Goal: Task Accomplishment & Management: Manage account settings

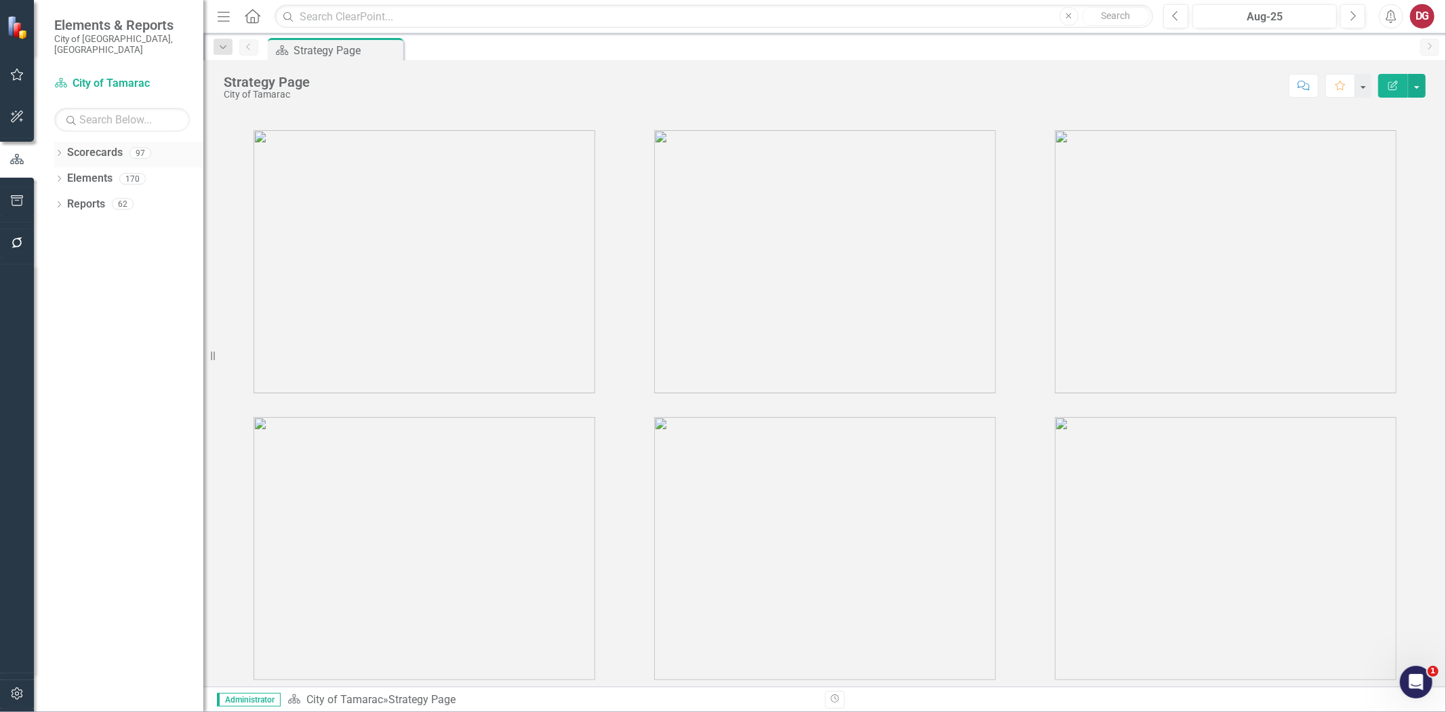
click at [62, 150] on icon "Dropdown" at bounding box center [58, 153] width 9 height 7
drag, startPoint x: 191, startPoint y: 0, endPoint x: 139, endPoint y: 414, distance: 417.3
click at [139, 414] on div "Dropdown Scorecards 97 Dropdown City of Tamarac Dropdown Building Certificate o…" at bounding box center [118, 427] width 169 height 570
click at [66, 174] on icon "Dropdown" at bounding box center [66, 178] width 10 height 8
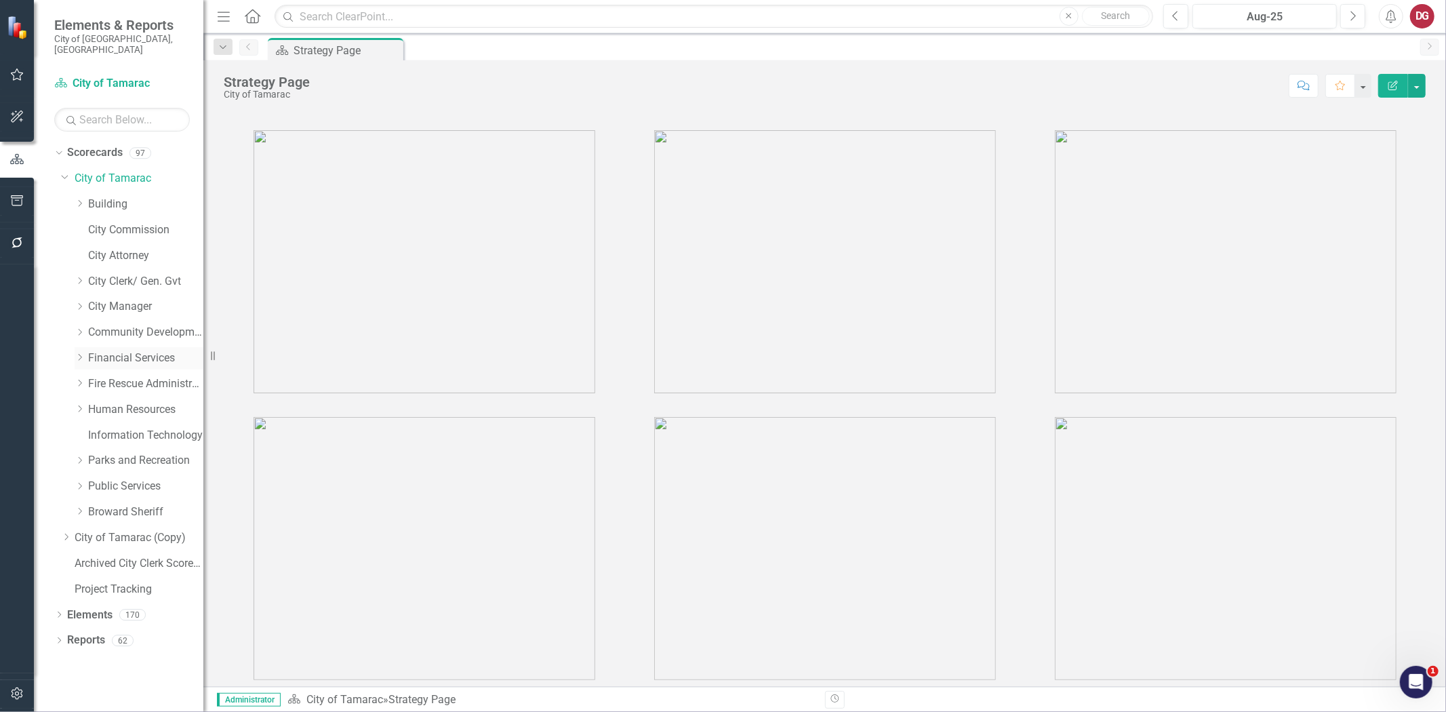
click at [79, 354] on icon at bounding box center [80, 357] width 3 height 7
click at [126, 350] on link "Financial Services" at bounding box center [145, 358] width 115 height 16
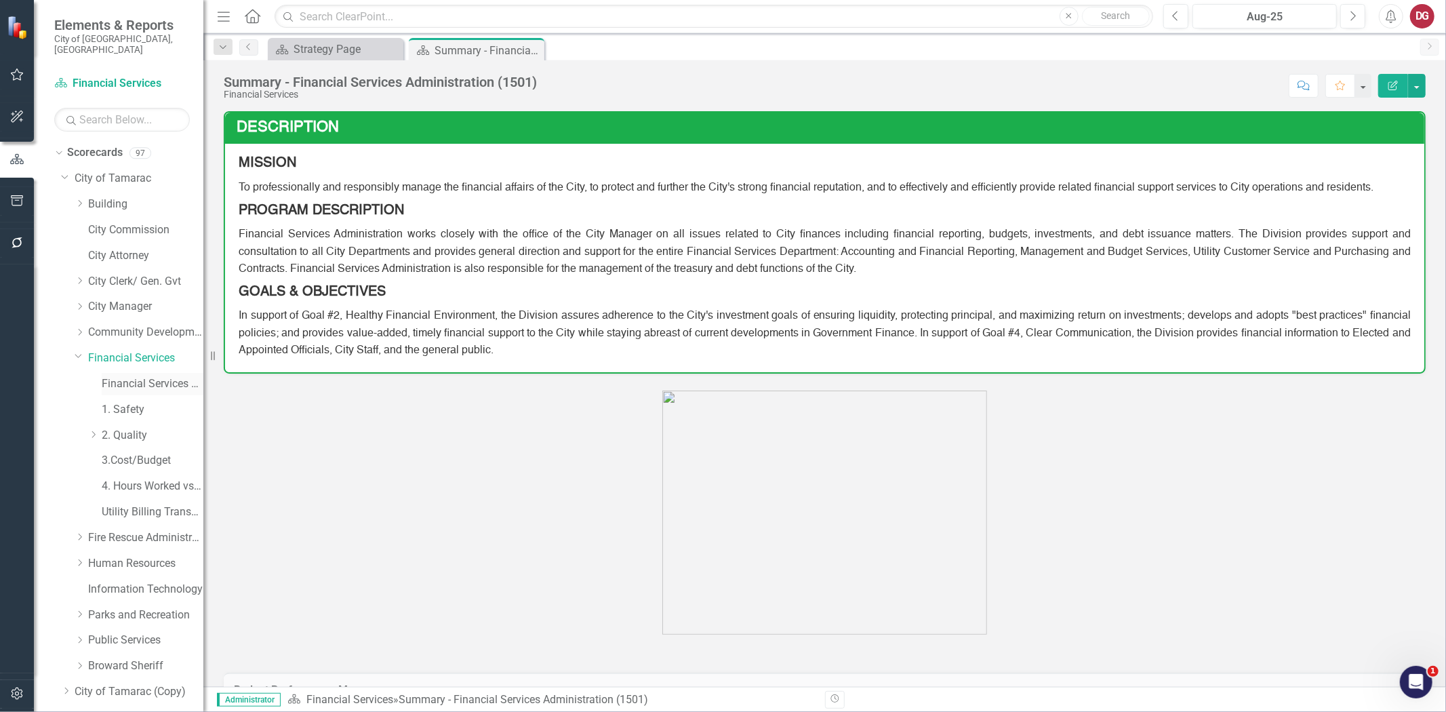
click at [124, 376] on link "Financial Services Scorecard" at bounding box center [153, 384] width 102 height 16
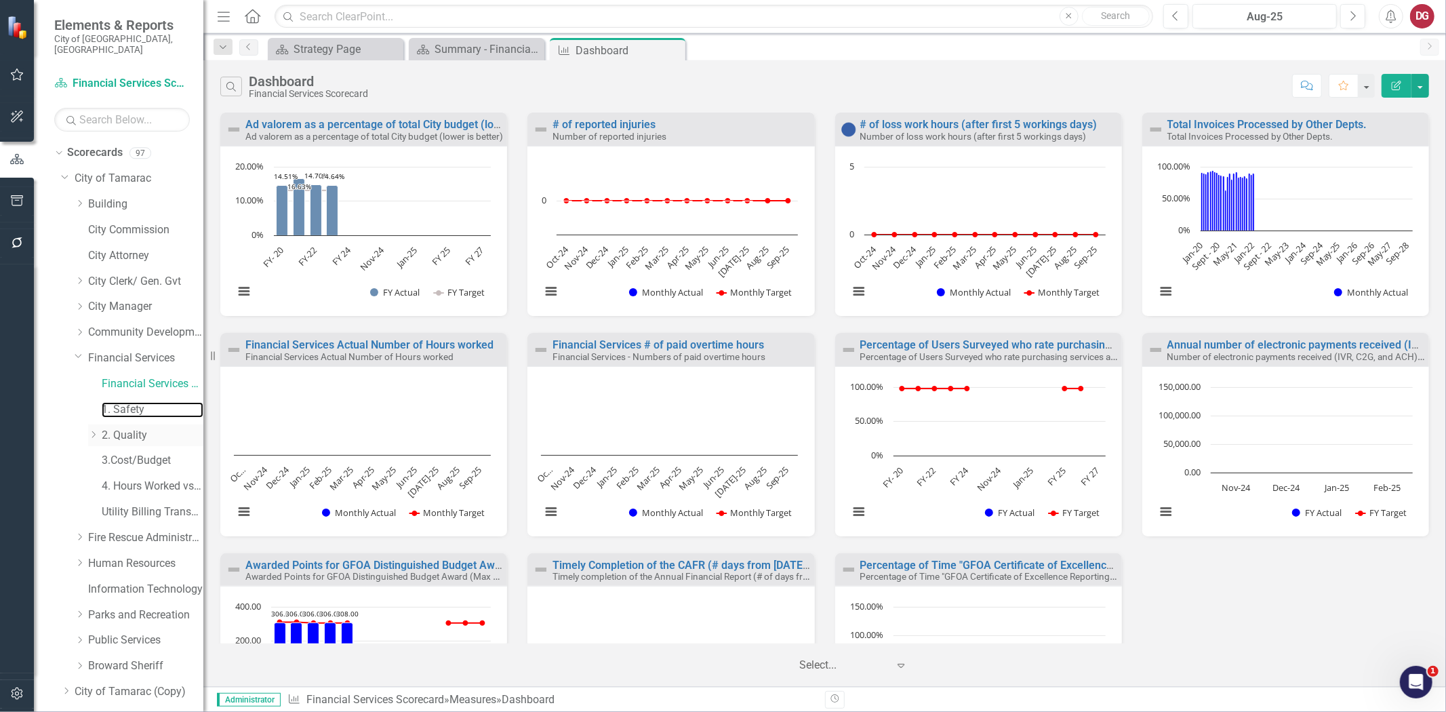
click at [130, 403] on link "1. Safety" at bounding box center [153, 410] width 102 height 16
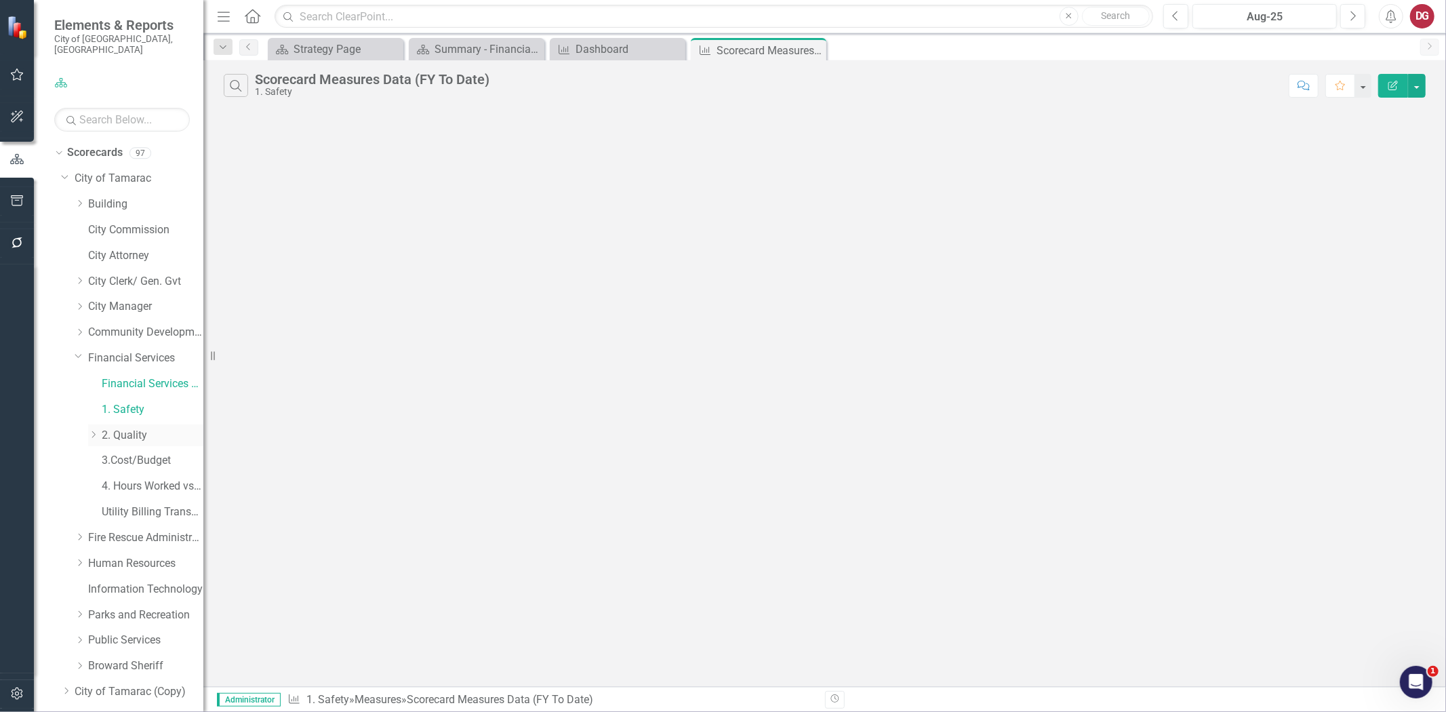
click at [109, 430] on link "2. Quality" at bounding box center [153, 436] width 102 height 16
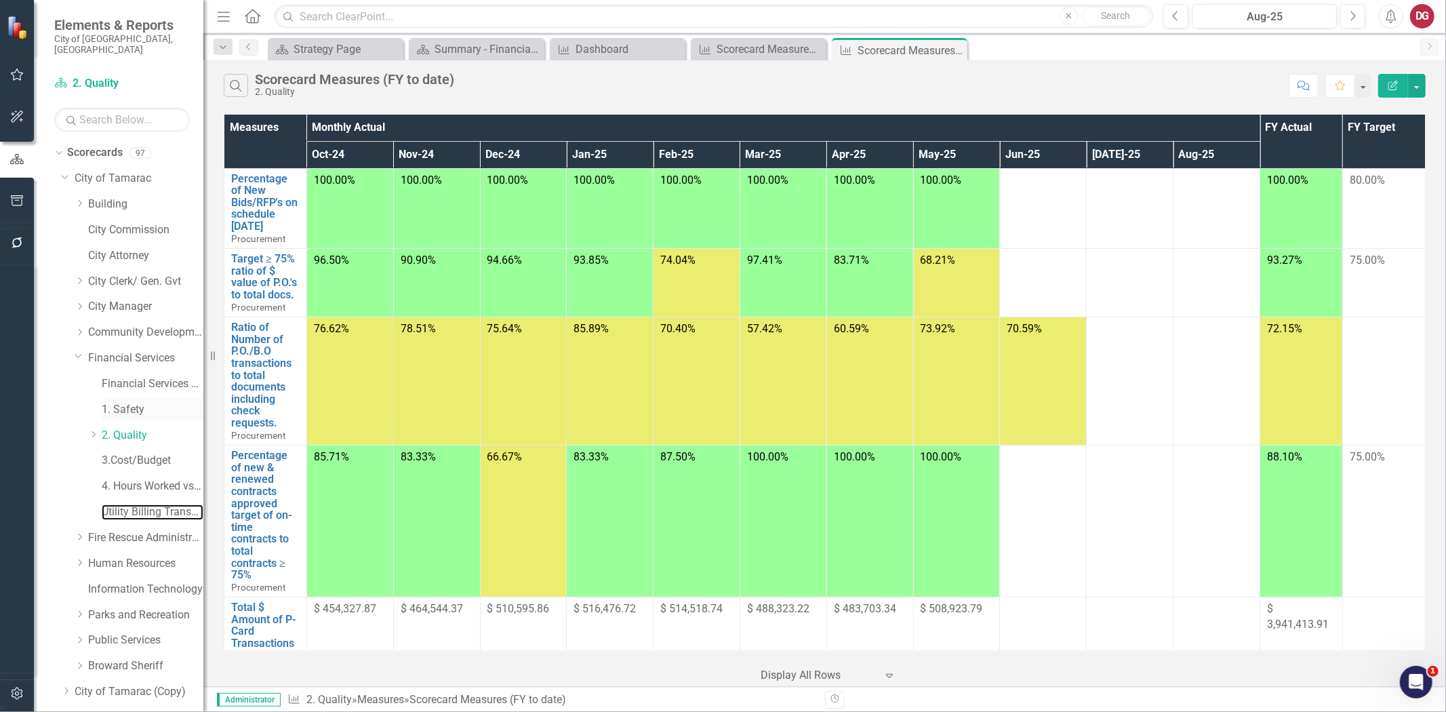
drag, startPoint x: 147, startPoint y: 506, endPoint x: 136, endPoint y: 395, distance: 111.0
click at [147, 506] on link "Utility Billing Transactional Survey" at bounding box center [153, 512] width 102 height 16
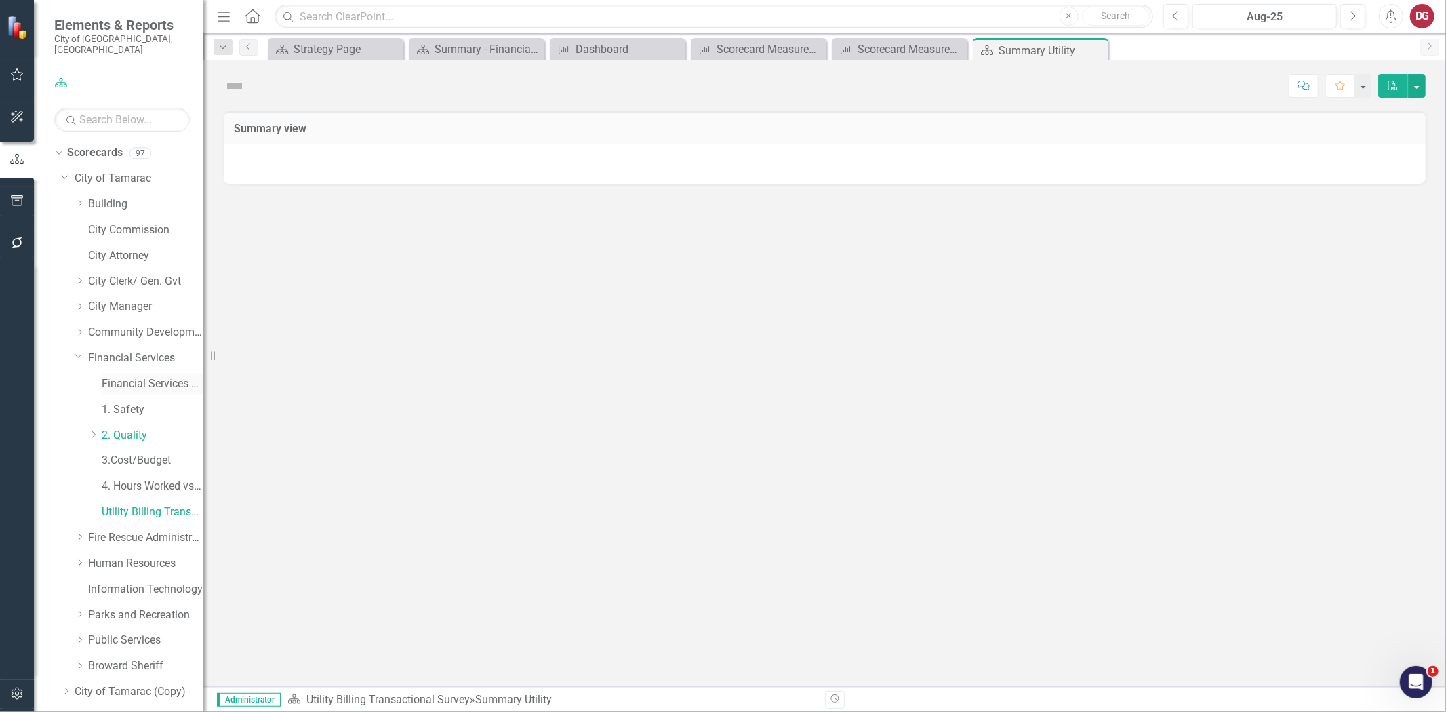
click at [138, 376] on link "Financial Services Scorecard" at bounding box center [153, 384] width 102 height 16
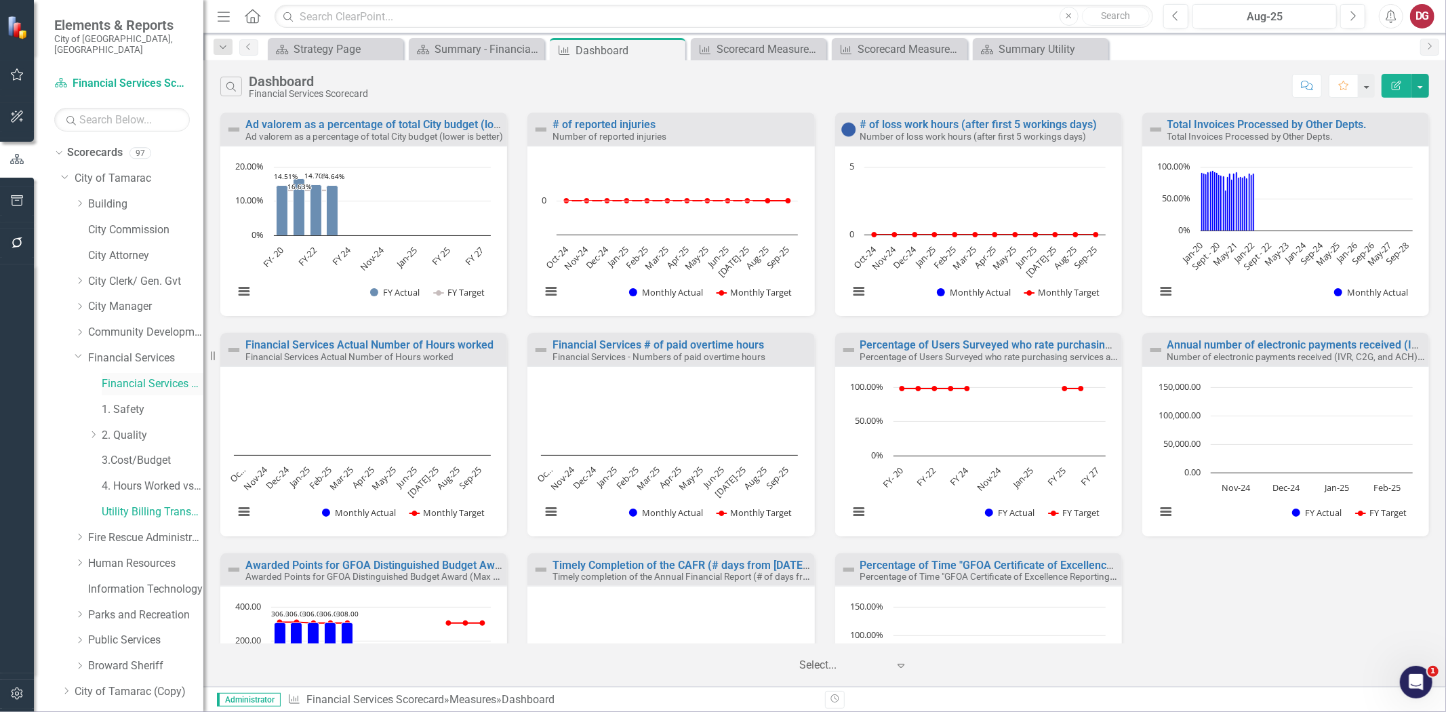
click at [138, 376] on link "Financial Services Scorecard" at bounding box center [153, 384] width 102 height 16
click at [139, 350] on link "Financial Services" at bounding box center [145, 358] width 115 height 16
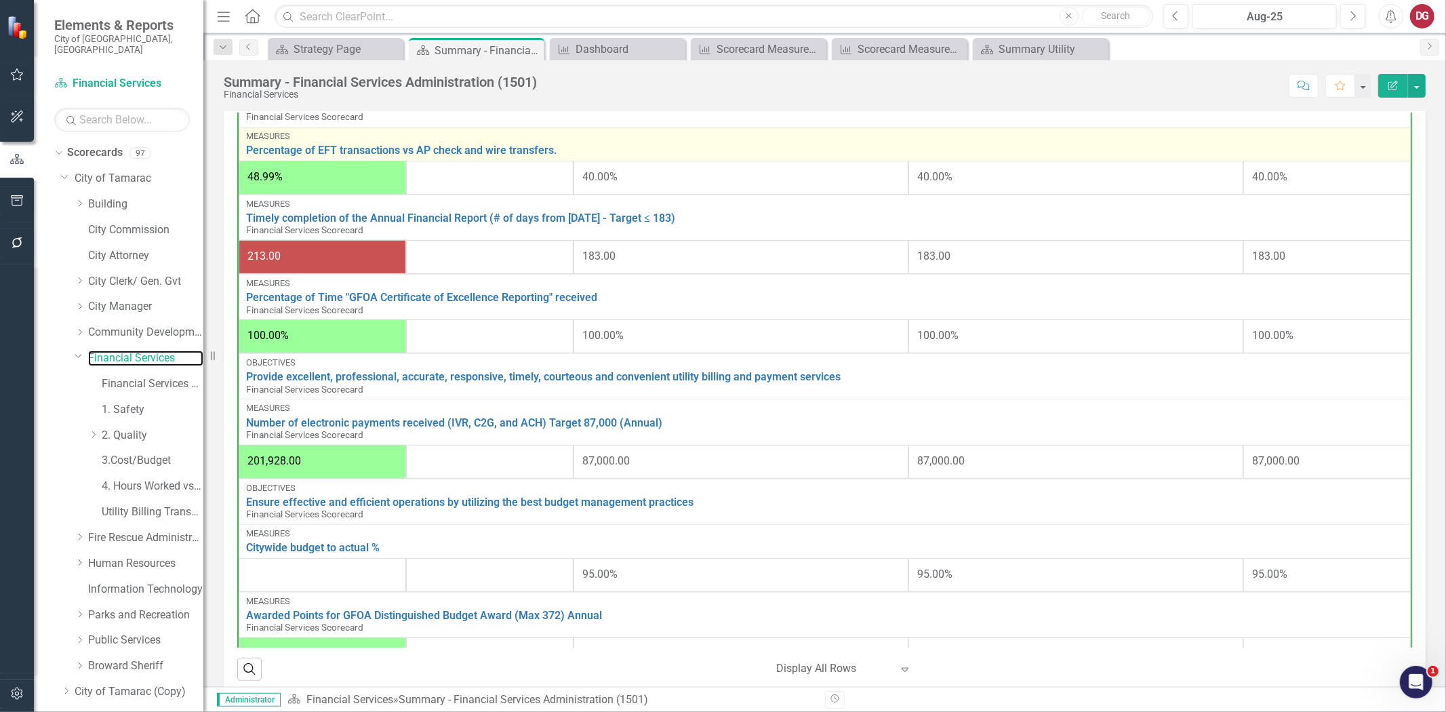
scroll to position [402, 0]
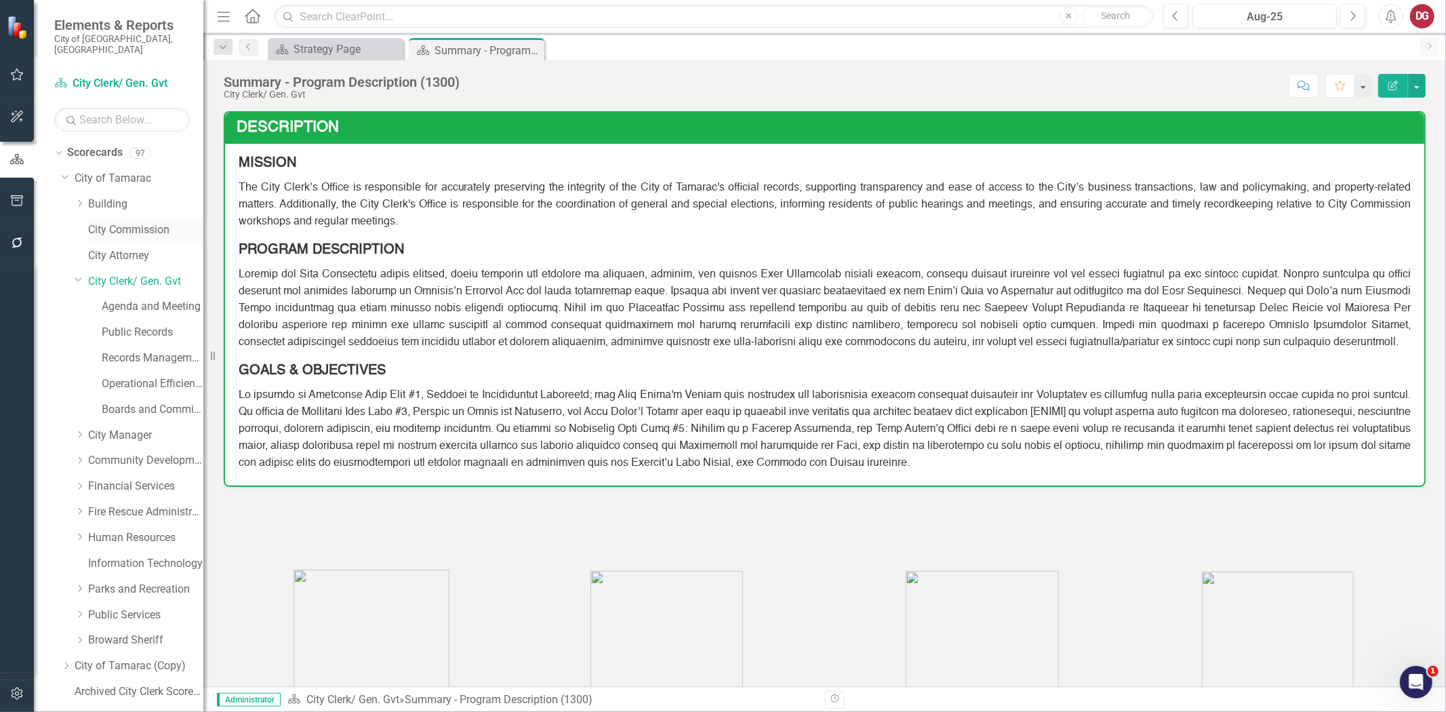
scroll to position [79, 0]
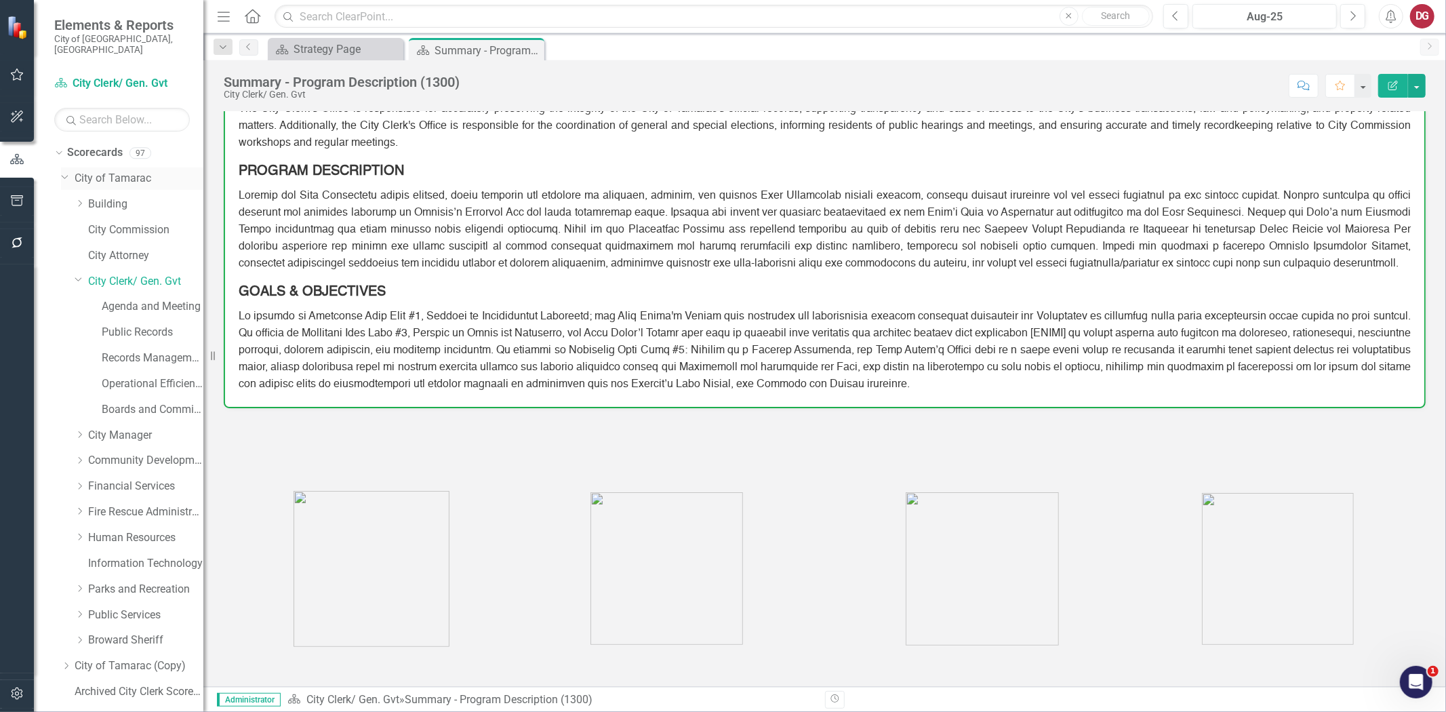
click at [66, 171] on icon "Dropdown" at bounding box center [65, 176] width 8 height 10
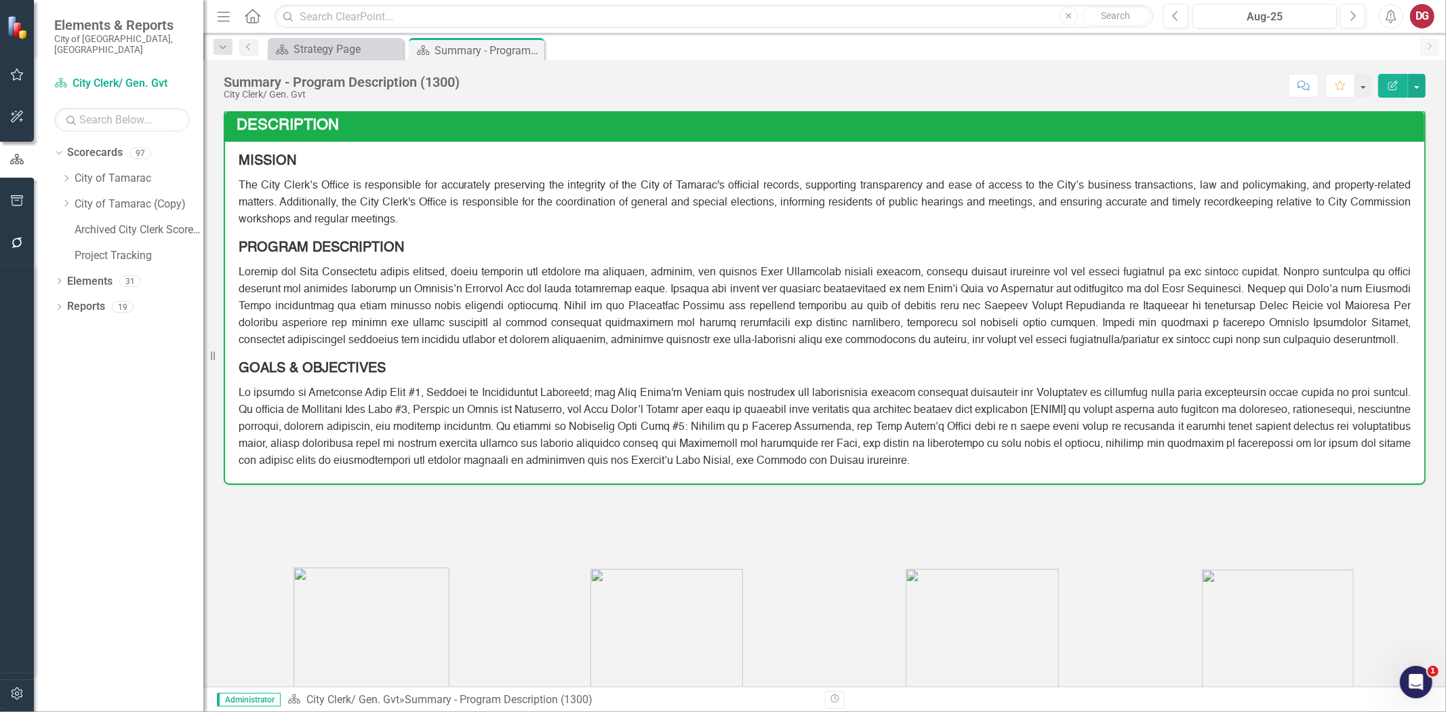
scroll to position [0, 0]
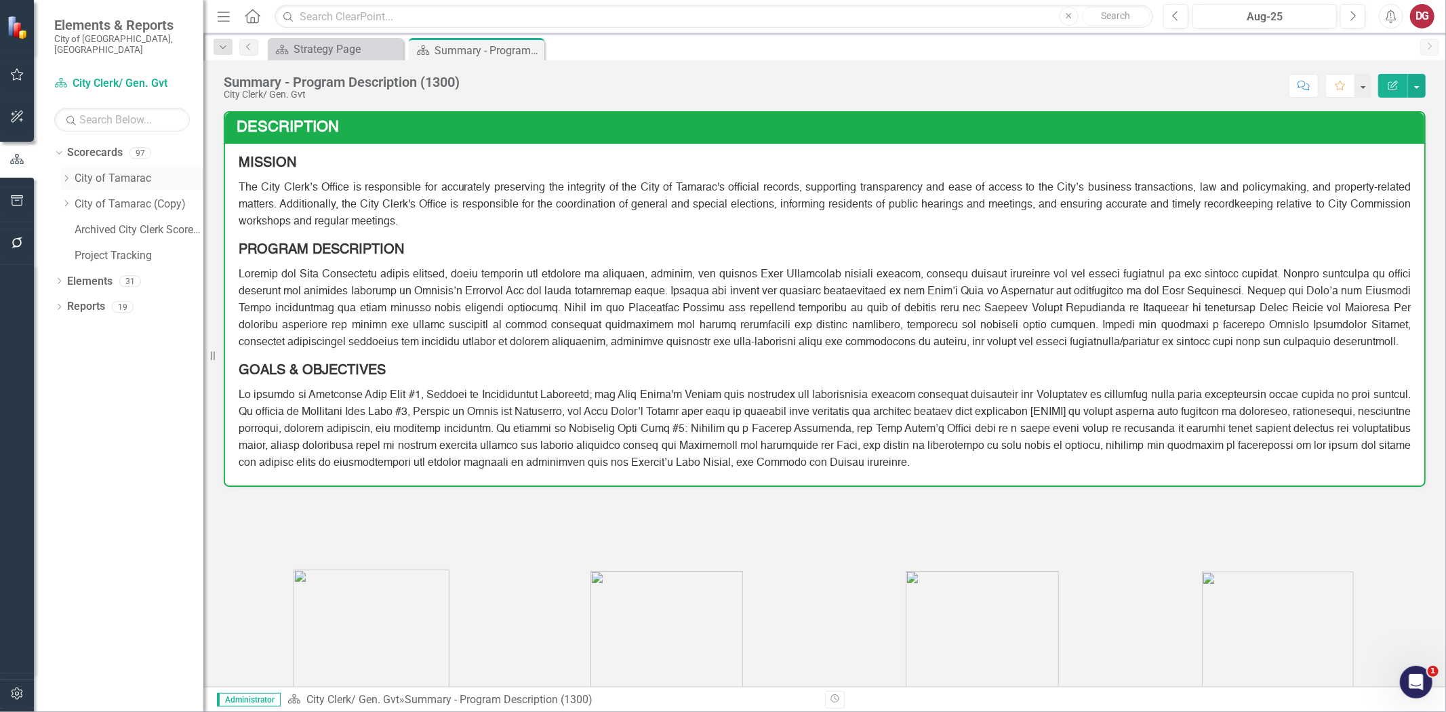
click at [61, 174] on icon "Dropdown" at bounding box center [66, 178] width 10 height 8
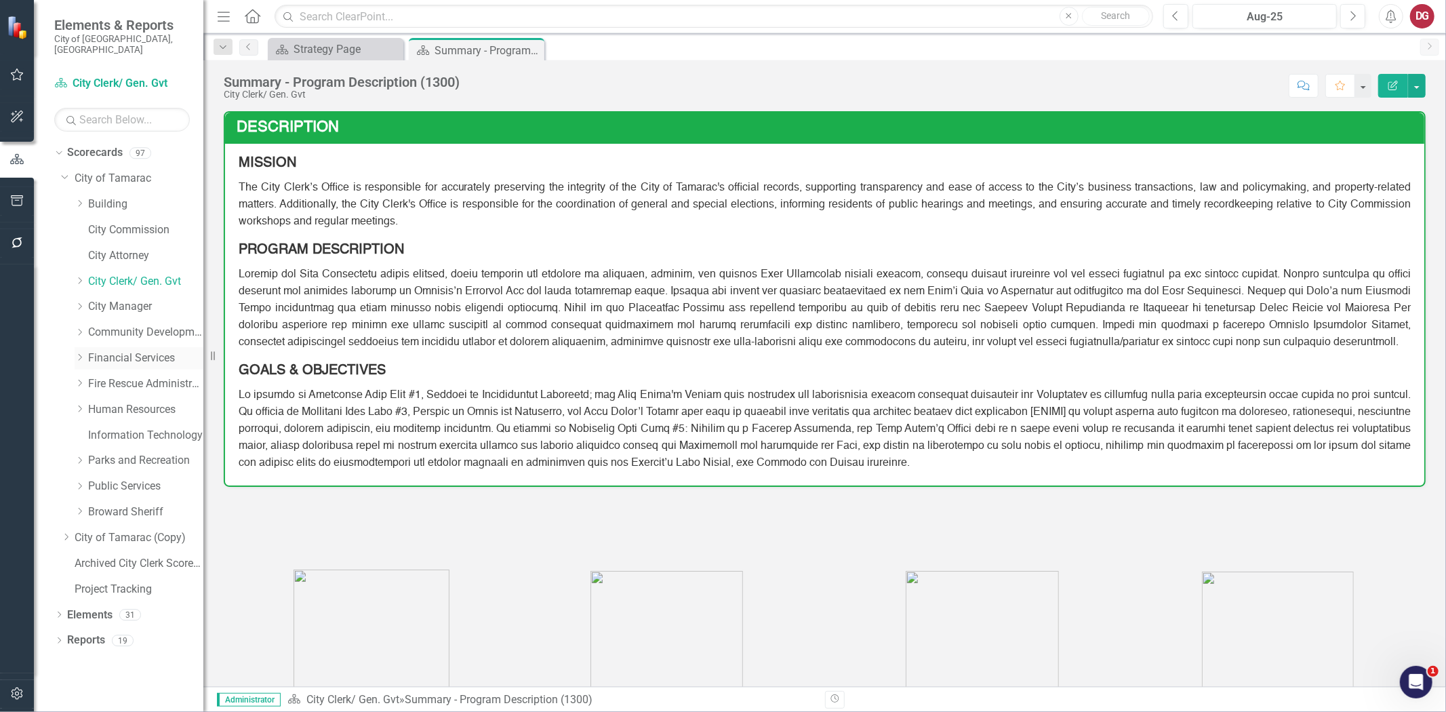
click at [110, 350] on link "Financial Services" at bounding box center [145, 358] width 115 height 16
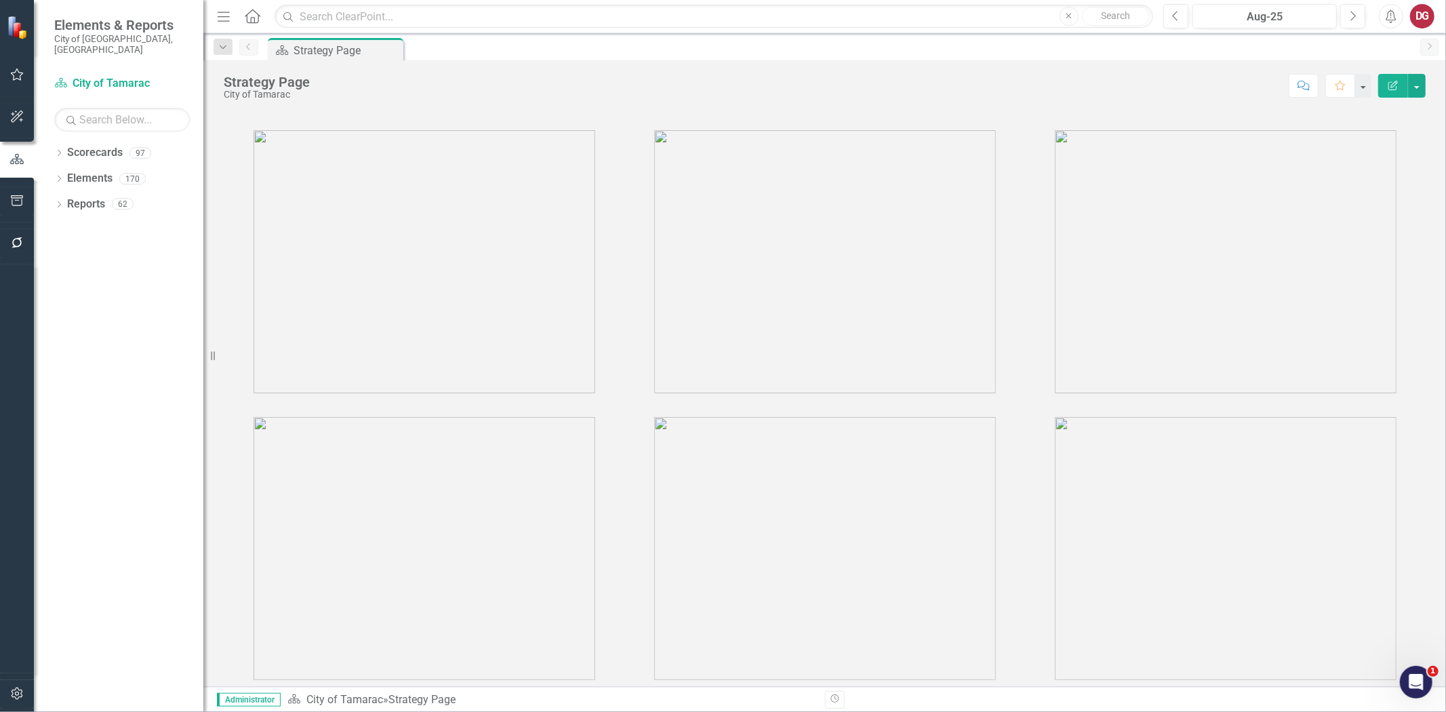
click at [54, 142] on div "Dropdown Scorecards 97" at bounding box center [128, 155] width 149 height 26
click at [52, 142] on div "Dropdown Scorecards 97 Dropdown City of Tamarac Dropdown Building Certificate o…" at bounding box center [118, 427] width 169 height 570
click at [57, 150] on icon "Dropdown" at bounding box center [58, 153] width 9 height 7
click at [68, 174] on icon "Dropdown" at bounding box center [66, 178] width 10 height 8
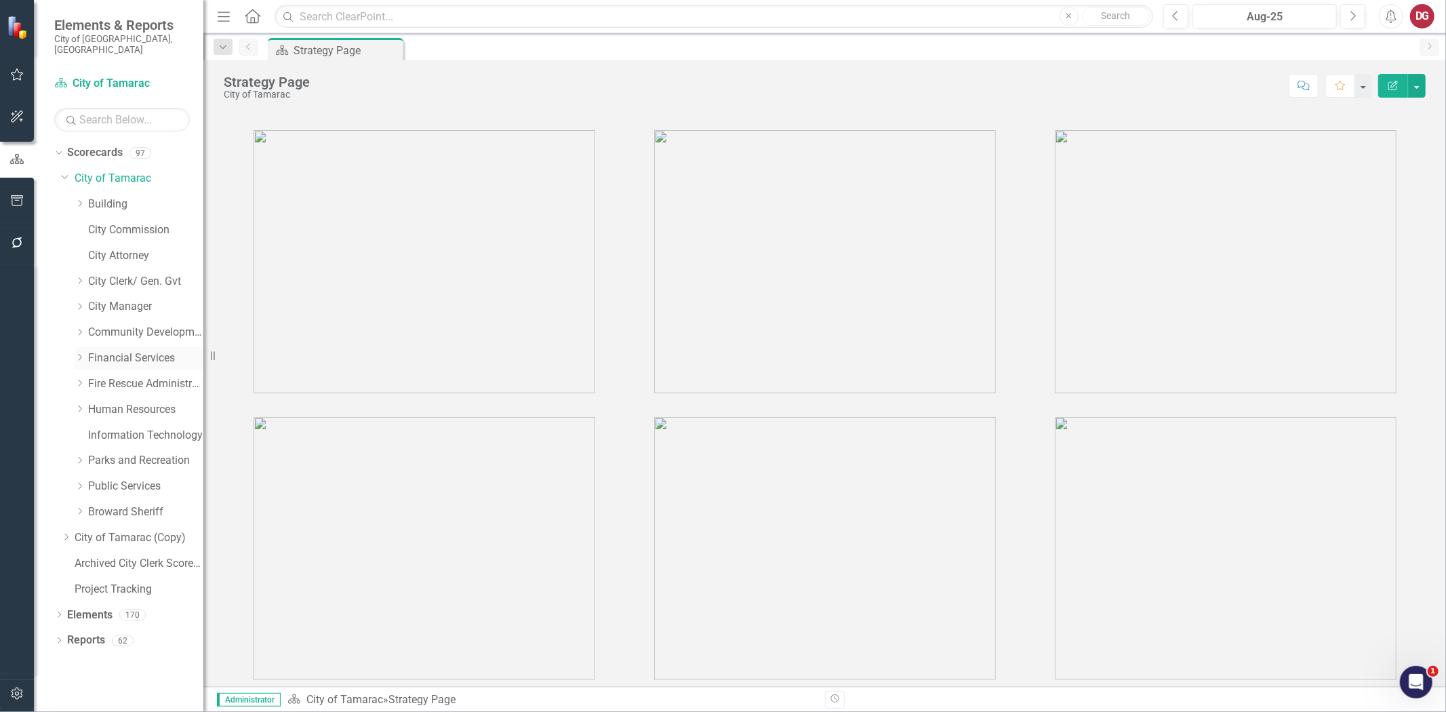
click at [107, 347] on div "Dropdown Financial Services" at bounding box center [139, 358] width 129 height 22
click at [76, 352] on div "Dropdown" at bounding box center [80, 358] width 10 height 12
click at [137, 350] on link "Financial Services" at bounding box center [145, 358] width 115 height 16
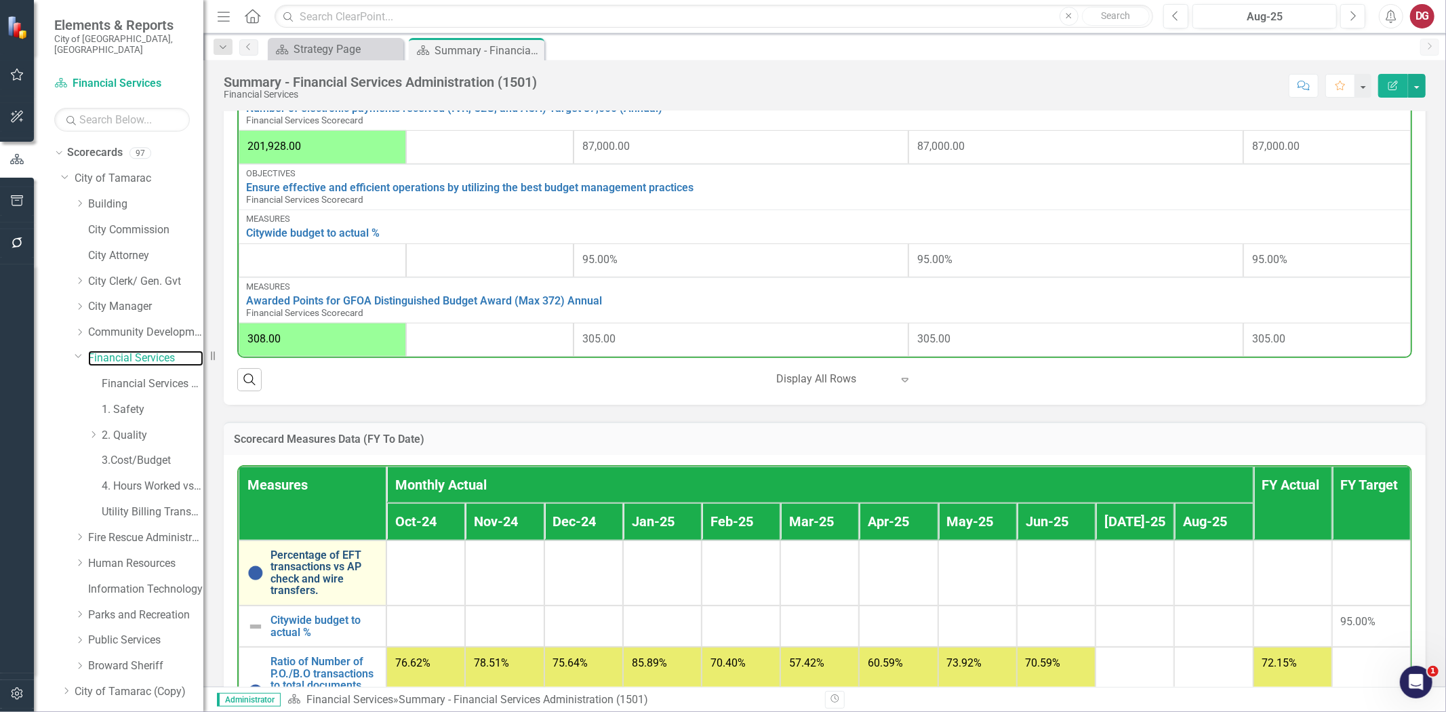
scroll to position [927, 0]
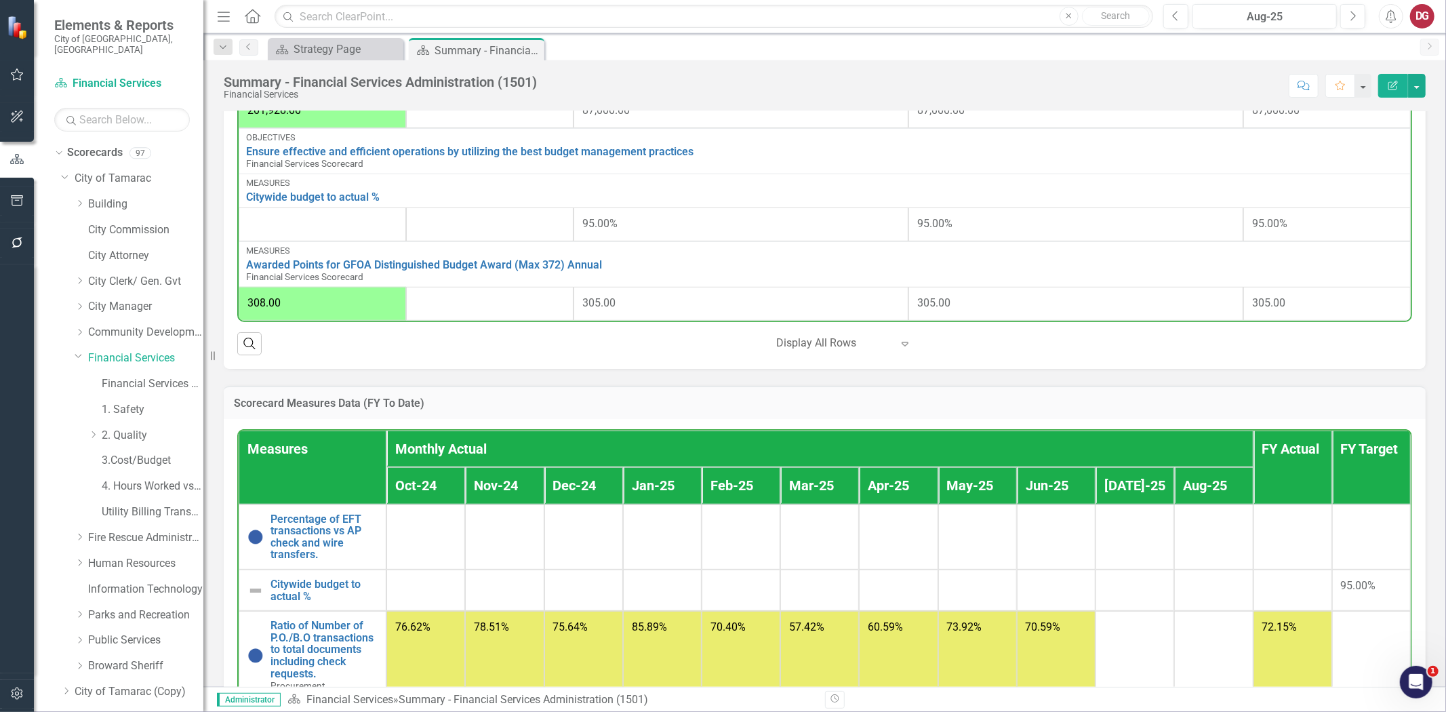
click at [16, 199] on icon "button" at bounding box center [17, 200] width 14 height 11
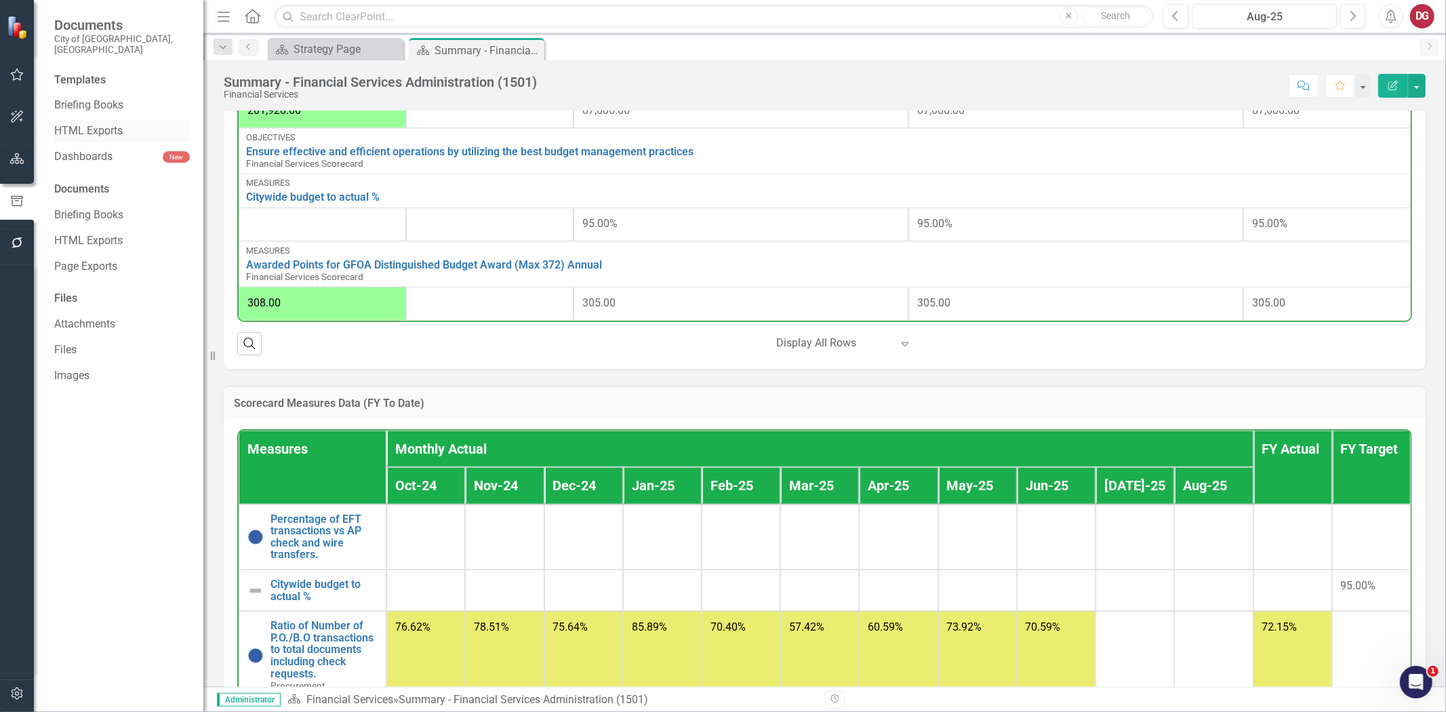
click at [91, 127] on div "HTML Exports" at bounding box center [122, 131] width 136 height 22
click at [107, 98] on link "Briefing Books" at bounding box center [122, 106] width 136 height 16
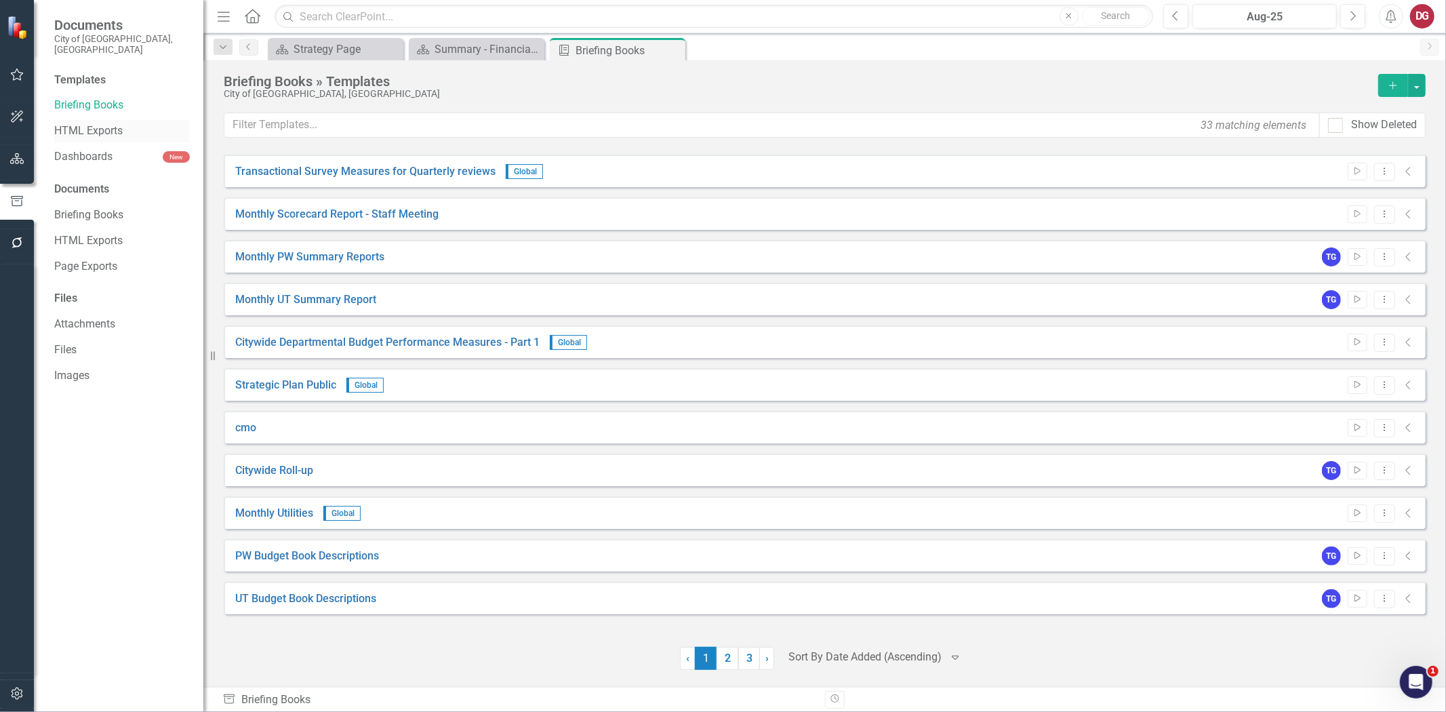
click at [97, 123] on link "HTML Exports" at bounding box center [122, 131] width 136 height 16
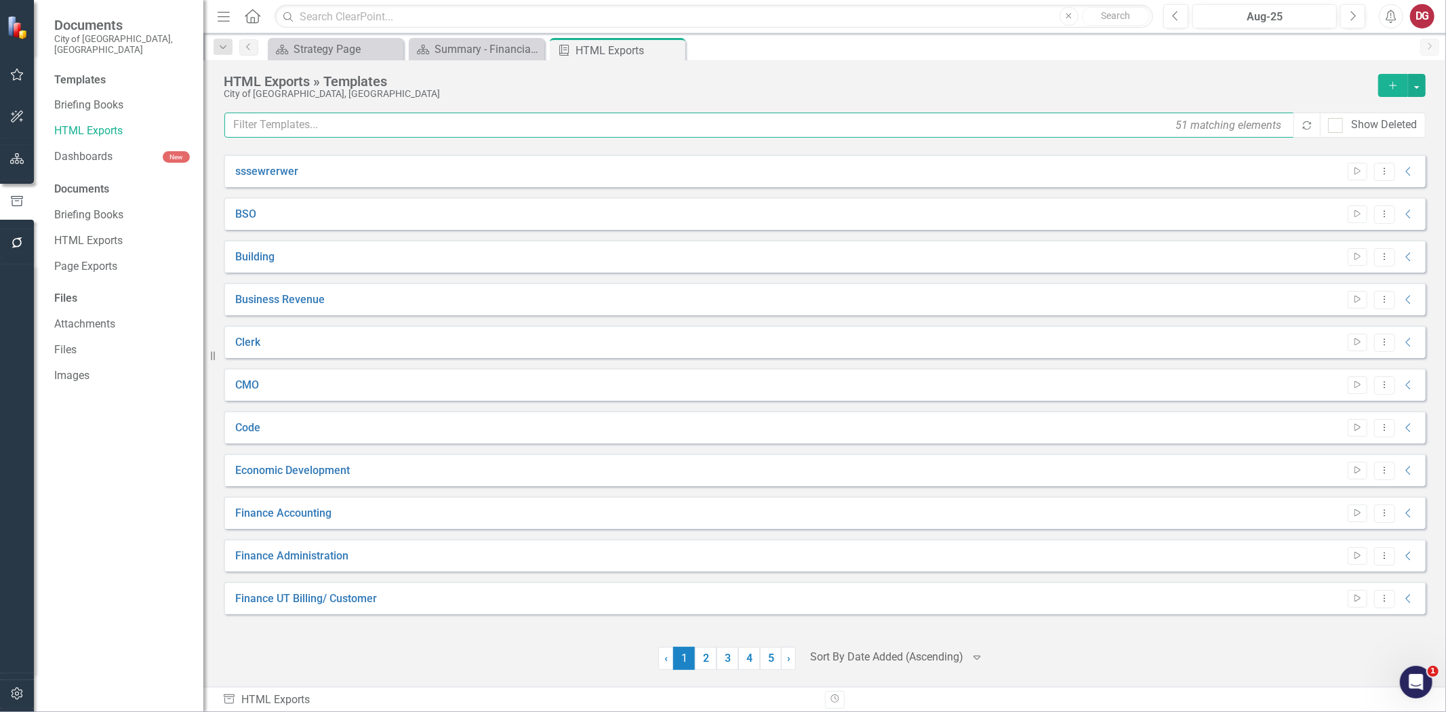
click at [342, 131] on input "text" at bounding box center [759, 124] width 1071 height 25
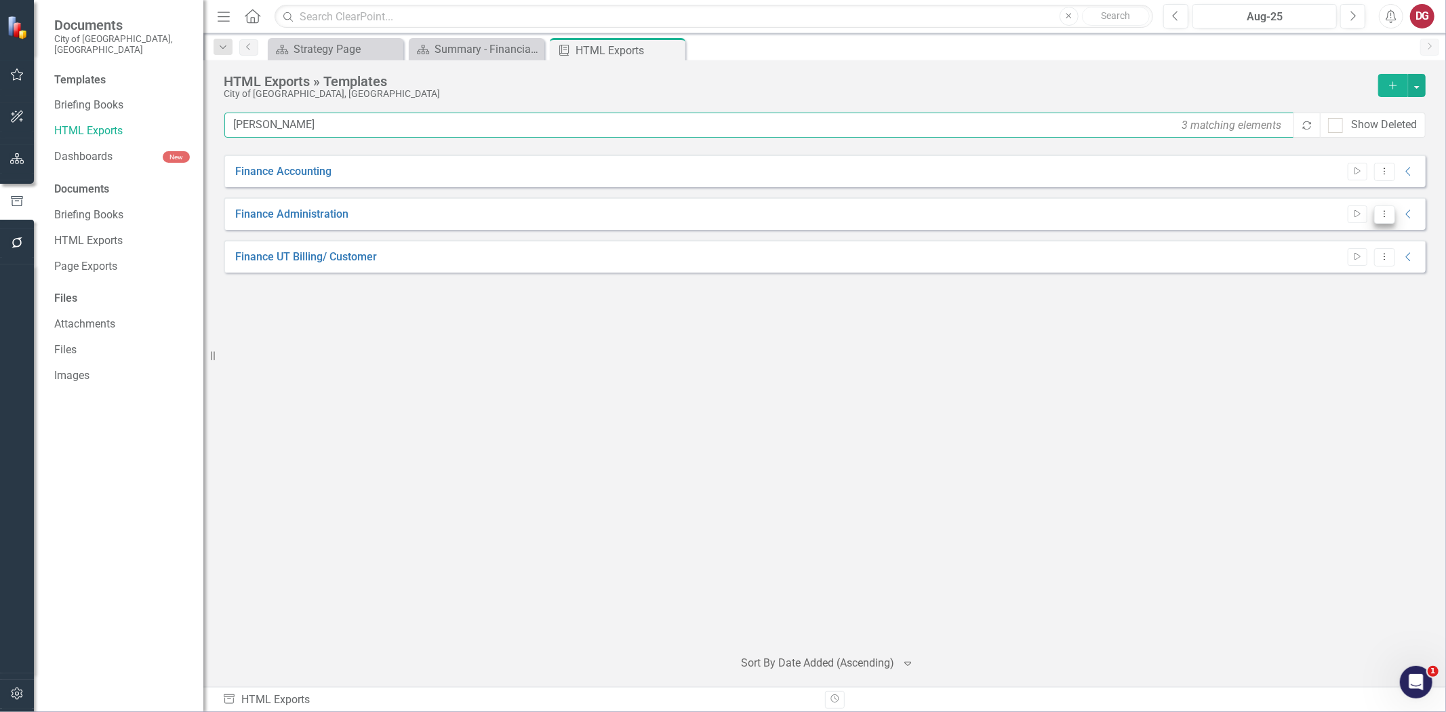
type input "[PERSON_NAME]"
click at [1387, 216] on icon "Dropdown Menu" at bounding box center [1384, 213] width 12 height 9
click at [1335, 266] on link "Preview Preview Template" at bounding box center [1330, 261] width 125 height 25
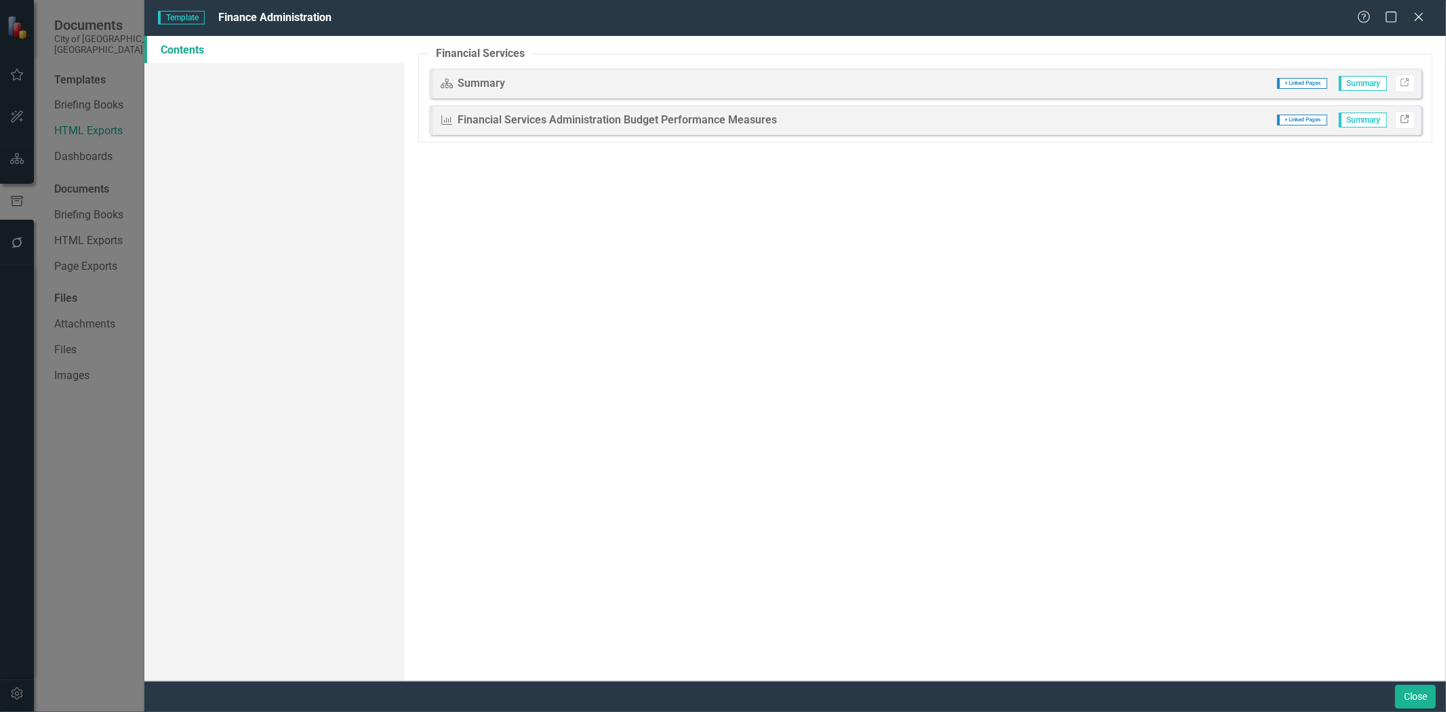
click at [1408, 119] on icon "Link" at bounding box center [1404, 120] width 10 height 8
click at [1401, 693] on button "Close" at bounding box center [1415, 696] width 41 height 24
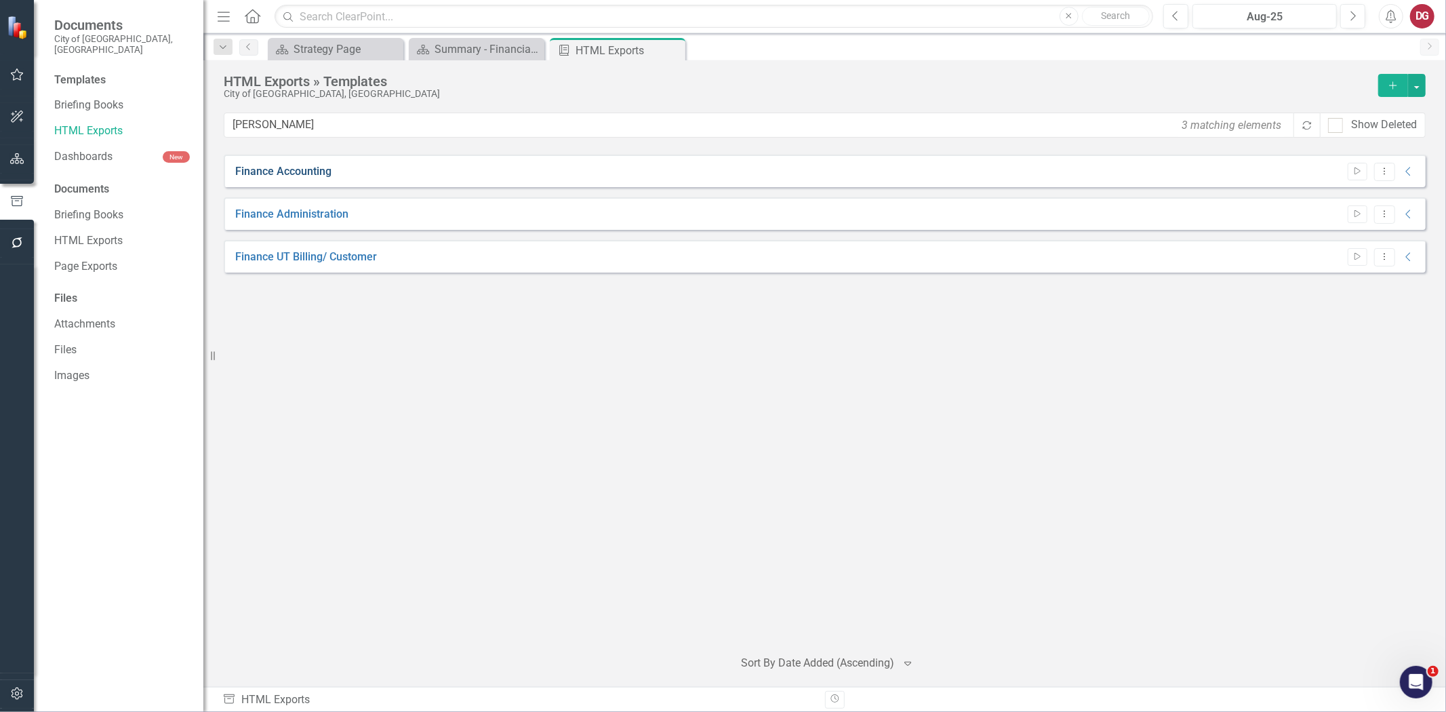
click at [308, 171] on link "Finance Accounting" at bounding box center [283, 172] width 96 height 16
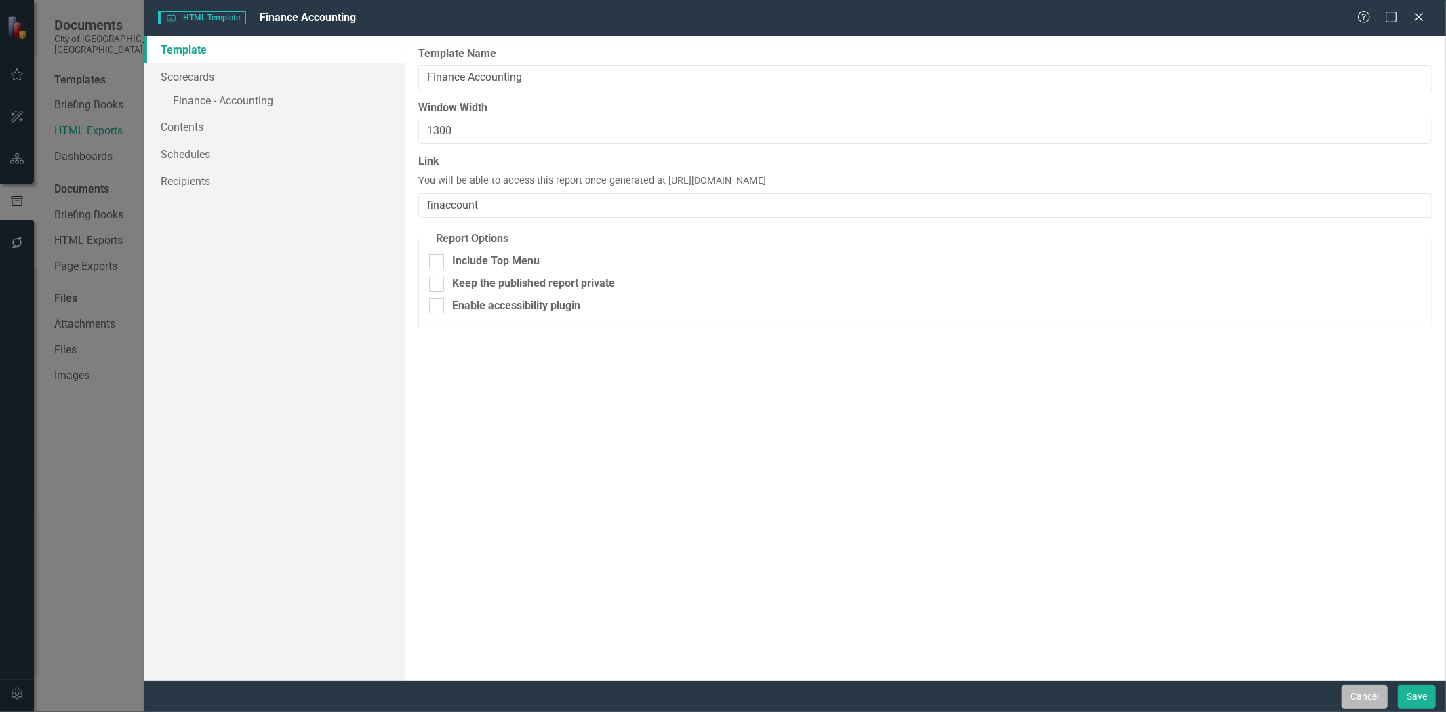
click at [1361, 695] on button "Cancel" at bounding box center [1364, 696] width 46 height 24
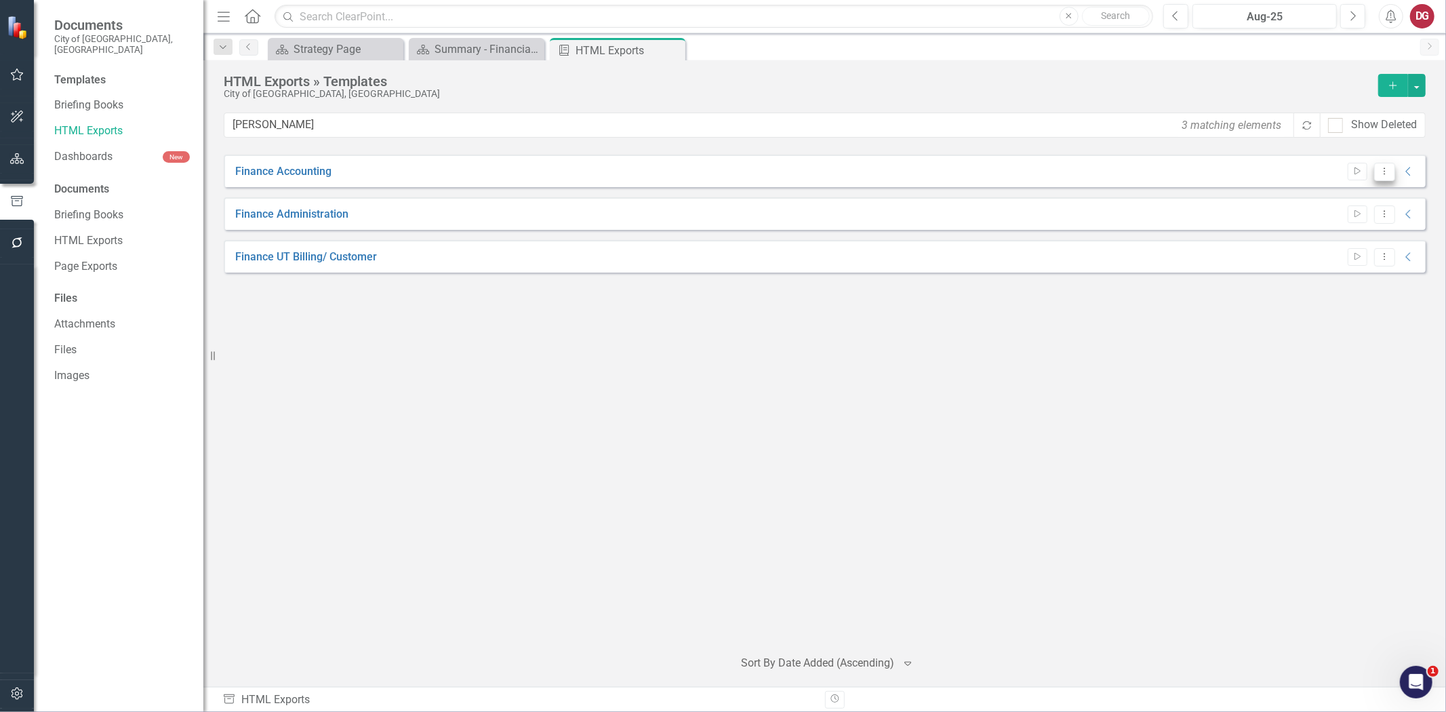
click at [1391, 173] on button "Dropdown Menu" at bounding box center [1384, 172] width 21 height 18
click at [1353, 219] on link "Preview Preview Template" at bounding box center [1330, 219] width 125 height 25
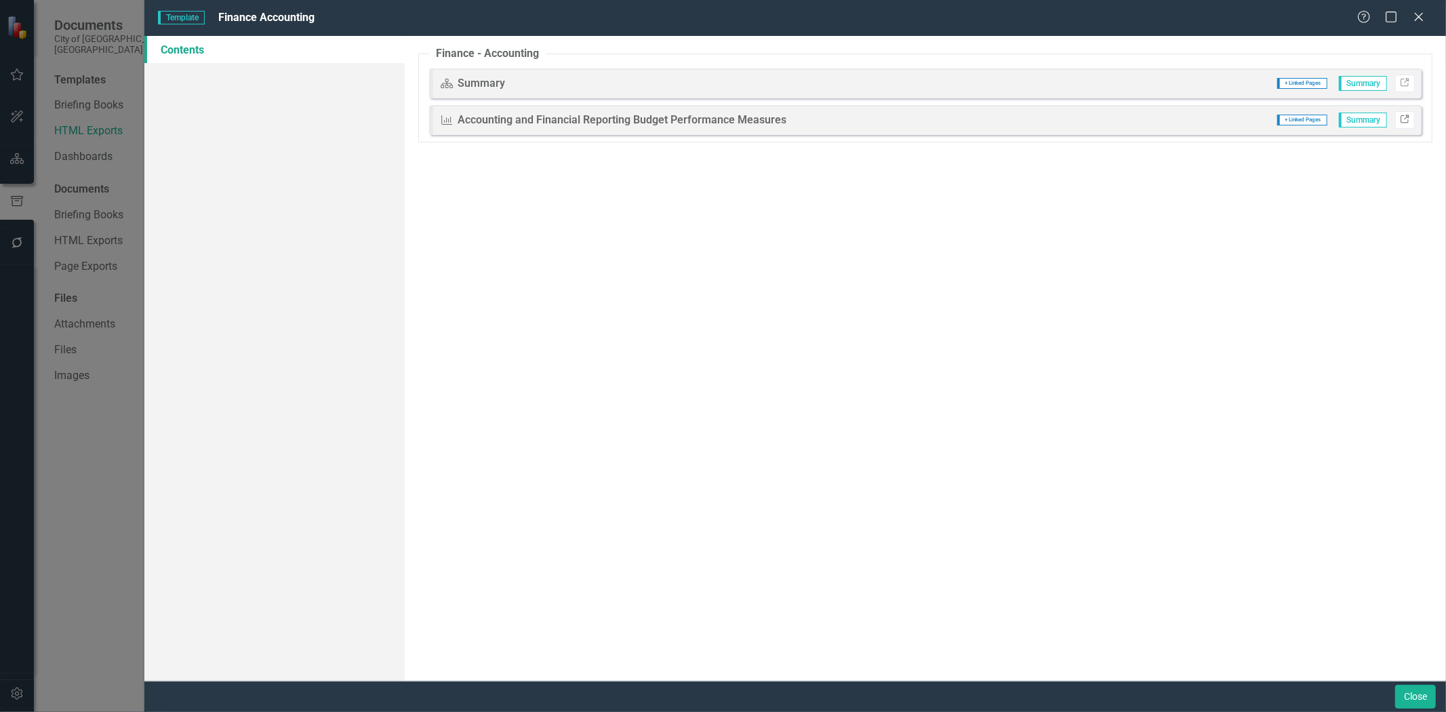
click at [1410, 118] on icon "Link" at bounding box center [1404, 120] width 10 height 8
click at [1406, 699] on button "Close" at bounding box center [1415, 696] width 41 height 24
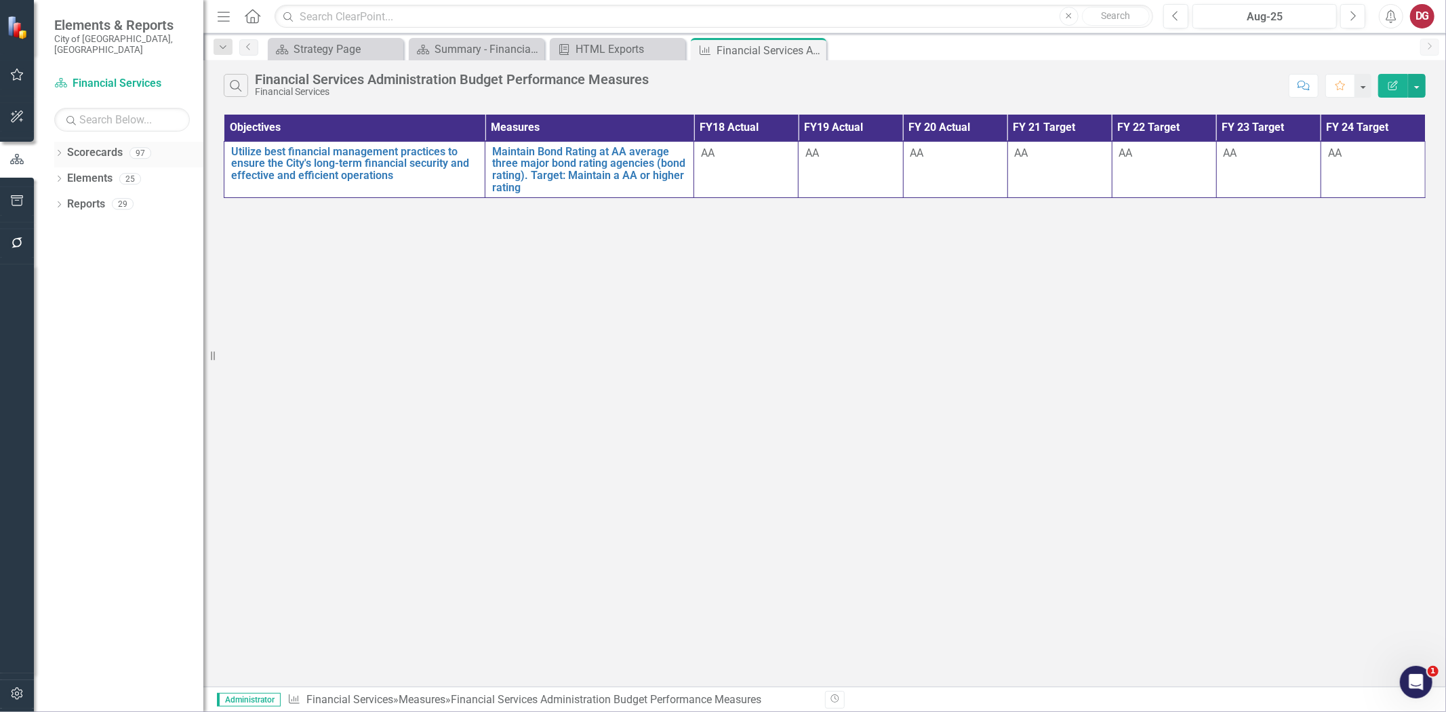
click at [63, 143] on div "Dropdown Scorecards 97" at bounding box center [128, 155] width 149 height 26
click at [59, 150] on icon "Dropdown" at bounding box center [58, 153] width 9 height 7
click at [72, 173] on div "Dropdown" at bounding box center [68, 179] width 14 height 12
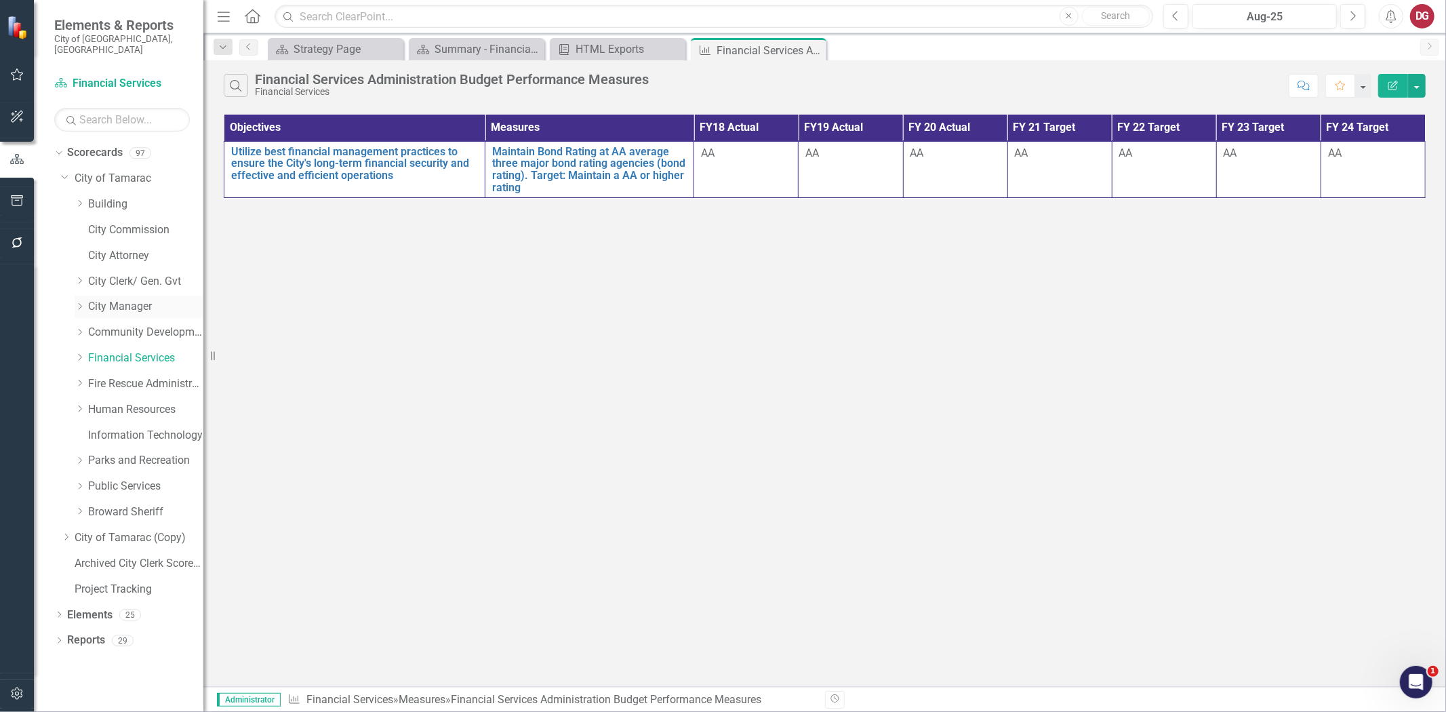
click at [100, 302] on link "City Manager" at bounding box center [145, 307] width 115 height 16
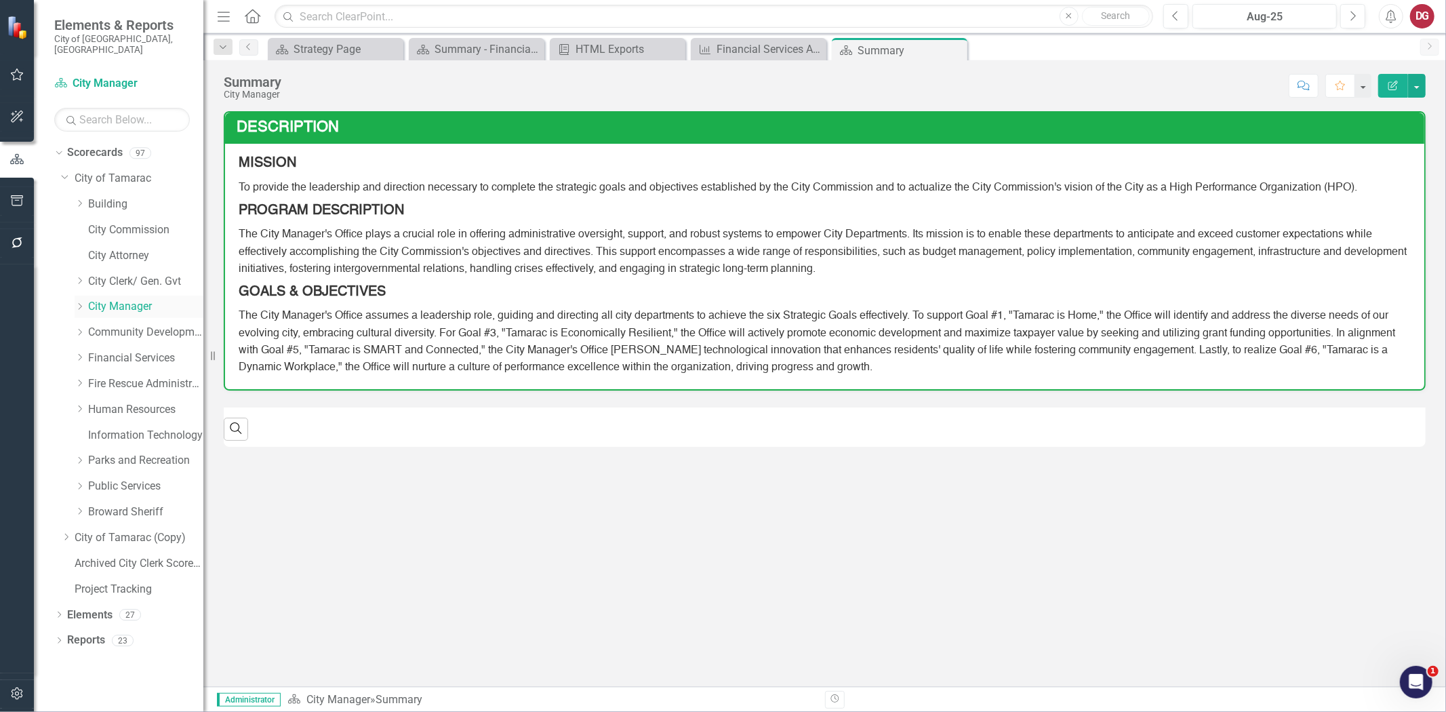
click at [82, 302] on icon "Dropdown" at bounding box center [80, 306] width 10 height 8
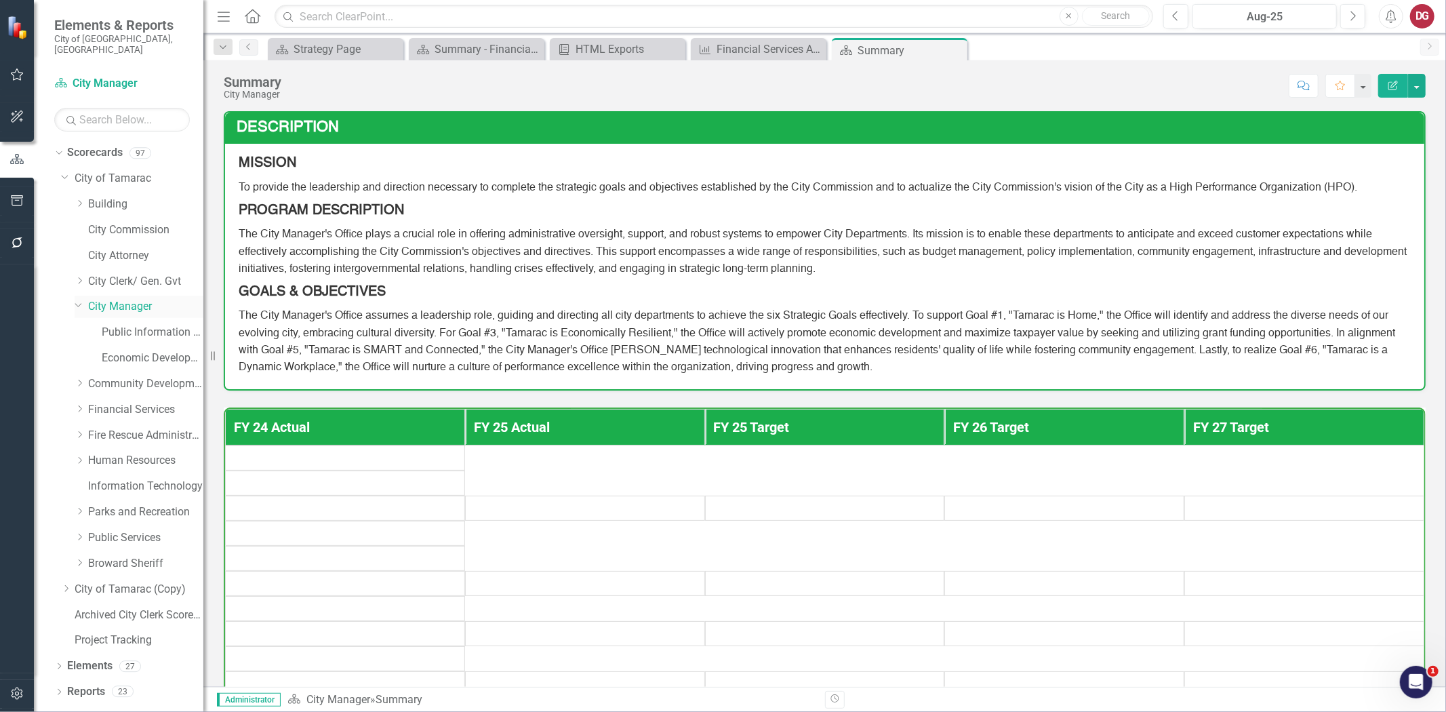
click at [110, 299] on link "City Manager" at bounding box center [145, 307] width 115 height 16
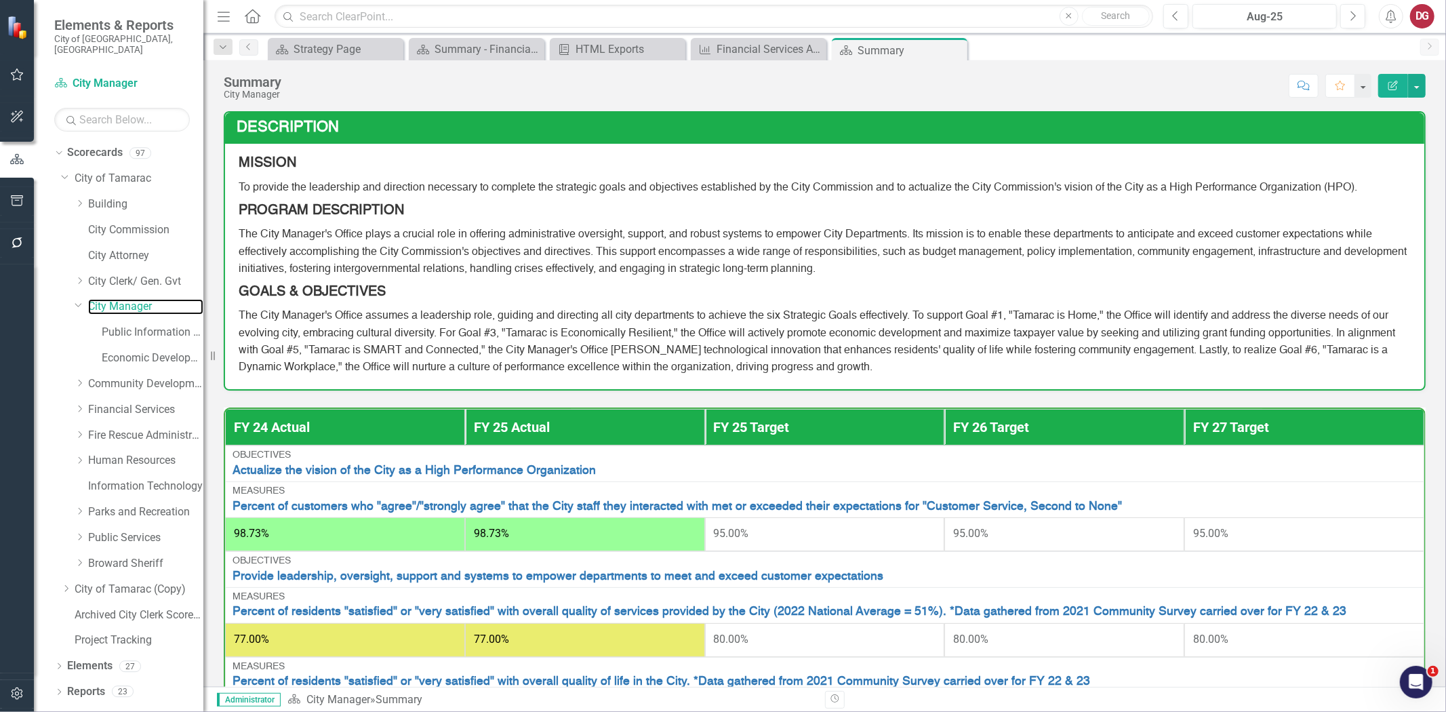
scroll to position [75, 0]
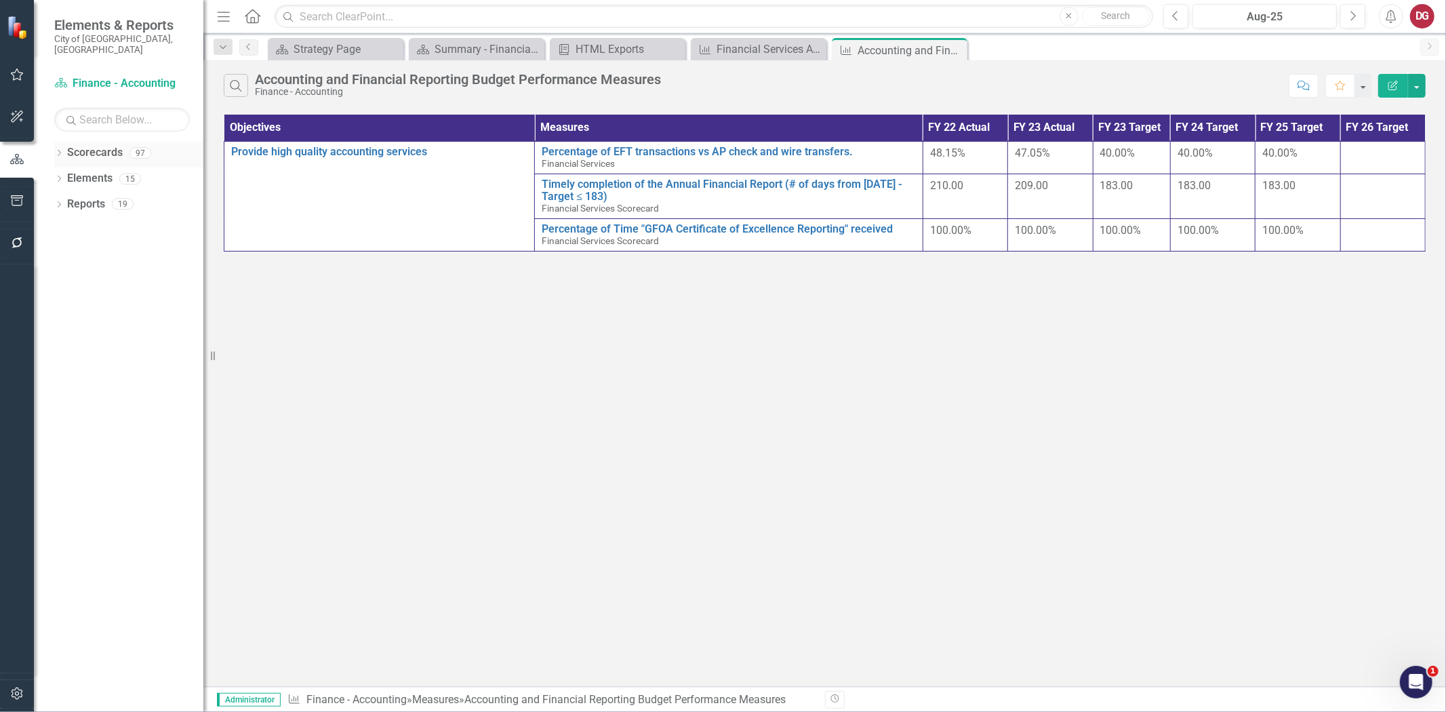
click at [56, 150] on icon "Dropdown" at bounding box center [58, 153] width 9 height 7
click at [64, 174] on icon "Dropdown" at bounding box center [66, 178] width 10 height 8
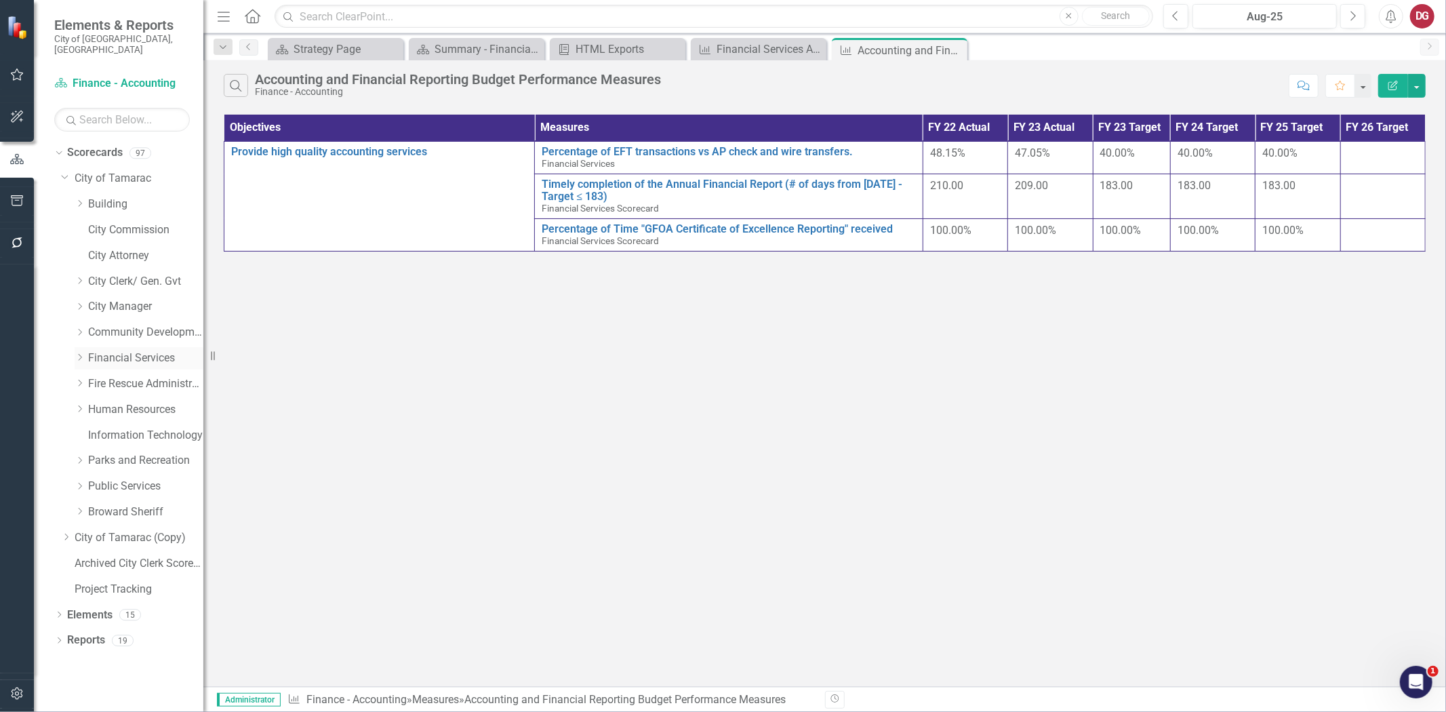
click at [83, 353] on icon "Dropdown" at bounding box center [80, 357] width 10 height 8
click at [112, 350] on link "Financial Services" at bounding box center [145, 358] width 115 height 16
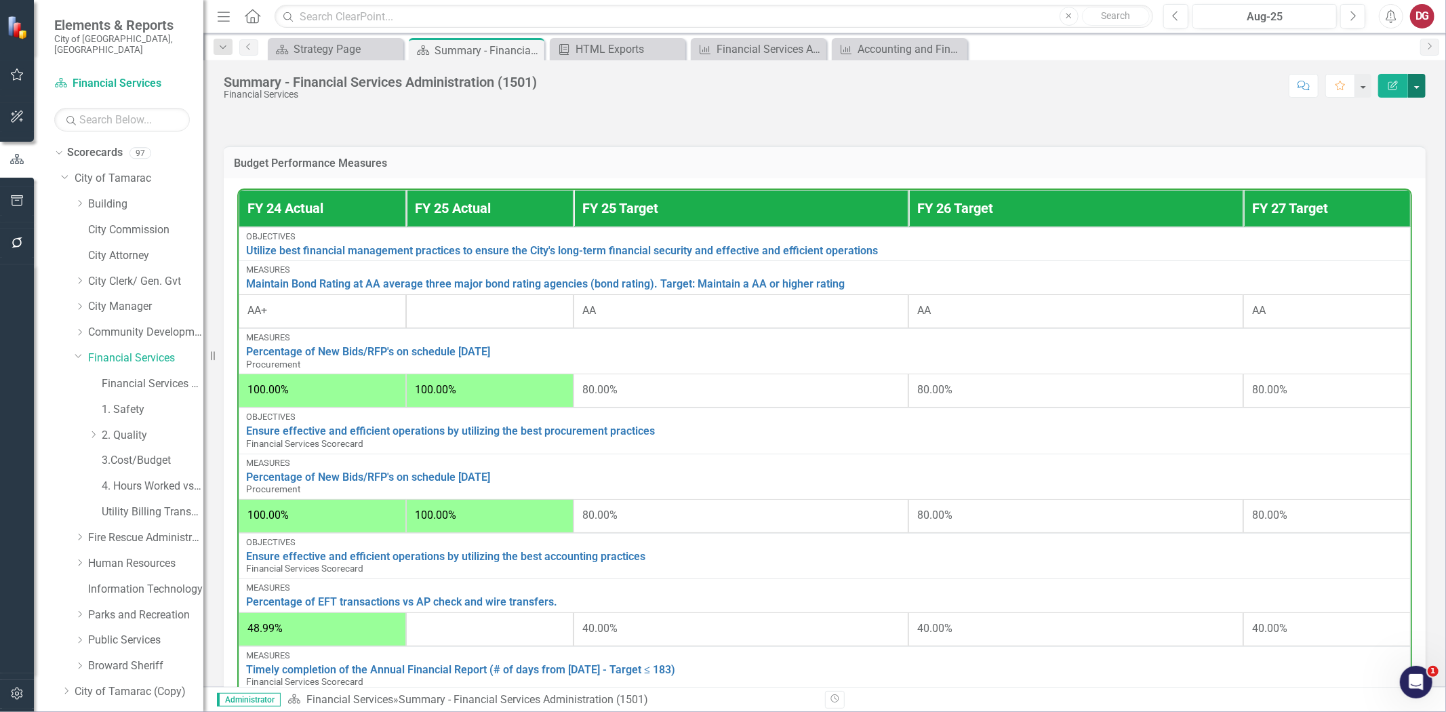
click at [1421, 80] on button "button" at bounding box center [1417, 86] width 18 height 24
click at [1369, 110] on link "Edit Edit Scorecard" at bounding box center [1370, 110] width 110 height 25
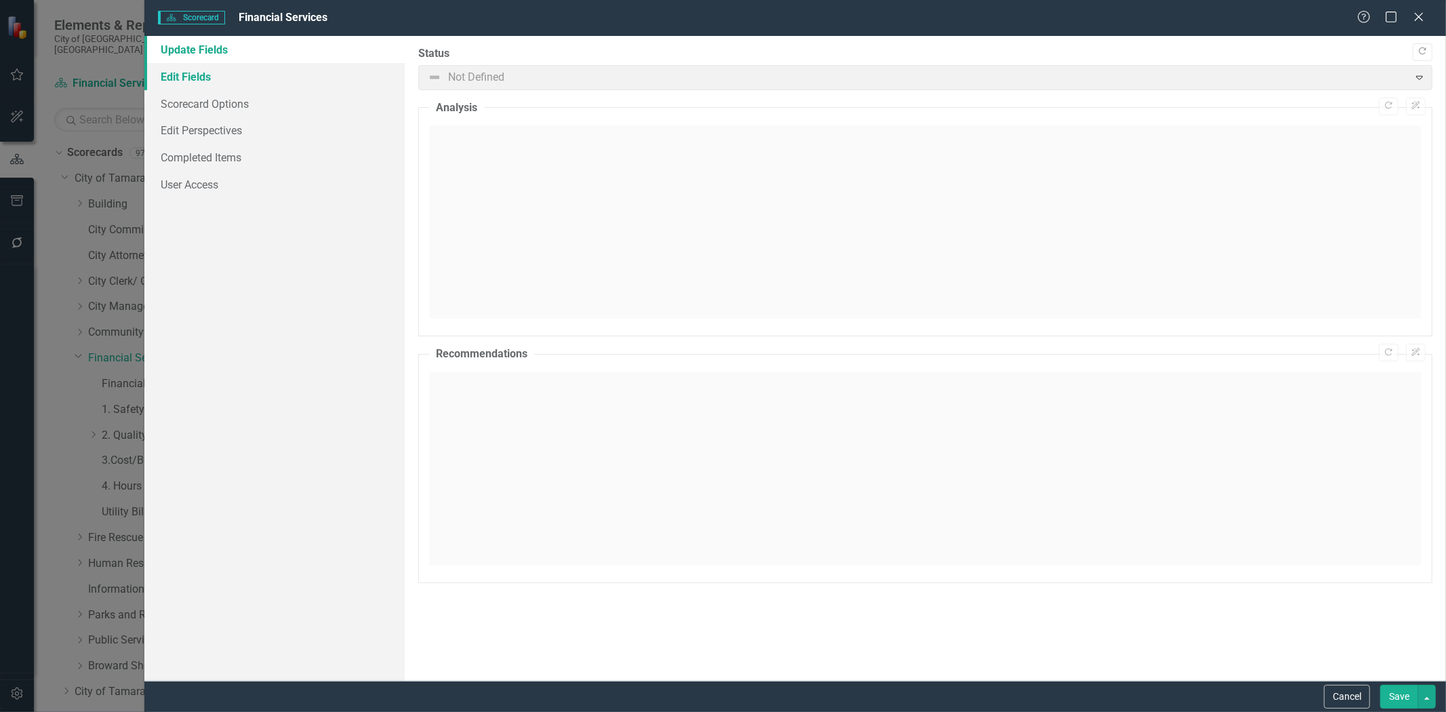
click at [197, 81] on link "Edit Fields" at bounding box center [274, 76] width 260 height 27
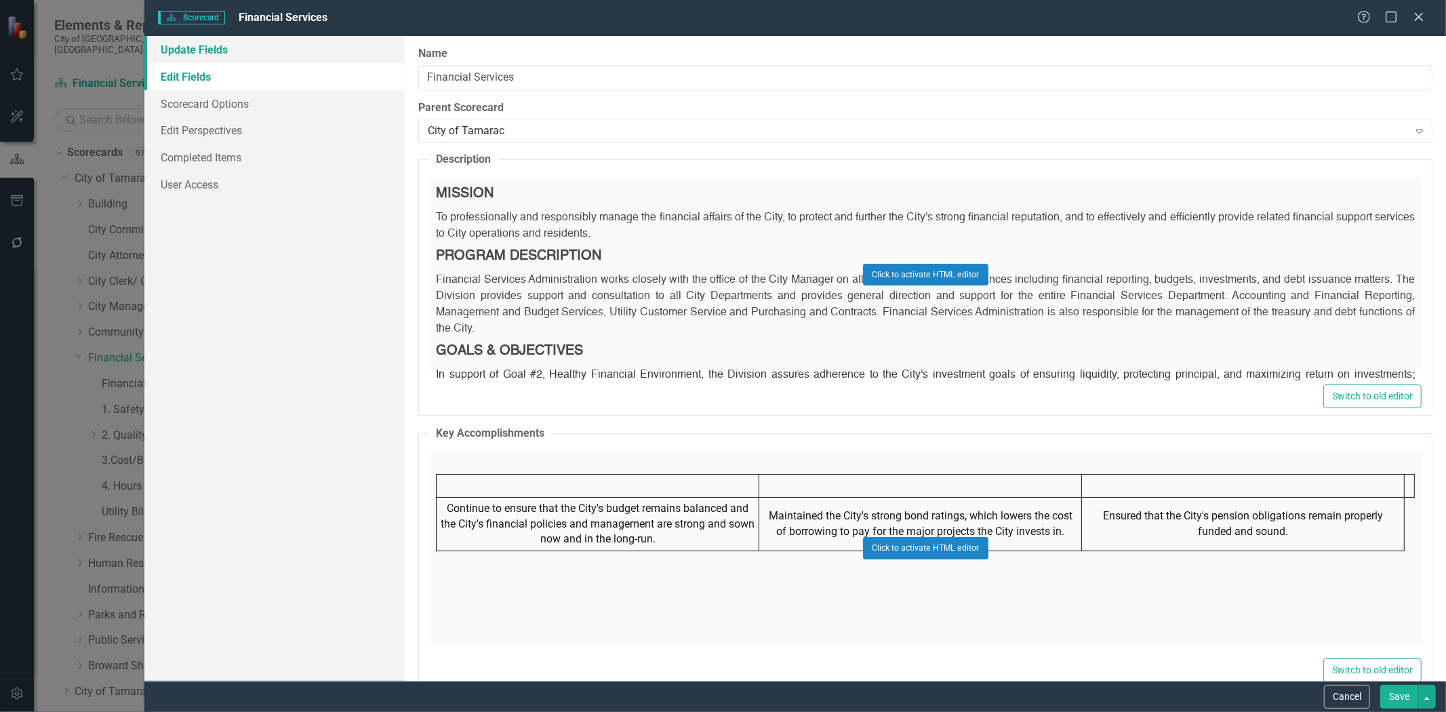
click at [203, 44] on link "Update Fields" at bounding box center [274, 49] width 260 height 27
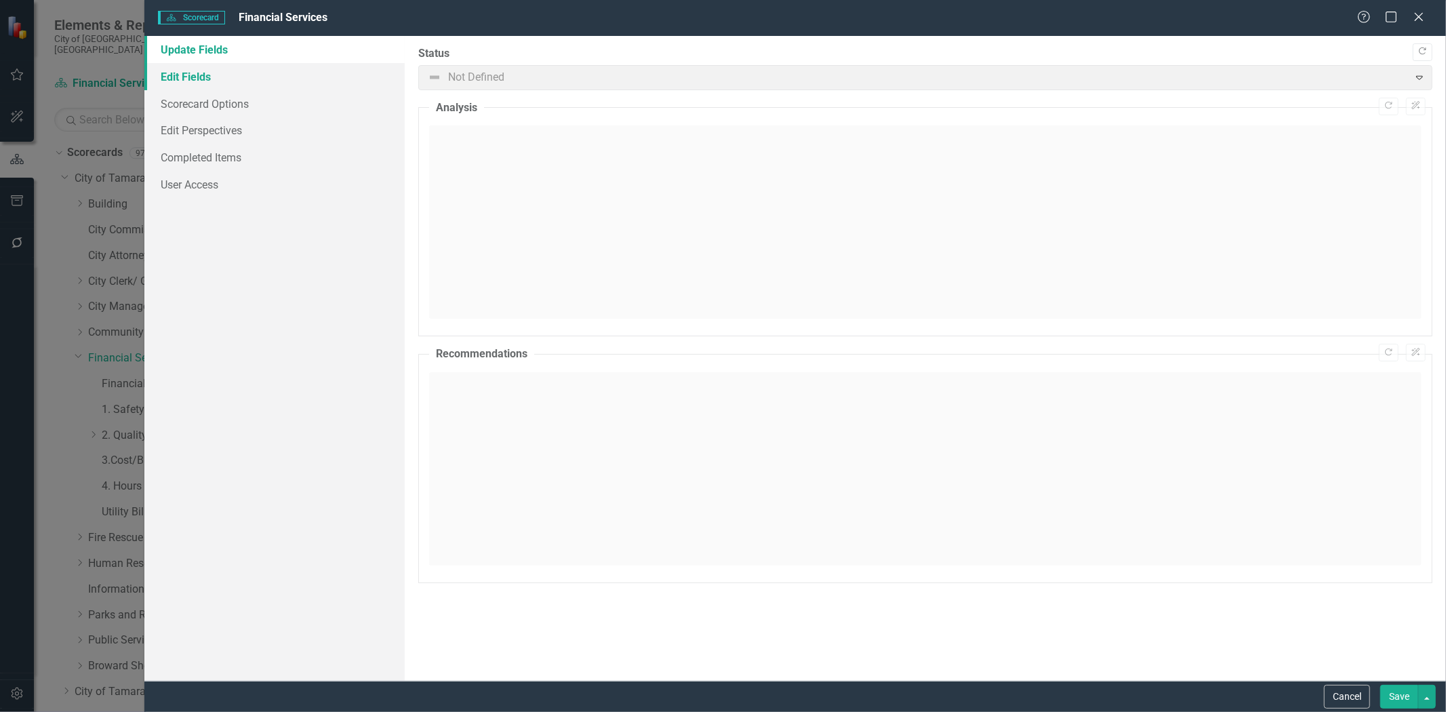
click at [197, 81] on link "Edit Fields" at bounding box center [274, 76] width 260 height 27
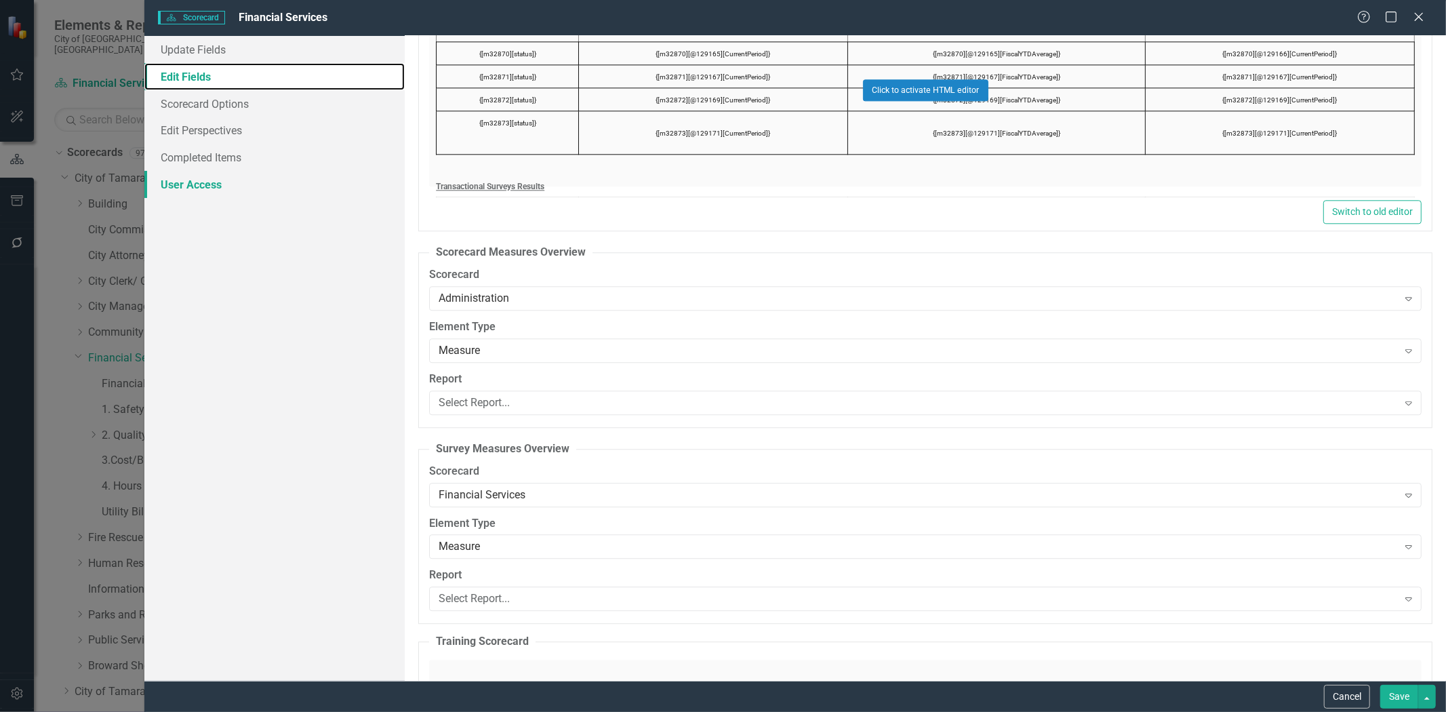
scroll to position [2635, 0]
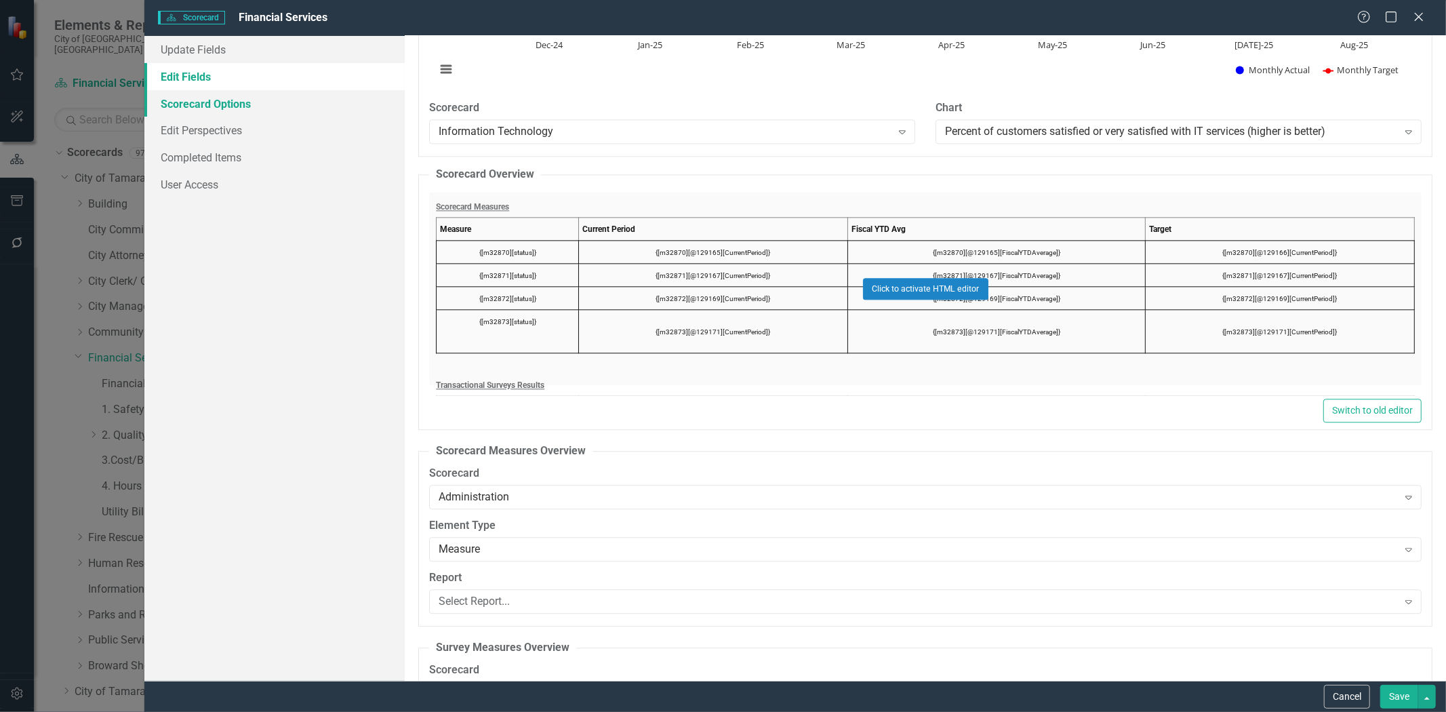
click at [190, 102] on link "Scorecard Options" at bounding box center [274, 103] width 260 height 27
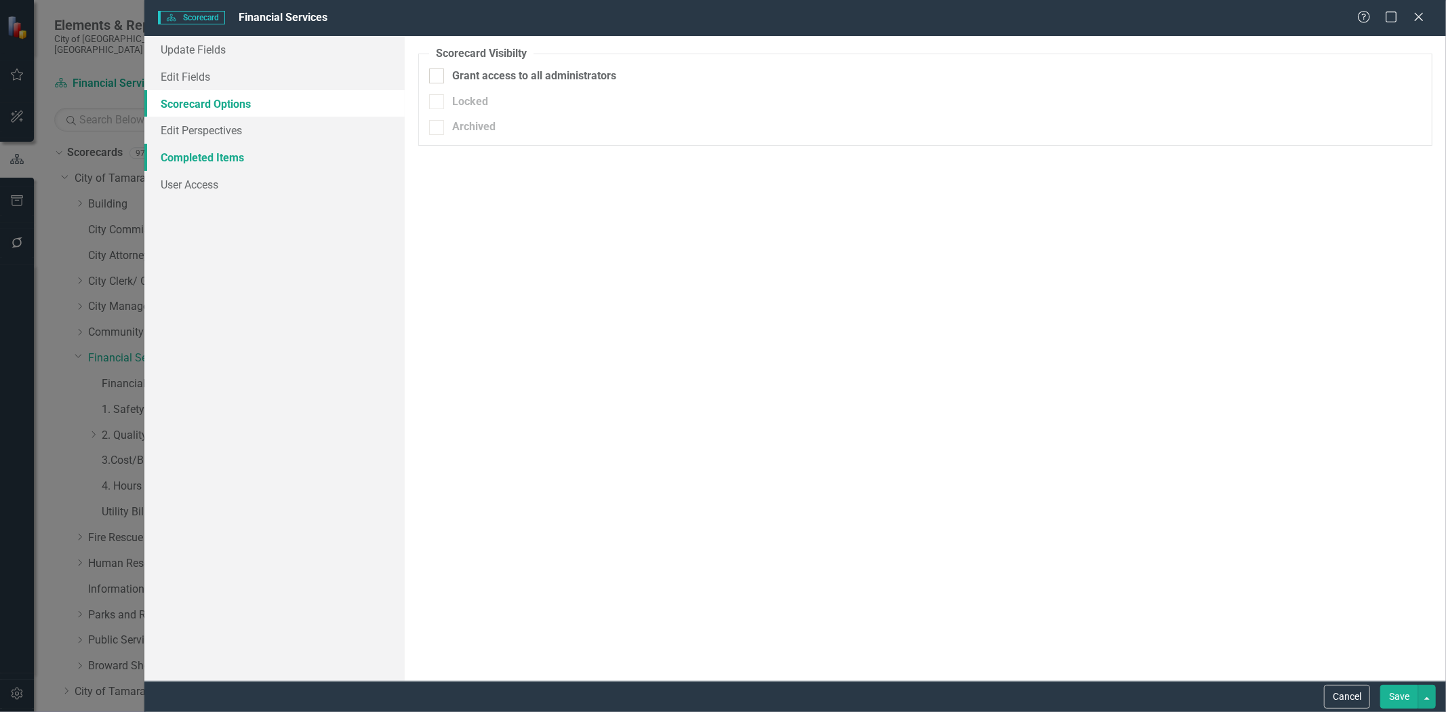
click at [194, 158] on link "Completed Items" at bounding box center [274, 157] width 260 height 27
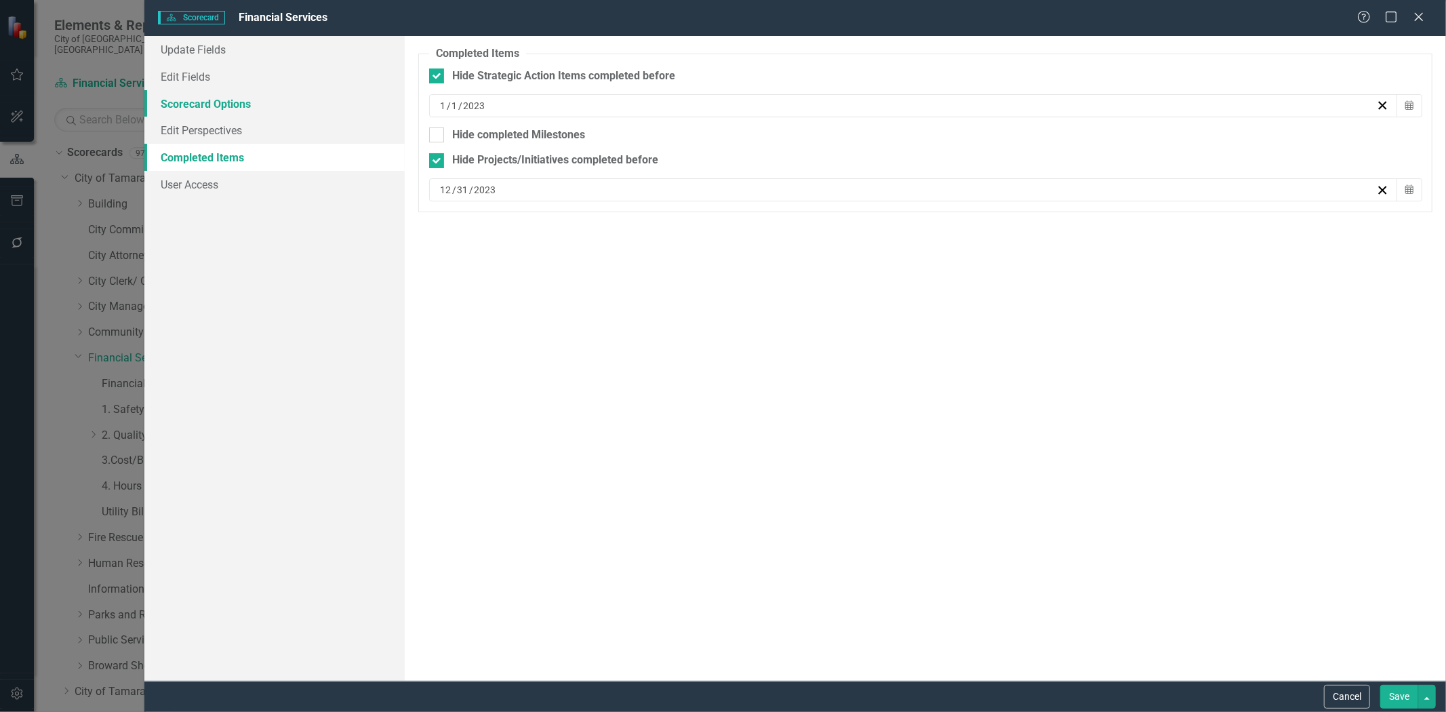
click at [188, 98] on link "Scorecard Options" at bounding box center [274, 103] width 260 height 27
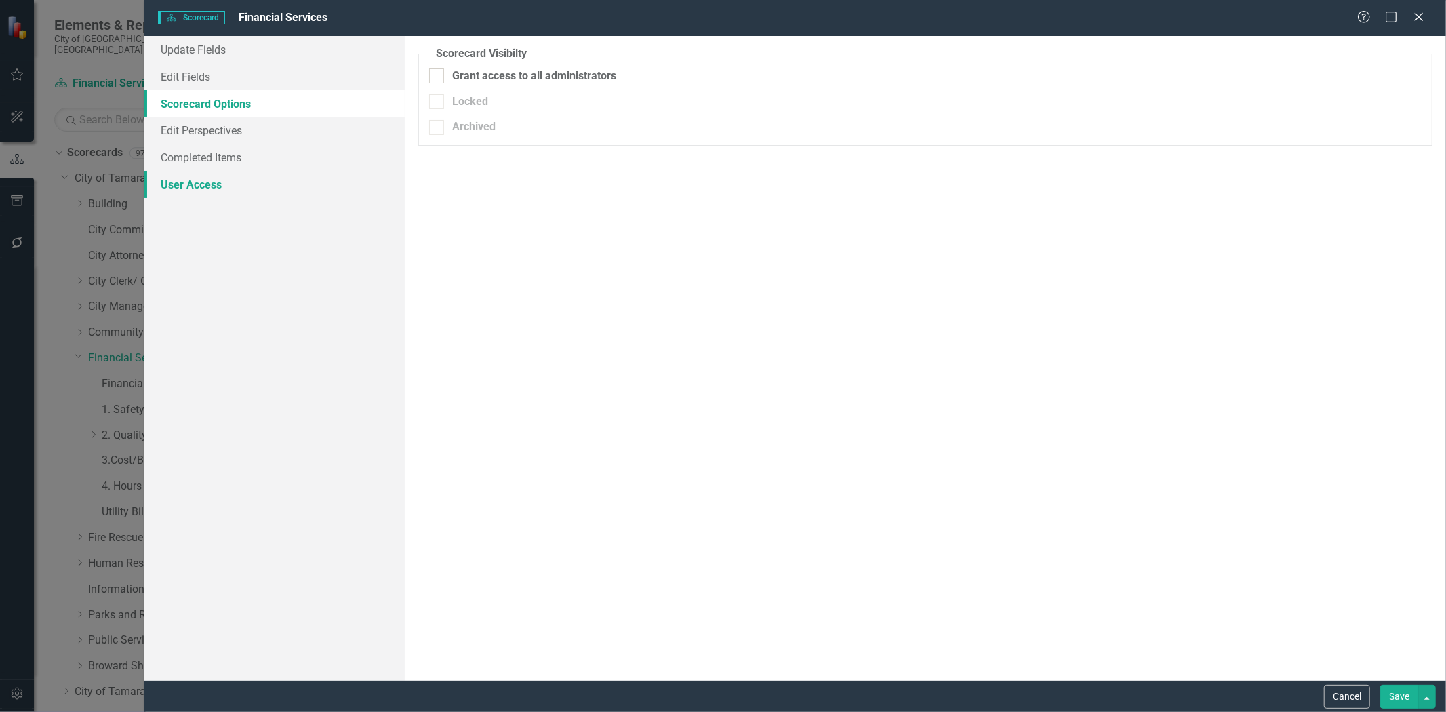
click at [202, 192] on link "User Access" at bounding box center [274, 184] width 260 height 27
click at [197, 51] on link "Update Fields" at bounding box center [274, 49] width 260 height 27
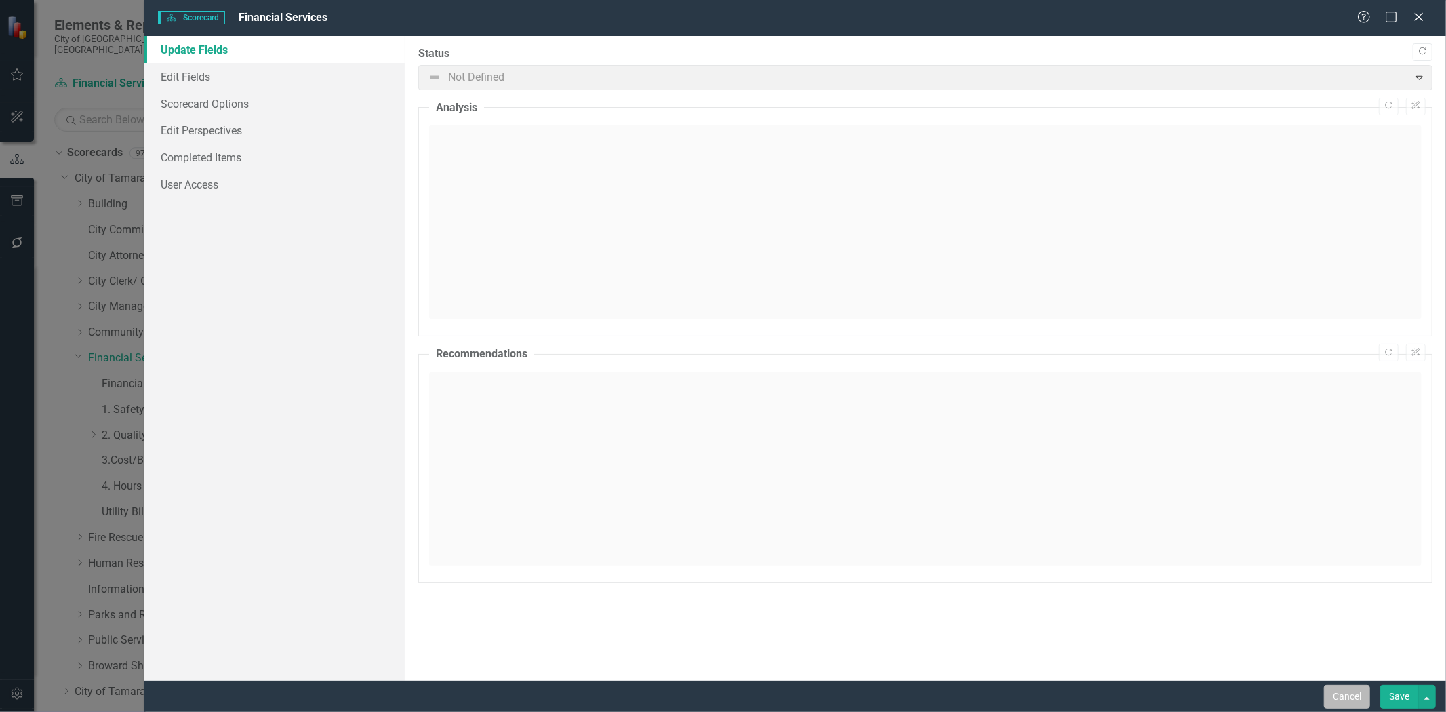
click at [1342, 688] on button "Cancel" at bounding box center [1347, 696] width 46 height 24
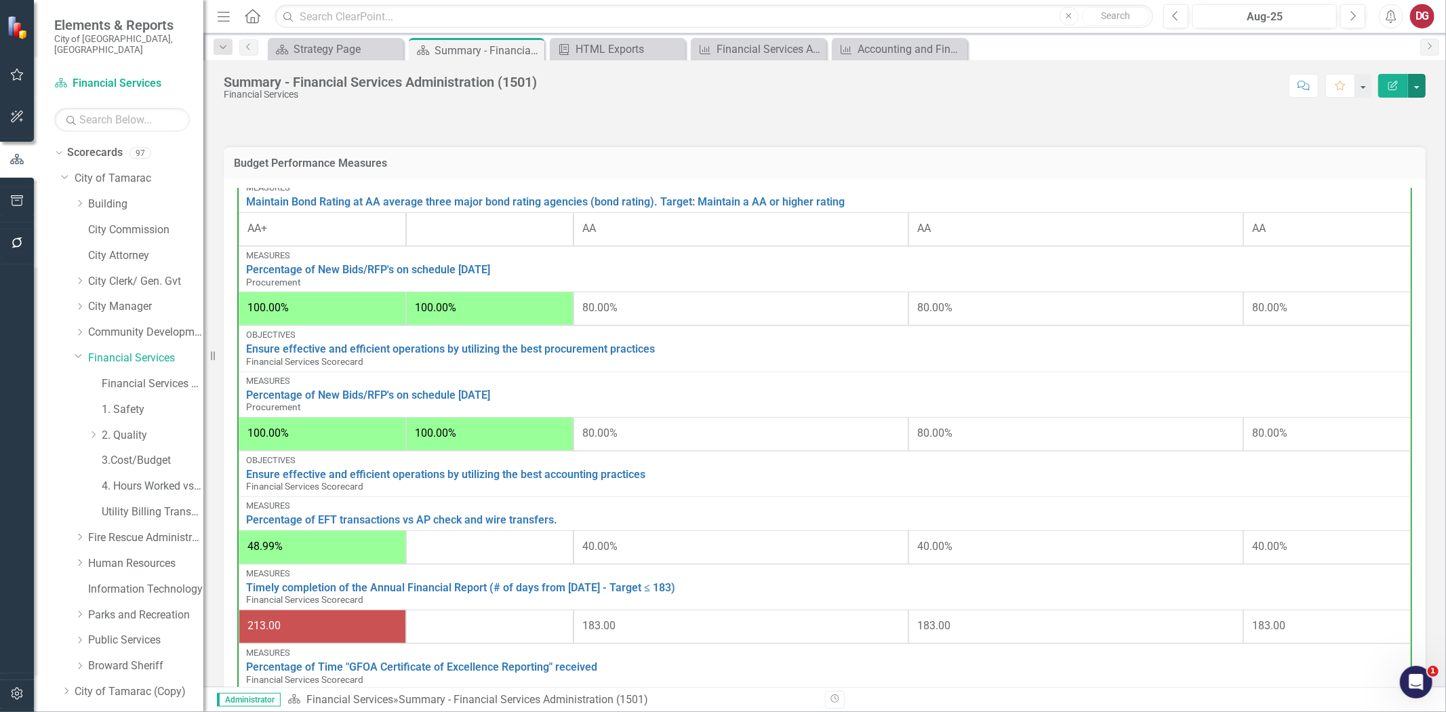
scroll to position [0, 0]
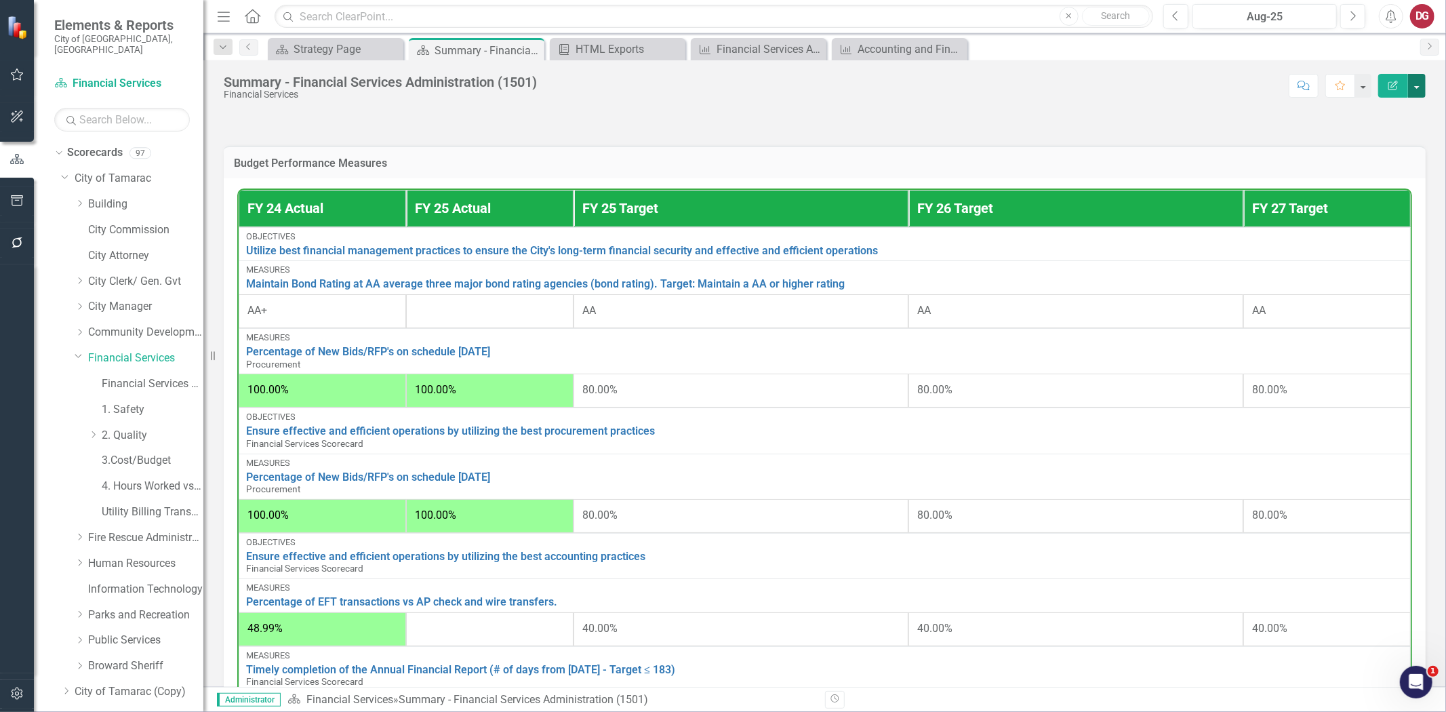
click at [1416, 84] on button "button" at bounding box center [1417, 86] width 18 height 24
click at [1373, 138] on link "Edit Report Edit Layout" at bounding box center [1370, 135] width 110 height 25
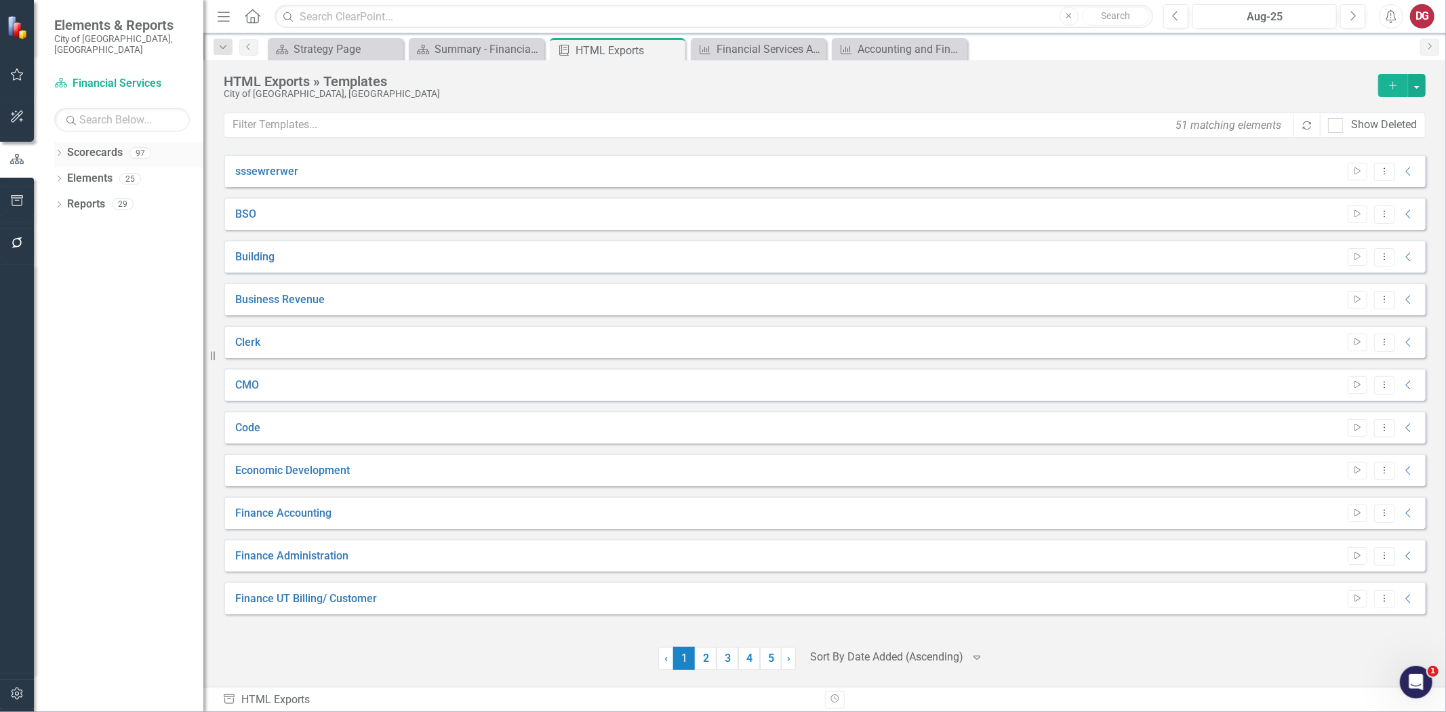
drag, startPoint x: 0, startPoint y: 0, endPoint x: 62, endPoint y: 140, distance: 152.6
click at [62, 150] on icon "Dropdown" at bounding box center [58, 153] width 9 height 7
click at [64, 174] on icon "Dropdown" at bounding box center [66, 178] width 10 height 8
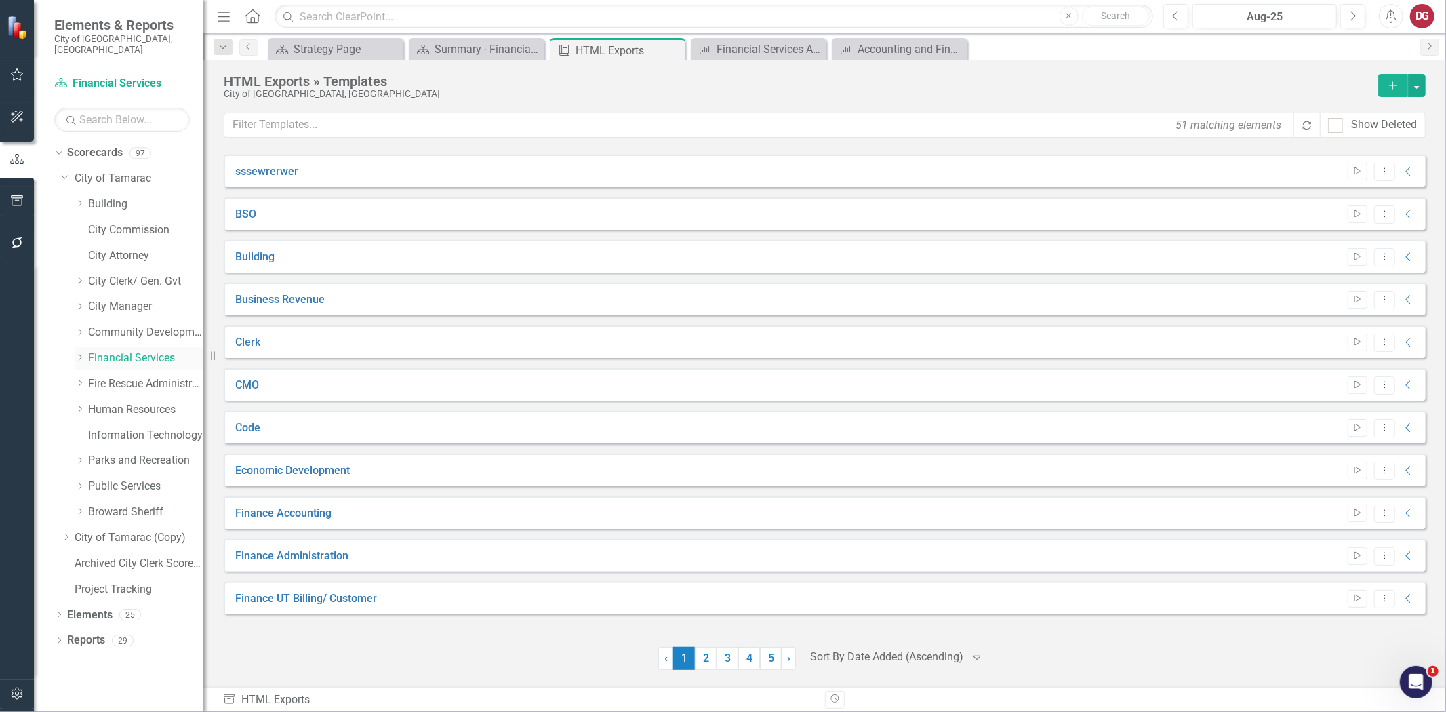
click at [85, 352] on div "Dropdown" at bounding box center [82, 358] width 14 height 12
click at [166, 376] on link "Financial Services Scorecard" at bounding box center [153, 384] width 102 height 16
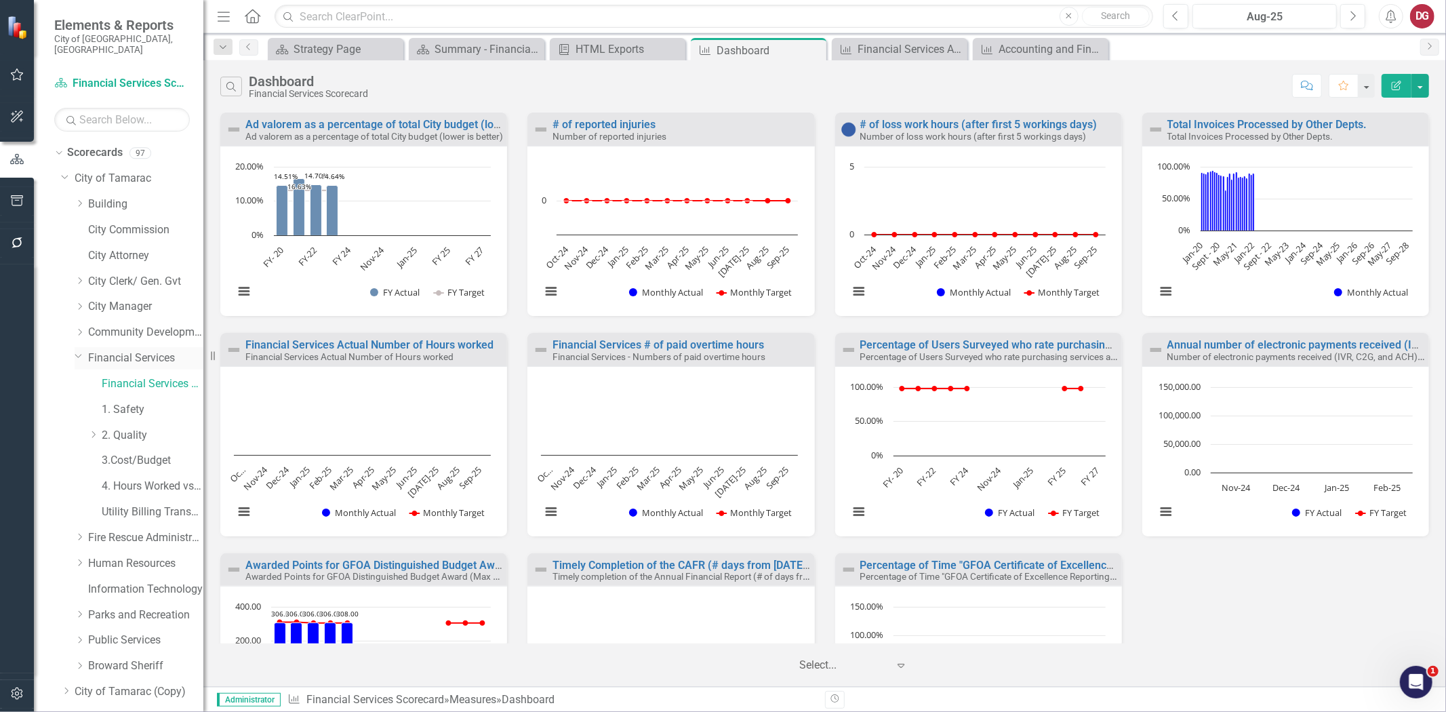
click at [136, 350] on link "Financial Services" at bounding box center [145, 358] width 115 height 16
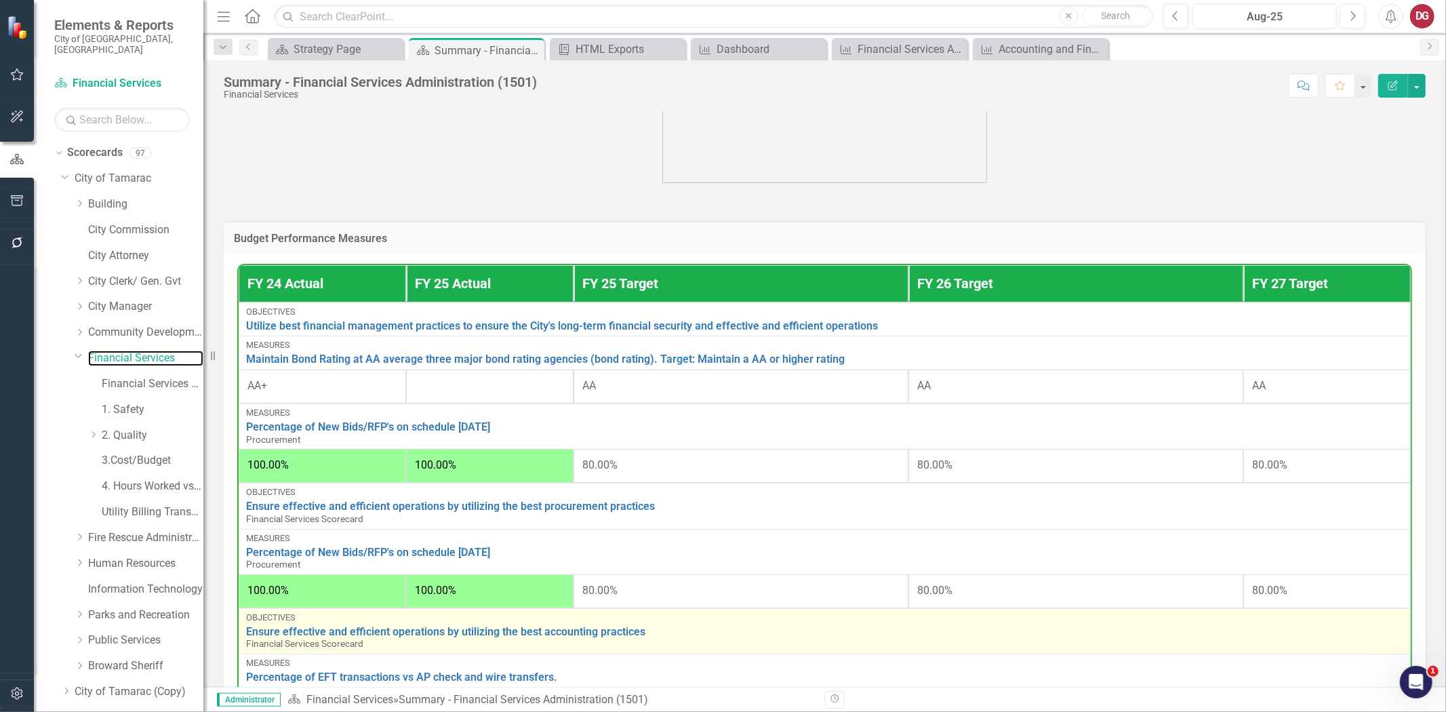
scroll to position [402, 0]
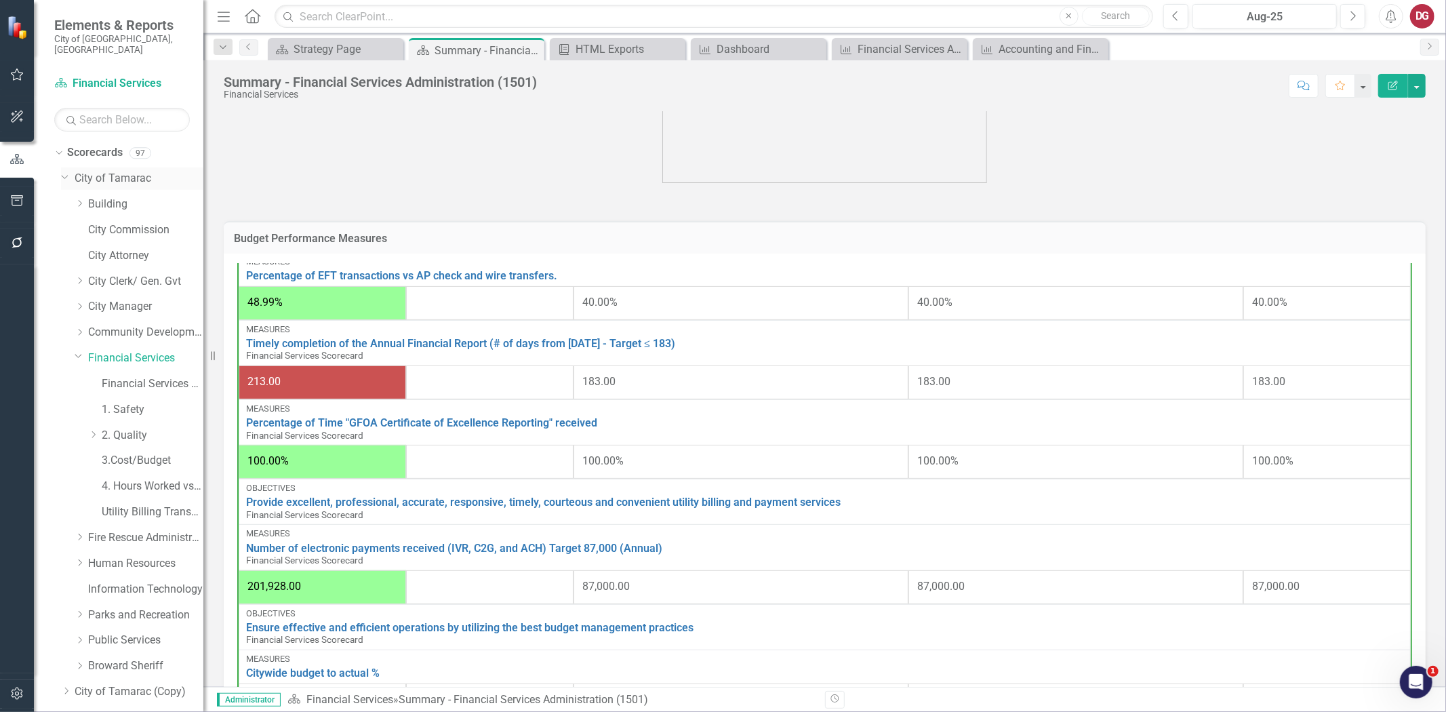
click at [64, 171] on icon "Dropdown" at bounding box center [65, 176] width 8 height 10
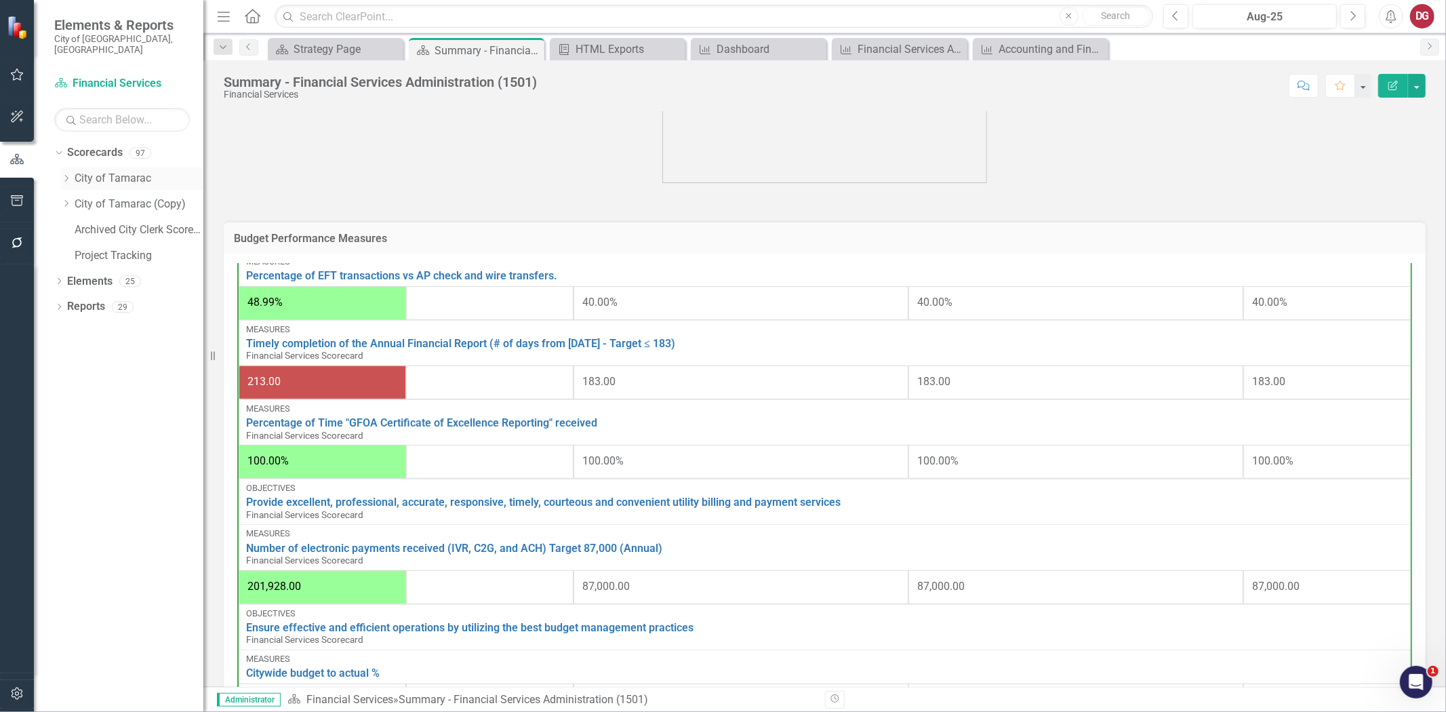
click at [76, 171] on link "City of Tamarac" at bounding box center [139, 179] width 129 height 16
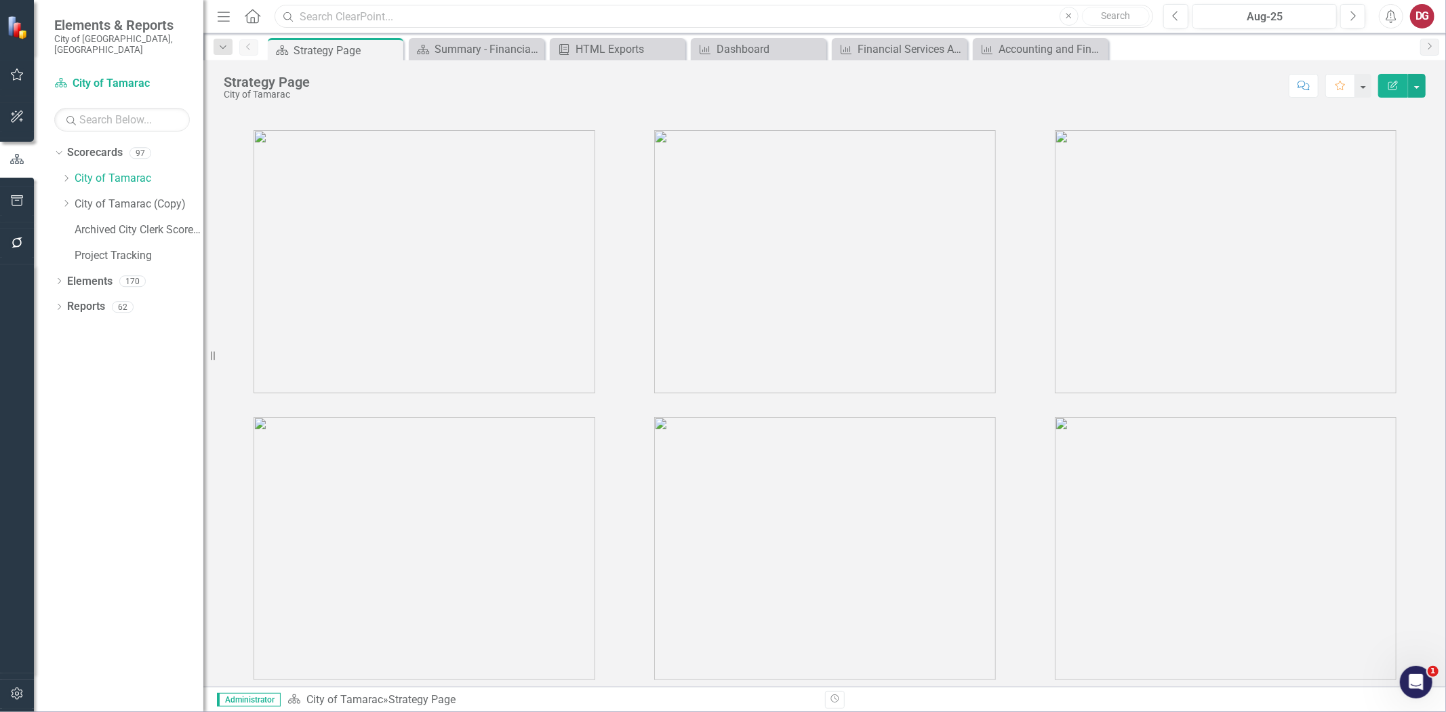
click at [347, 16] on input "text" at bounding box center [713, 17] width 878 height 24
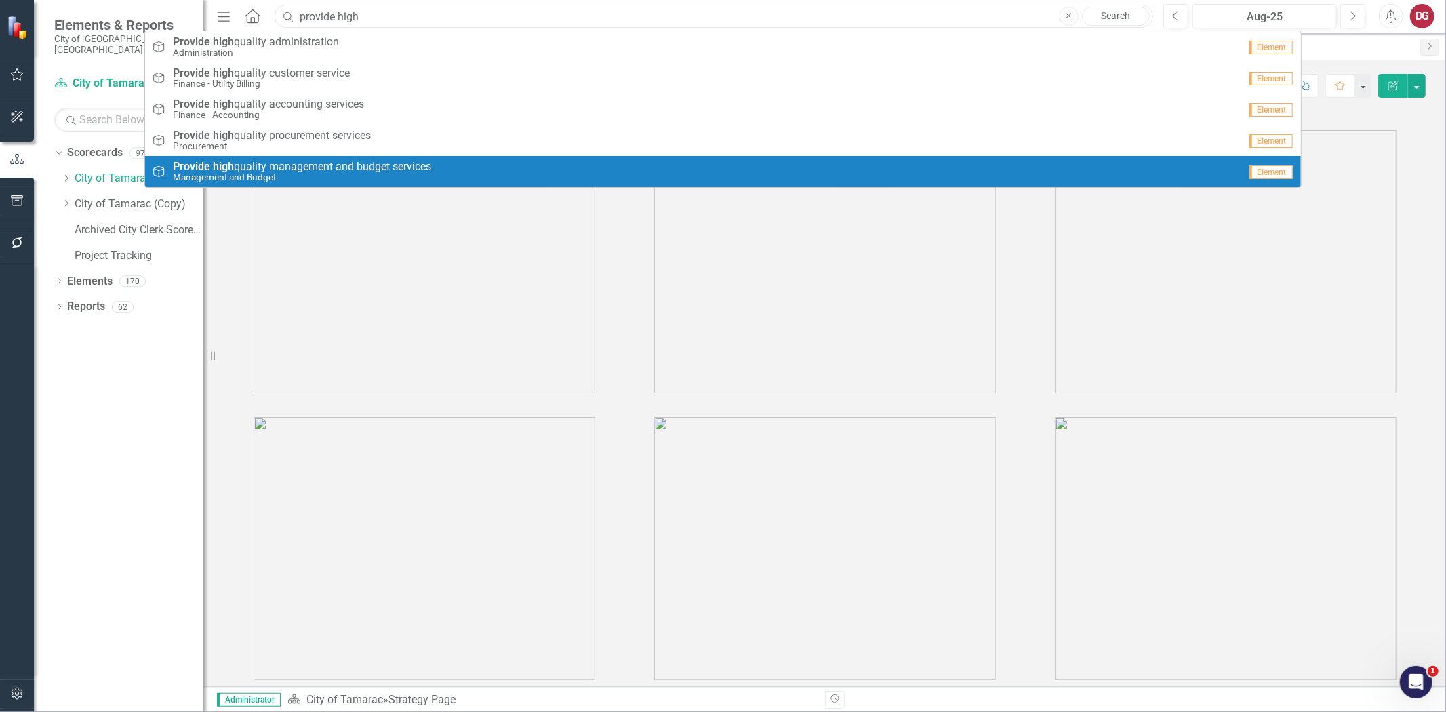
type input "provide high"
click at [394, 172] on small "Management and Budget" at bounding box center [302, 177] width 258 height 10
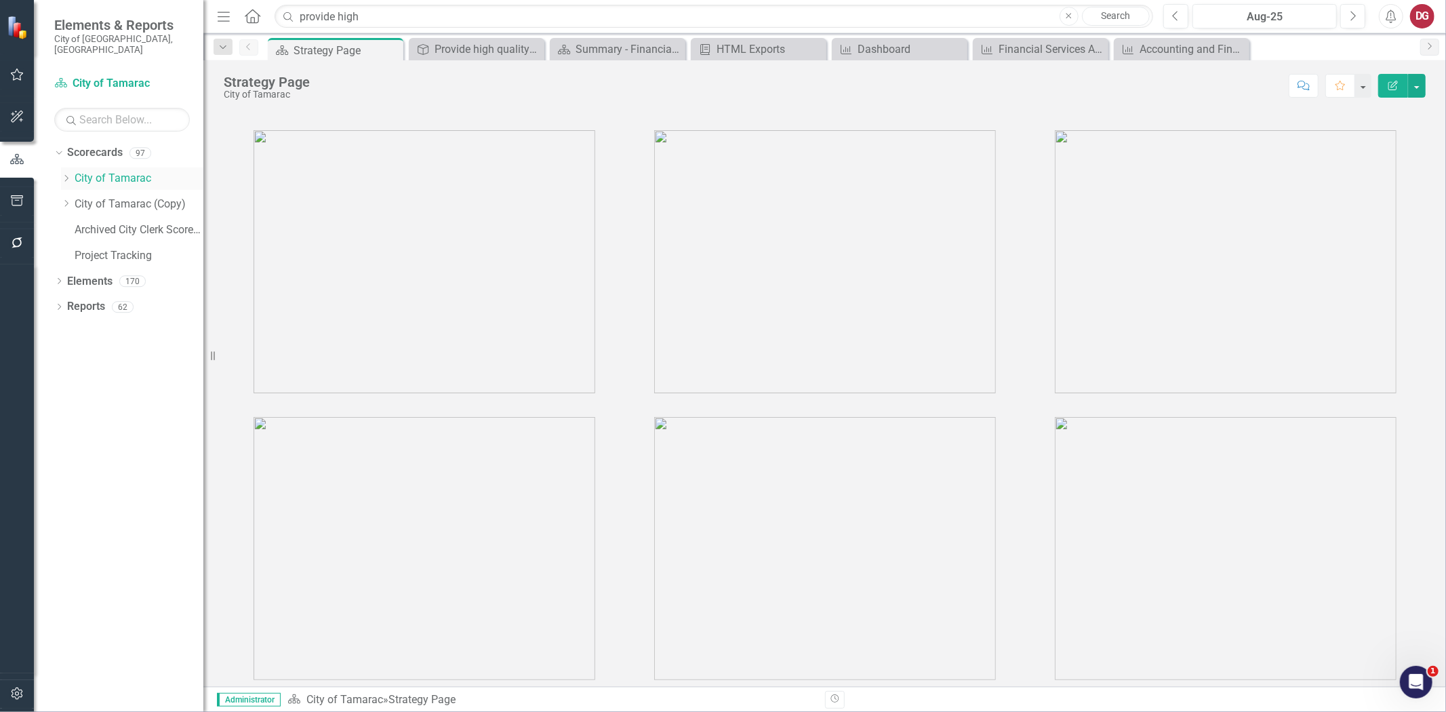
click at [73, 173] on div "Dropdown" at bounding box center [68, 179] width 14 height 12
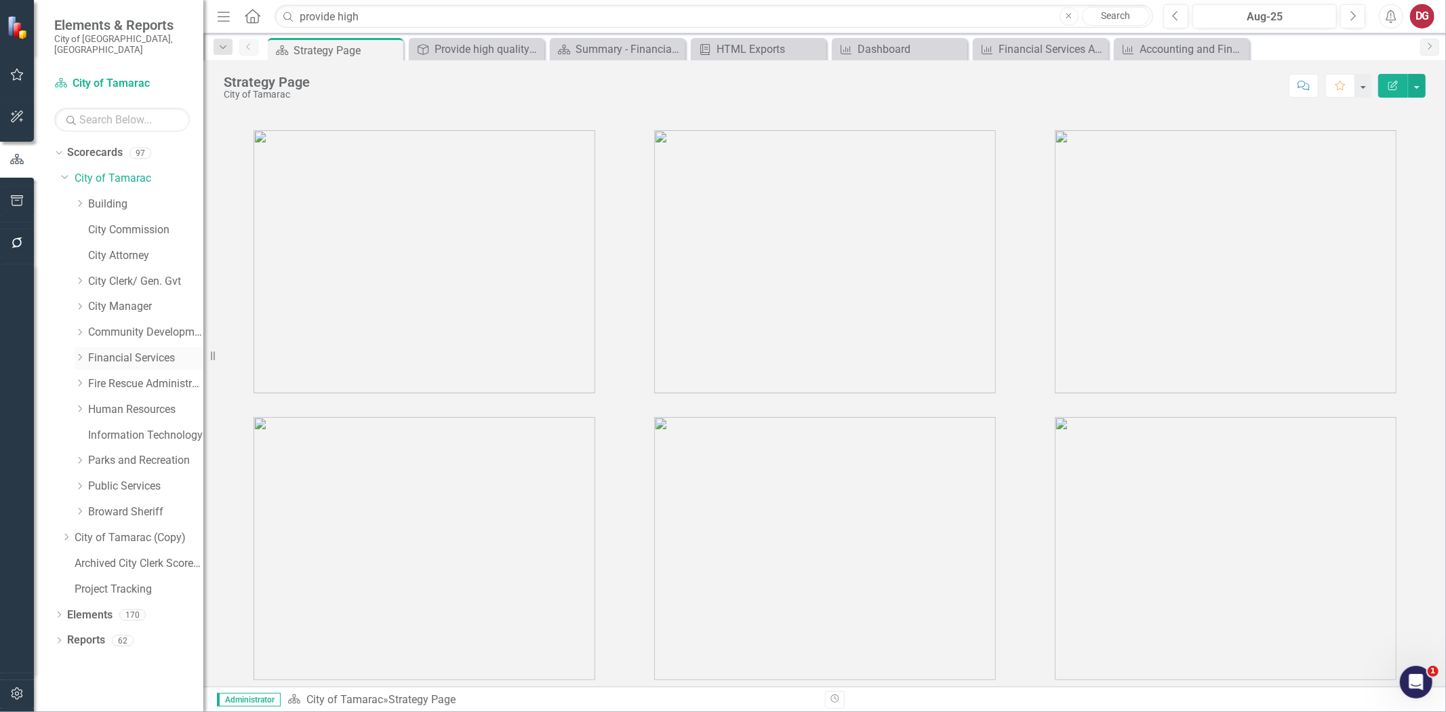
click at [79, 354] on icon at bounding box center [80, 357] width 3 height 7
click at [124, 376] on link "Financial Services Scorecard" at bounding box center [153, 384] width 102 height 16
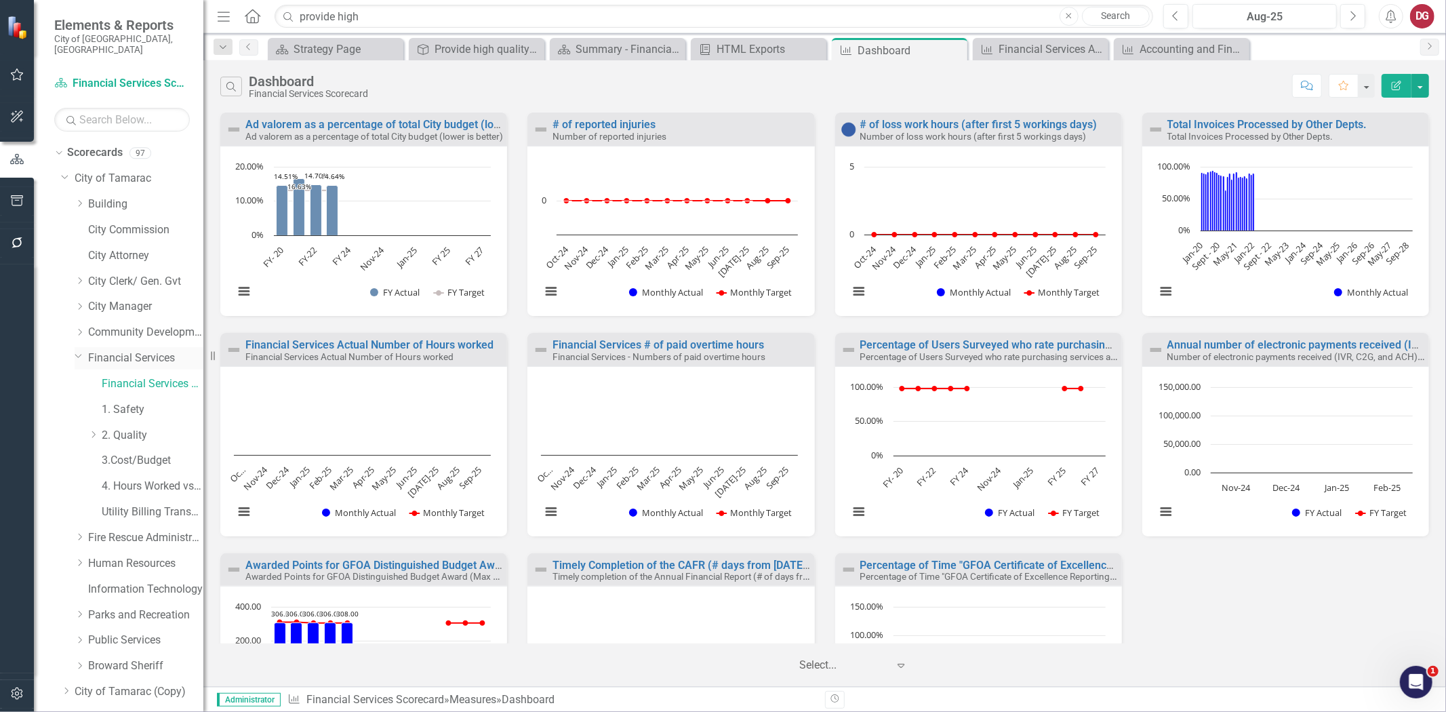
click at [130, 350] on link "Financial Services" at bounding box center [145, 358] width 115 height 16
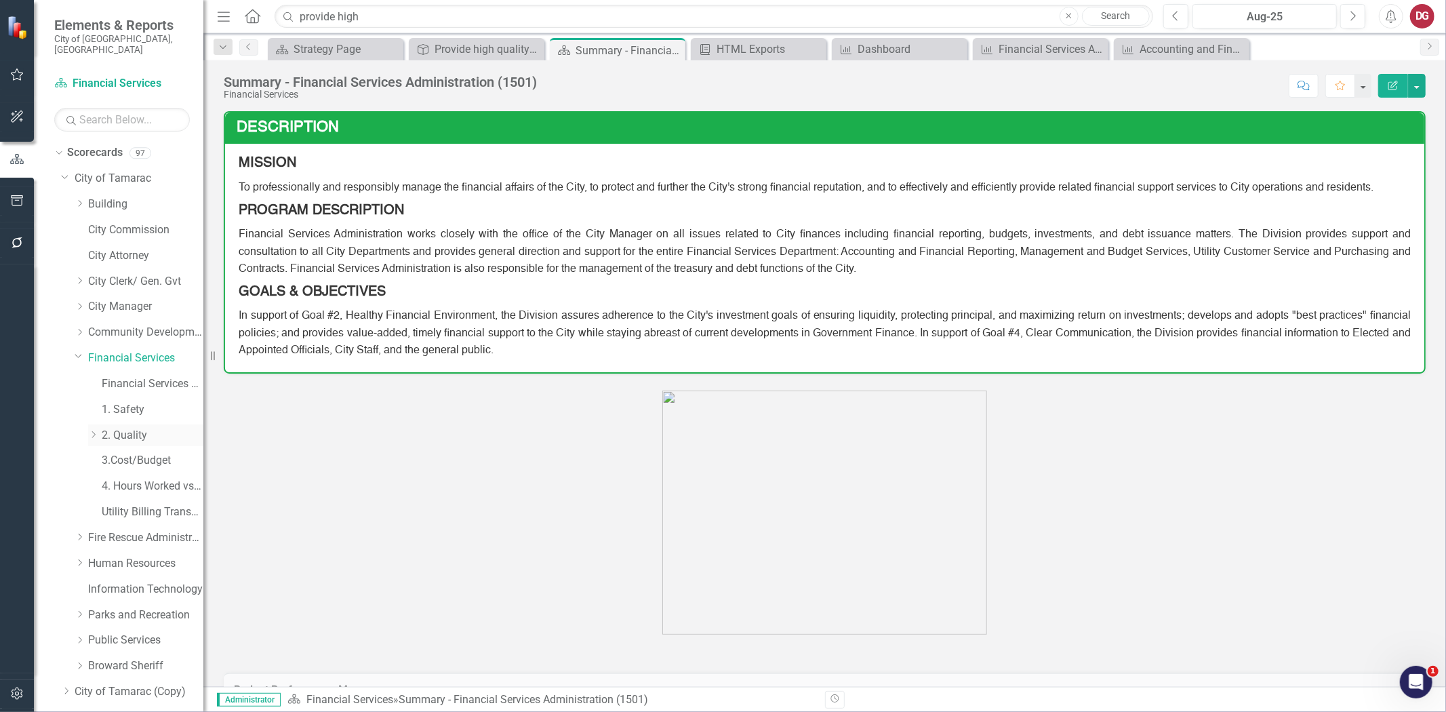
click at [122, 428] on link "2. Quality" at bounding box center [153, 436] width 102 height 16
click at [124, 453] on link "3.Cost/Budget" at bounding box center [153, 461] width 102 height 16
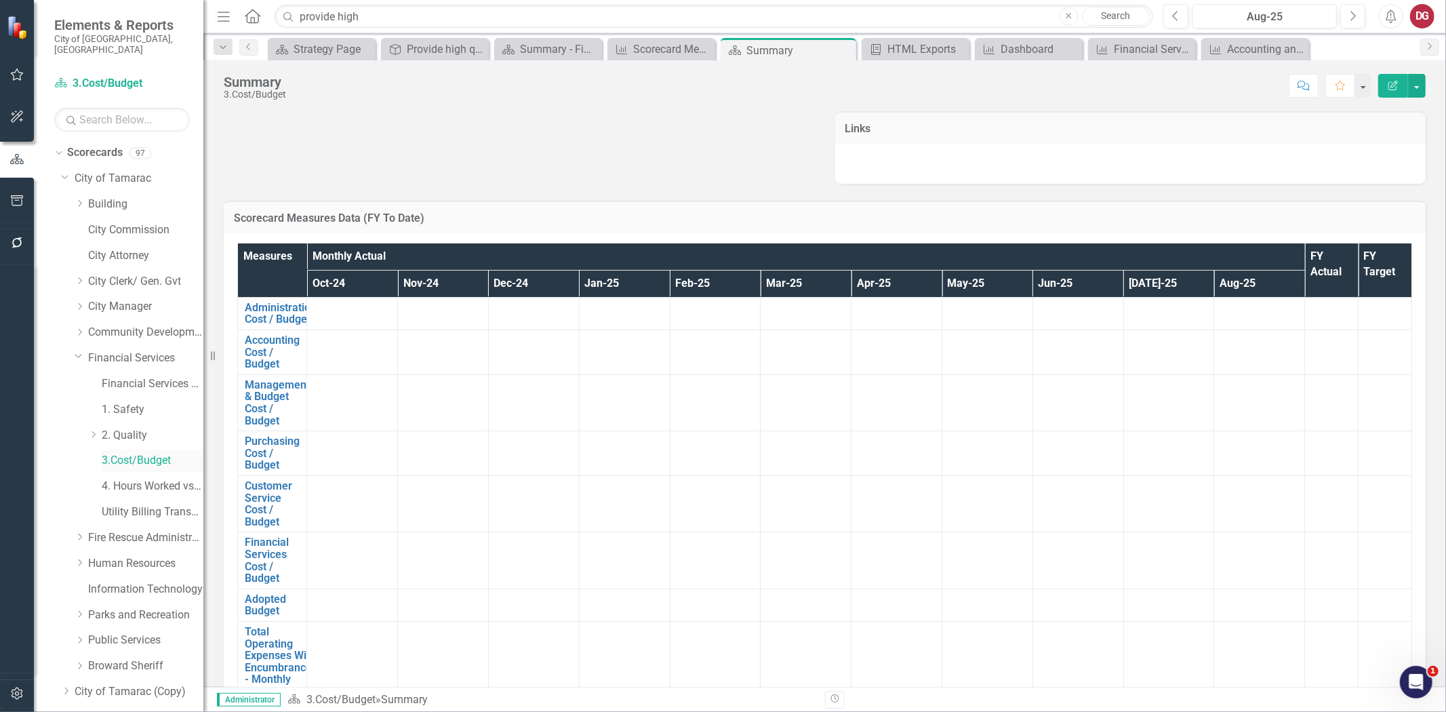
click at [144, 453] on link "3.Cost/Budget" at bounding box center [153, 461] width 102 height 16
click at [132, 478] on link "4. Hours Worked vs Available hours" at bounding box center [153, 486] width 102 height 16
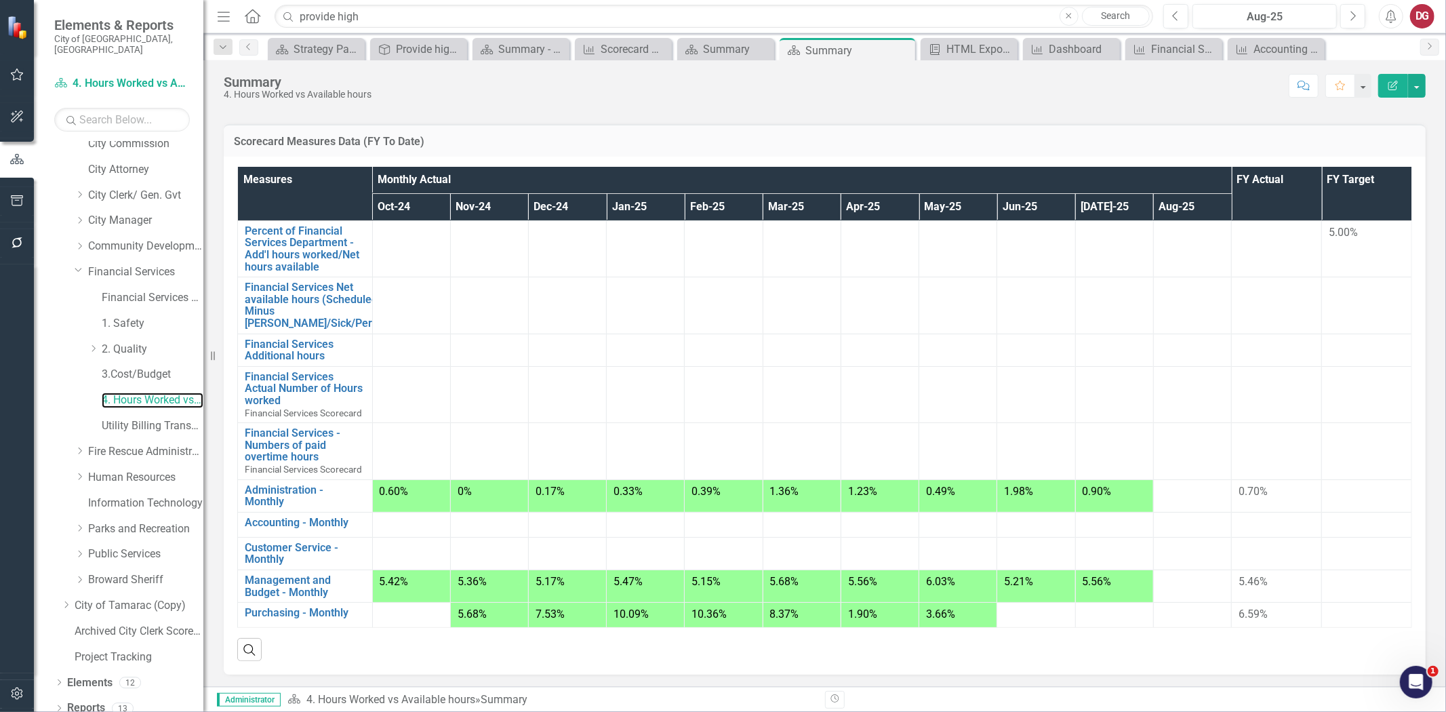
scroll to position [78, 0]
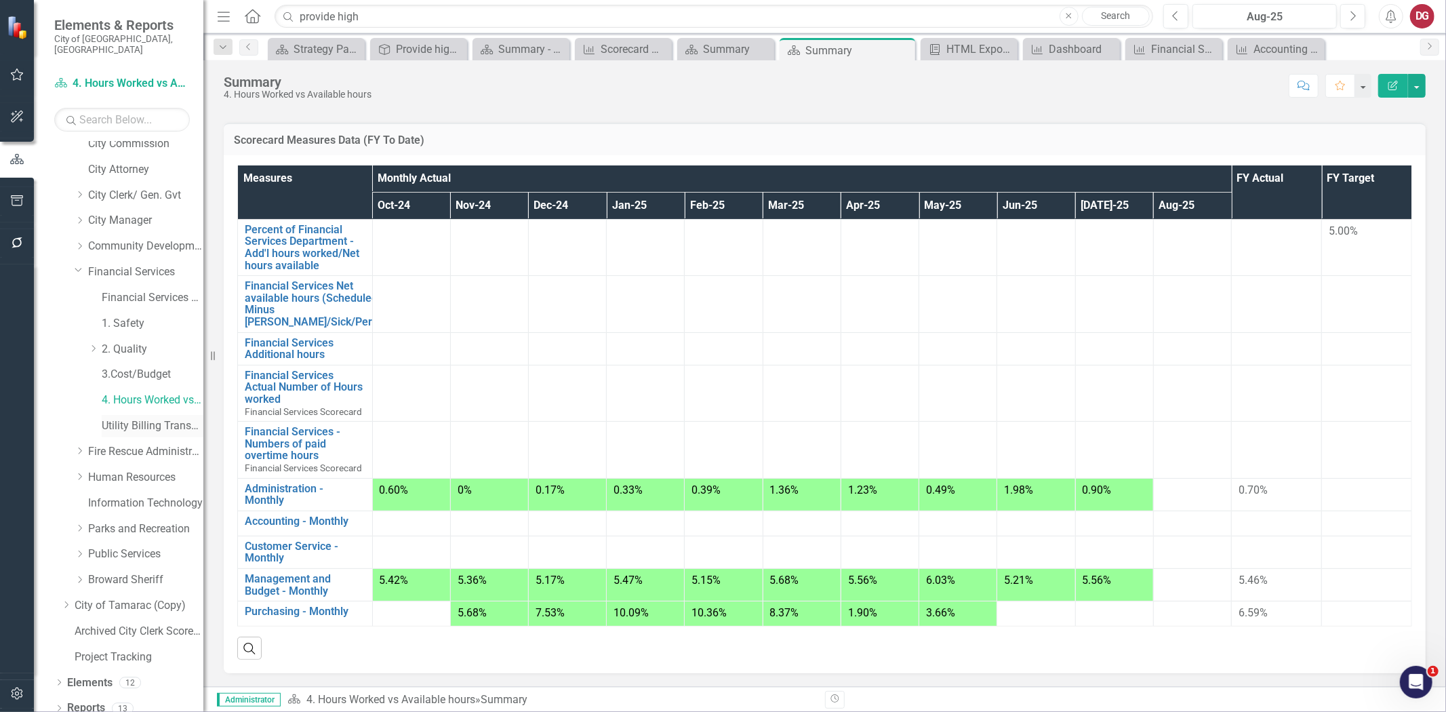
click at [142, 418] on link "Utility Billing Transactional Survey" at bounding box center [153, 426] width 102 height 16
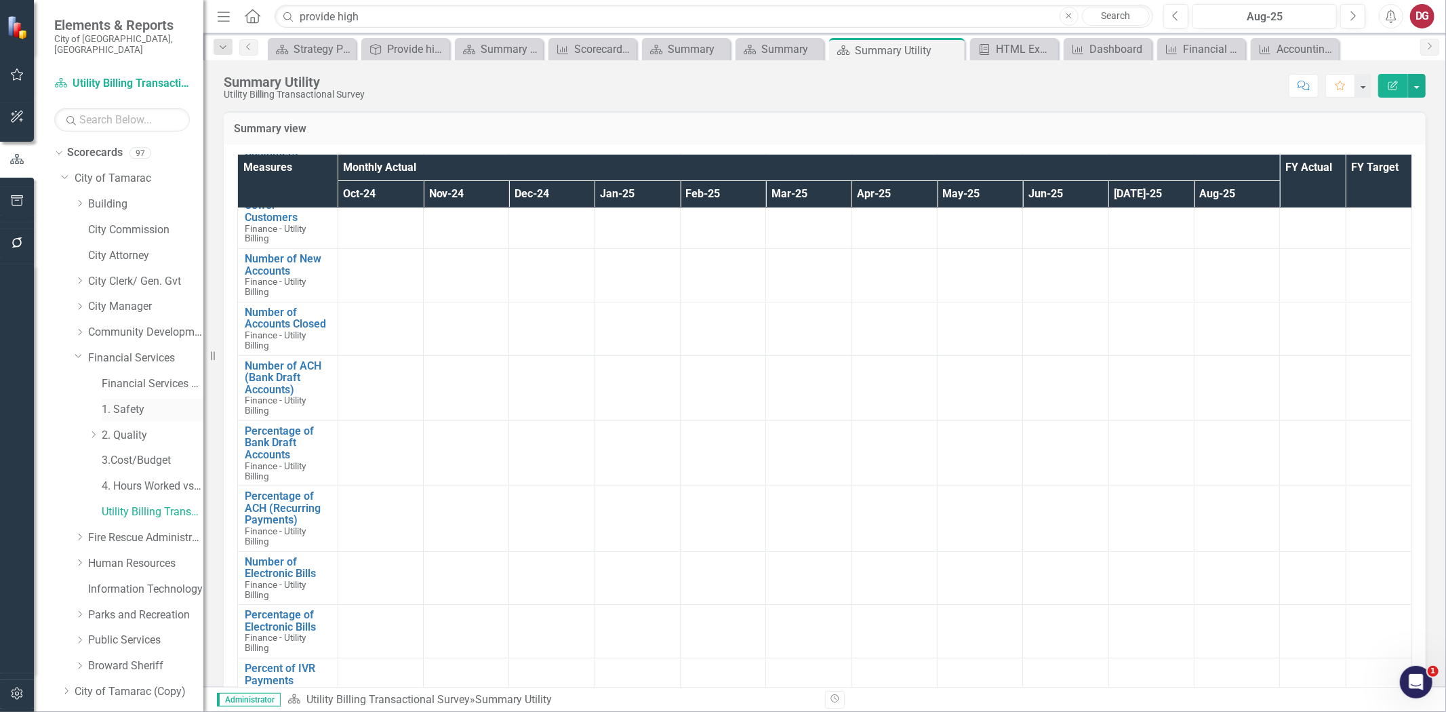
click at [131, 402] on link "1. Safety" at bounding box center [153, 410] width 102 height 16
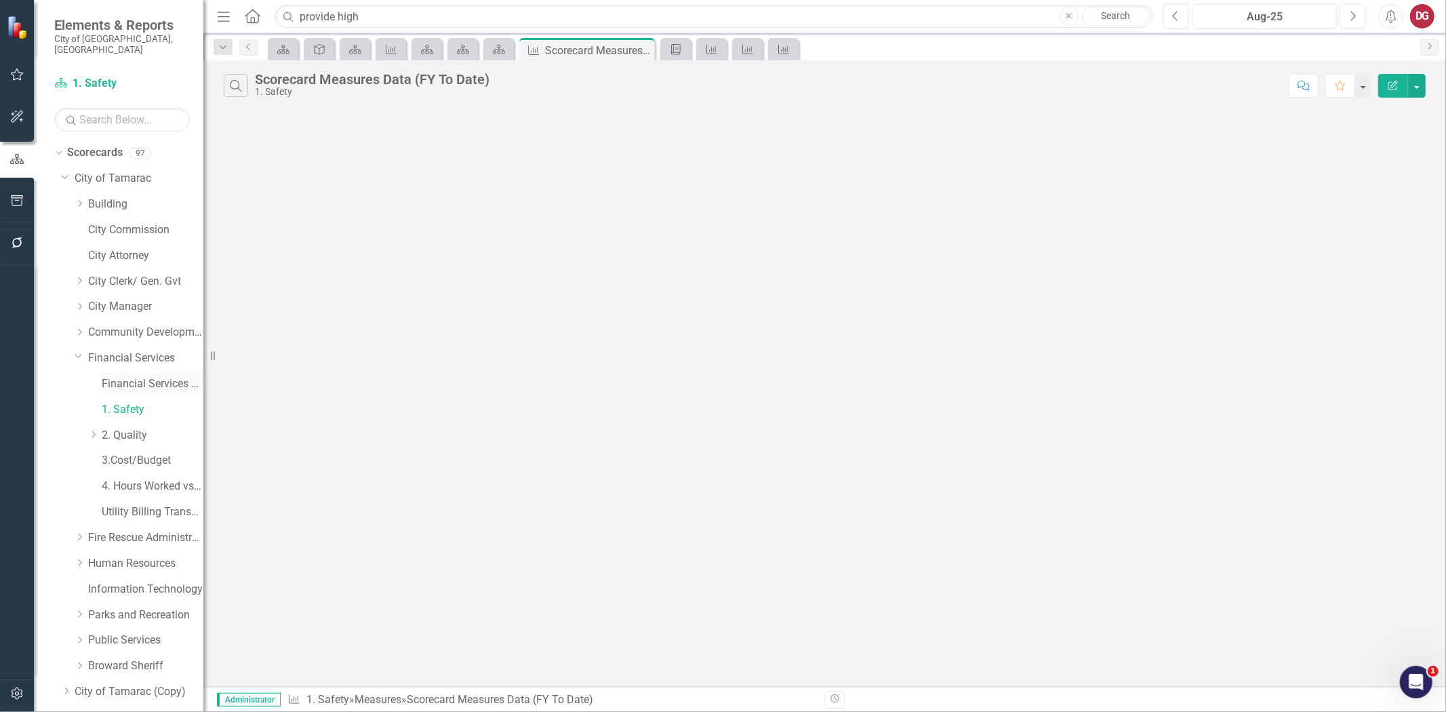
click at [130, 376] on link "Financial Services Scorecard" at bounding box center [153, 384] width 102 height 16
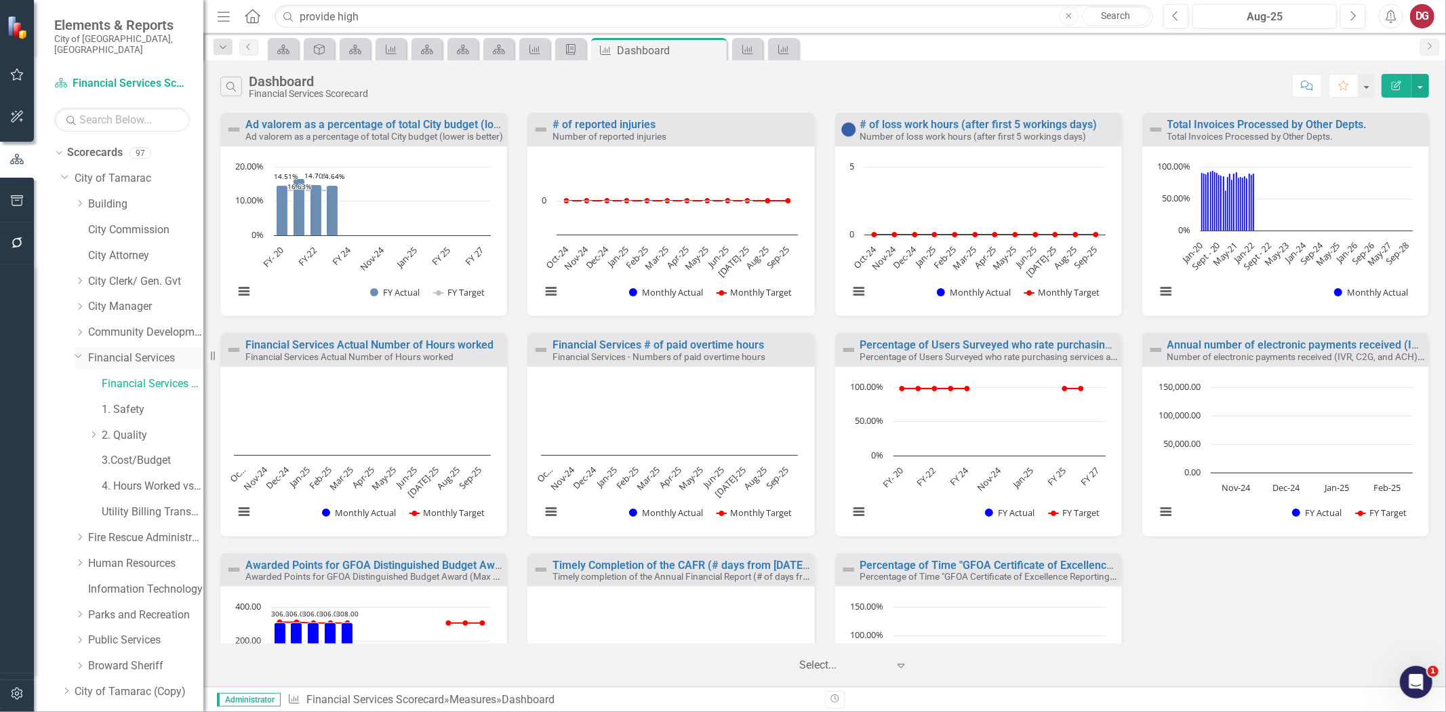
click at [136, 350] on link "Financial Services" at bounding box center [145, 358] width 115 height 16
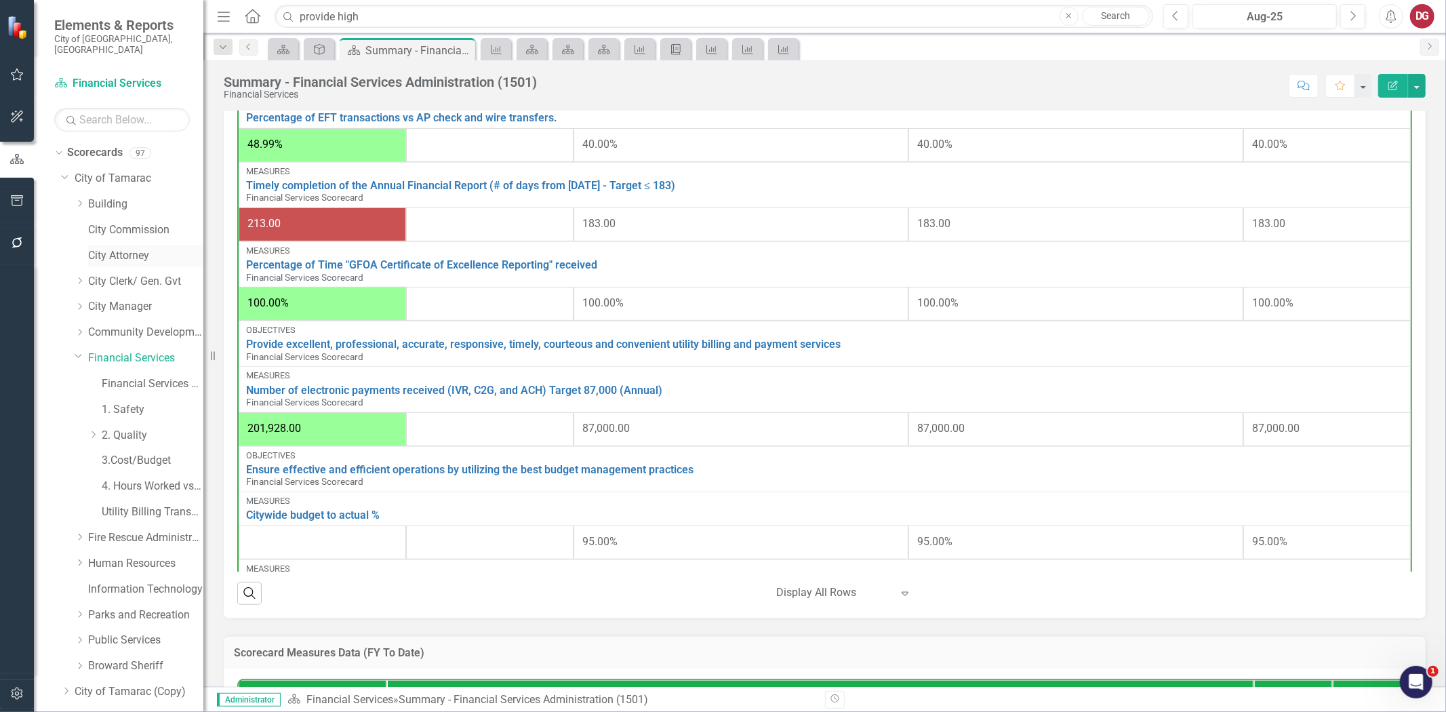
scroll to position [402, 0]
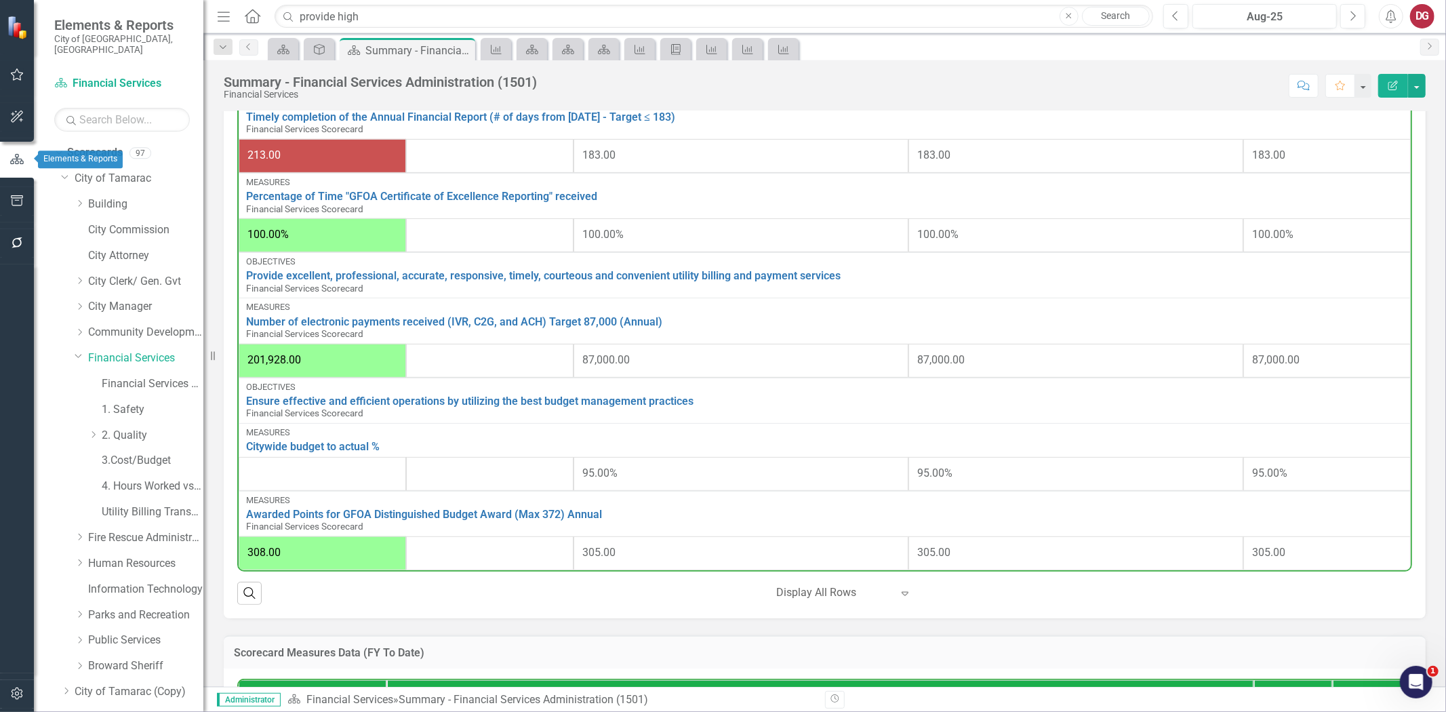
click at [16, 193] on button "button" at bounding box center [17, 201] width 30 height 28
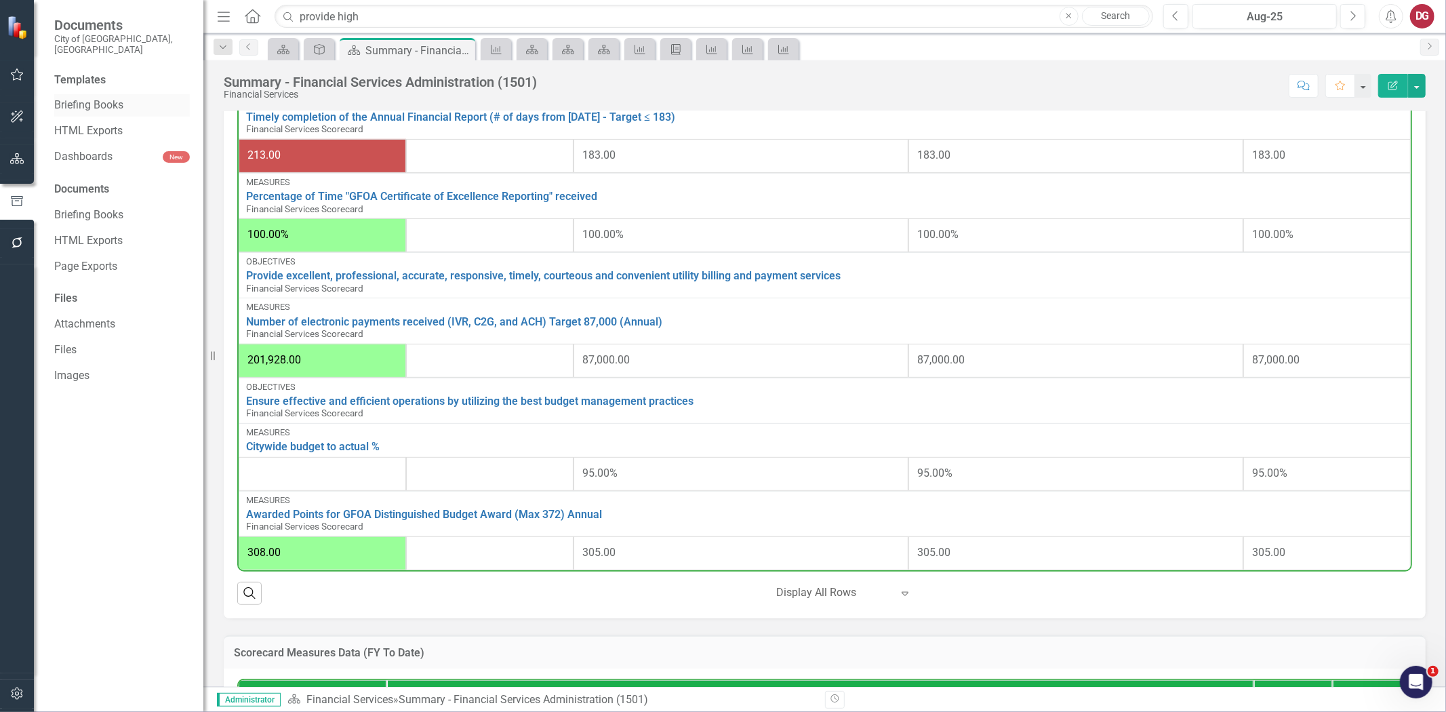
click at [98, 98] on link "Briefing Books" at bounding box center [122, 106] width 136 height 16
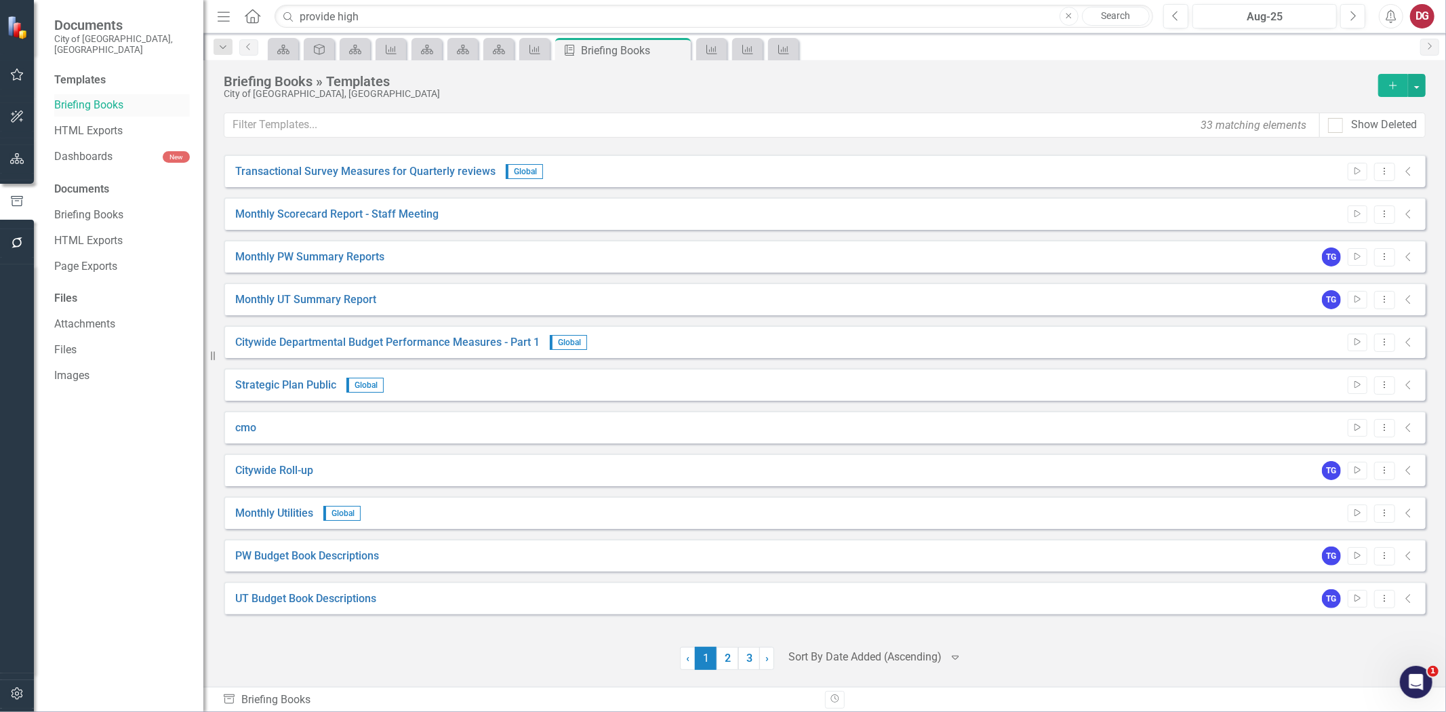
click at [87, 98] on link "Briefing Books" at bounding box center [122, 106] width 136 height 16
click at [24, 165] on button "button" at bounding box center [17, 159] width 30 height 28
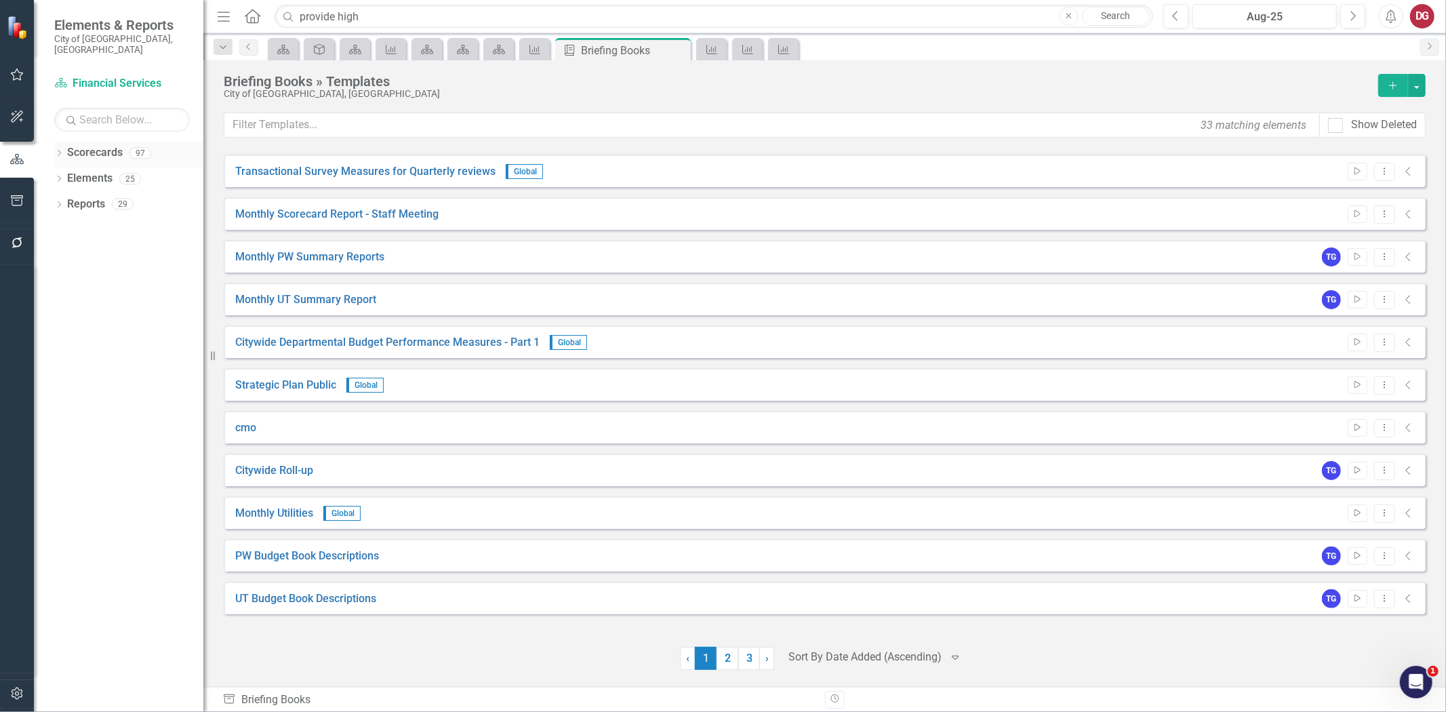
click at [56, 142] on div "Dropdown Scorecards 97" at bounding box center [128, 155] width 149 height 26
click at [58, 150] on icon "Dropdown" at bounding box center [58, 153] width 9 height 7
click at [68, 175] on icon at bounding box center [66, 178] width 3 height 7
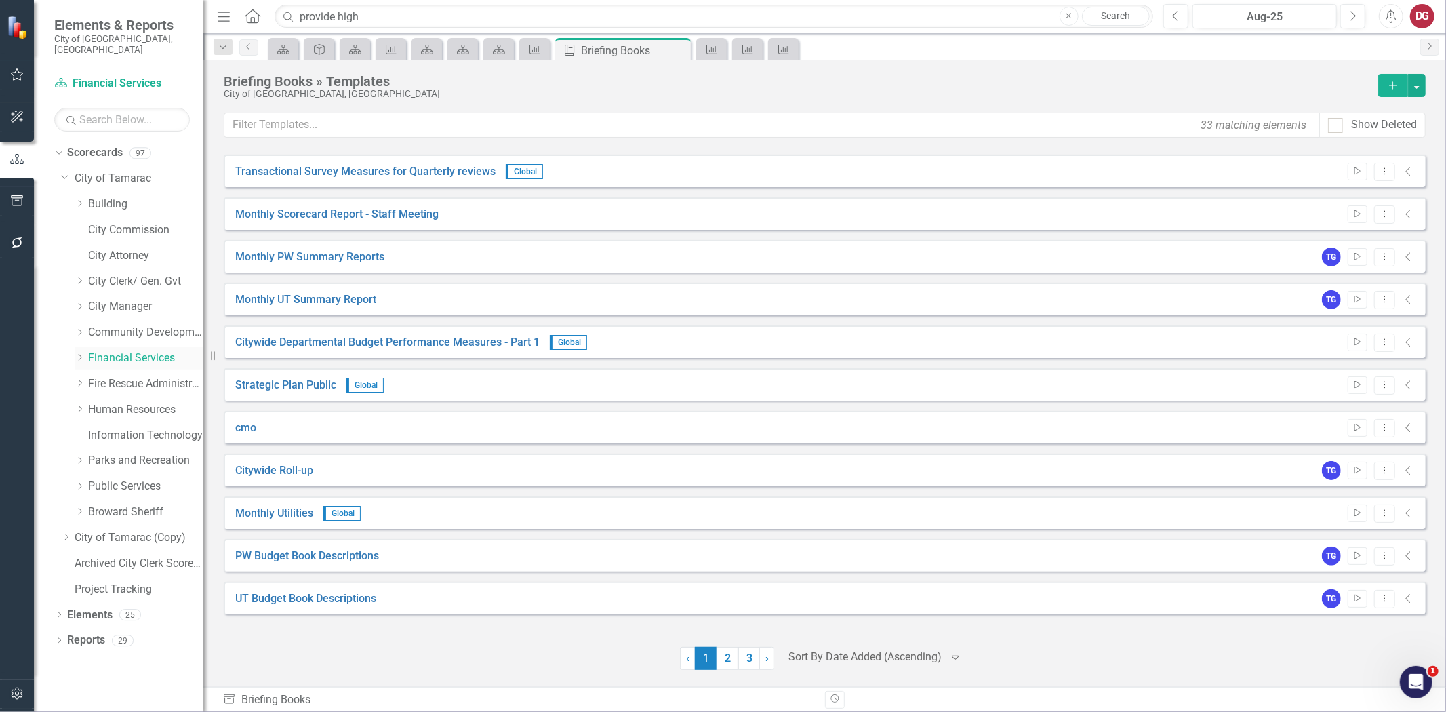
click at [78, 352] on div "Dropdown" at bounding box center [80, 358] width 10 height 12
click at [130, 350] on link "Financial Services" at bounding box center [145, 358] width 115 height 16
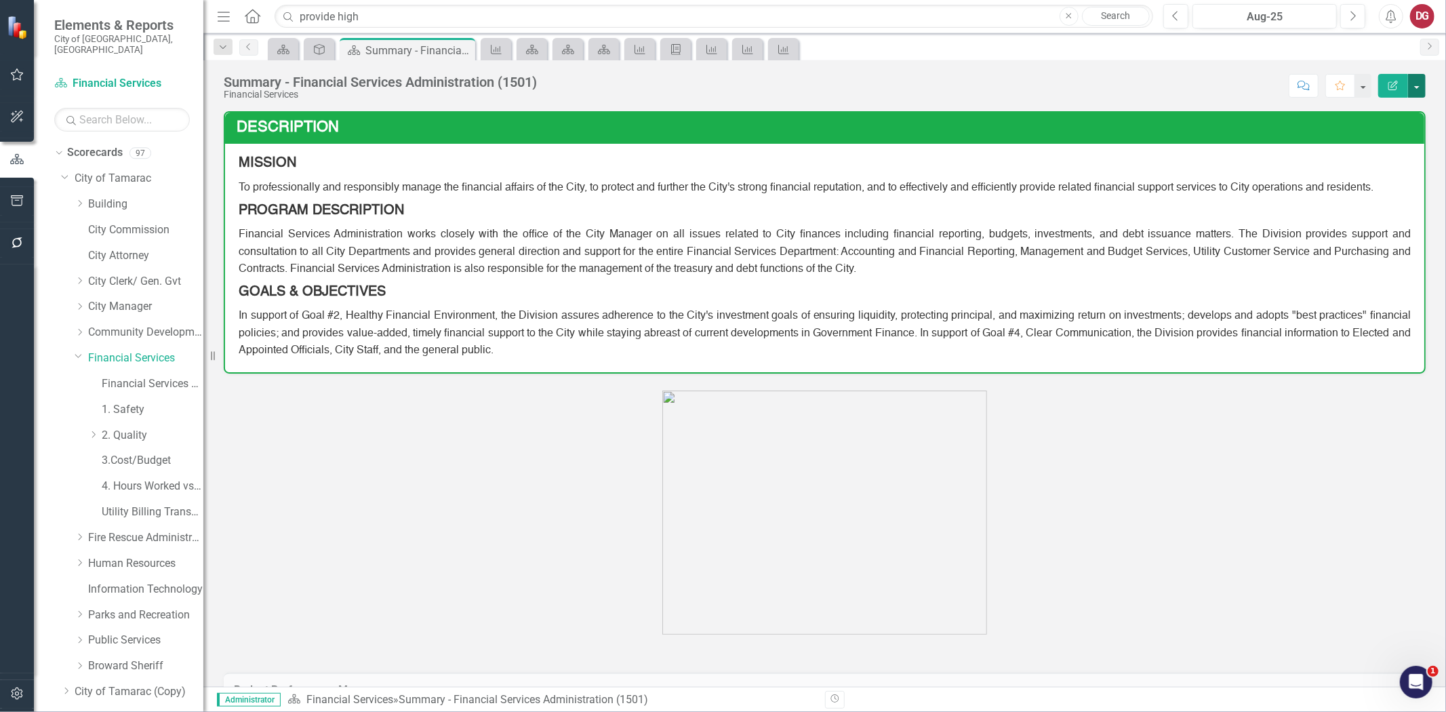
click at [1414, 75] on button "button" at bounding box center [1417, 86] width 18 height 24
click at [1357, 139] on link "Edit Report Edit Layout" at bounding box center [1370, 135] width 110 height 25
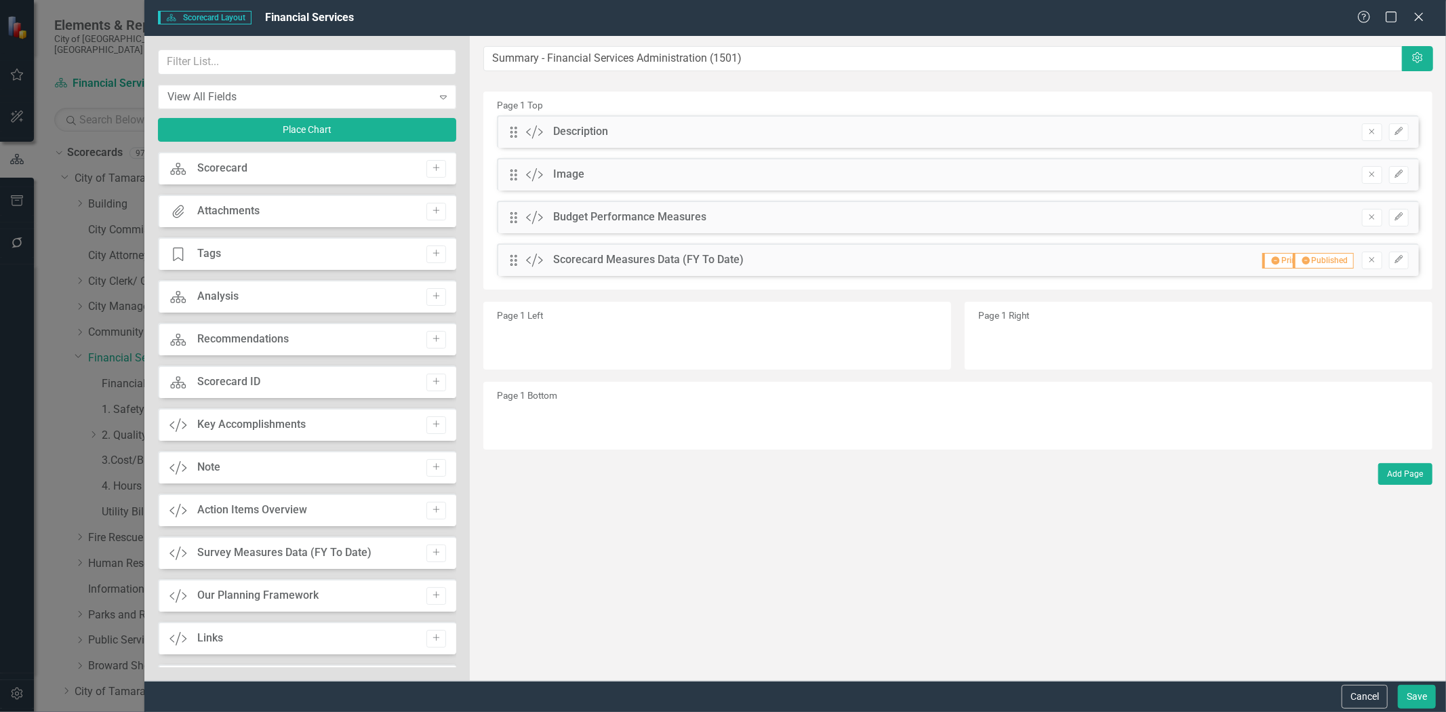
click at [12, 158] on div "Scorecard Scorecard Layout Financial Services Help Maximize Close View All Fiel…" at bounding box center [723, 356] width 1446 height 712
click at [16, 157] on div "Scorecard Scorecard Layout Financial Services Help Maximize Close View All Fiel…" at bounding box center [723, 356] width 1446 height 712
click at [1374, 699] on button "Cancel" at bounding box center [1364, 696] width 46 height 24
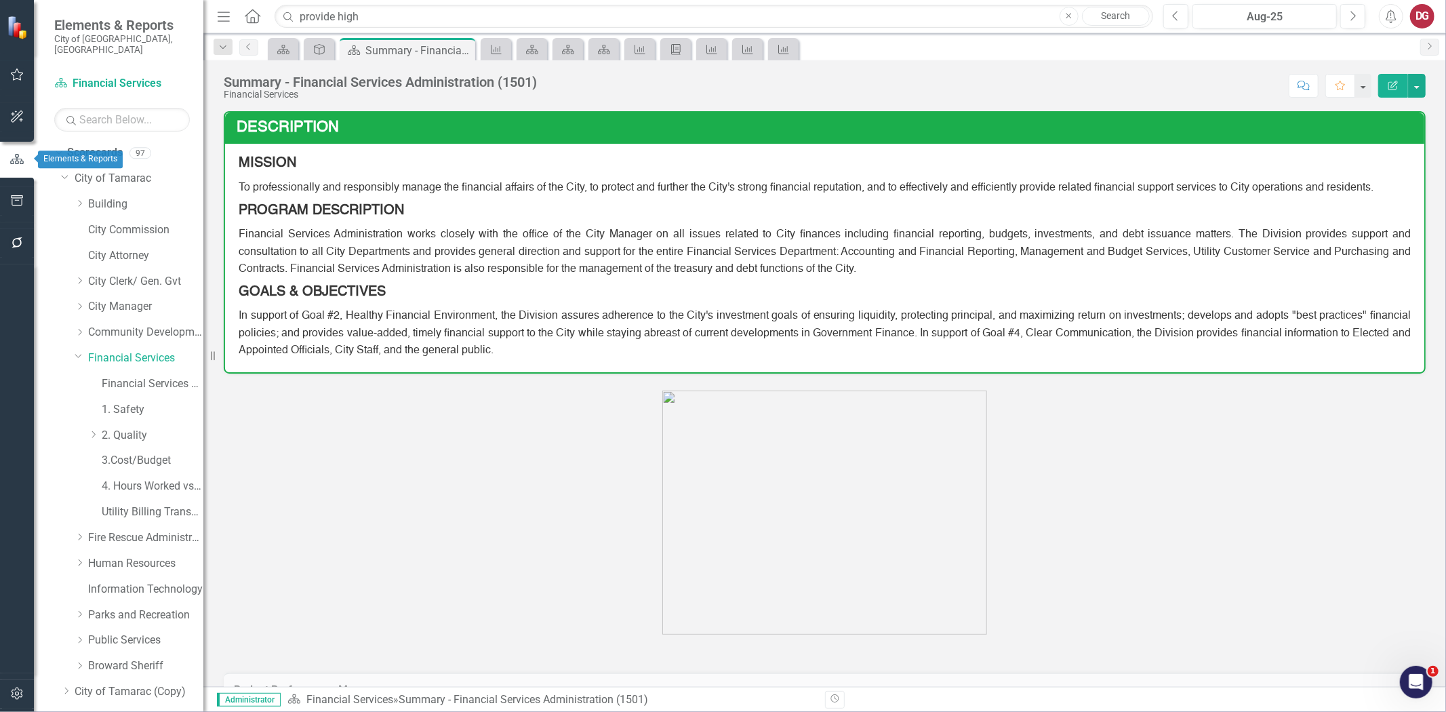
click at [22, 157] on icon "button" at bounding box center [16, 159] width 15 height 12
click at [18, 195] on icon "button" at bounding box center [17, 200] width 14 height 11
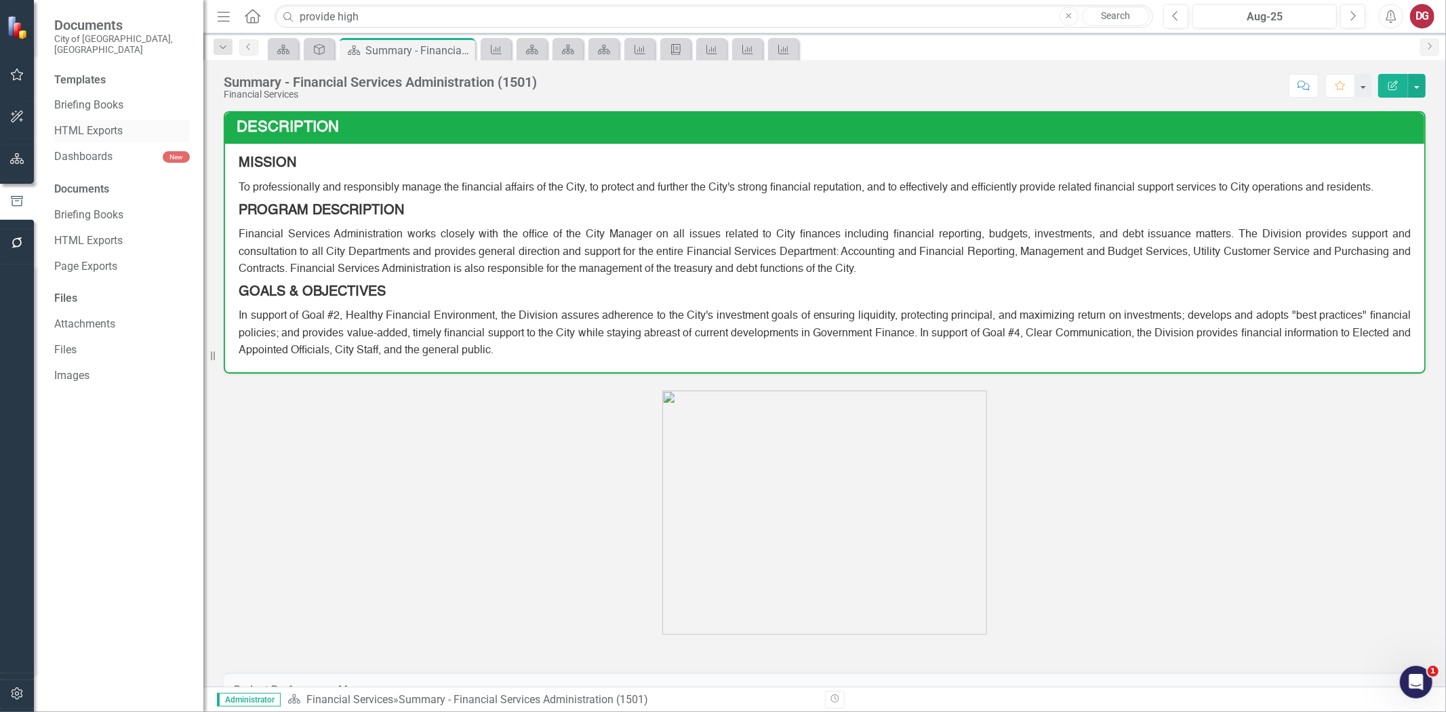
click at [104, 123] on link "HTML Exports" at bounding box center [122, 131] width 136 height 16
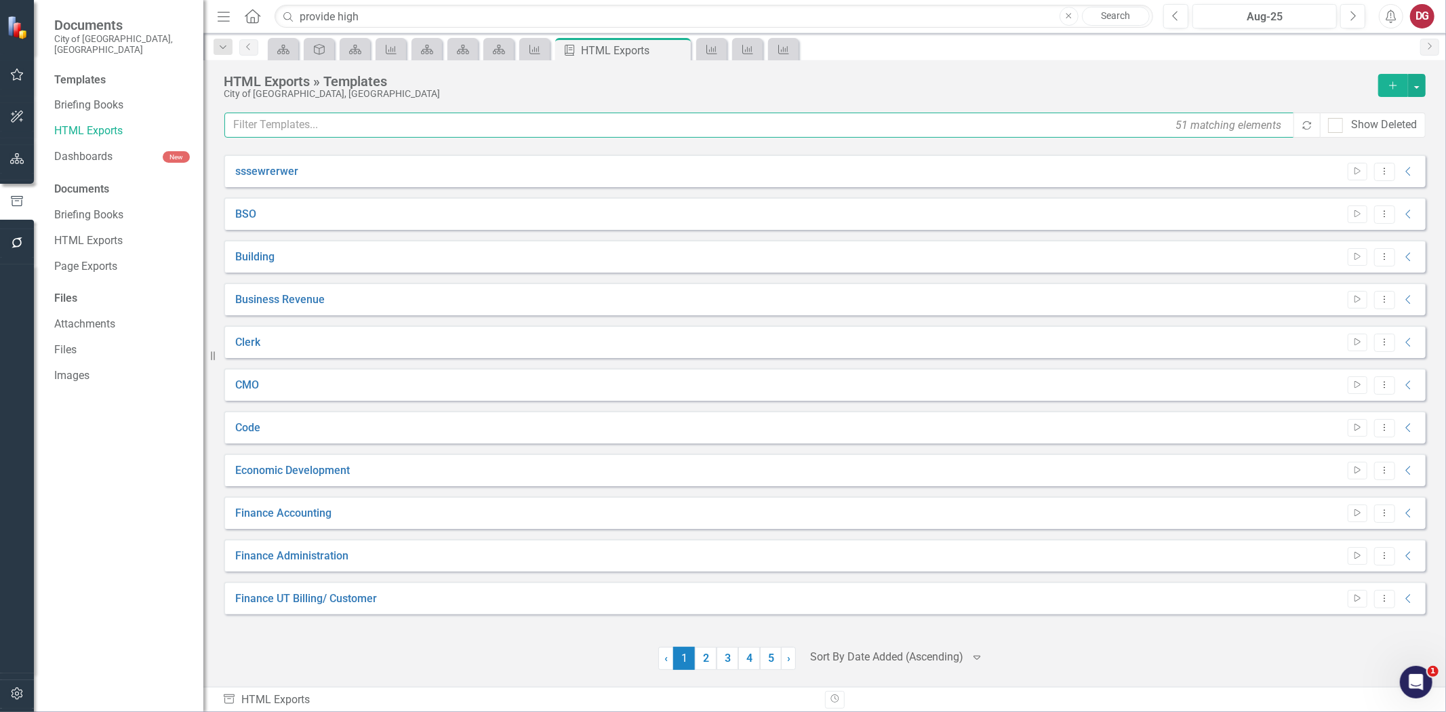
click at [497, 127] on input "text" at bounding box center [759, 124] width 1071 height 25
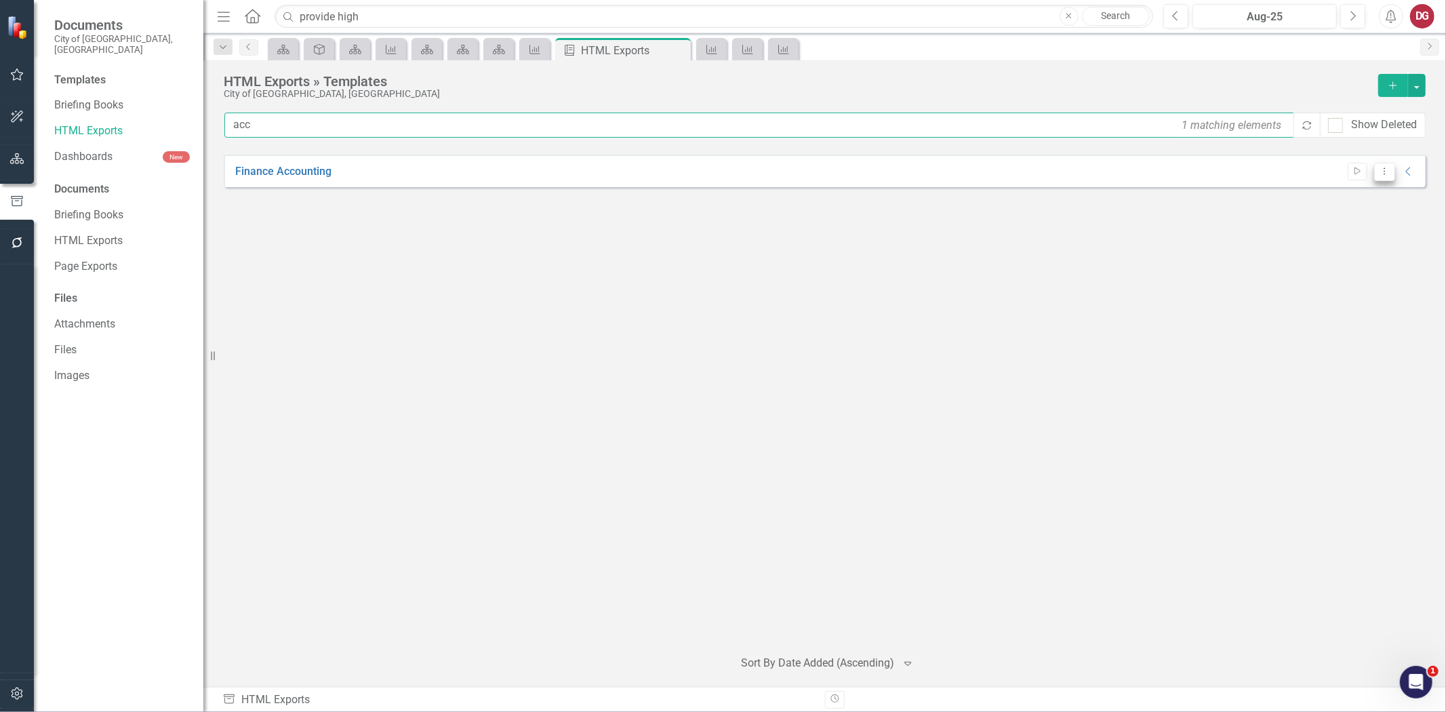
type input "acc"
click at [1383, 169] on icon "Dropdown Menu" at bounding box center [1384, 171] width 12 height 9
click at [1344, 245] on link "Edit Edit Template" at bounding box center [1330, 244] width 125 height 25
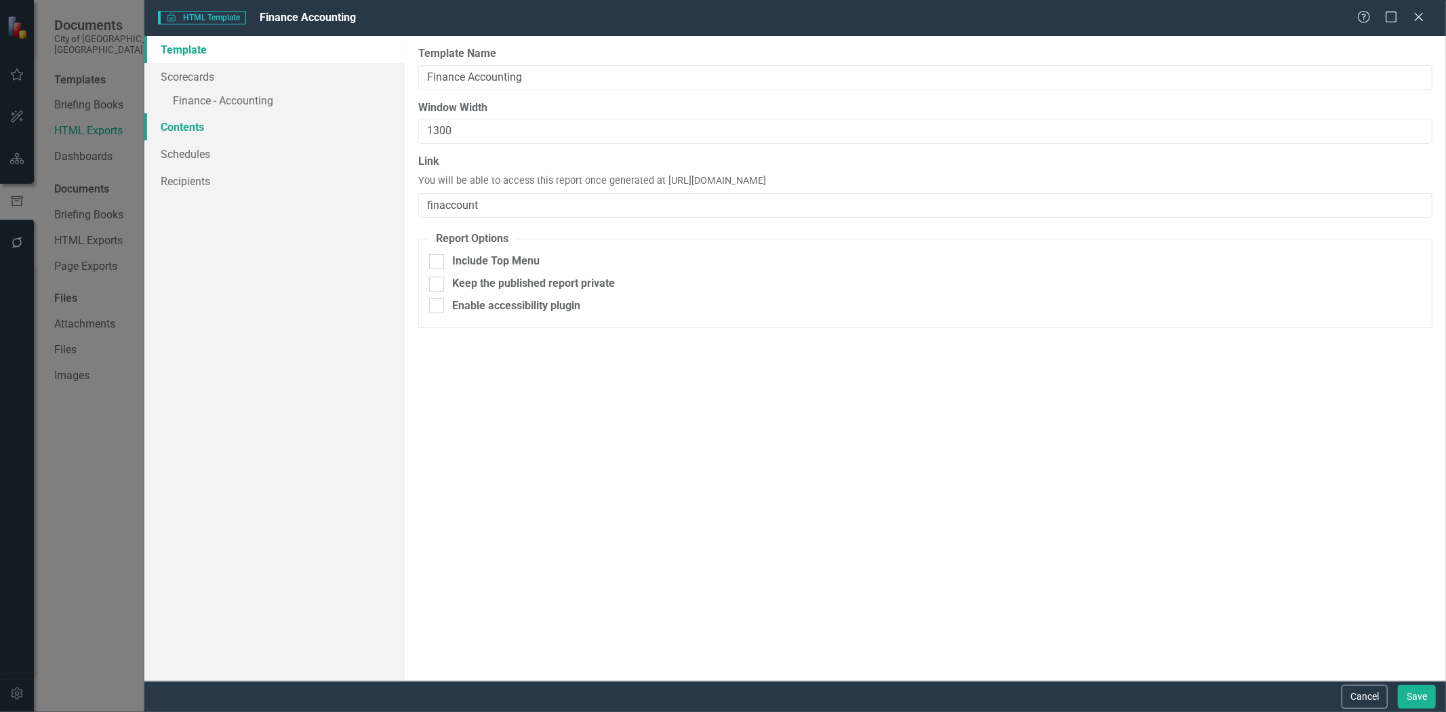
click at [194, 125] on link "Contents" at bounding box center [274, 126] width 260 height 27
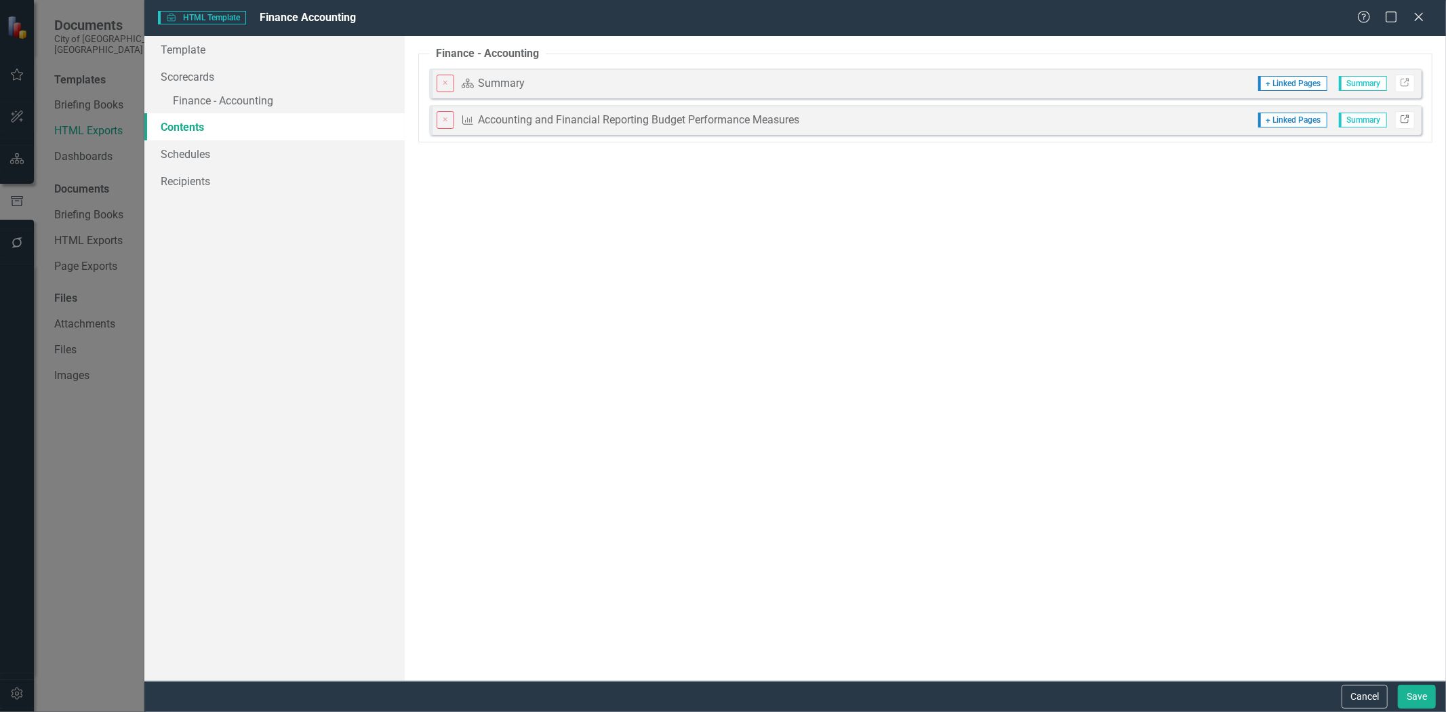
click at [1408, 117] on icon "Link" at bounding box center [1404, 120] width 10 height 8
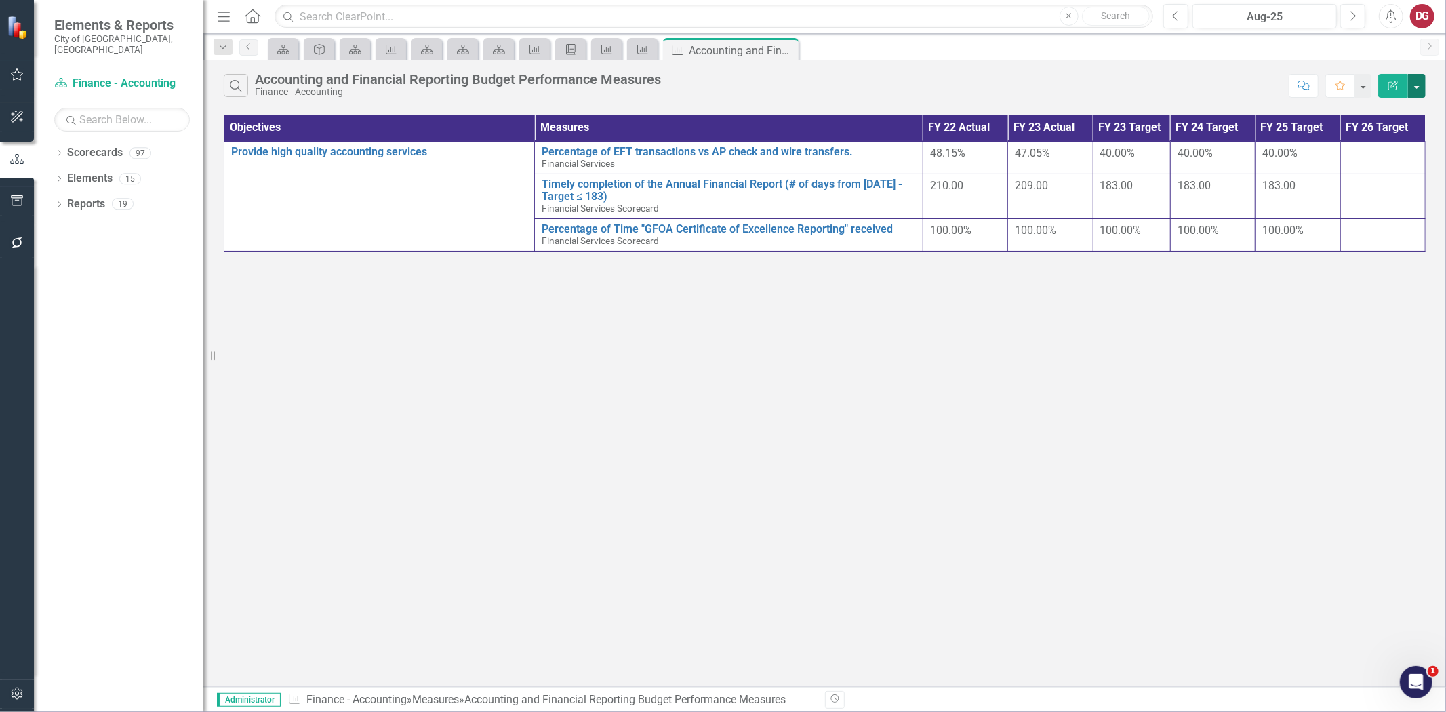
click at [1416, 89] on button "button" at bounding box center [1417, 86] width 18 height 24
click at [1384, 108] on link "Edit Report Edit Report" at bounding box center [1370, 110] width 107 height 25
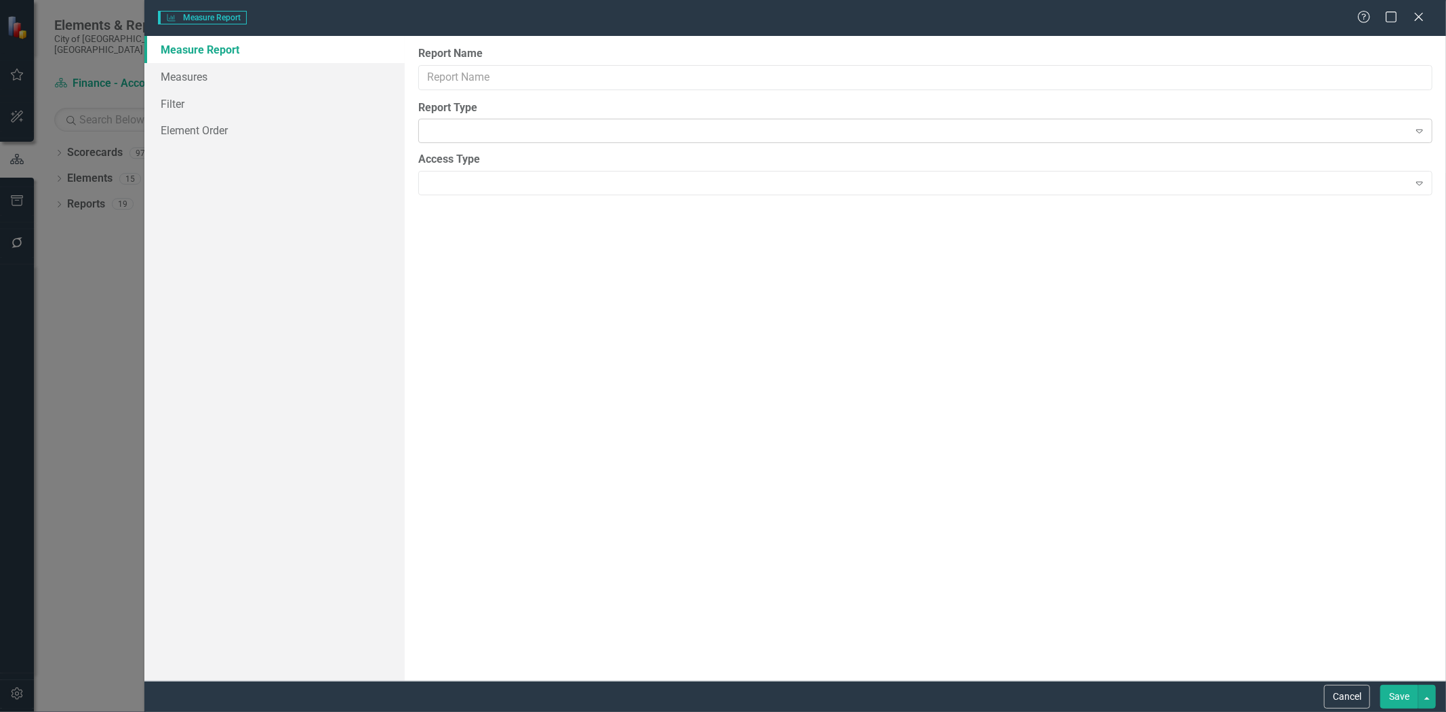
type input "Accounting and Financial Reporting Budget Performance Measures"
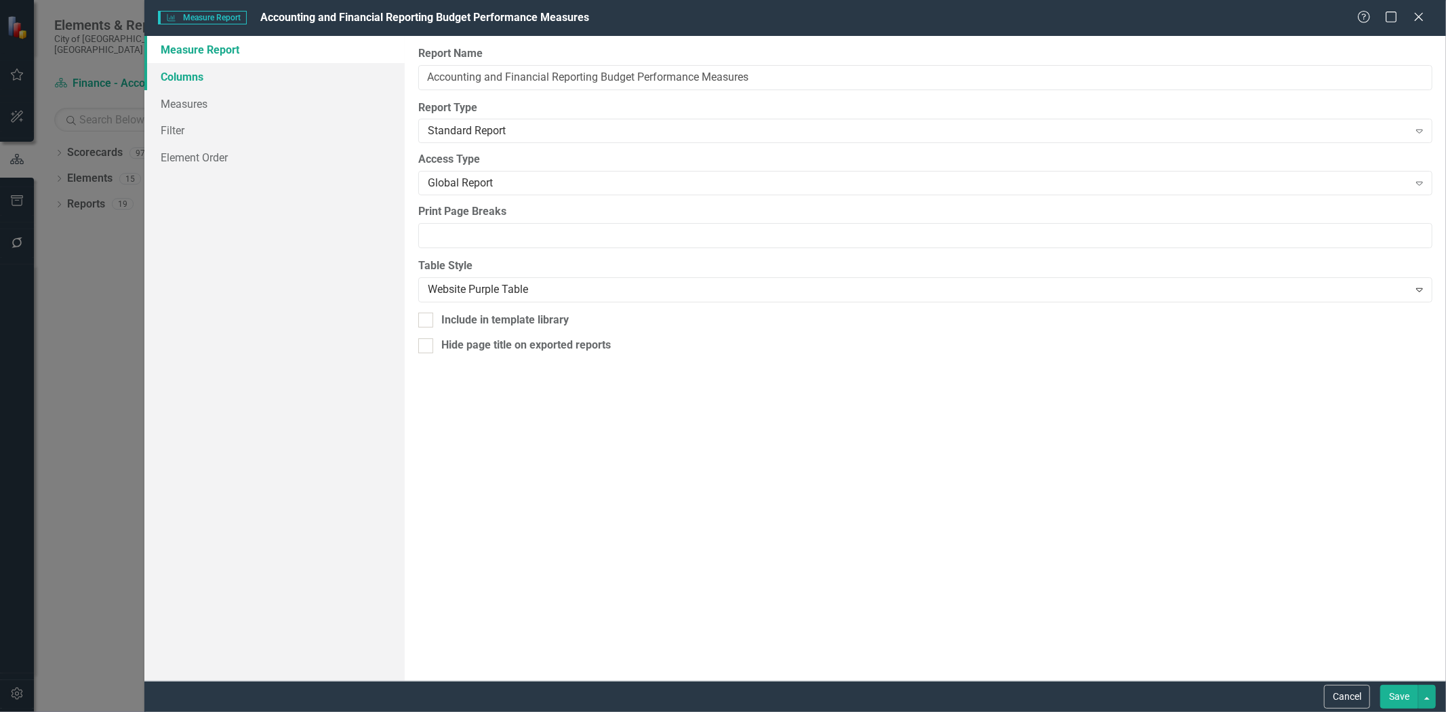
click at [200, 77] on link "Columns" at bounding box center [274, 76] width 260 height 27
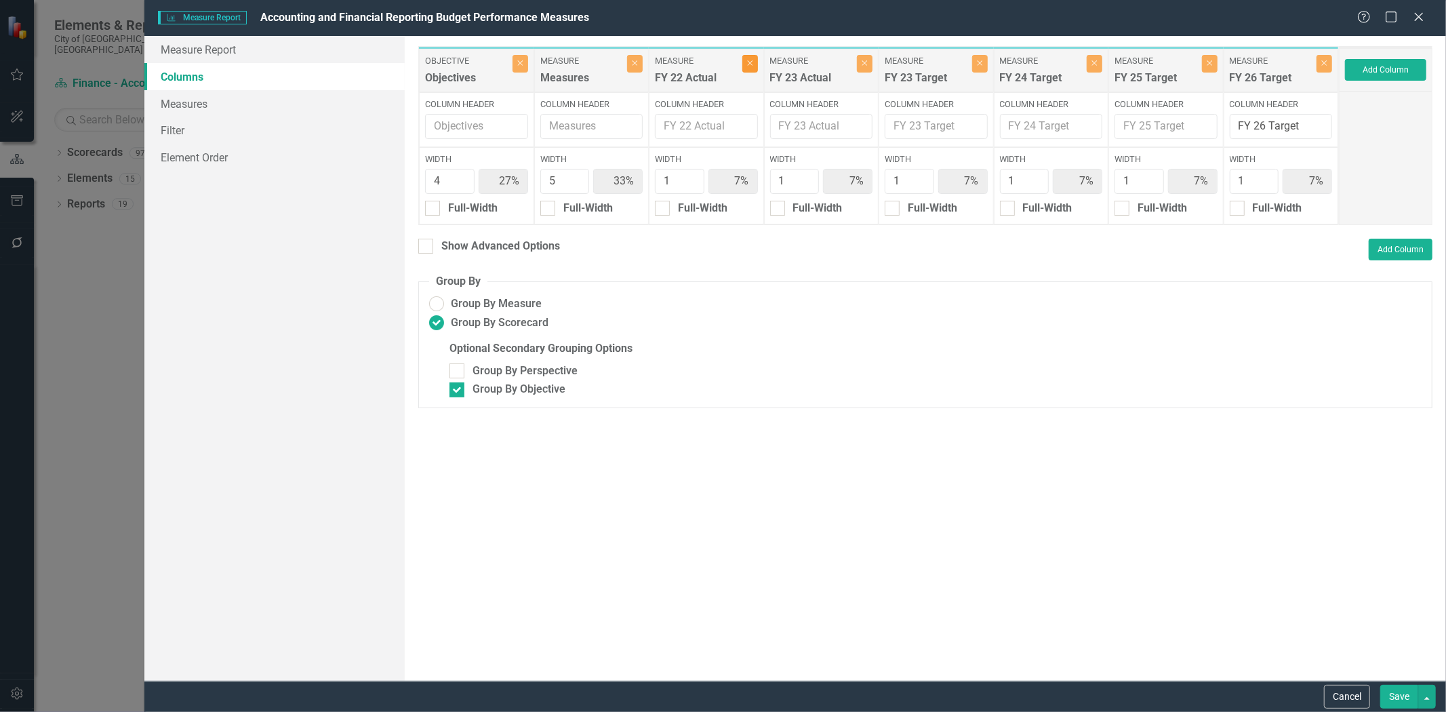
click at [754, 65] on button "Close" at bounding box center [750, 64] width 16 height 18
type input "29%"
type input "36%"
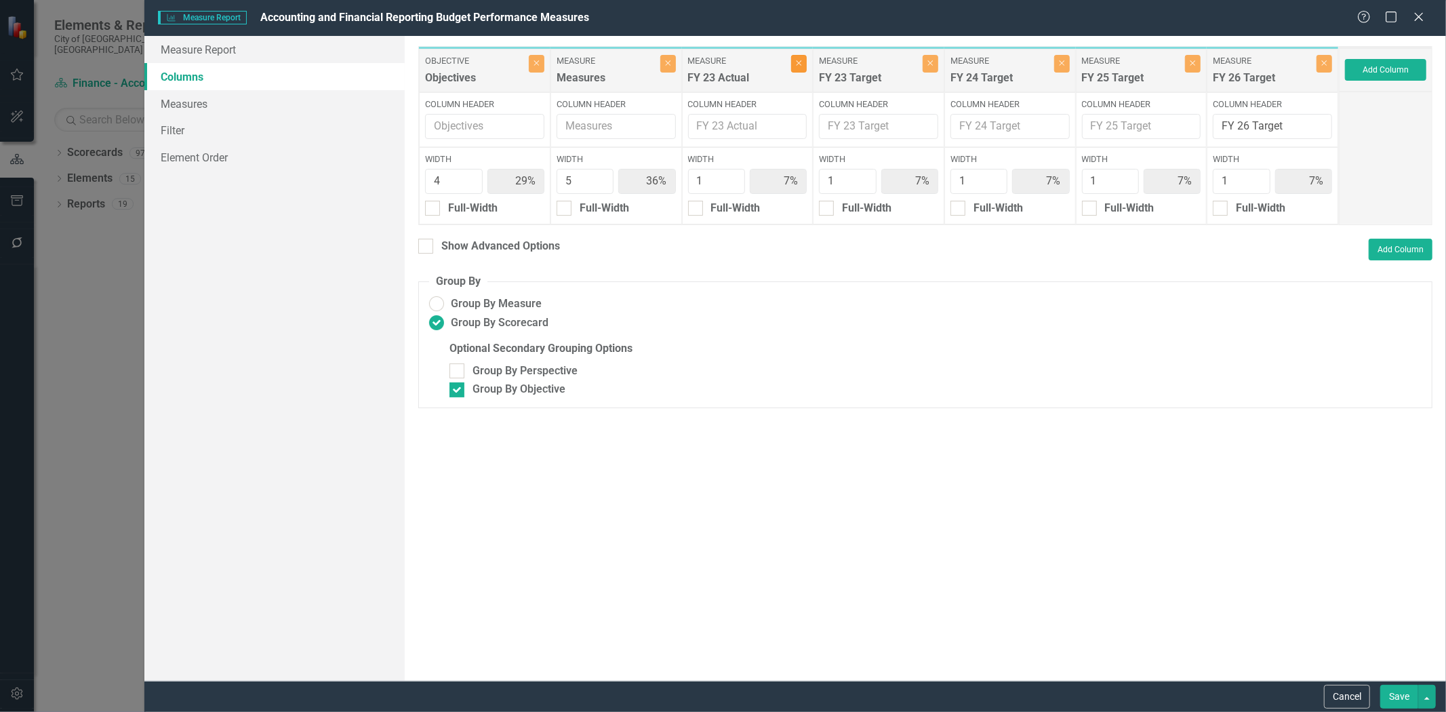
click at [800, 65] on icon "Close" at bounding box center [799, 63] width 6 height 8
type input "31%"
type input "38%"
type input "8%"
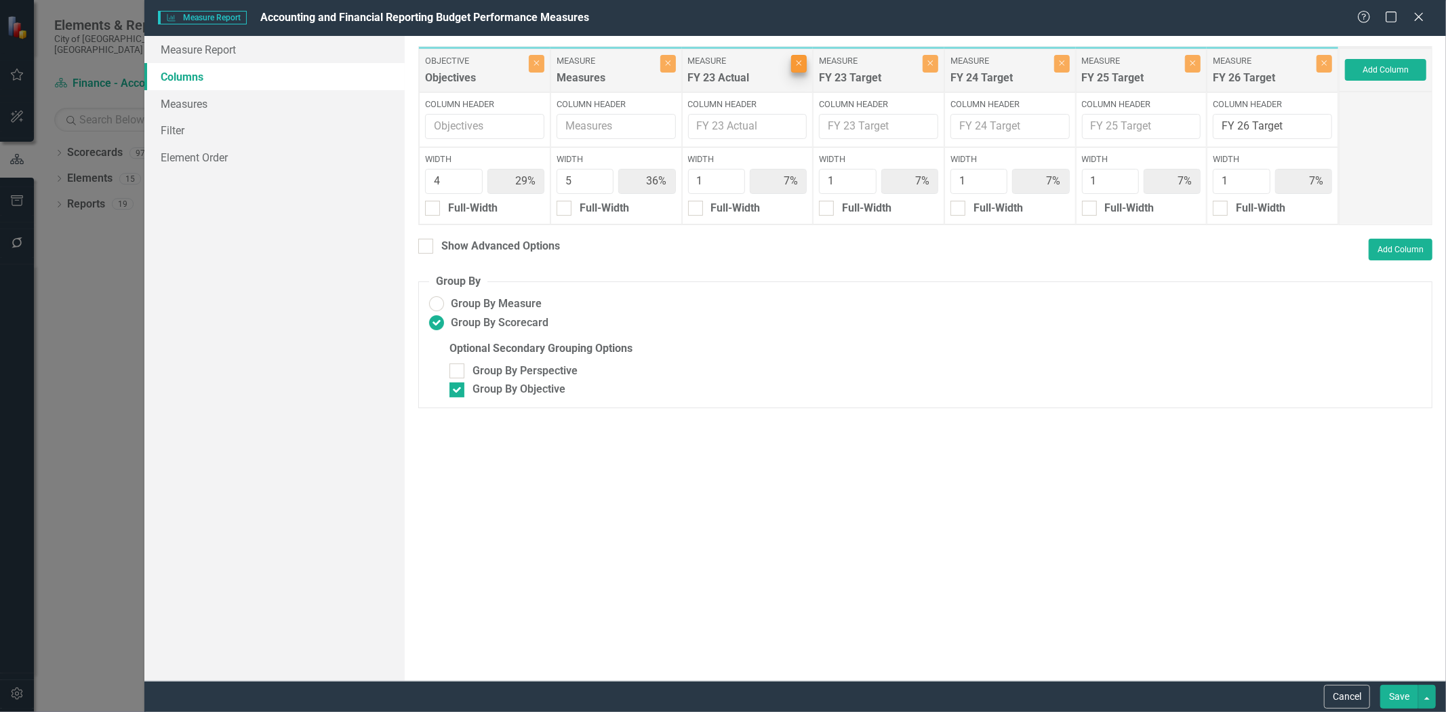
type input "8%"
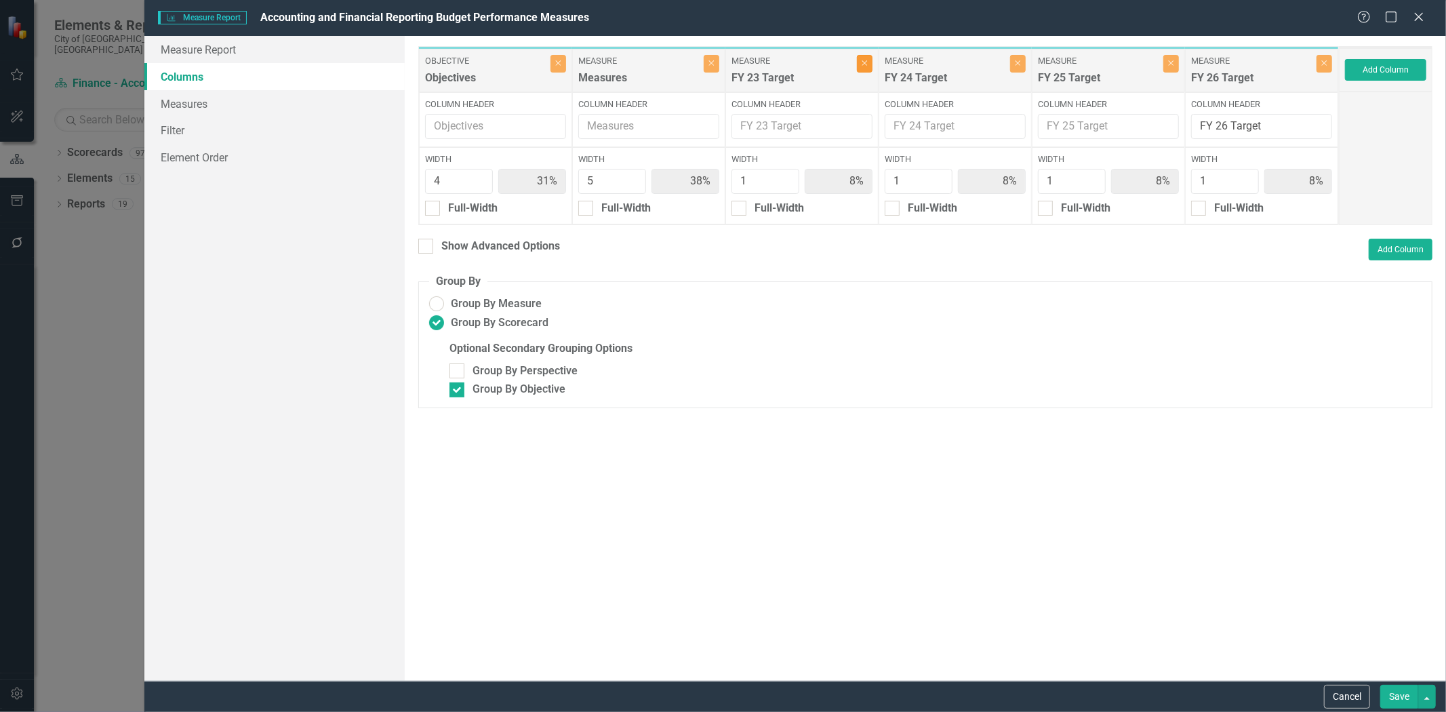
click at [866, 62] on icon "Close" at bounding box center [864, 63] width 6 height 8
type input "33%"
type input "42%"
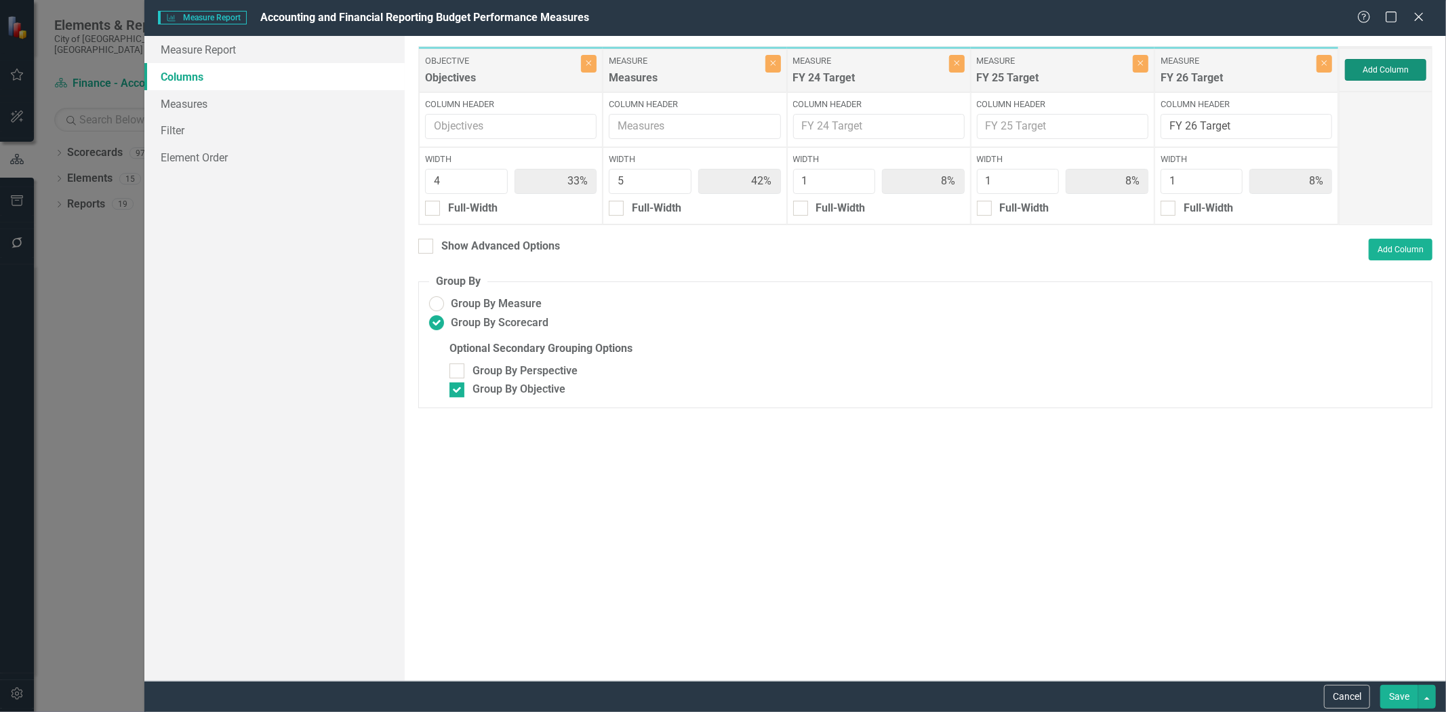
click at [1378, 70] on button "Add Column" at bounding box center [1385, 70] width 81 height 22
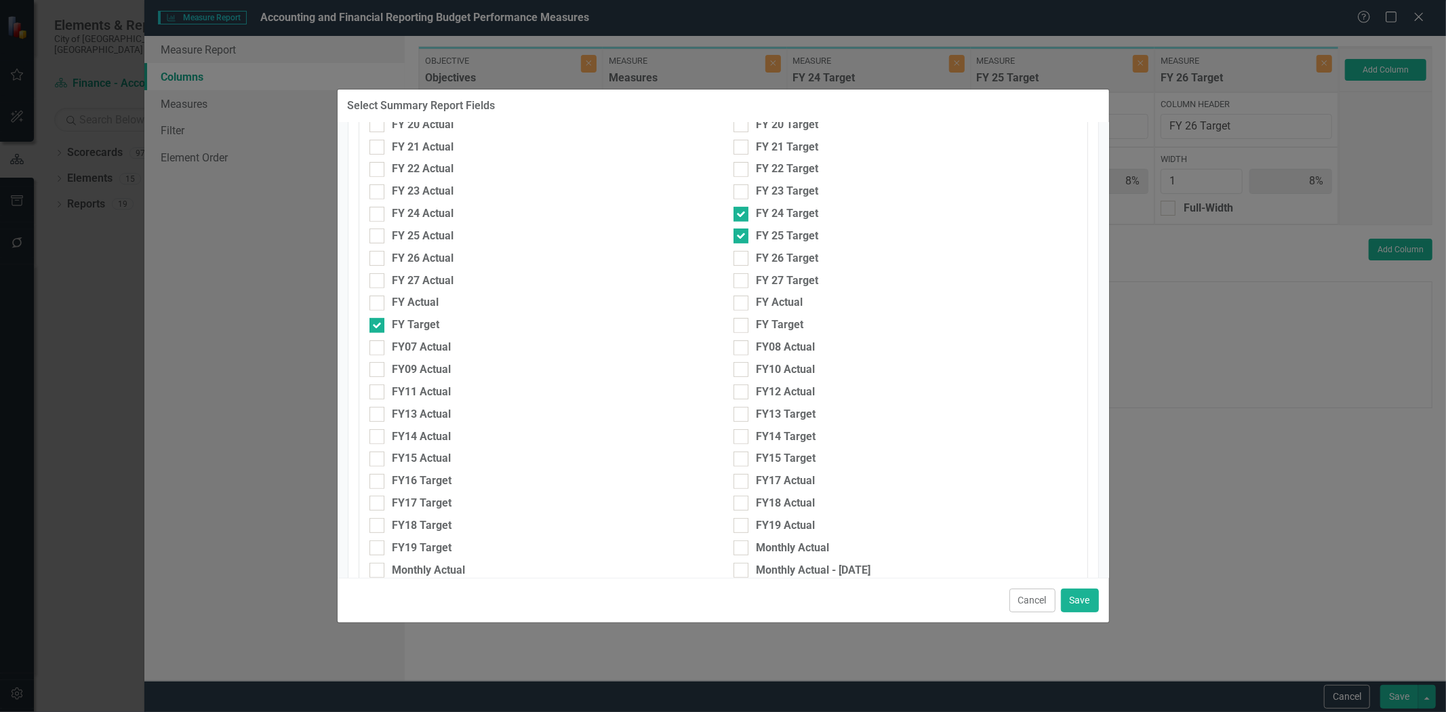
scroll to position [451, 0]
click at [380, 258] on div at bounding box center [376, 259] width 15 height 15
click at [378, 258] on input "FY 24 Actual" at bounding box center [373, 256] width 9 height 9
checkbox input "true"
click at [377, 279] on input "FY 25 Actual" at bounding box center [373, 278] width 9 height 9
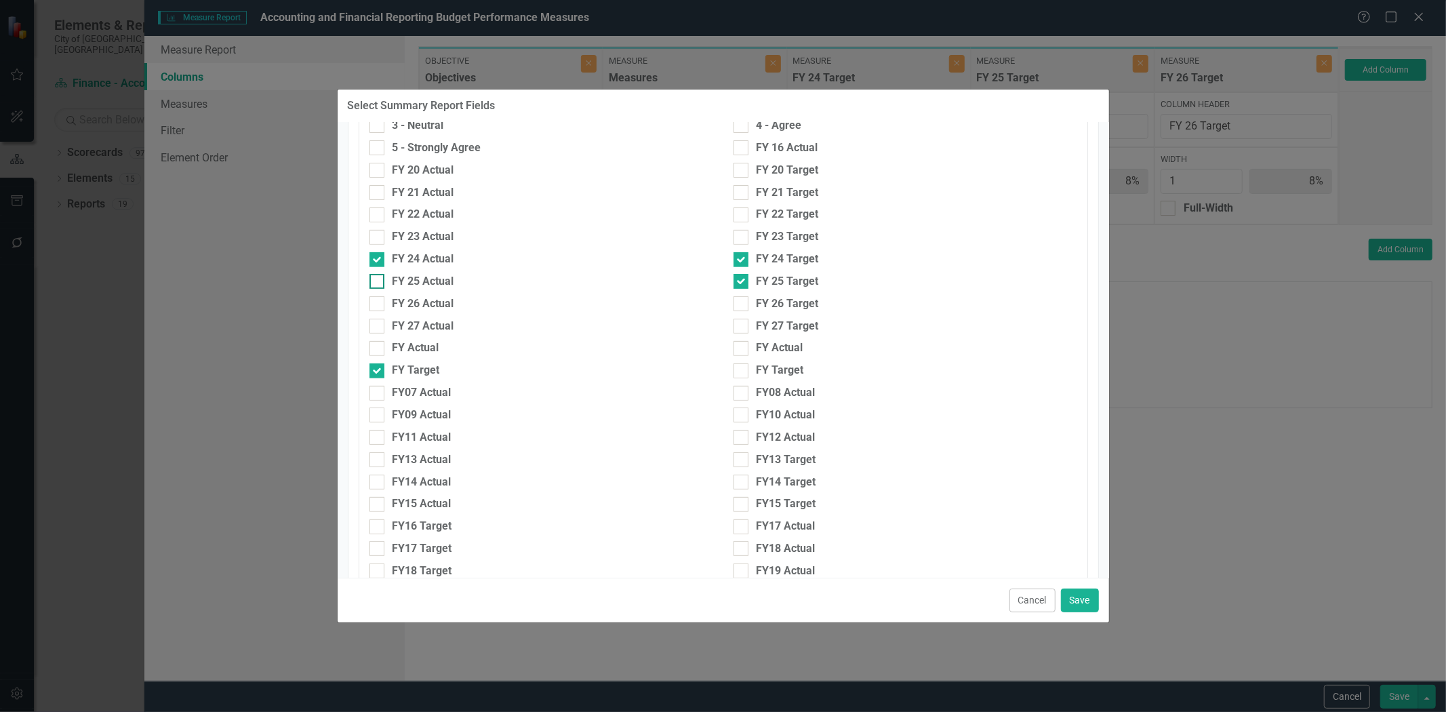
checkbox input "true"
click at [737, 305] on div at bounding box center [740, 303] width 15 height 15
click at [737, 305] on input "FY 26 Target" at bounding box center [737, 300] width 9 height 9
checkbox input "true"
click at [740, 325] on div at bounding box center [740, 326] width 15 height 15
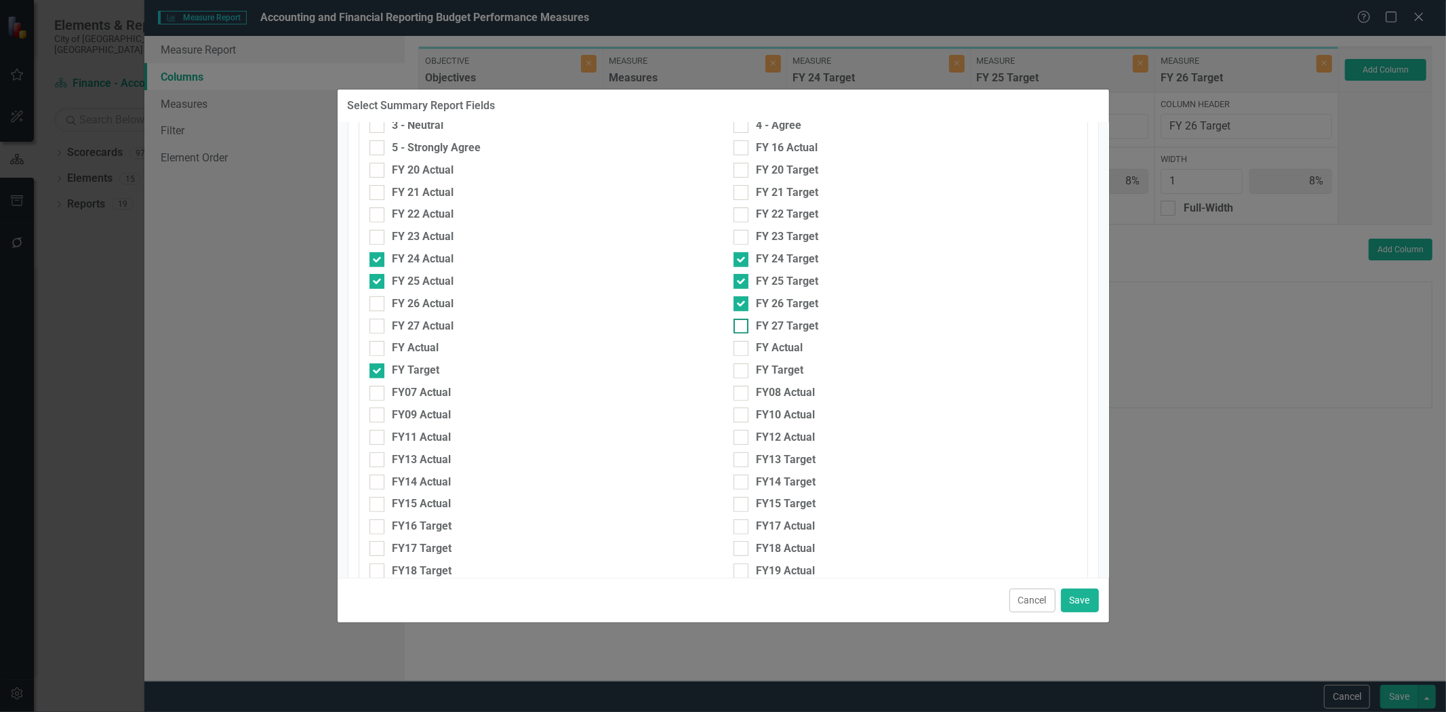
click at [740, 325] on input "FY 27 Target" at bounding box center [737, 323] width 9 height 9
checkbox input "true"
click at [1088, 600] on button "Save" at bounding box center [1080, 600] width 38 height 24
type input "25%"
type input "31%"
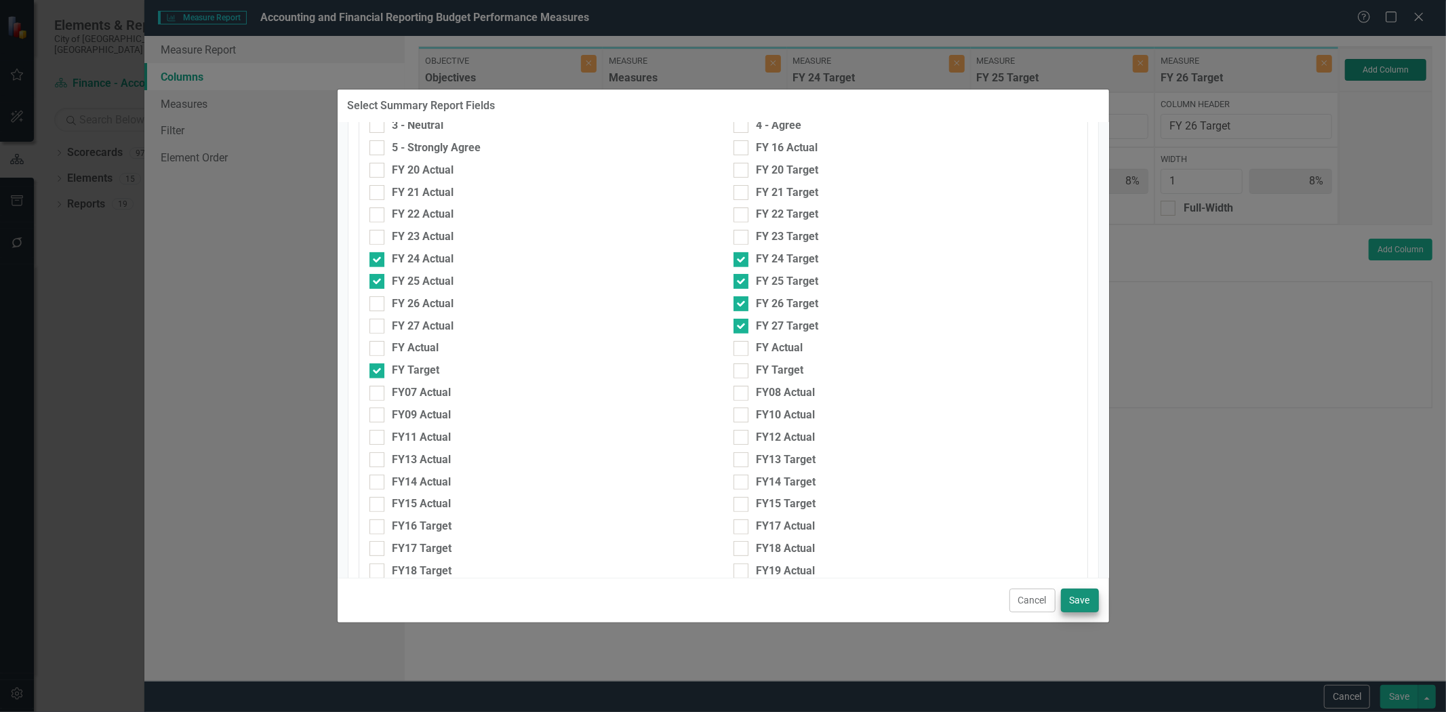
type input "6%"
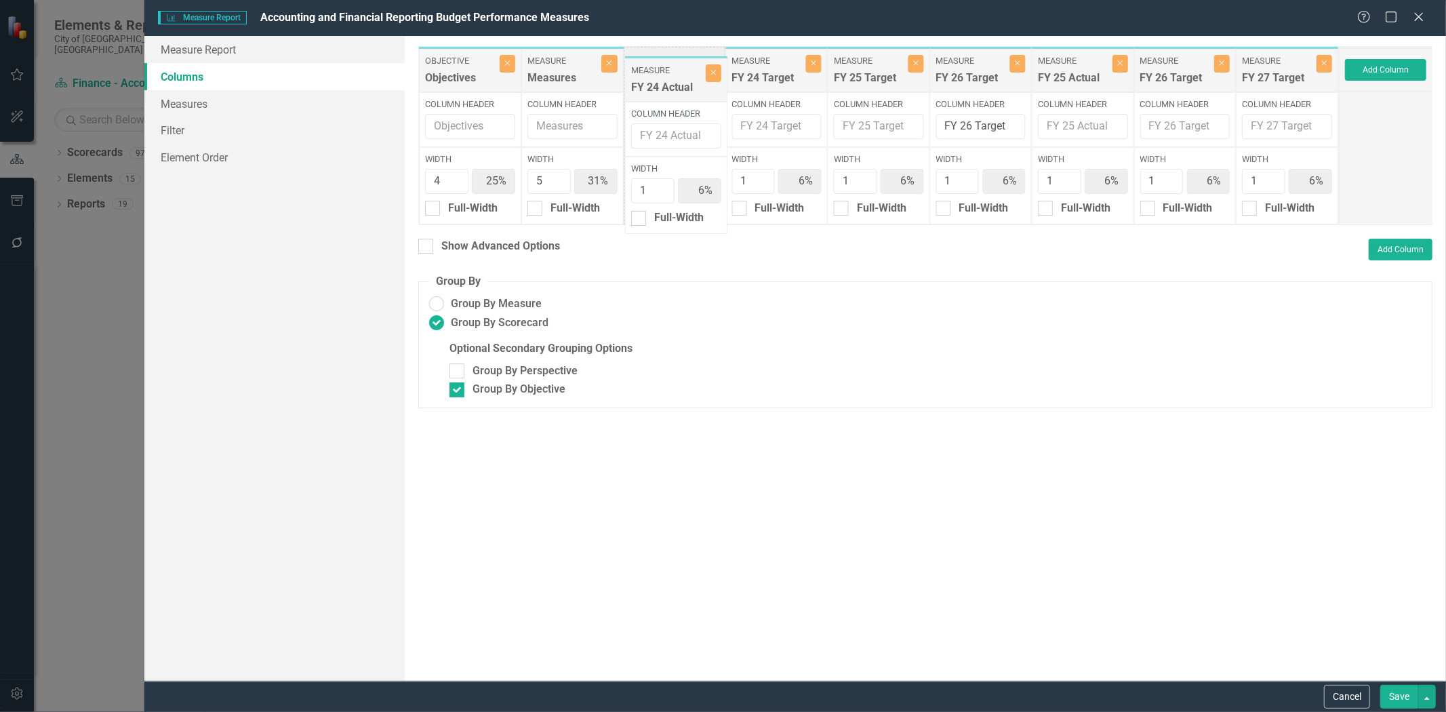
drag, startPoint x: 974, startPoint y: 65, endPoint x: 669, endPoint y: 75, distance: 305.1
click at [669, 75] on div "Objective Objectives Close Column Header Width 4 25% Full-Width Measure Measure…" at bounding box center [878, 135] width 920 height 179
drag, startPoint x: 1075, startPoint y: 73, endPoint x: 888, endPoint y: 80, distance: 187.9
click at [888, 80] on div "Objective Objectives Close Column Header Width 4 25% Full-Width Measure Measure…" at bounding box center [878, 135] width 920 height 179
click at [815, 65] on icon "Close" at bounding box center [814, 63] width 6 height 8
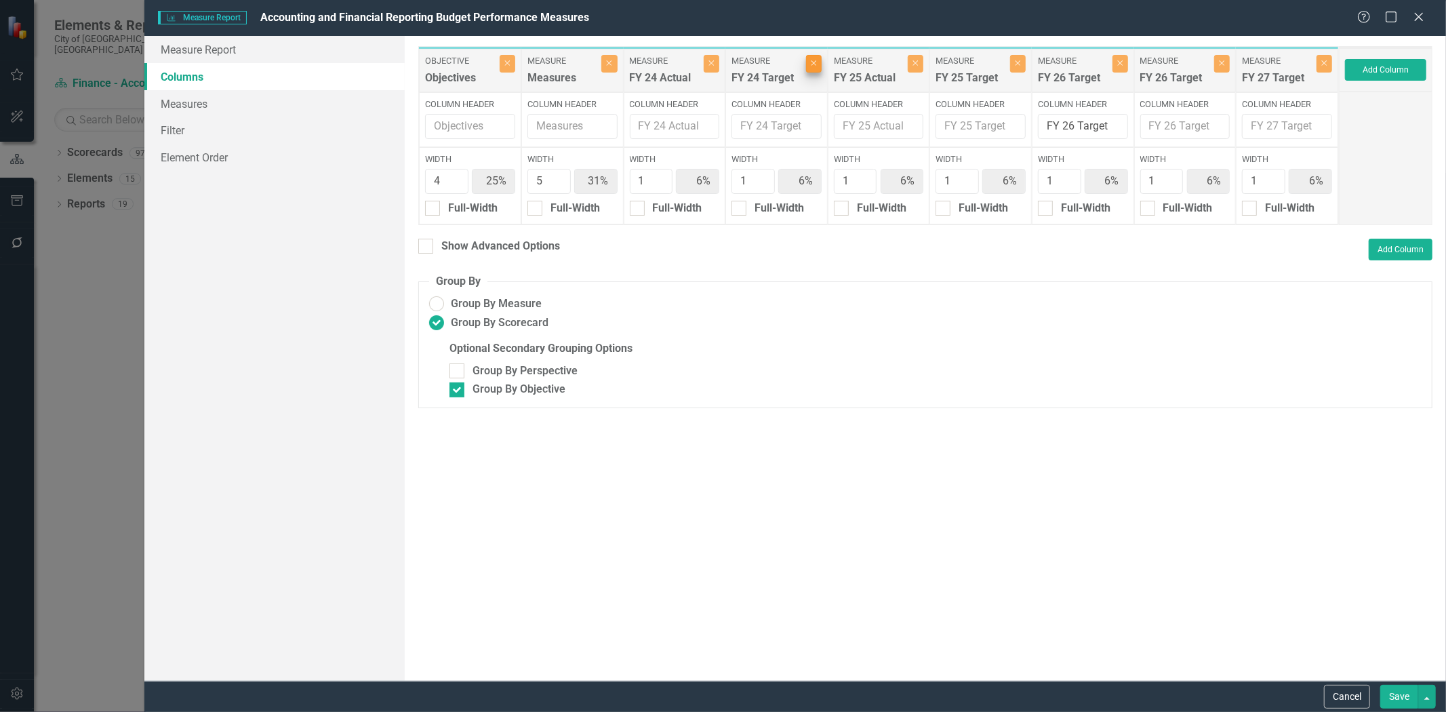
type input "27%"
type input "33%"
type input "7%"
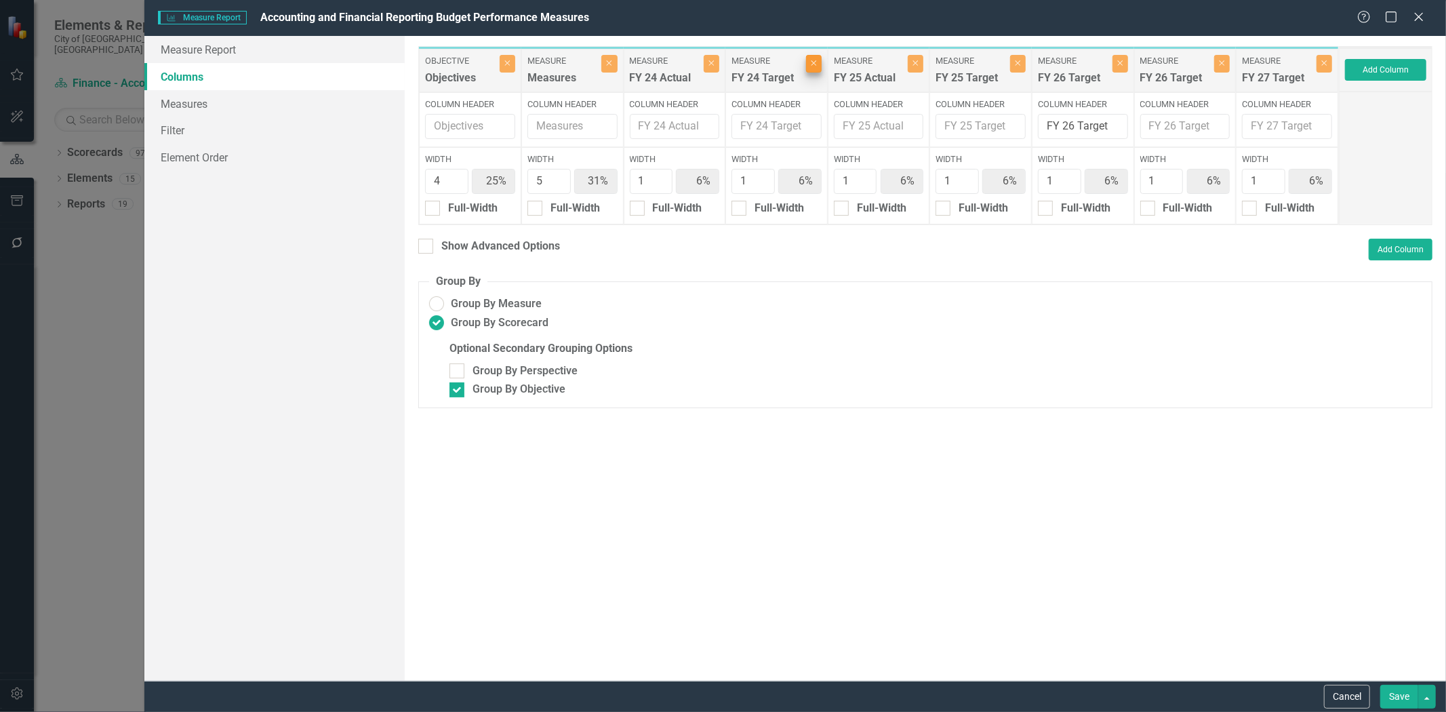
type input "7%"
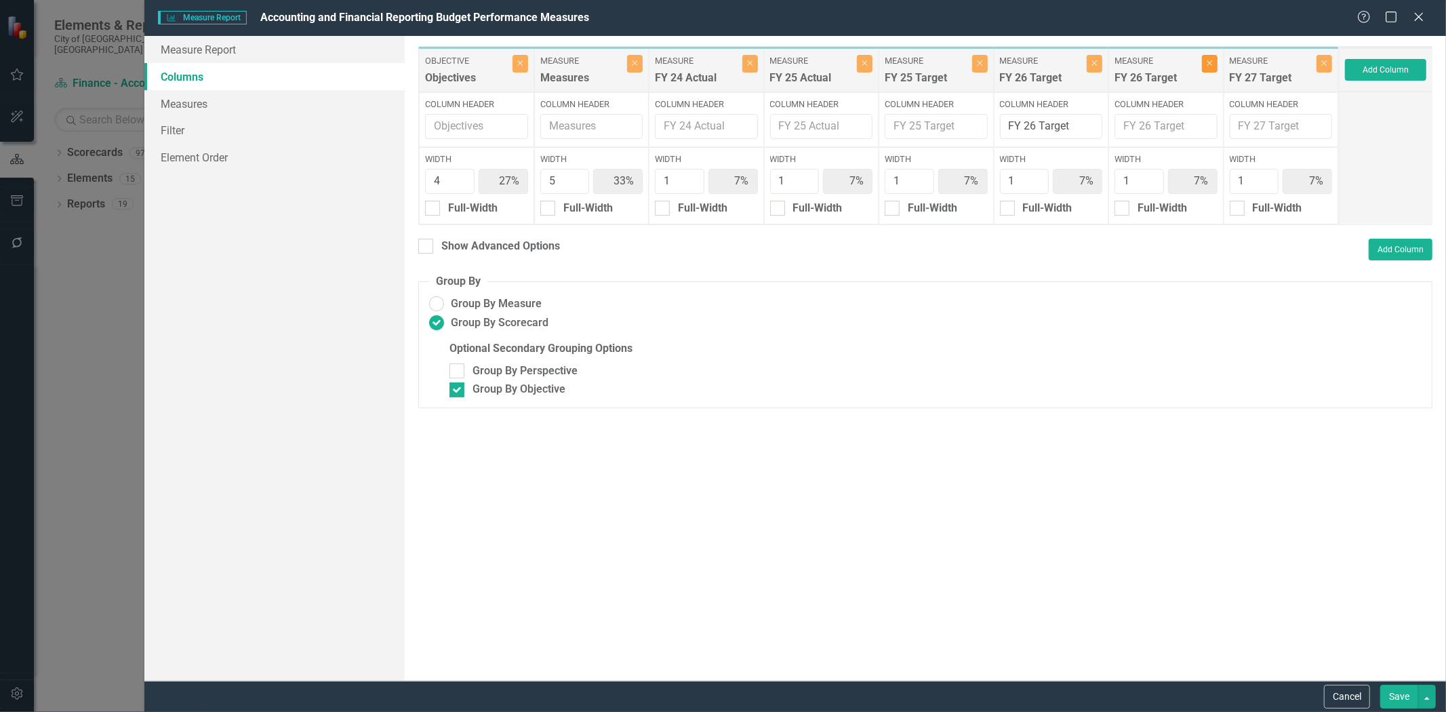
click at [1209, 66] on icon "Close" at bounding box center [1209, 63] width 6 height 8
type input "29%"
type input "36%"
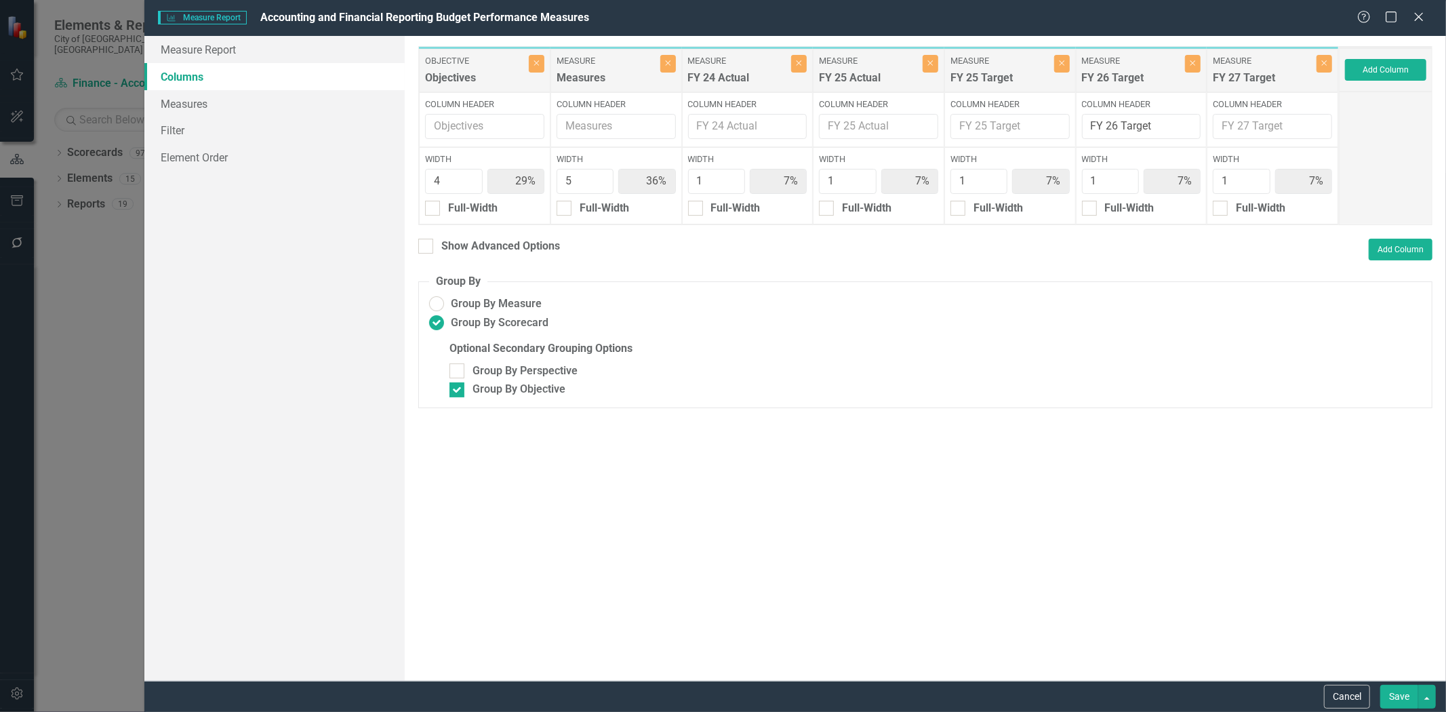
click at [1405, 696] on button "Save" at bounding box center [1399, 696] width 38 height 24
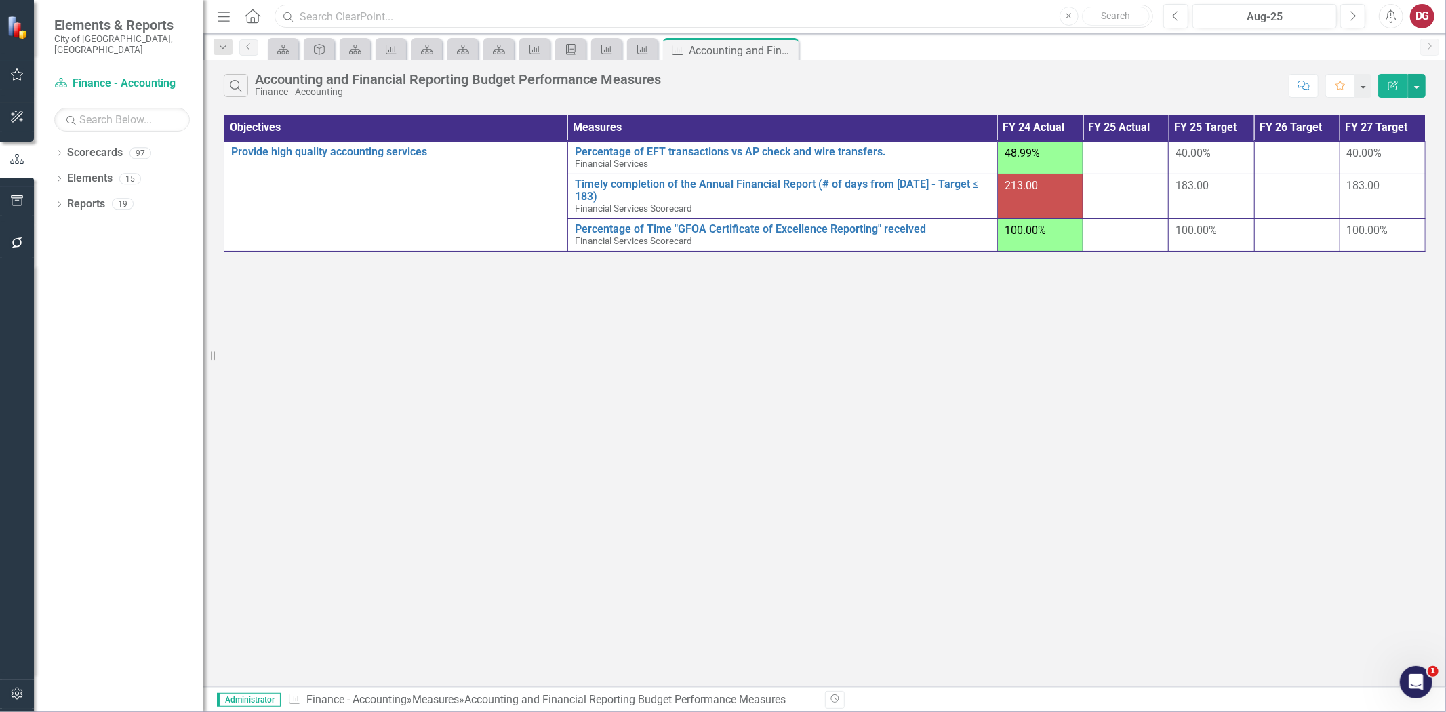
click at [397, 12] on input "text" at bounding box center [713, 17] width 878 height 24
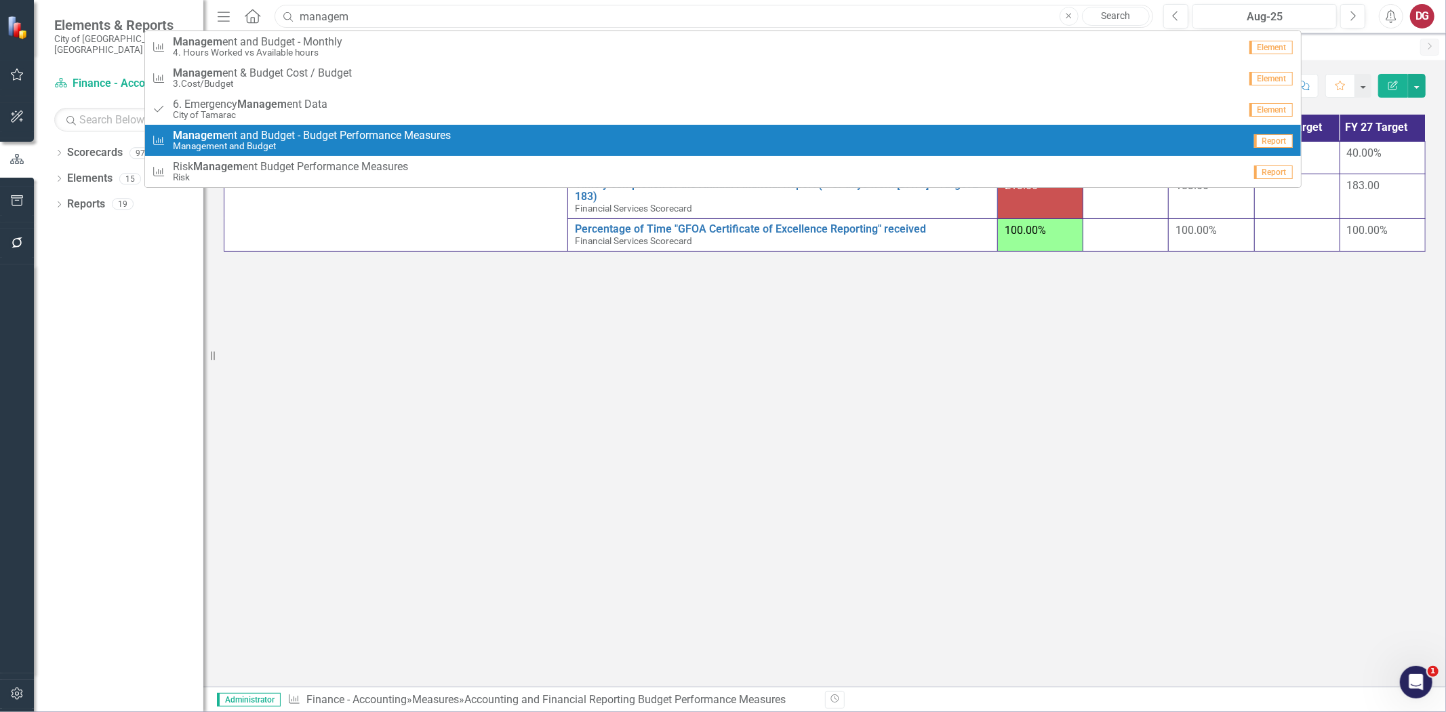
type input "managem"
click at [349, 138] on span "Managem ent and Budget - Budget Performance Measures" at bounding box center [312, 135] width 278 height 12
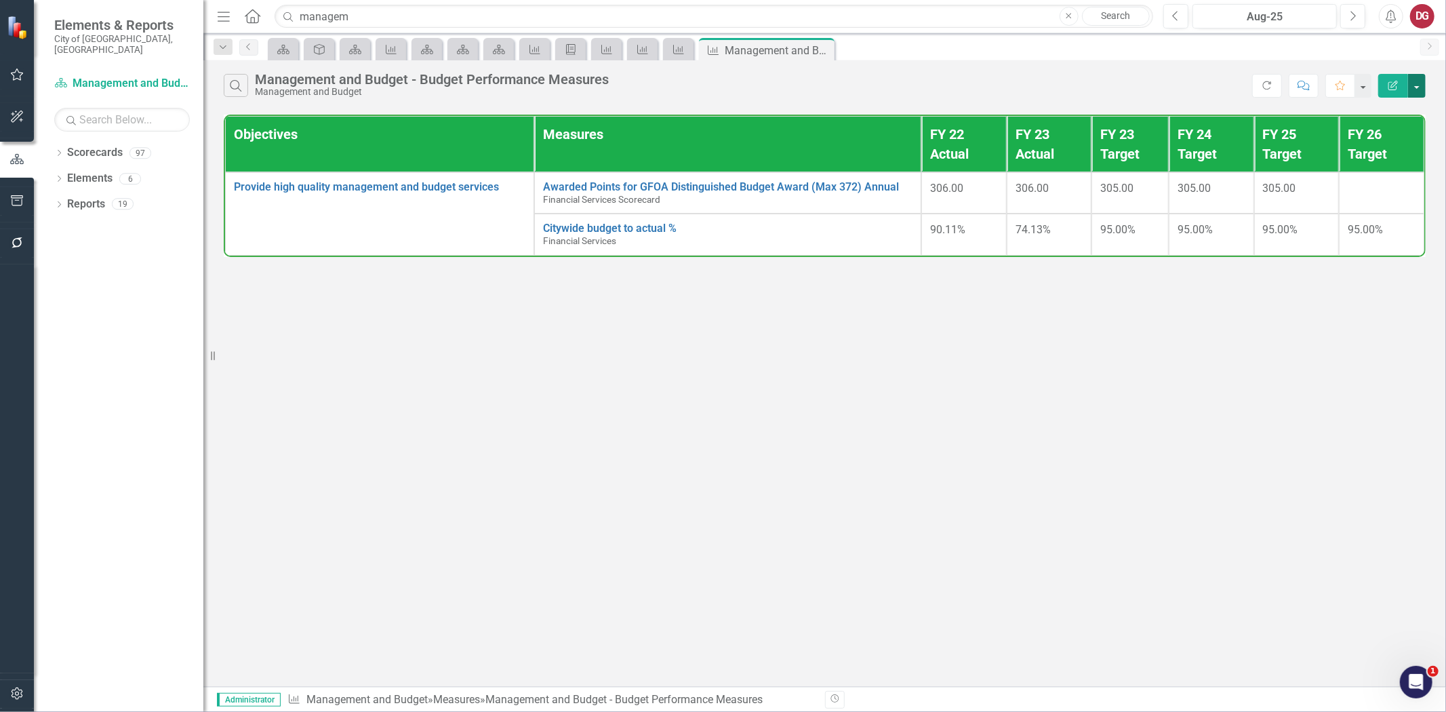
click at [1424, 84] on button "button" at bounding box center [1417, 86] width 18 height 24
click at [1362, 105] on link "Edit Report Edit Report" at bounding box center [1370, 110] width 107 height 25
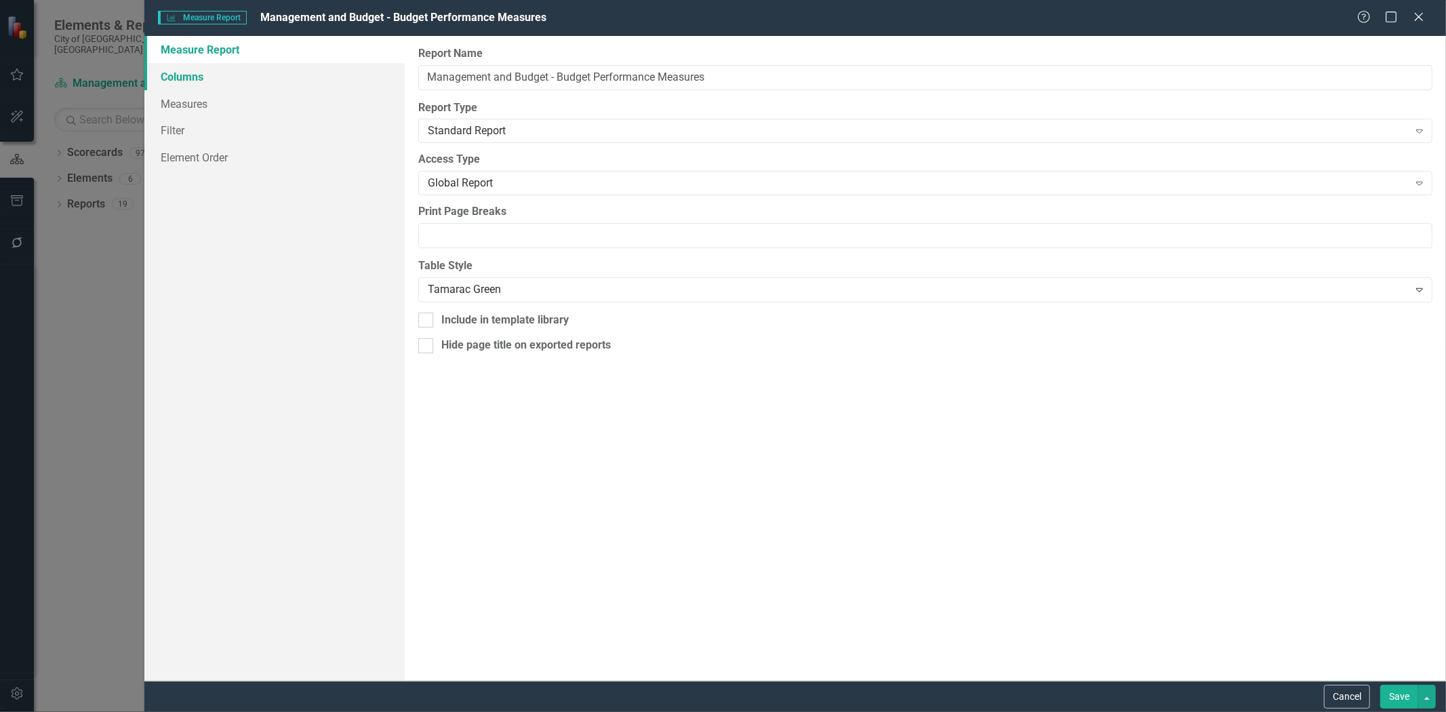
click at [204, 70] on link "Columns" at bounding box center [274, 76] width 260 height 27
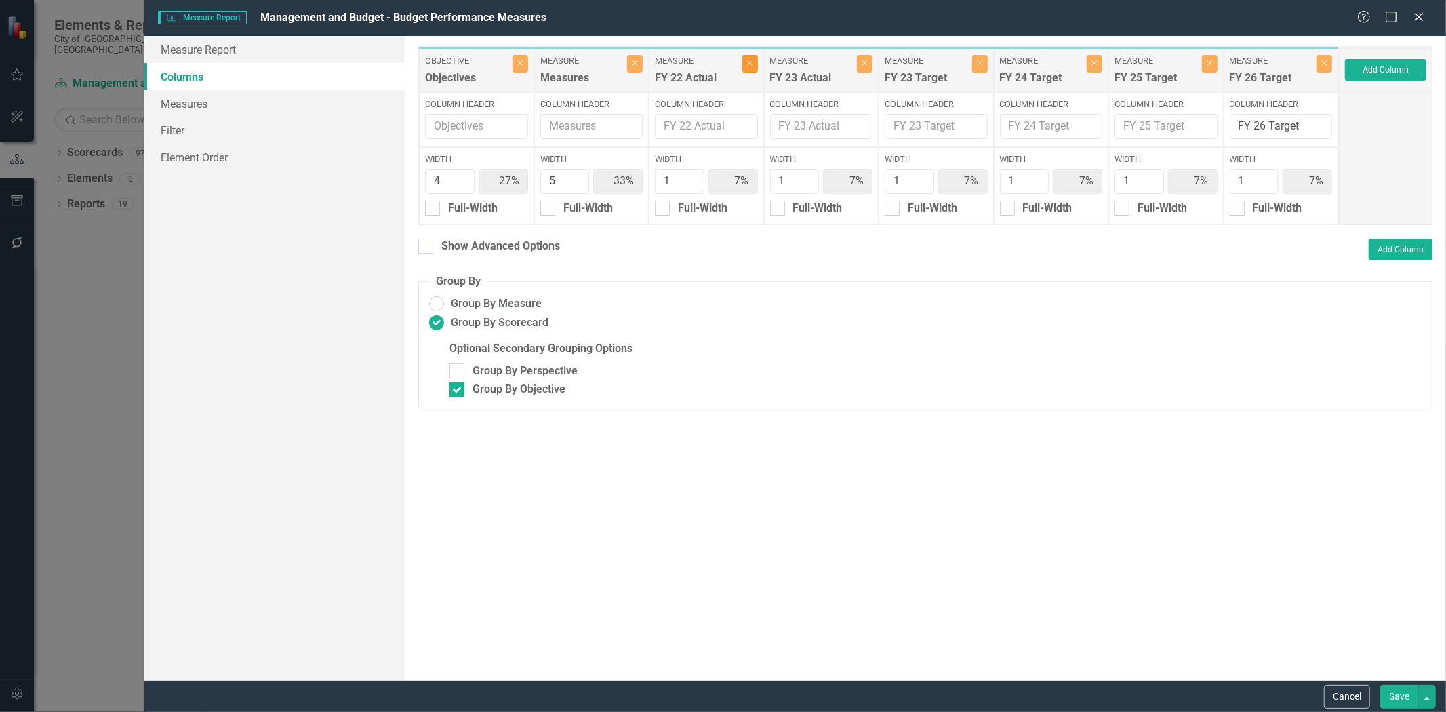
click at [750, 60] on icon "Close" at bounding box center [750, 63] width 6 height 8
type input "29%"
type input "36%"
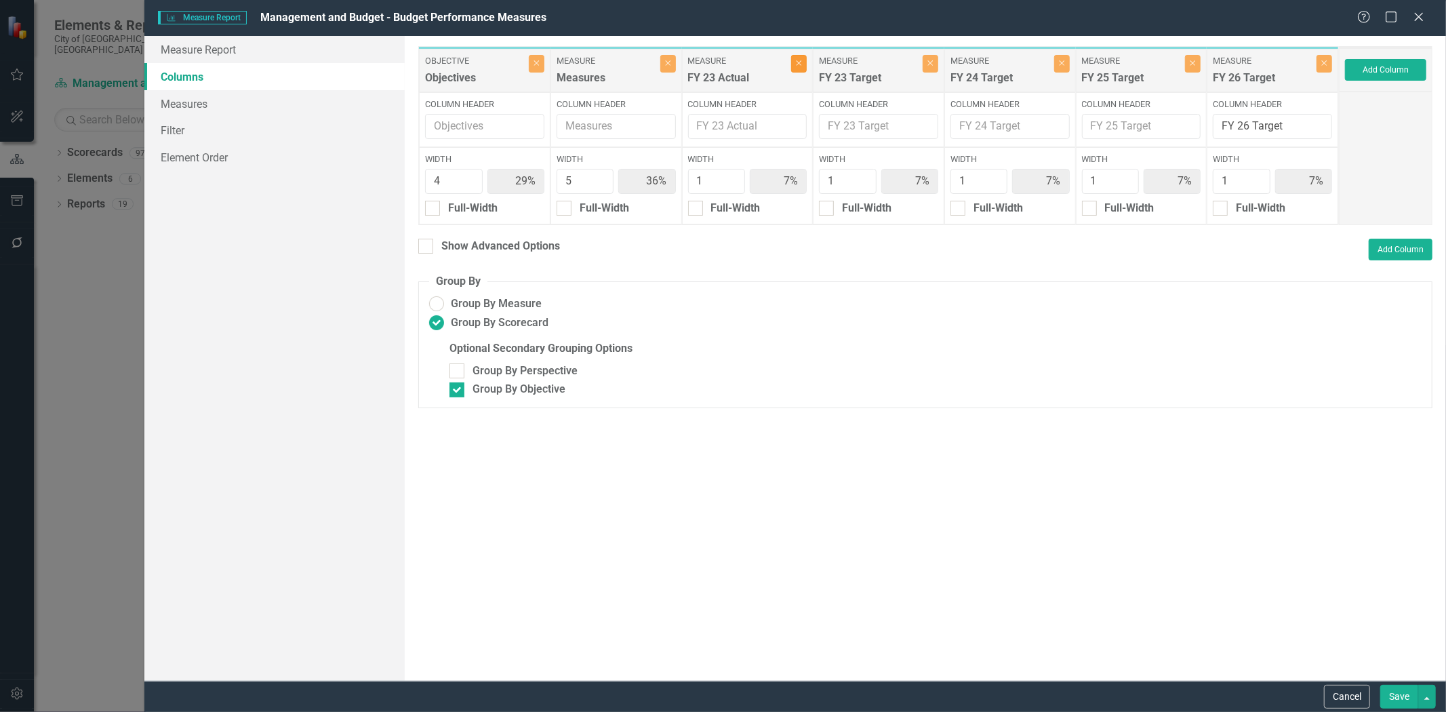
click at [796, 63] on icon "Close" at bounding box center [799, 63] width 6 height 8
type input "31%"
type input "38%"
type input "8%"
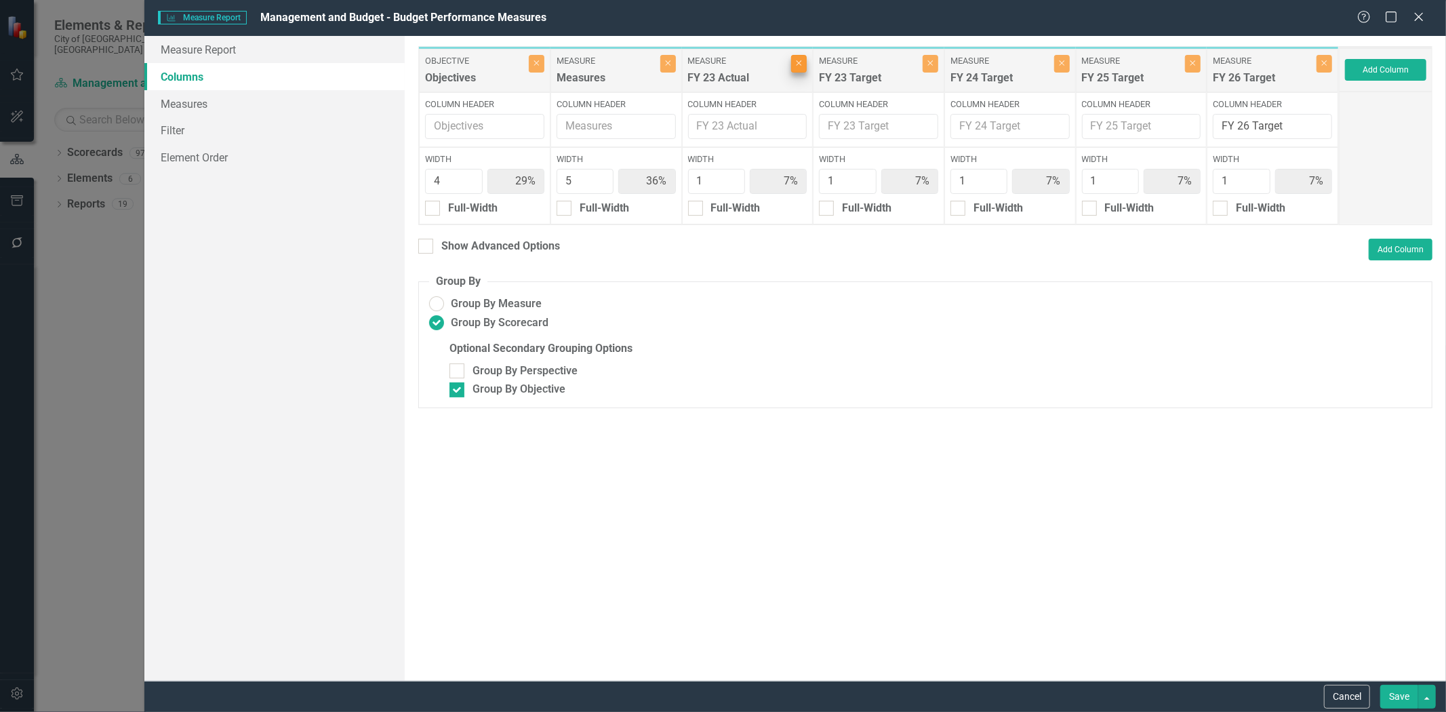
type input "8%"
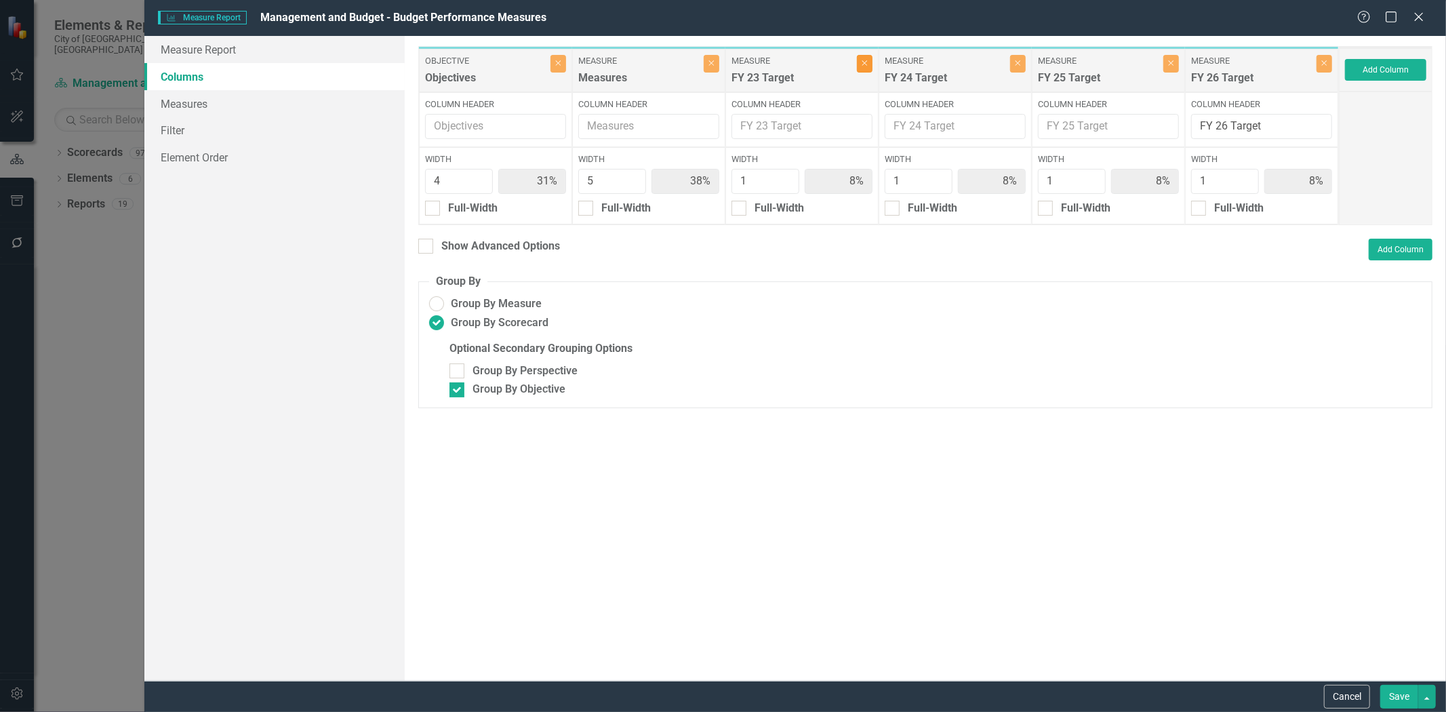
click at [863, 64] on icon "Close" at bounding box center [864, 63] width 6 height 8
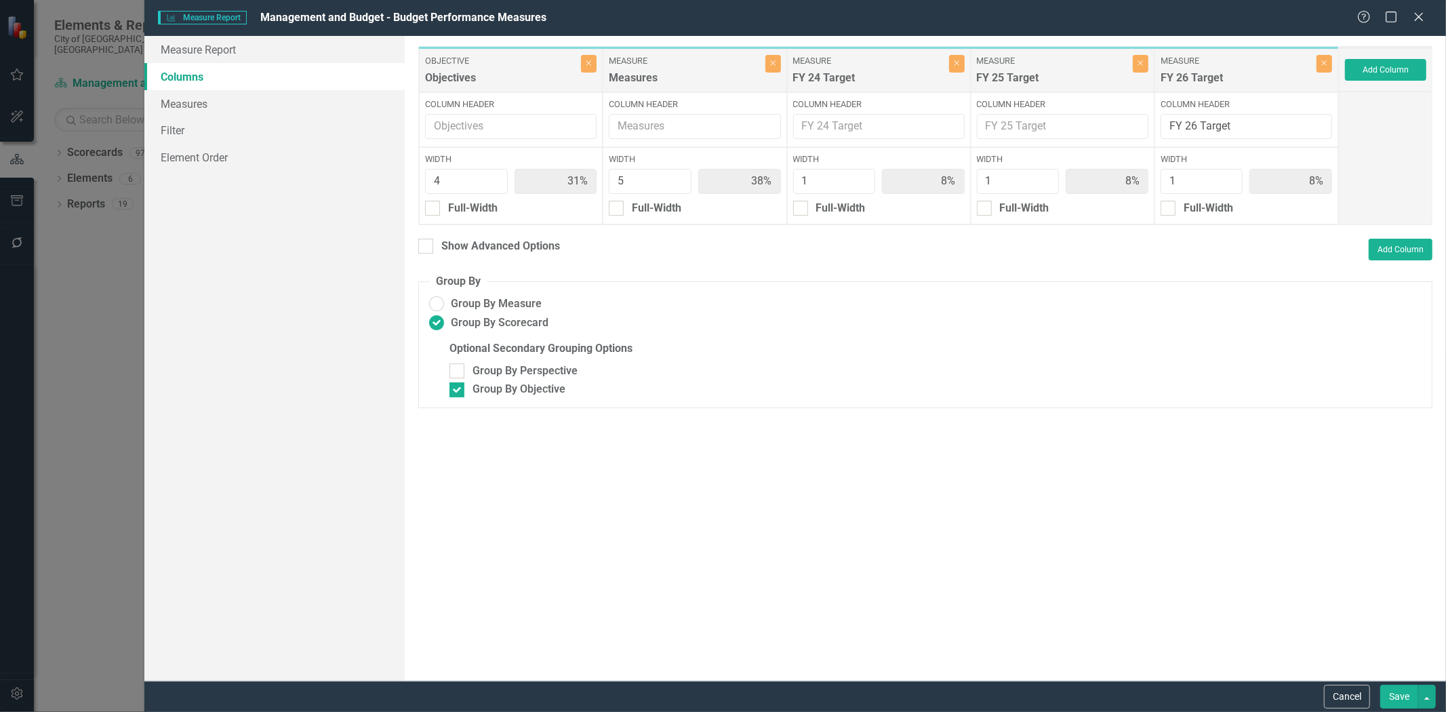
type input "33%"
type input "42%"
click at [1385, 66] on button "Add Column" at bounding box center [1385, 70] width 81 height 22
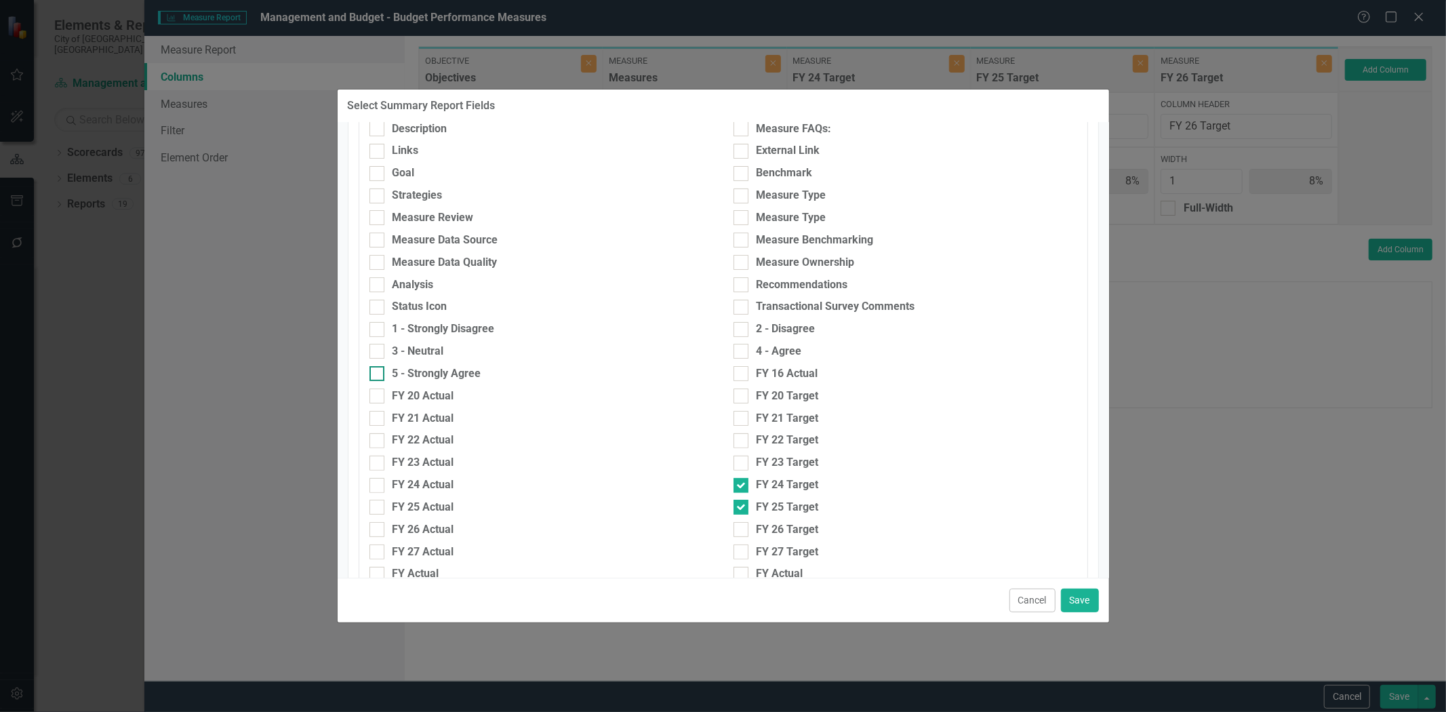
scroll to position [301, 0]
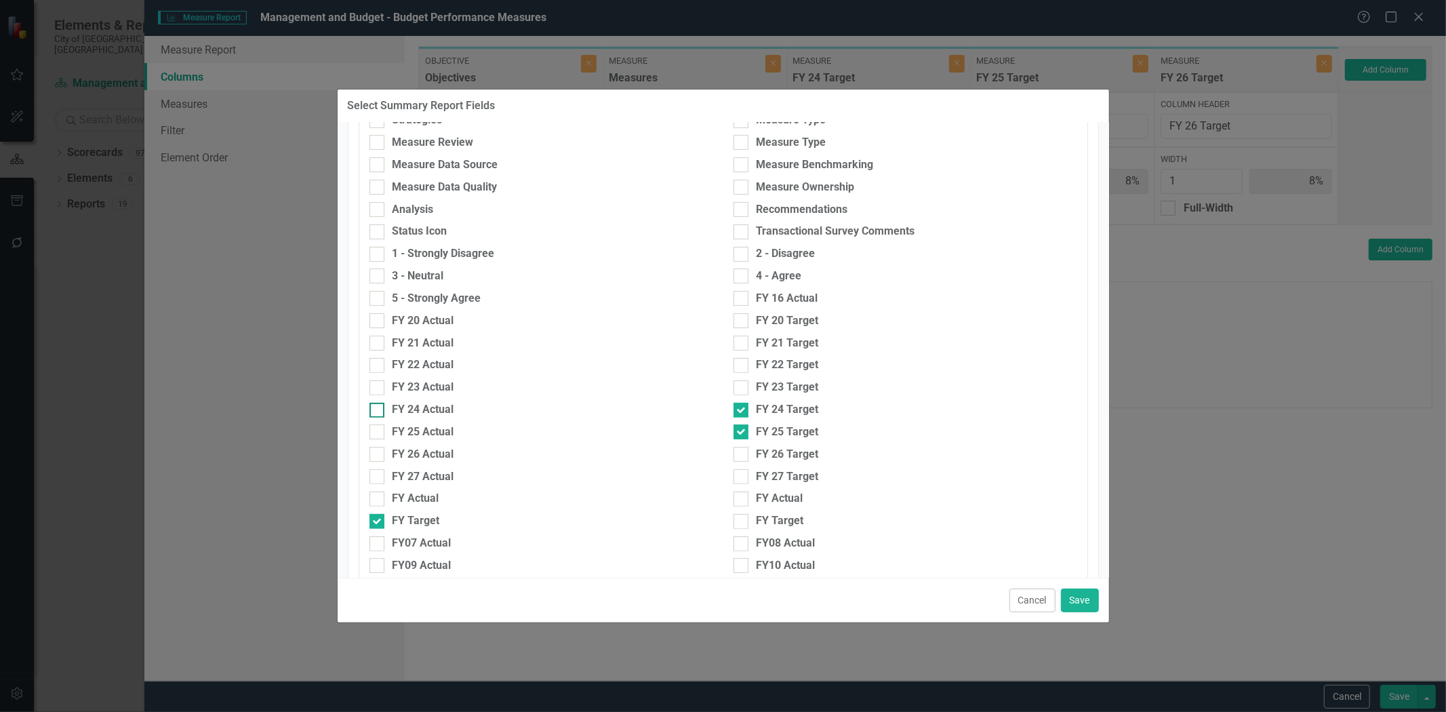
click at [428, 407] on div "FY 24 Actual" at bounding box center [423, 410] width 62 height 16
click at [378, 407] on input "FY 24 Actual" at bounding box center [373, 407] width 9 height 9
checkbox input "true"
click at [420, 428] on div "FY 25 Actual" at bounding box center [423, 432] width 62 height 16
click at [378, 428] on input "FY 25 Actual" at bounding box center [373, 428] width 9 height 9
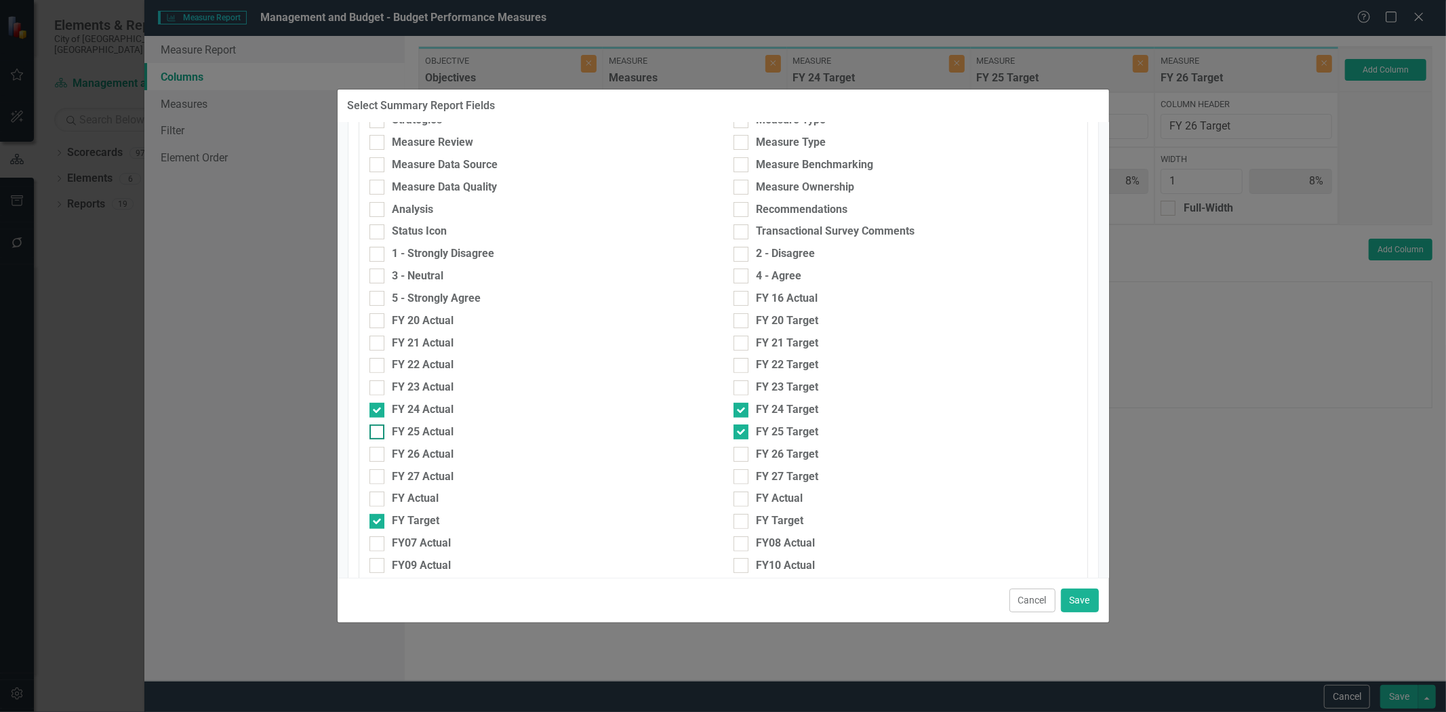
checkbox input "true"
click at [775, 405] on div "FY 24 Target" at bounding box center [787, 410] width 62 height 16
click at [742, 405] on input "FY 24 Target" at bounding box center [737, 407] width 9 height 9
checkbox input "false"
click at [764, 451] on div "FY 26 Target" at bounding box center [787, 455] width 62 height 16
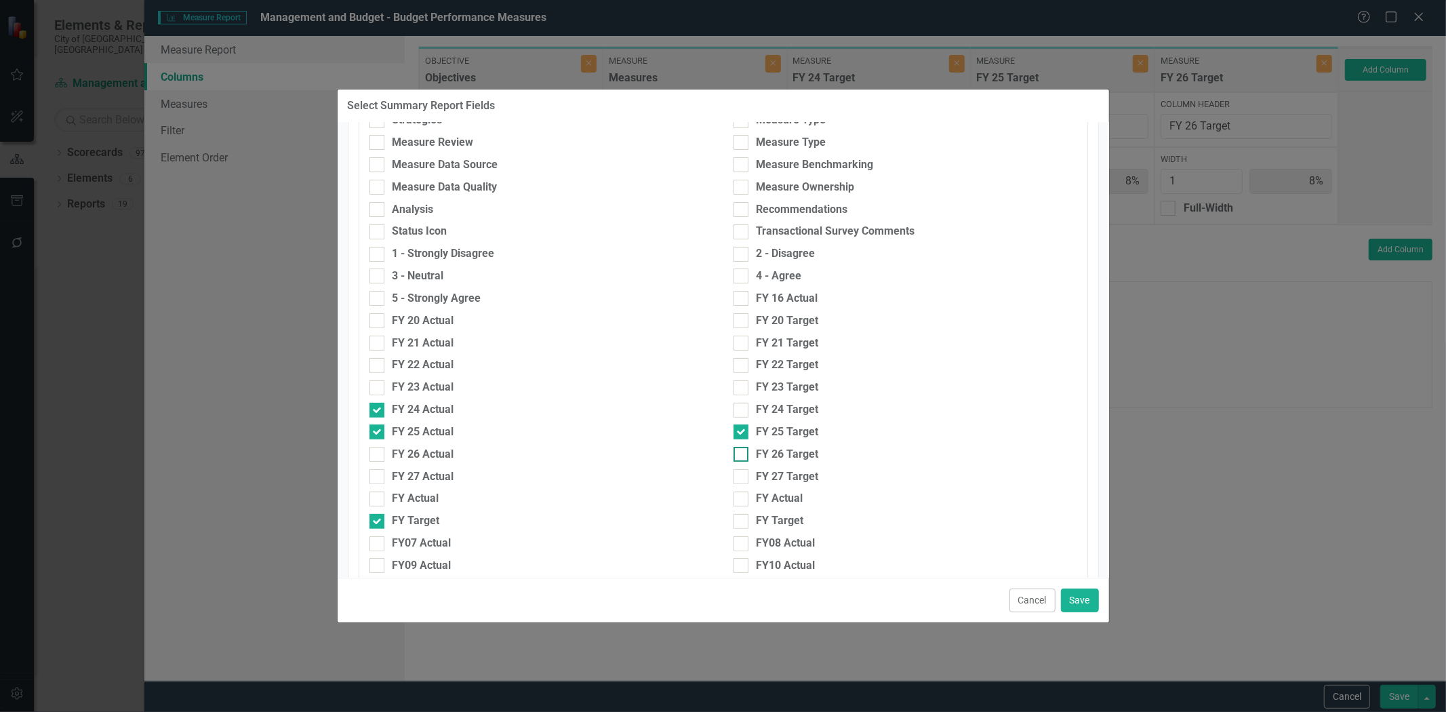
click at [742, 451] on input "FY 26 Target" at bounding box center [737, 451] width 9 height 9
checkbox input "true"
click at [760, 475] on div "FY 27 Target" at bounding box center [787, 477] width 62 height 16
click at [742, 475] on input "FY 27 Target" at bounding box center [737, 473] width 9 height 9
checkbox input "true"
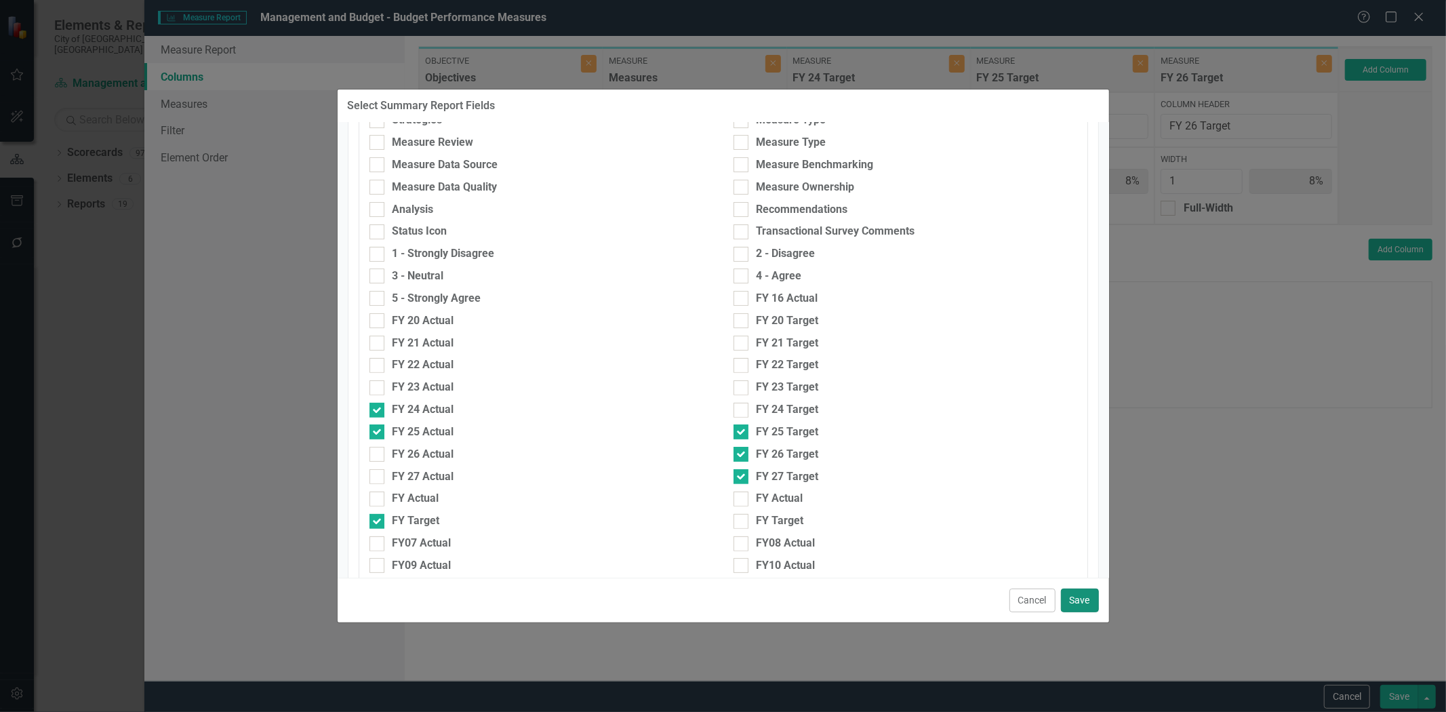
click at [1075, 597] on button "Save" at bounding box center [1080, 600] width 38 height 24
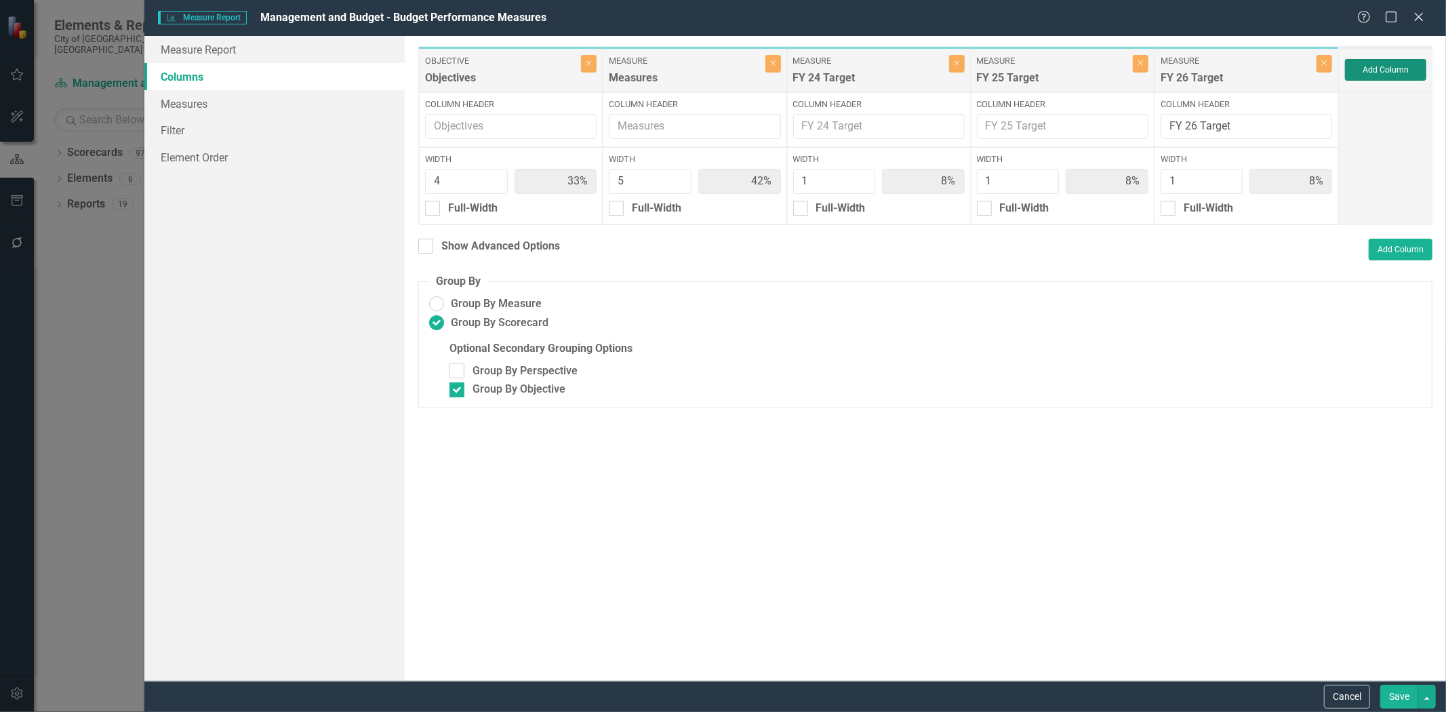
type input "27%"
type input "33%"
type input "7%"
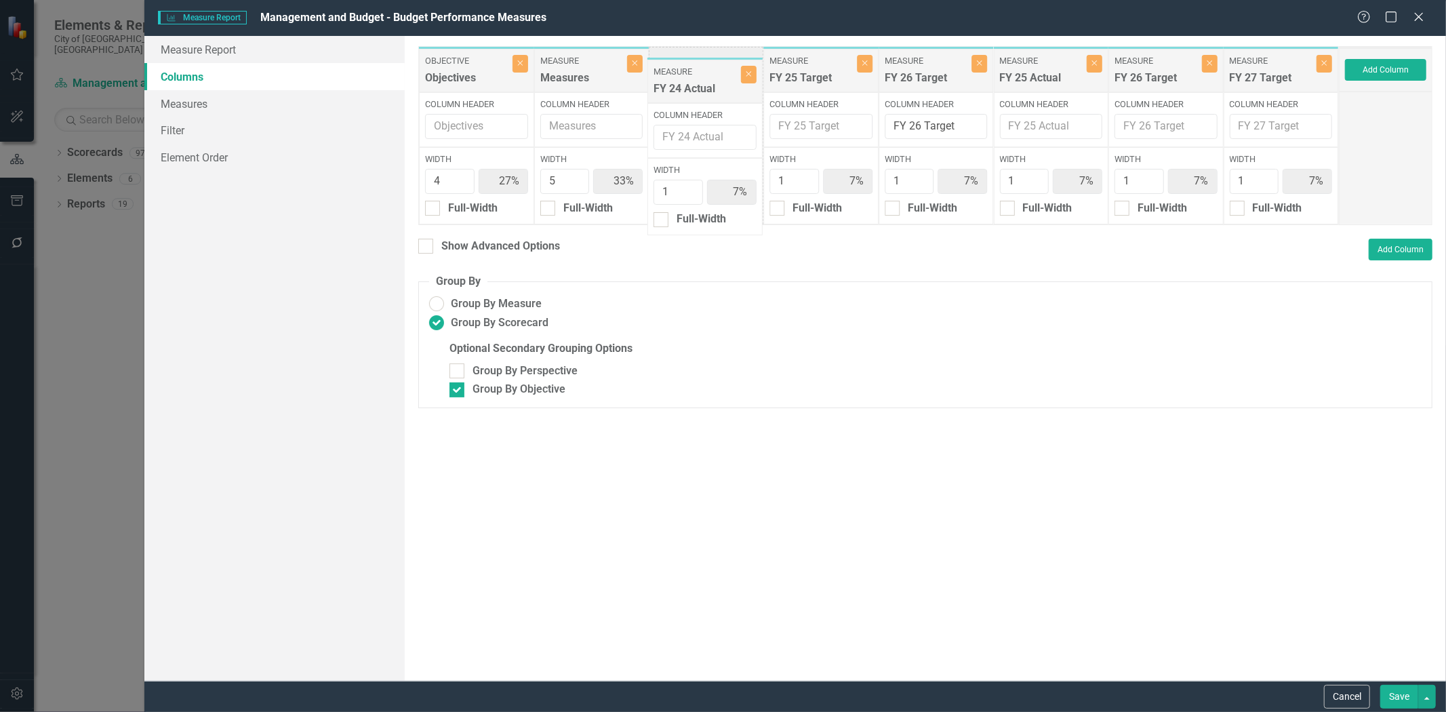
drag, startPoint x: 936, startPoint y: 73, endPoint x: 705, endPoint y: 83, distance: 231.3
click at [705, 83] on div "Objective Objectives Close Column Header Width 4 27% Full-Width Measure Measure…" at bounding box center [878, 135] width 920 height 179
drag, startPoint x: 1057, startPoint y: 70, endPoint x: 822, endPoint y: 76, distance: 235.2
click at [822, 76] on div "Objective Objectives Close Column Header Width 4 27% Full-Width Measure Measure…" at bounding box center [878, 135] width 920 height 179
click at [1092, 66] on button "Close" at bounding box center [1094, 64] width 16 height 18
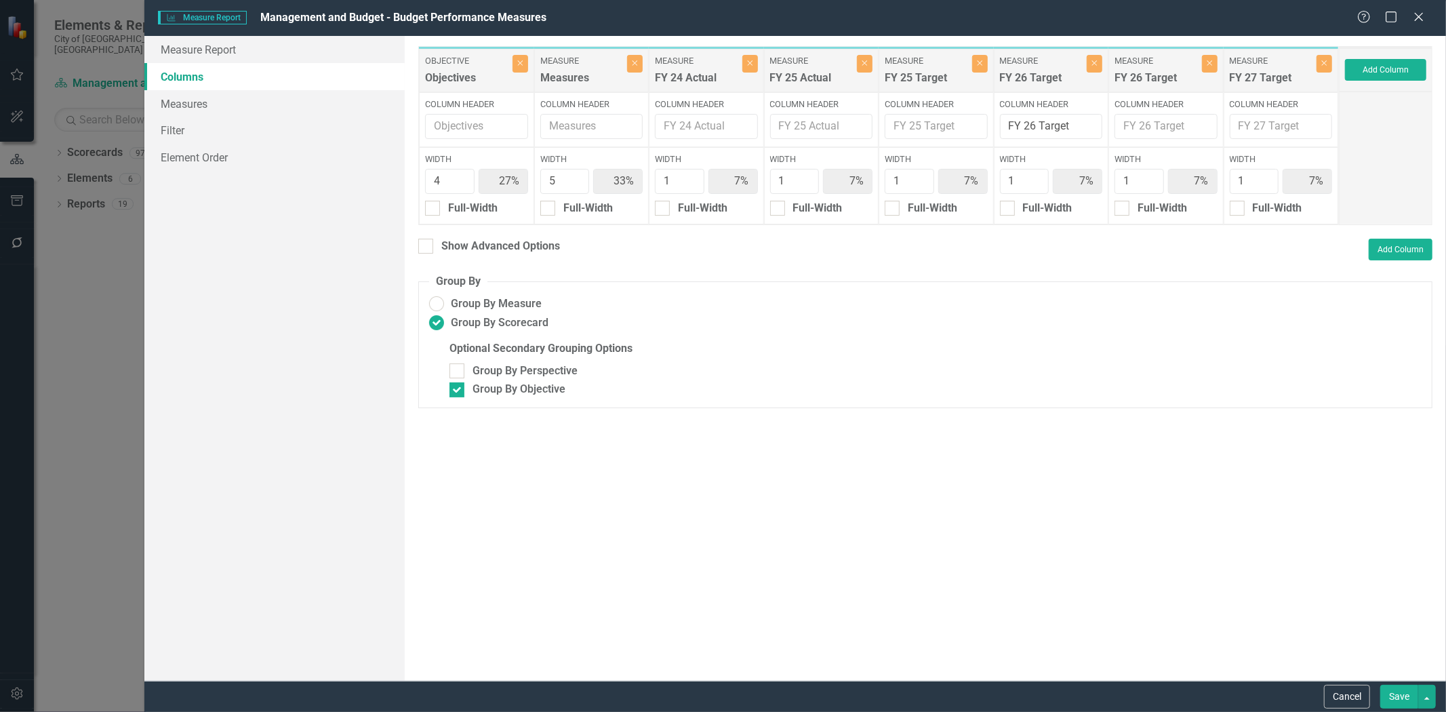
type input "29%"
type input "36%"
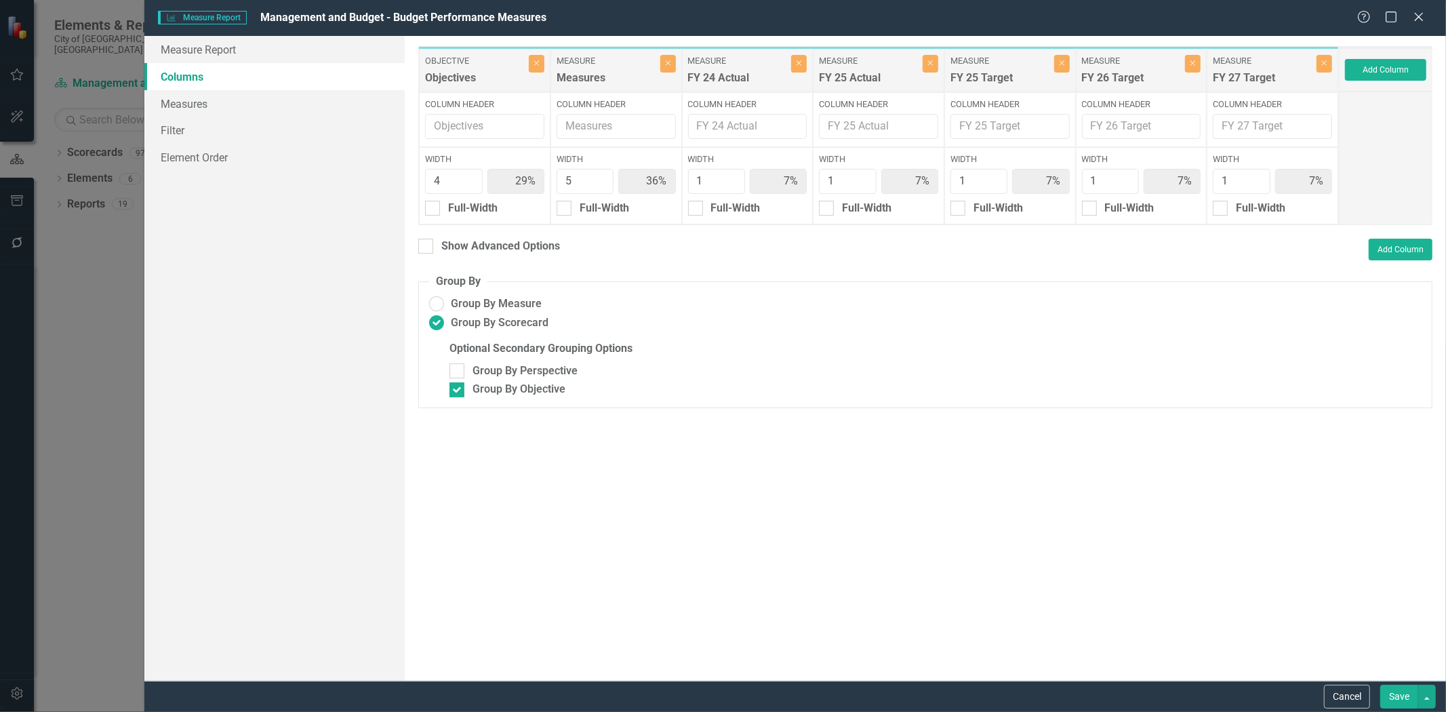
click at [1399, 694] on button "Save" at bounding box center [1399, 696] width 38 height 24
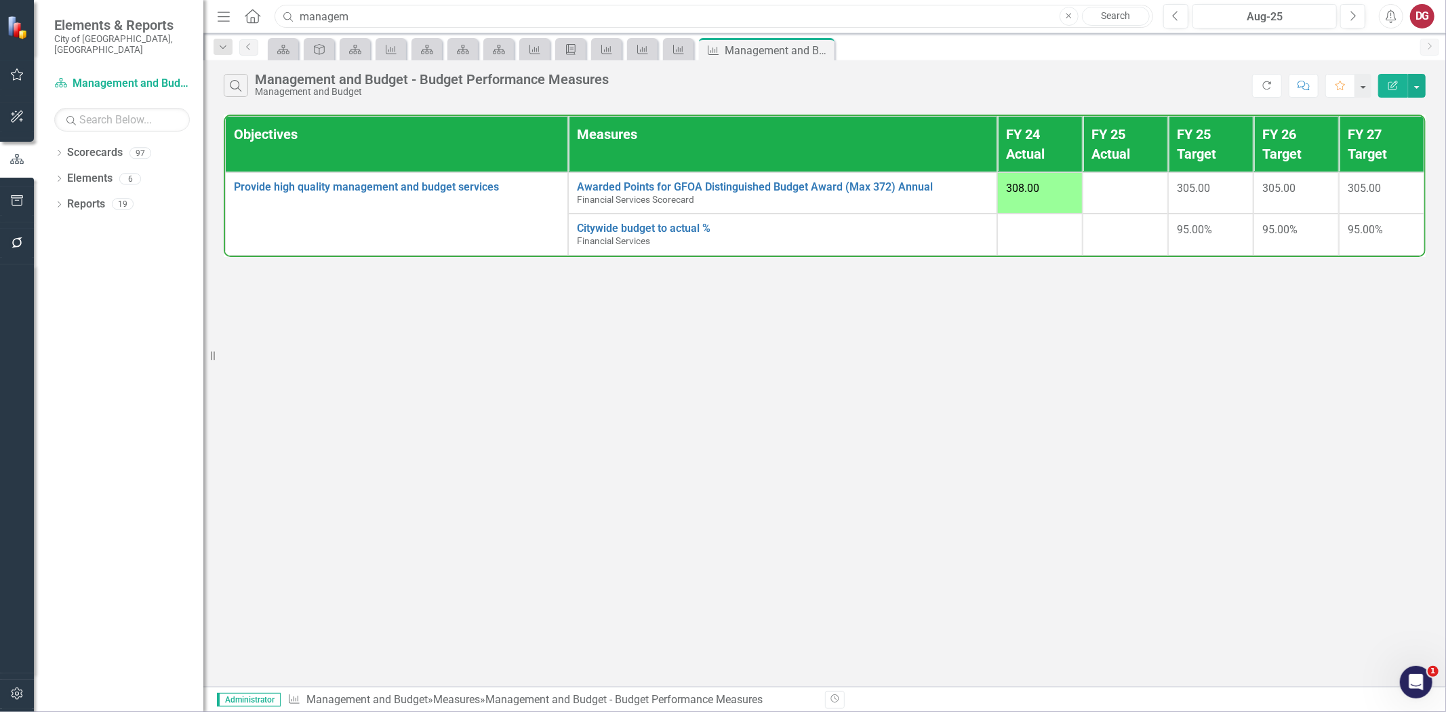
click at [319, 22] on input "managem" at bounding box center [713, 17] width 878 height 24
type input "financial service"
drag, startPoint x: 409, startPoint y: 12, endPoint x: 285, endPoint y: 15, distance: 124.7
click at [285, 15] on div "Search financial service Close No results" at bounding box center [710, 17] width 878 height 24
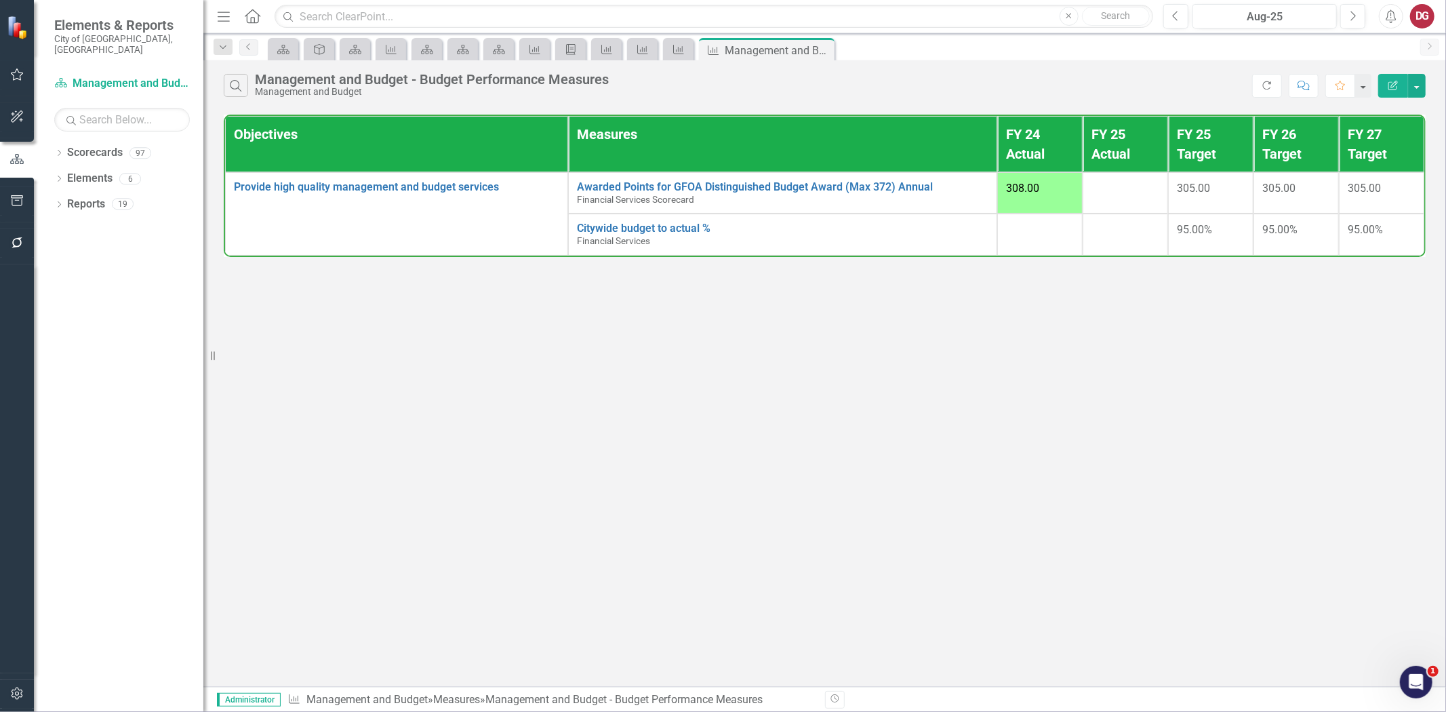
click at [1068, 12] on icon "Close" at bounding box center [1068, 16] width 6 height 8
click at [335, 18] on input "text" at bounding box center [713, 17] width 878 height 24
click at [58, 150] on icon "Dropdown" at bounding box center [58, 153] width 9 height 7
click at [16, 192] on button "button" at bounding box center [17, 201] width 30 height 28
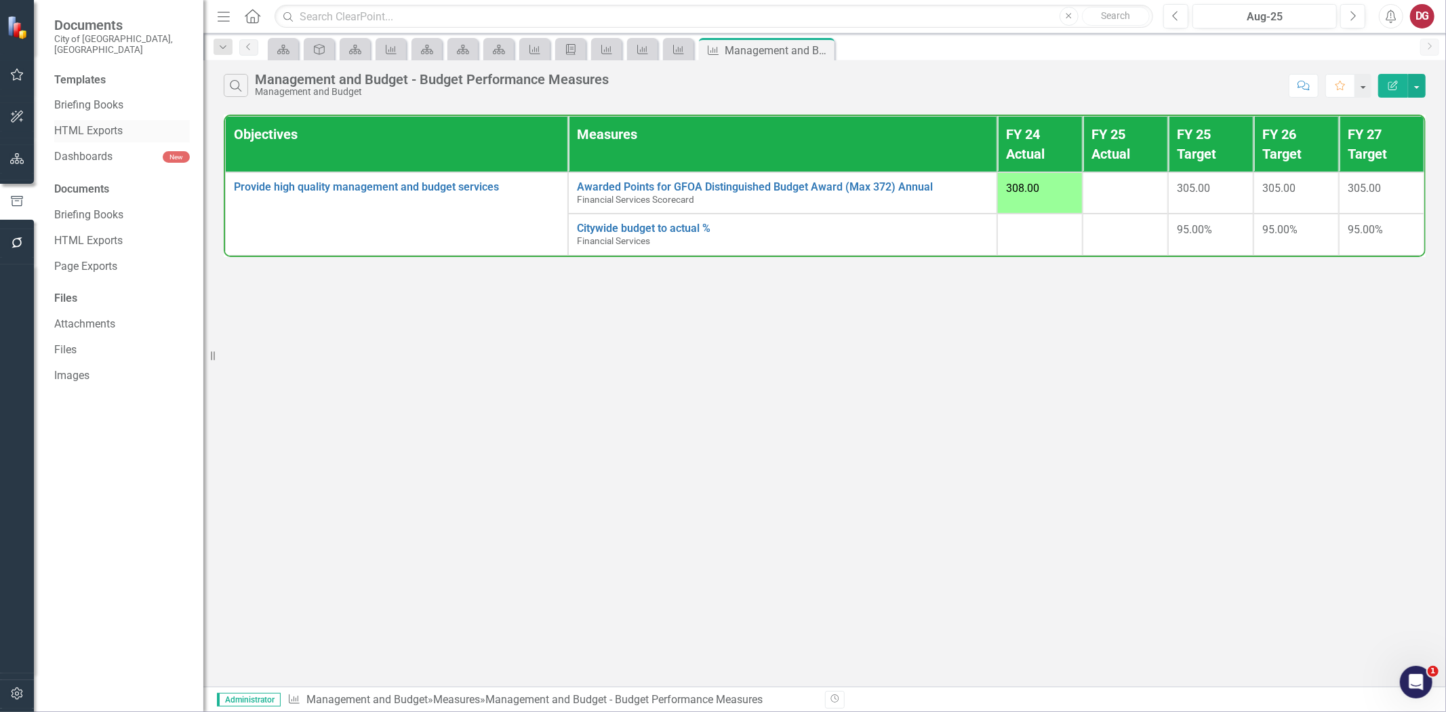
click at [84, 129] on div "HTML Exports" at bounding box center [122, 131] width 136 height 22
click at [113, 123] on link "HTML Exports" at bounding box center [122, 131] width 136 height 16
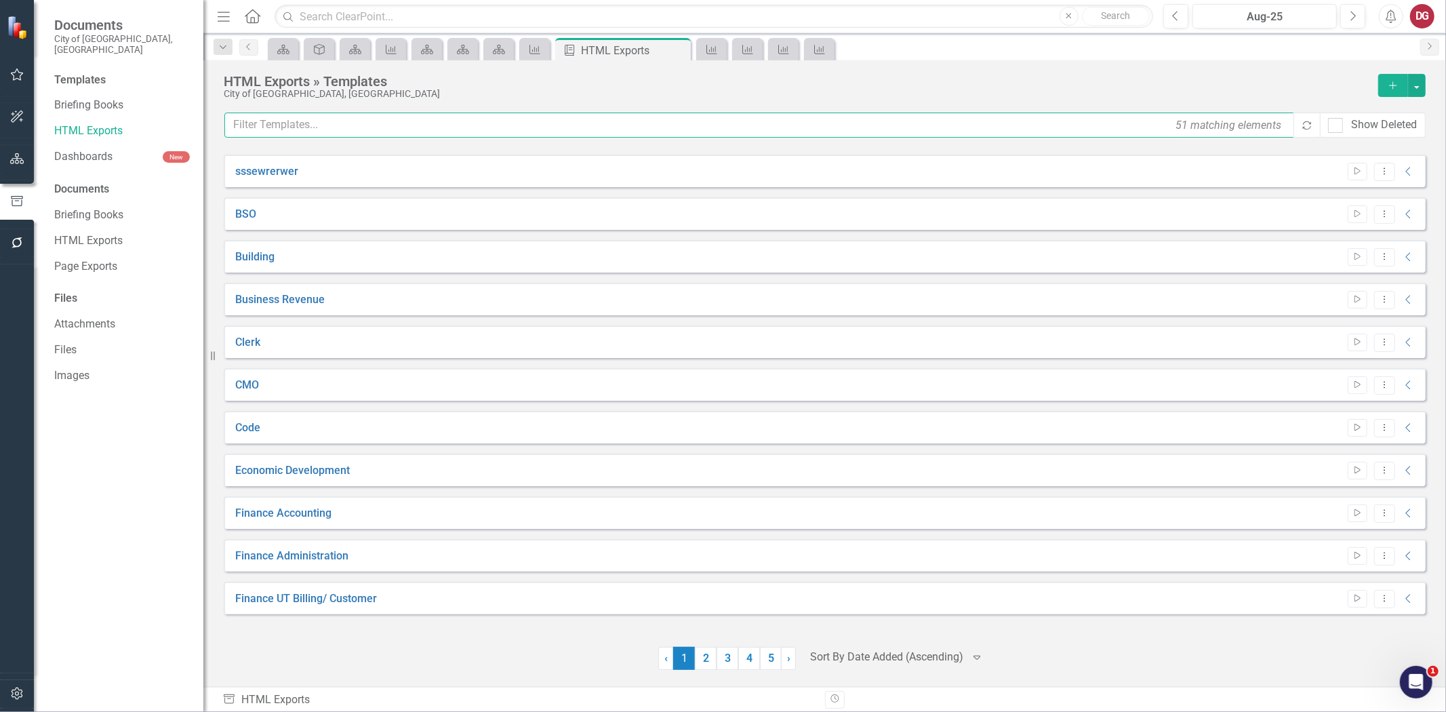
click at [357, 131] on input "text" at bounding box center [759, 124] width 1071 height 25
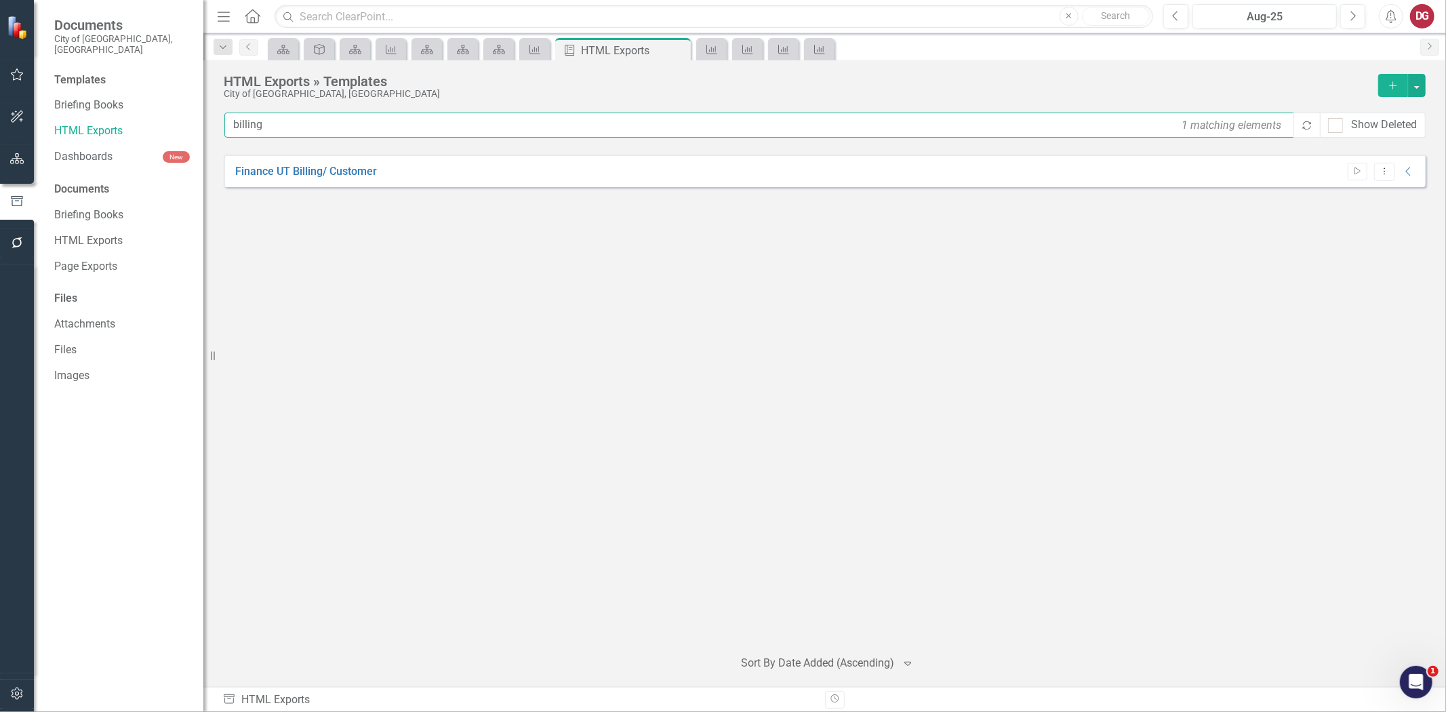
type input "billing"
drag, startPoint x: 1372, startPoint y: 167, endPoint x: 1378, endPoint y: 174, distance: 8.7
click at [1378, 174] on div "Start Dropdown Menu Collapse" at bounding box center [1377, 172] width 75 height 18
click at [1378, 175] on button "Dropdown Menu" at bounding box center [1384, 172] width 21 height 18
click at [1325, 247] on link "Edit Edit Template" at bounding box center [1330, 244] width 125 height 25
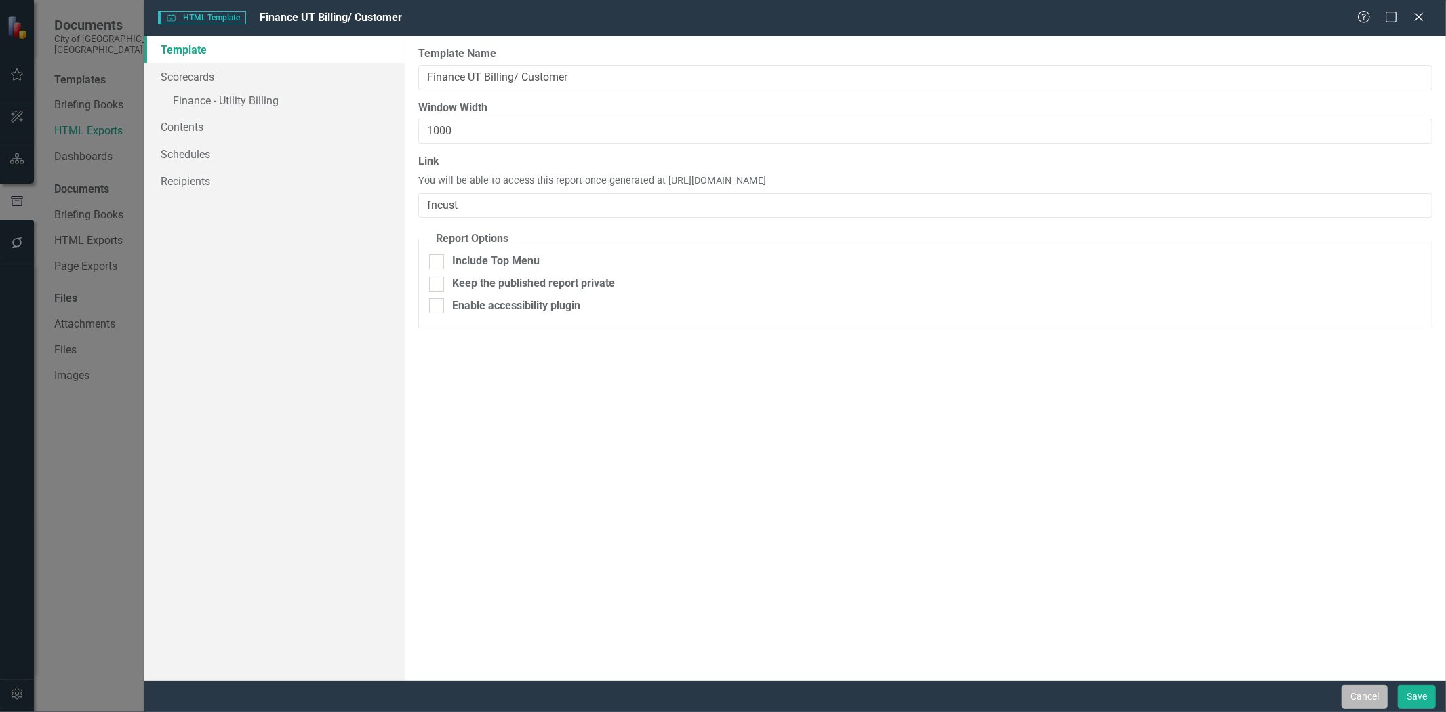
click at [1376, 696] on button "Cancel" at bounding box center [1364, 696] width 46 height 24
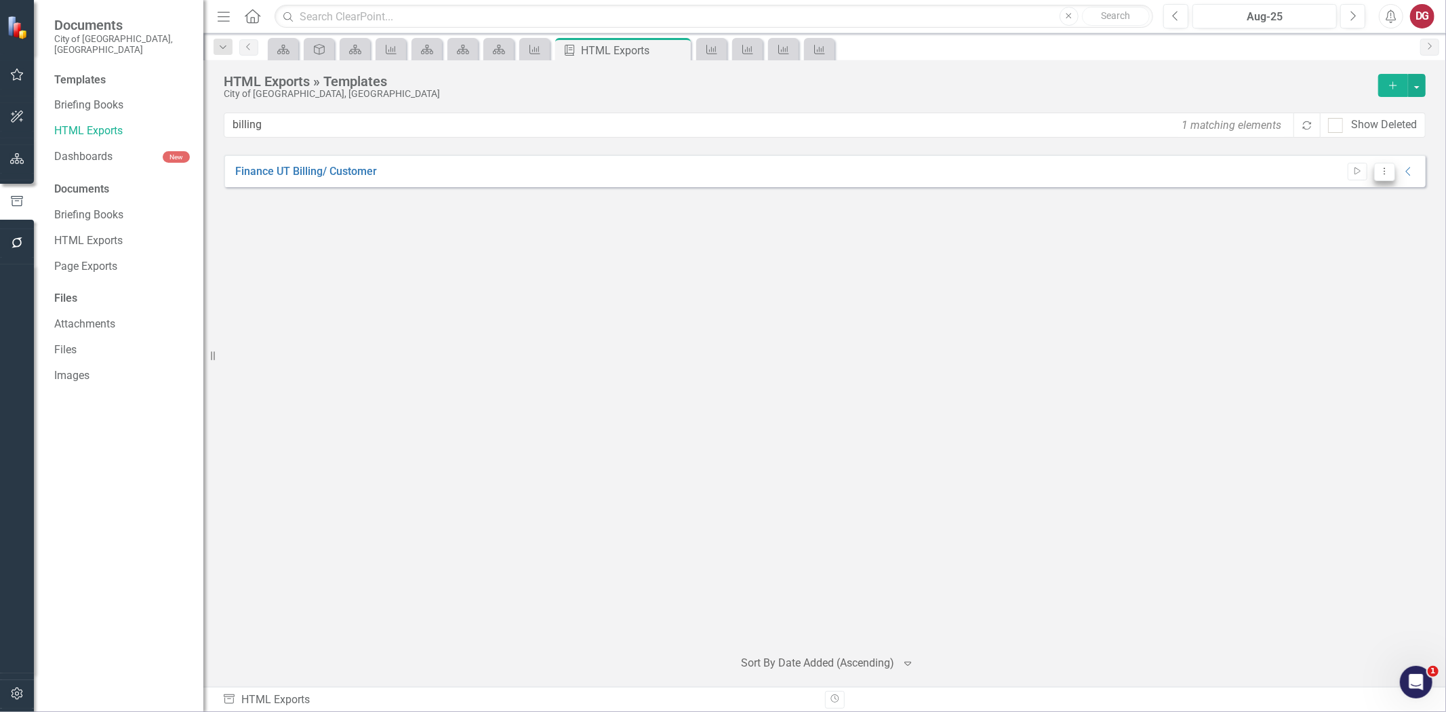
click at [1389, 174] on icon "Dropdown Menu" at bounding box center [1384, 171] width 12 height 9
click at [1336, 240] on link "Edit Edit Template" at bounding box center [1330, 244] width 125 height 25
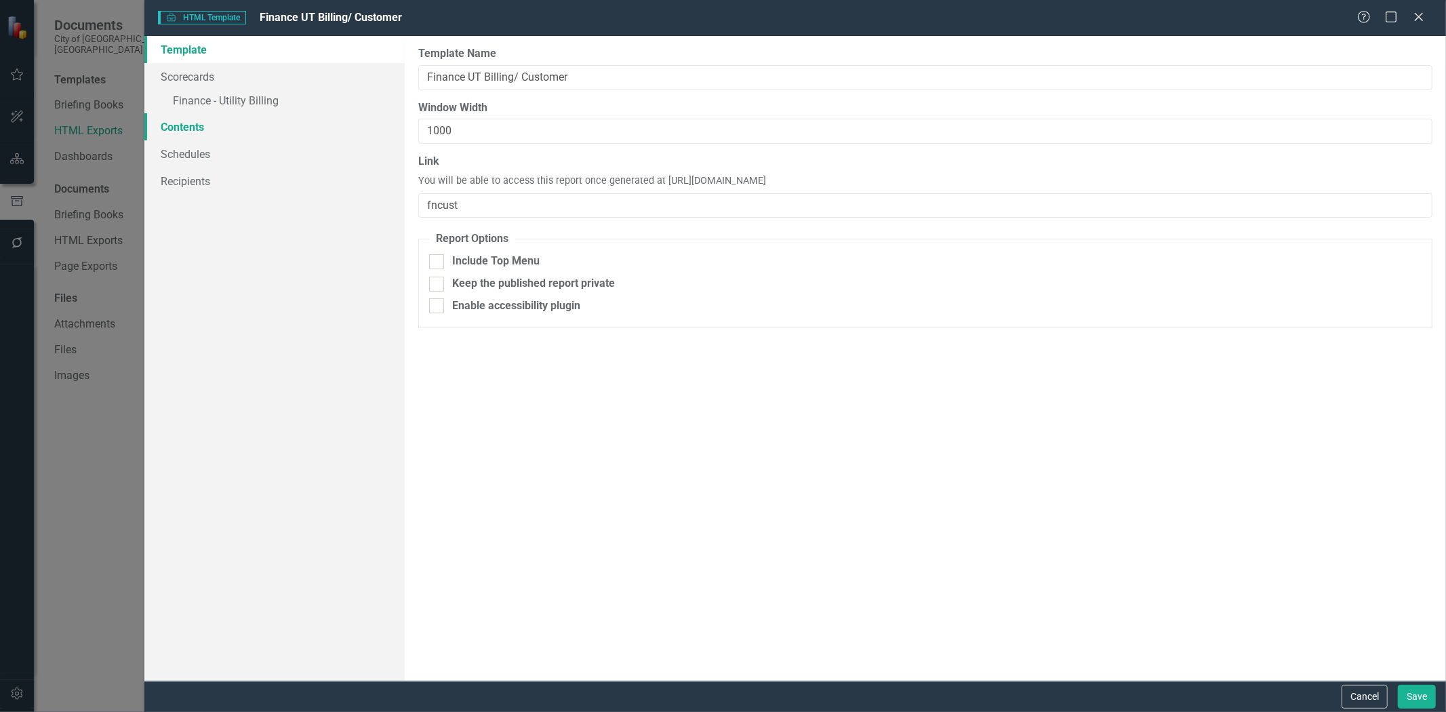
click at [216, 127] on link "Contents" at bounding box center [274, 126] width 260 height 27
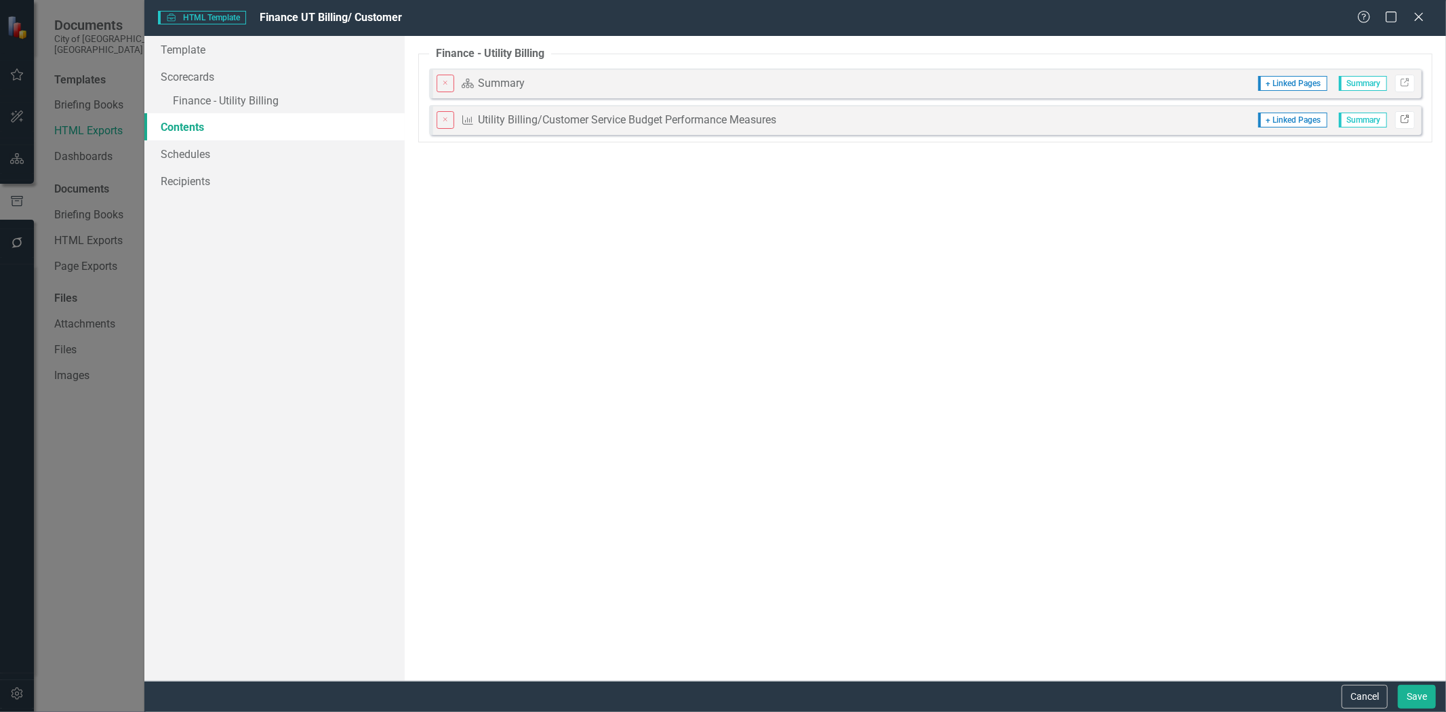
click at [1406, 116] on icon "Link" at bounding box center [1404, 120] width 10 height 8
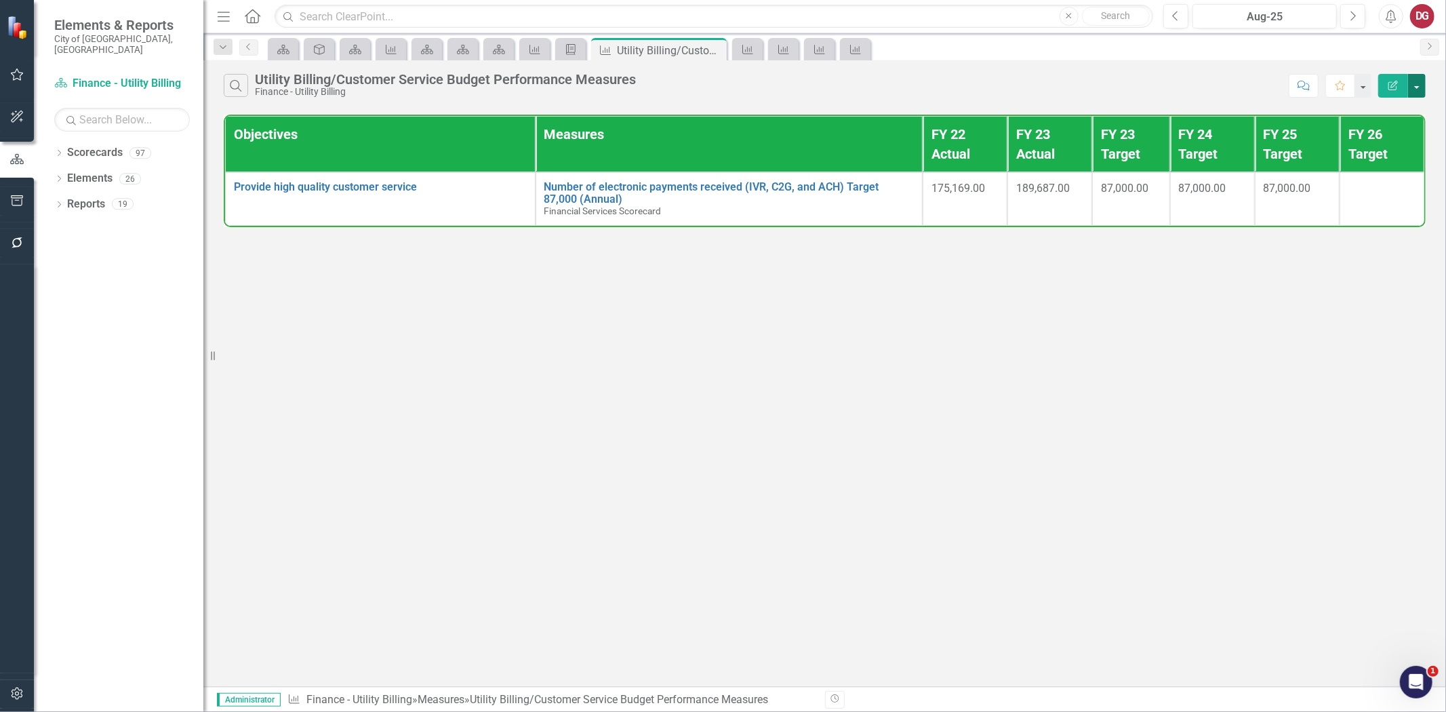
click at [1423, 81] on button "button" at bounding box center [1417, 86] width 18 height 24
click at [1372, 107] on link "Edit Report Edit Report" at bounding box center [1370, 110] width 107 height 25
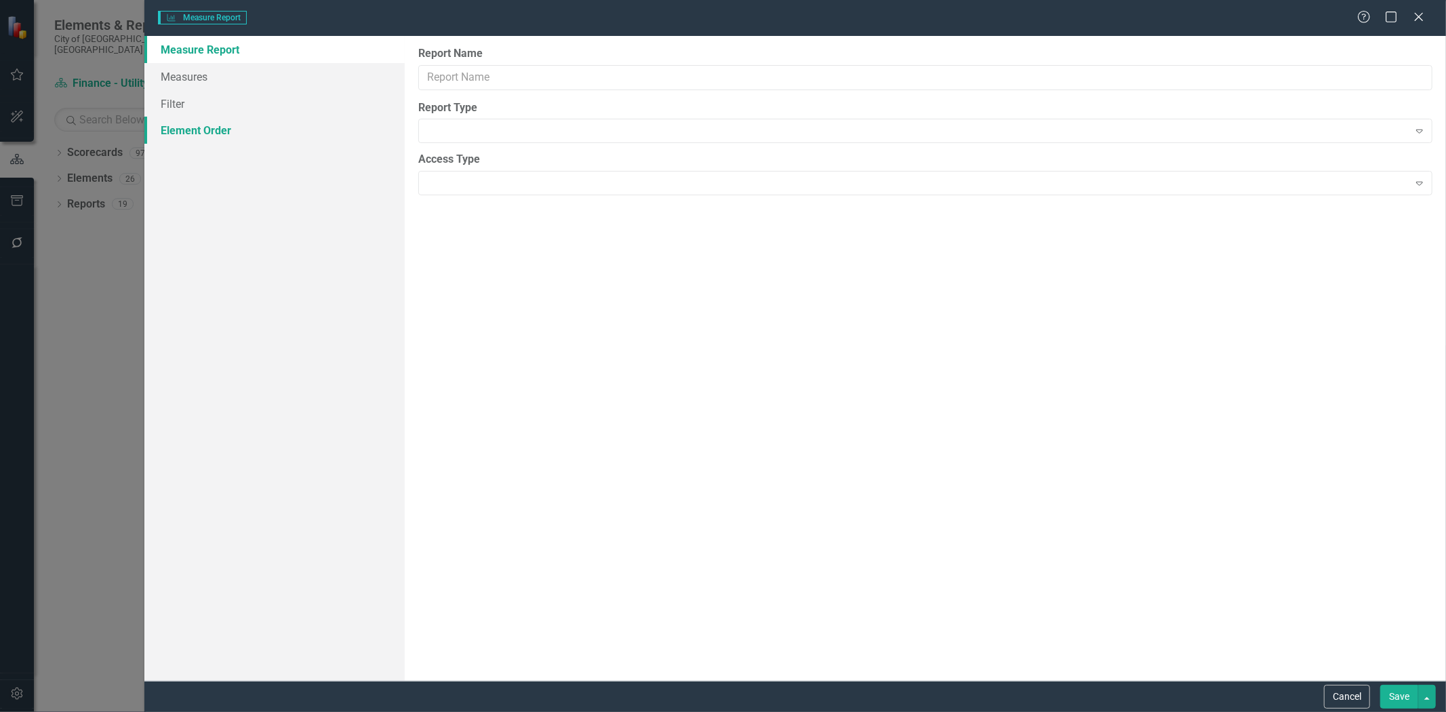
type input "Utility Billing/Customer Service Budget Performance Measures"
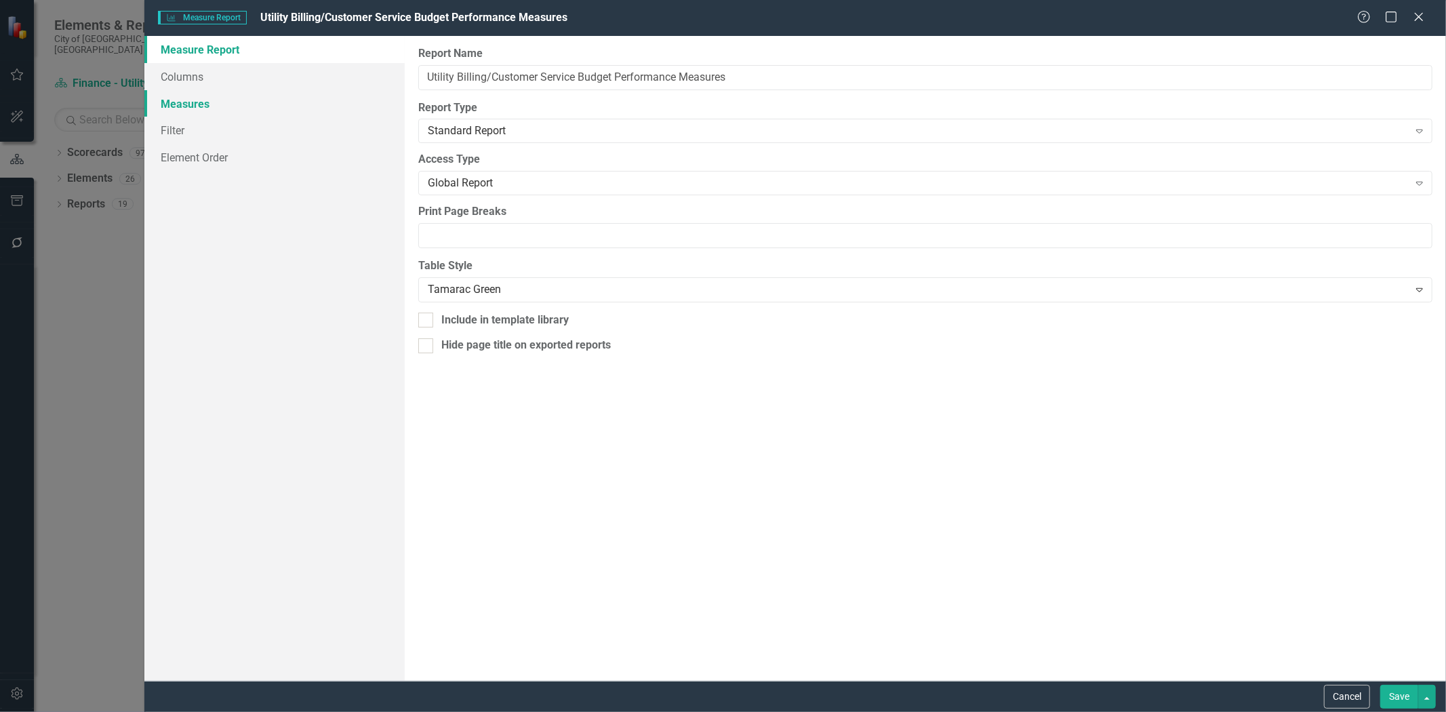
click at [203, 100] on link "Measures" at bounding box center [274, 103] width 260 height 27
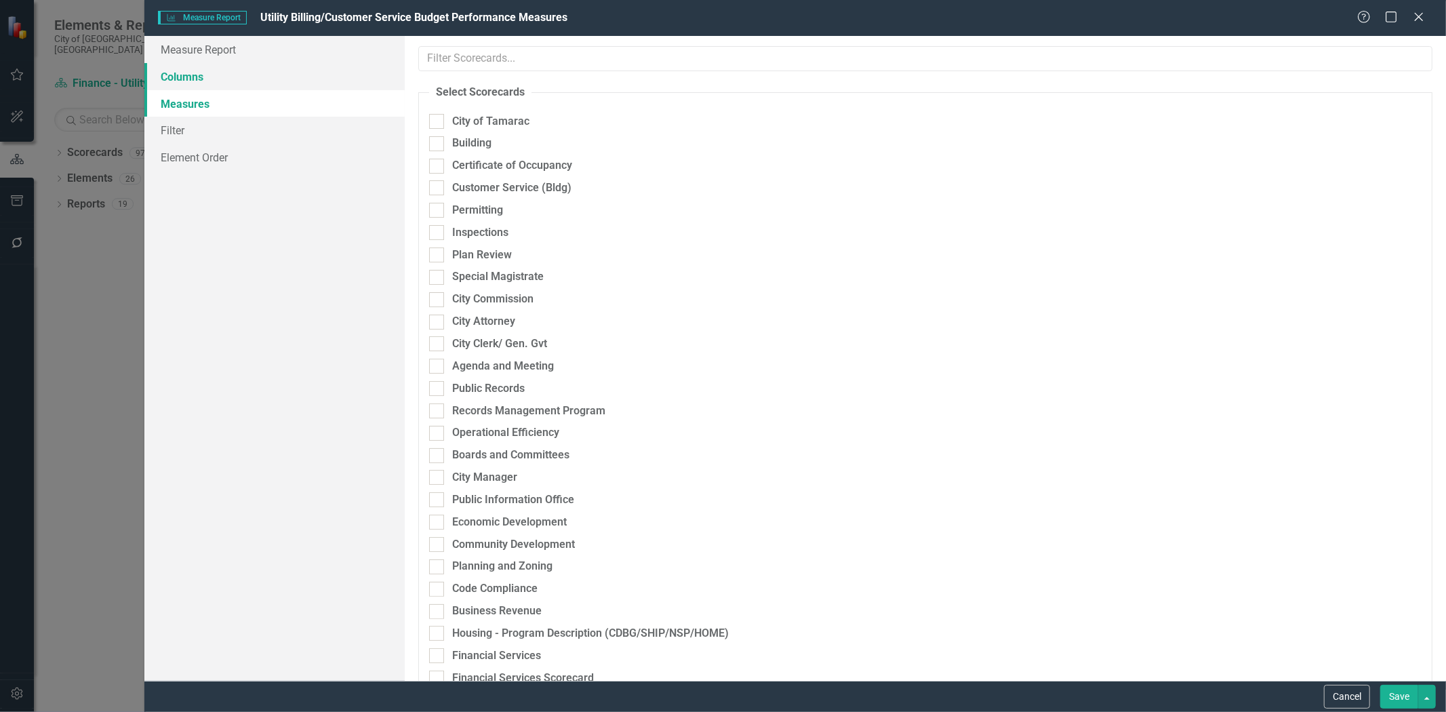
click at [197, 79] on link "Columns" at bounding box center [274, 76] width 260 height 27
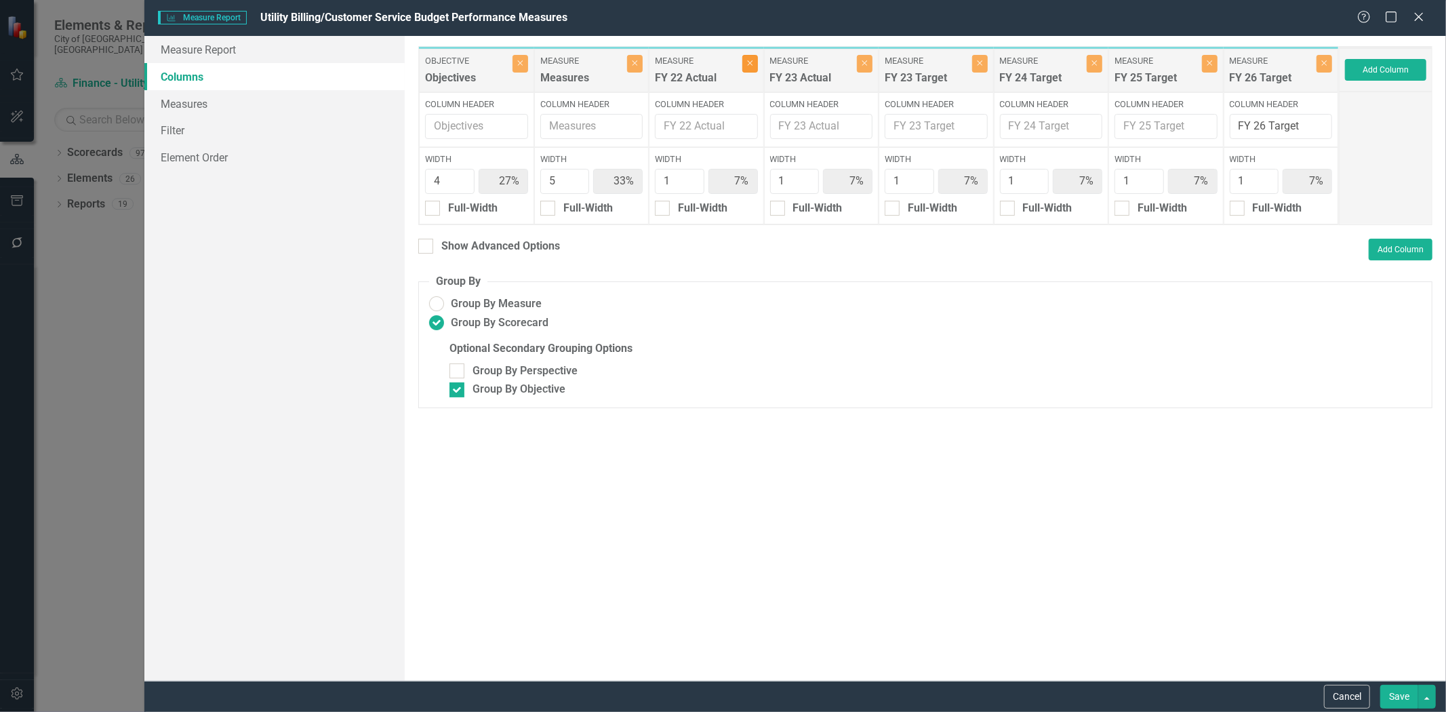
click at [751, 65] on icon "Close" at bounding box center [750, 63] width 6 height 8
type input "29%"
type input "36%"
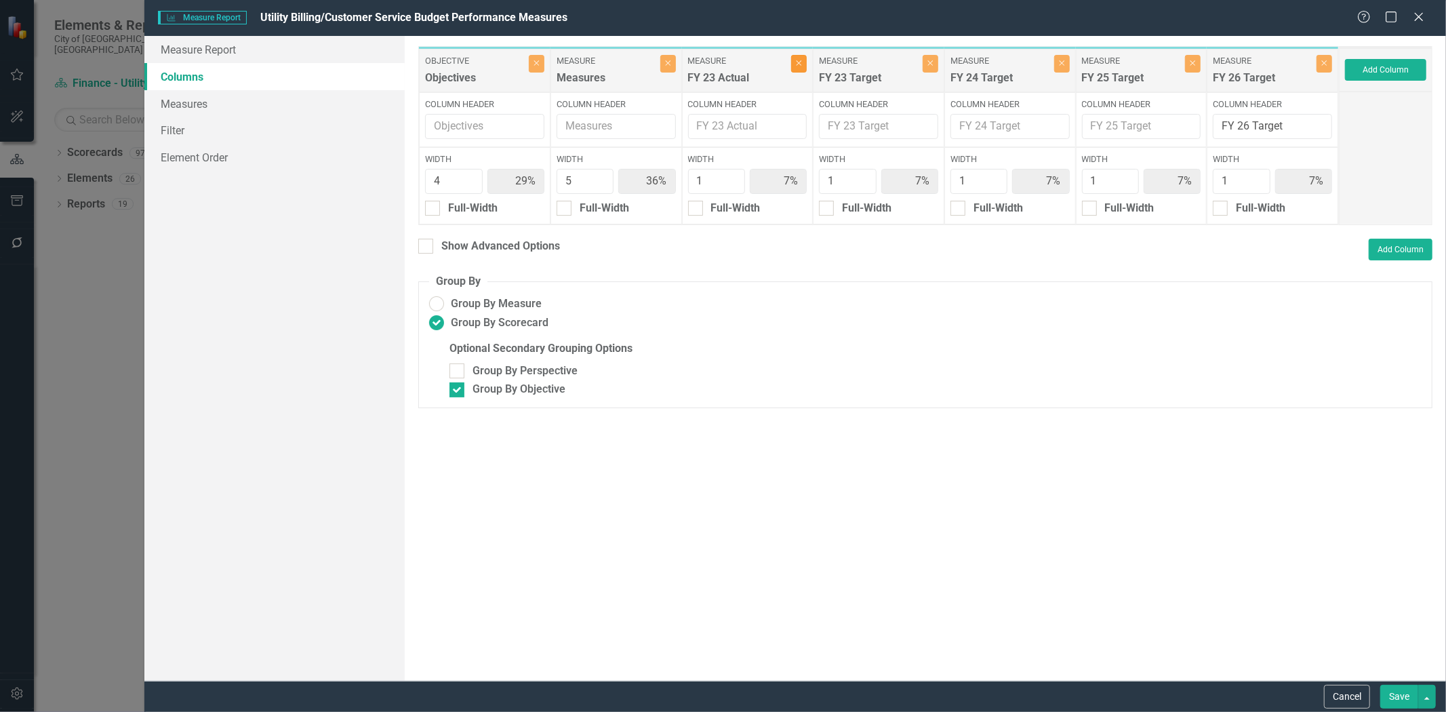
click at [797, 66] on icon "Close" at bounding box center [799, 63] width 6 height 8
type input "31%"
type input "38%"
type input "8%"
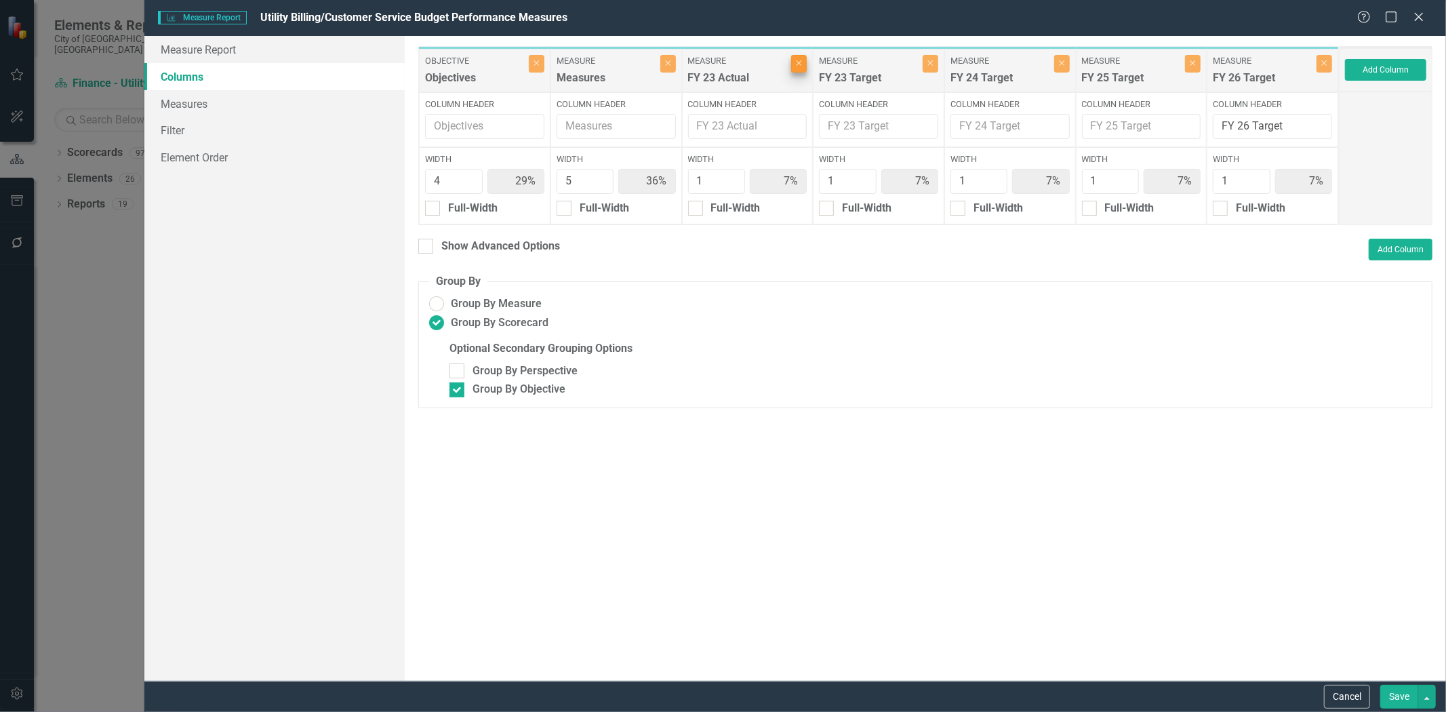
type input "8%"
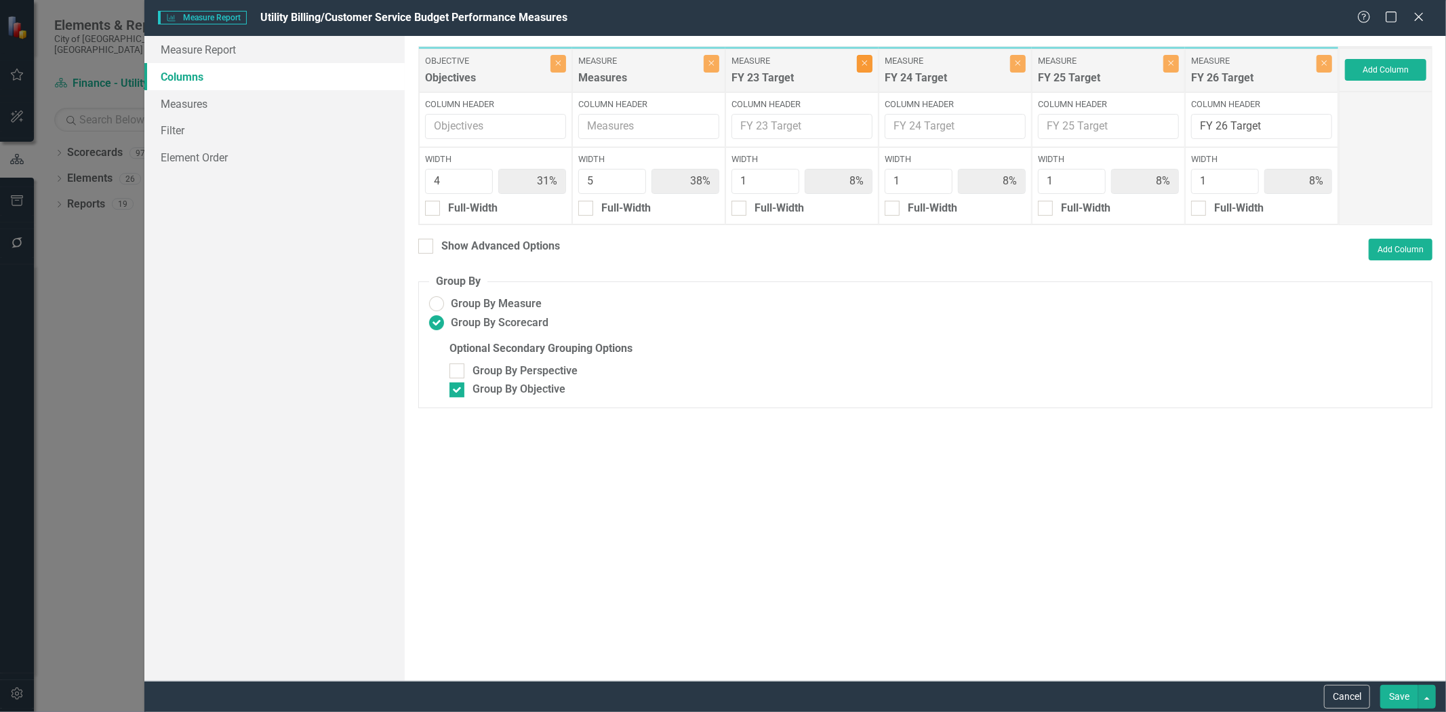
click at [864, 68] on button "Close" at bounding box center [865, 64] width 16 height 18
type input "33%"
type input "42%"
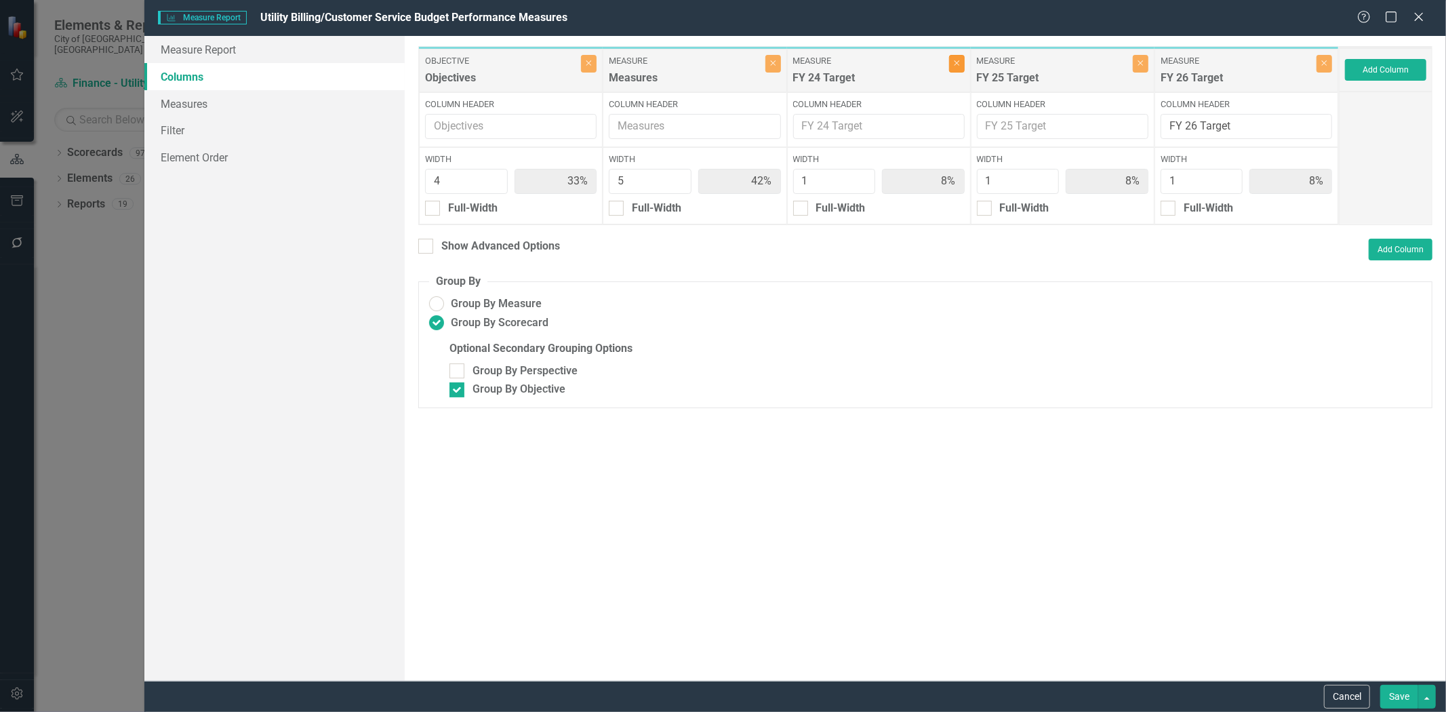
click at [956, 68] on button "Close" at bounding box center [957, 64] width 16 height 18
type input "36%"
type input "45%"
type input "9%"
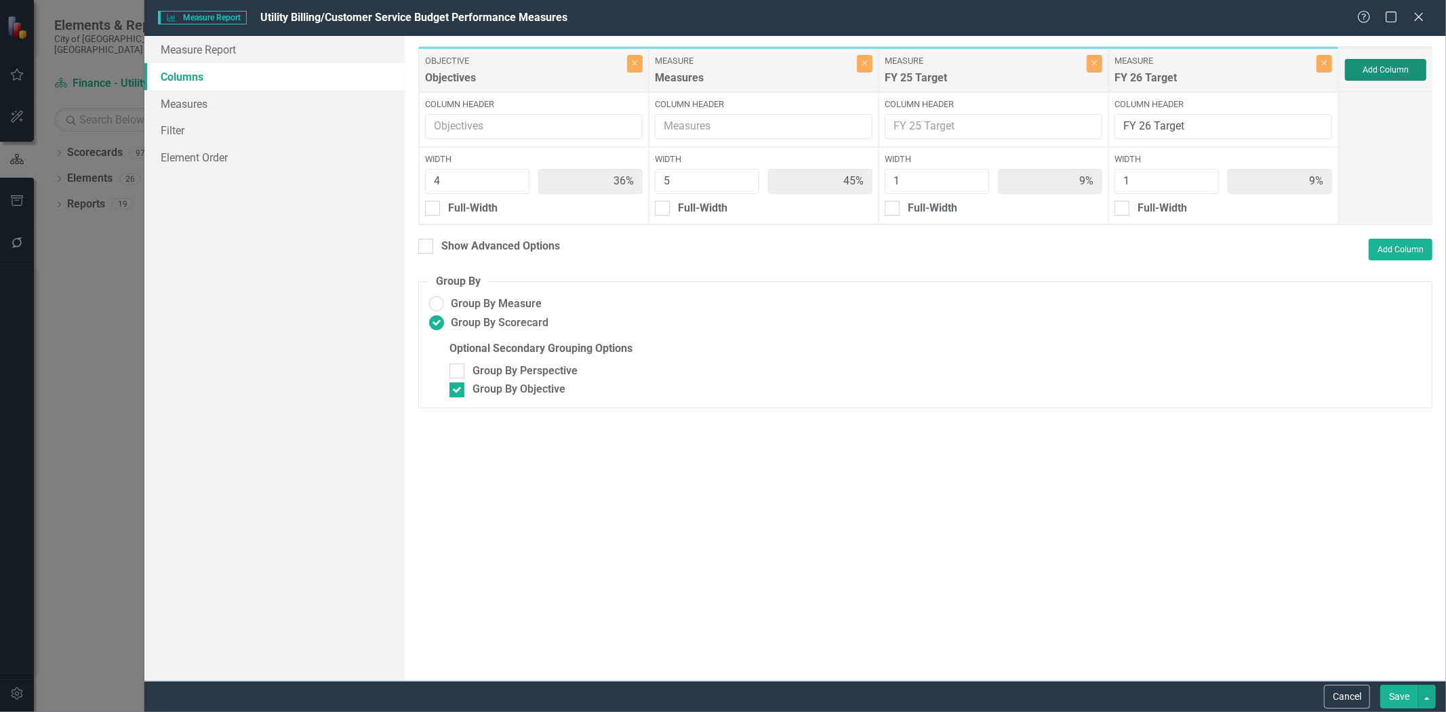
click at [1371, 66] on button "Add Column" at bounding box center [1385, 70] width 81 height 22
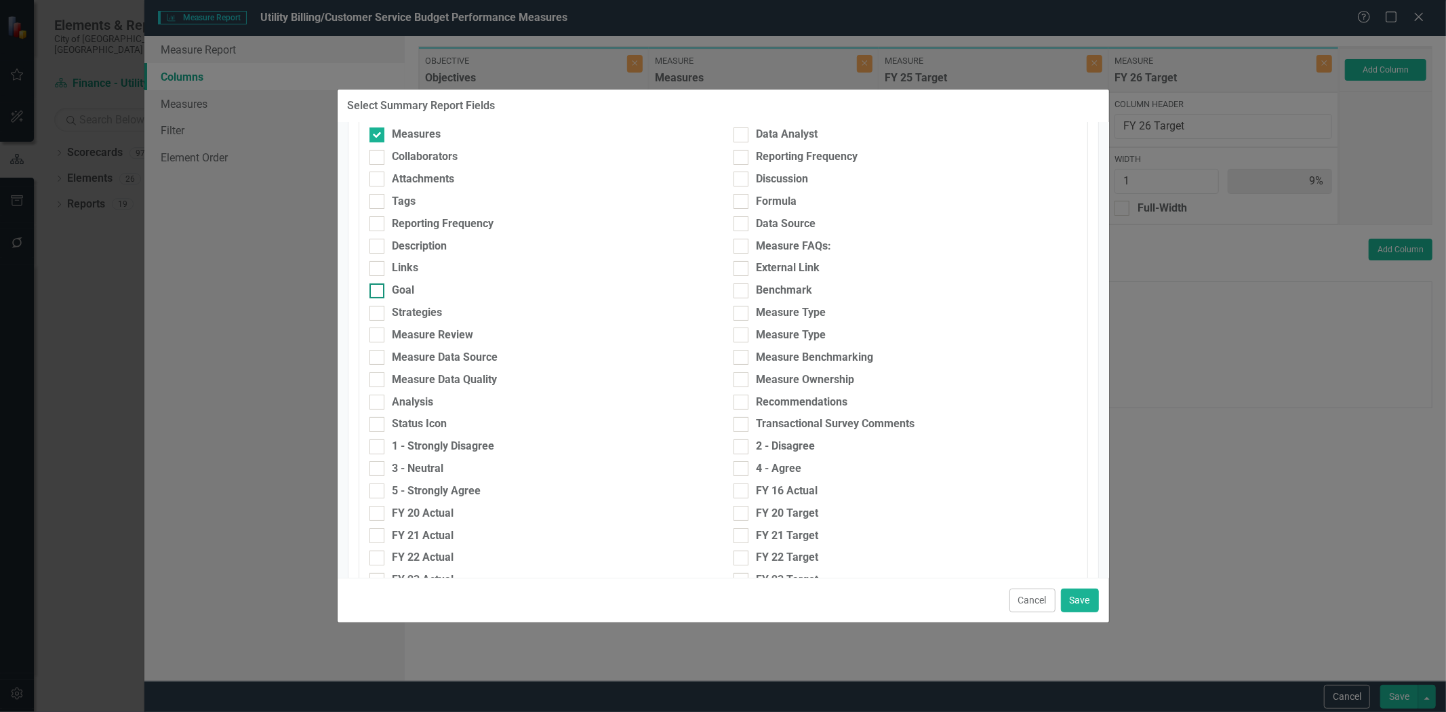
scroll to position [451, 0]
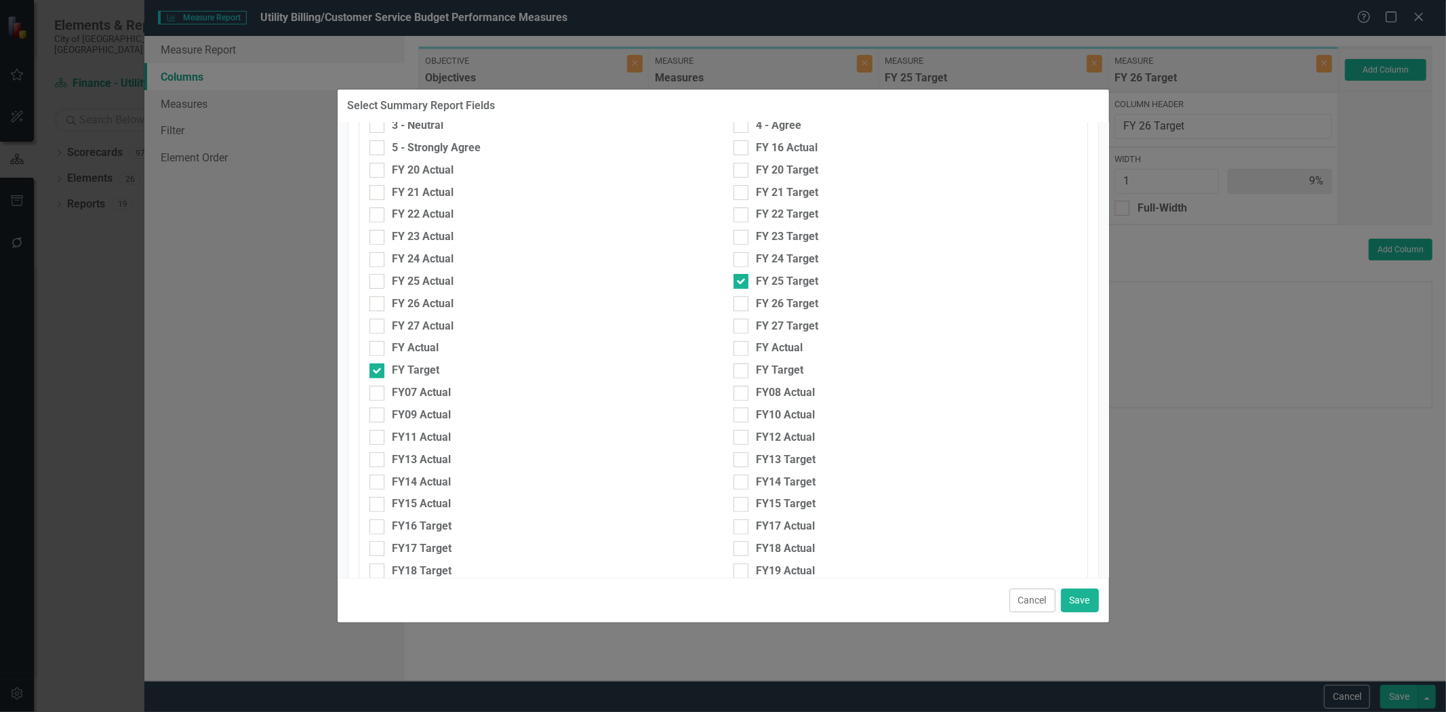
drag, startPoint x: 441, startPoint y: 258, endPoint x: 444, endPoint y: 267, distance: 9.9
click at [442, 258] on div "FY 24 Actual" at bounding box center [423, 259] width 62 height 16
click at [378, 258] on input "FY 24 Actual" at bounding box center [373, 256] width 9 height 9
checkbox input "true"
click at [443, 281] on div "FY 25 Actual" at bounding box center [423, 282] width 62 height 16
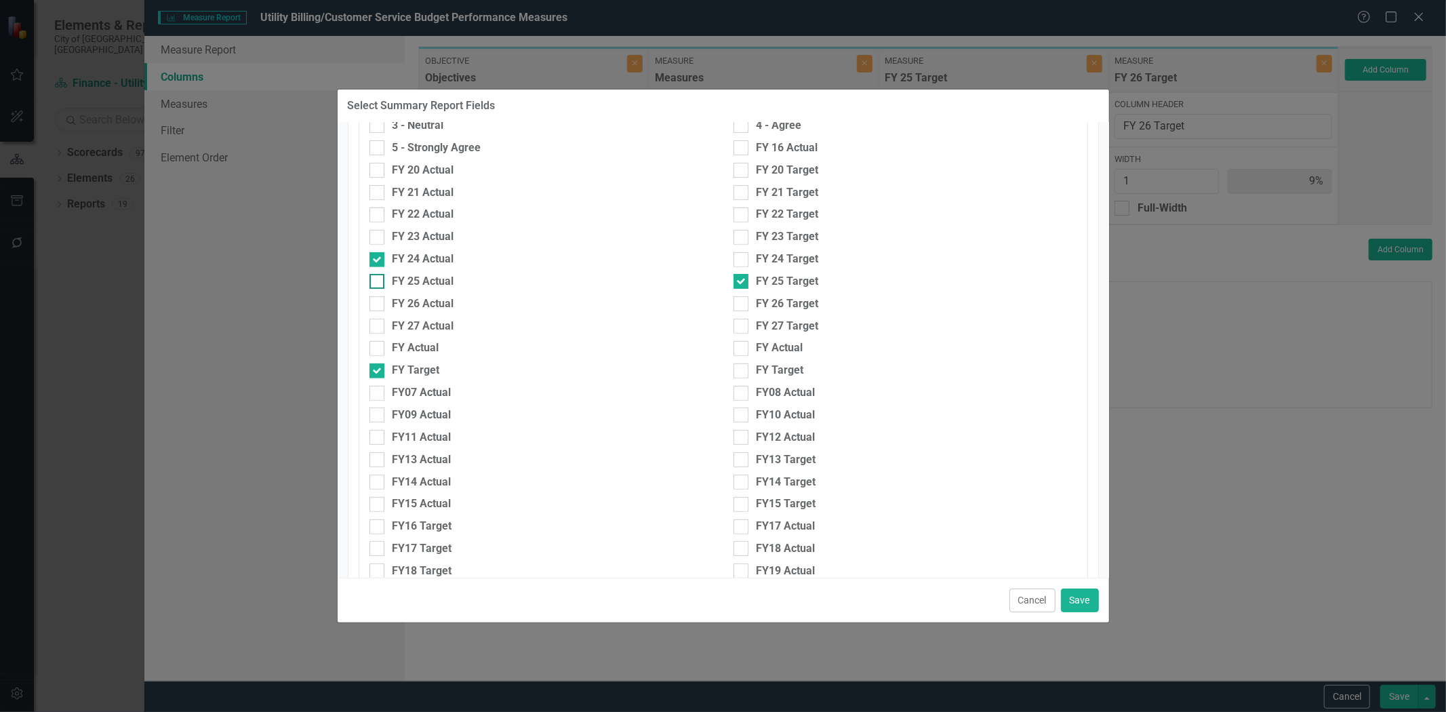
click at [378, 281] on input "FY 25 Actual" at bounding box center [373, 278] width 9 height 9
checkbox input "true"
click at [764, 302] on div "FY 26 Target" at bounding box center [787, 304] width 62 height 16
click at [742, 302] on input "FY 26 Target" at bounding box center [737, 300] width 9 height 9
checkbox input "true"
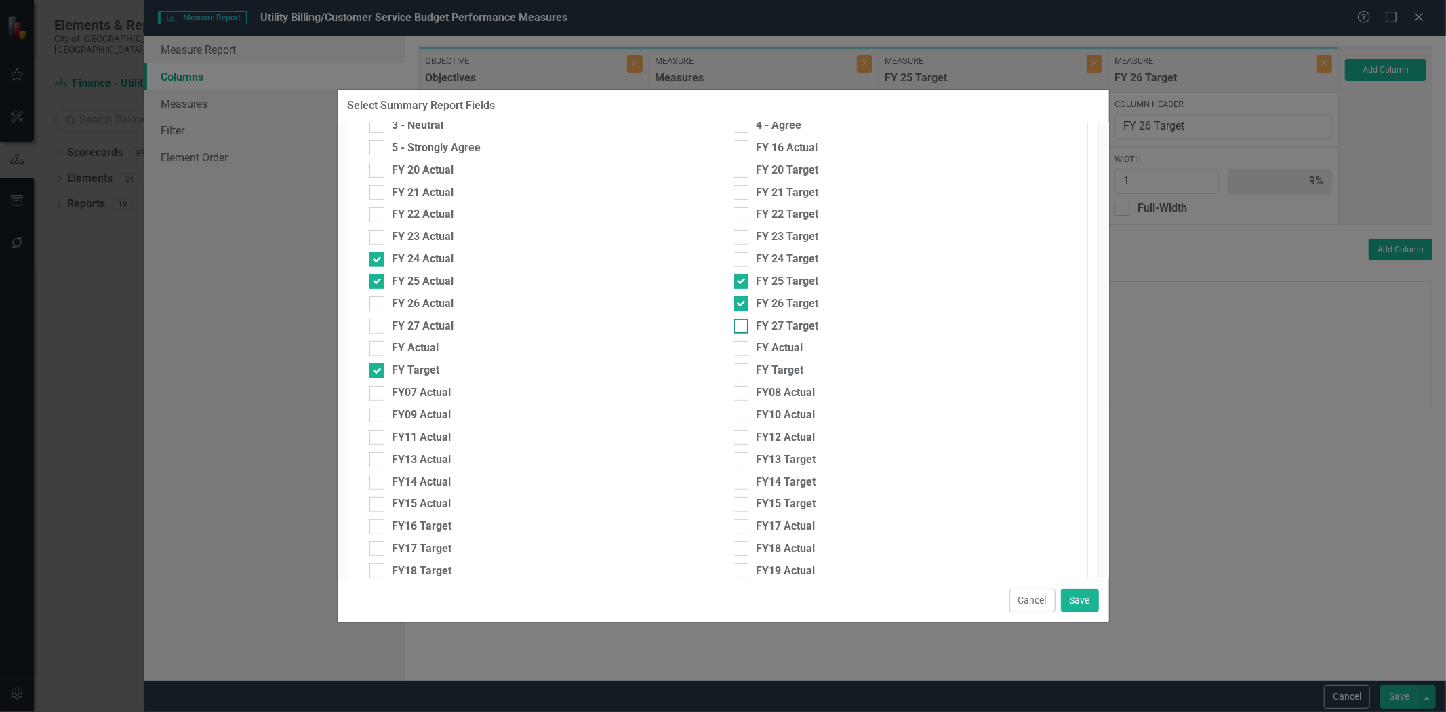
click at [764, 329] on div "FY 27 Target" at bounding box center [787, 327] width 62 height 16
click at [742, 327] on input "FY 27 Target" at bounding box center [737, 323] width 9 height 9
checkbox input "true"
click at [1086, 594] on button "Save" at bounding box center [1080, 600] width 38 height 24
type input "27%"
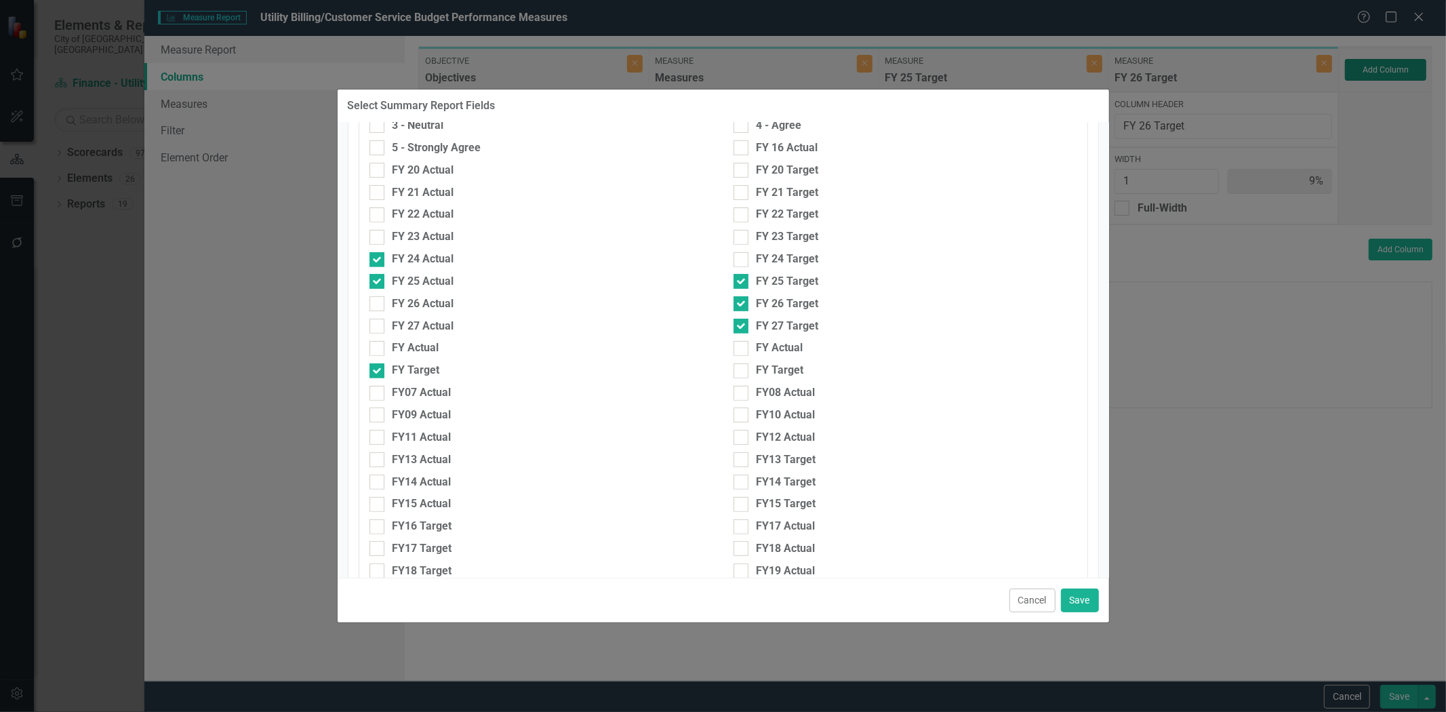
type input "33%"
type input "7%"
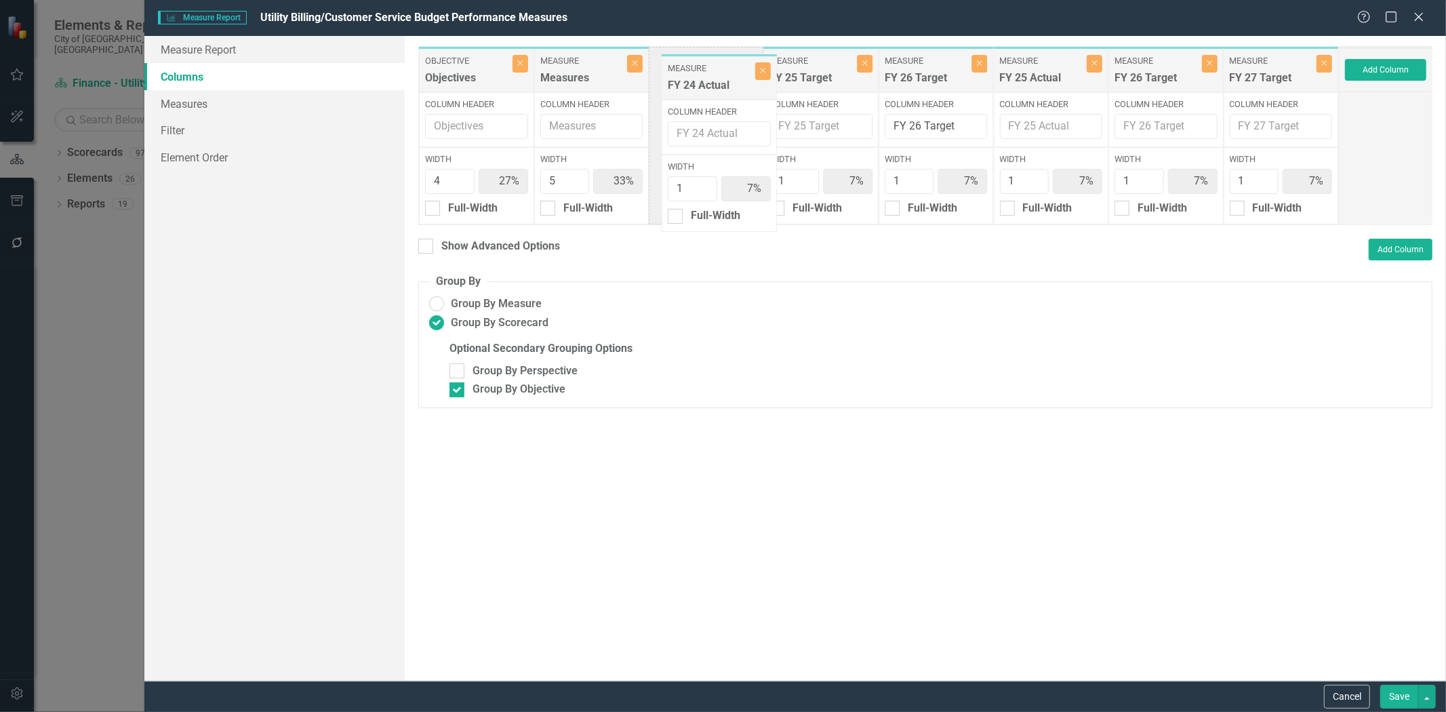
drag, startPoint x: 935, startPoint y: 73, endPoint x: 718, endPoint y: 80, distance: 217.0
click at [718, 80] on div "Objective Objectives Close Column Header Width 4 27% Full-Width Measure Measure…" at bounding box center [878, 135] width 920 height 179
drag, startPoint x: 1065, startPoint y: 77, endPoint x: 848, endPoint y: 77, distance: 216.9
click at [848, 77] on div "Objective Objectives Close Column Header Width 4 27% Full-Width Measure Measure…" at bounding box center [878, 135] width 920 height 179
click at [1216, 62] on button "Close" at bounding box center [1210, 64] width 16 height 18
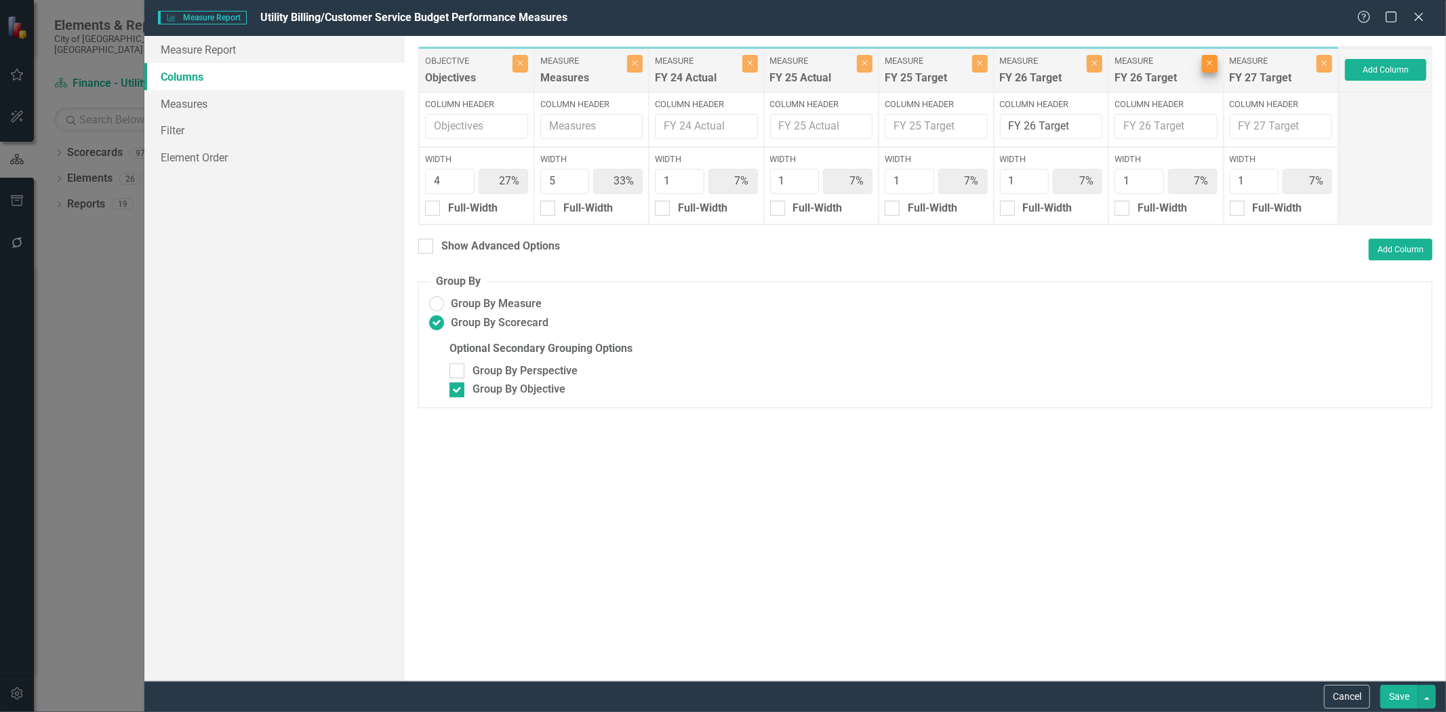
type input "29%"
type input "36%"
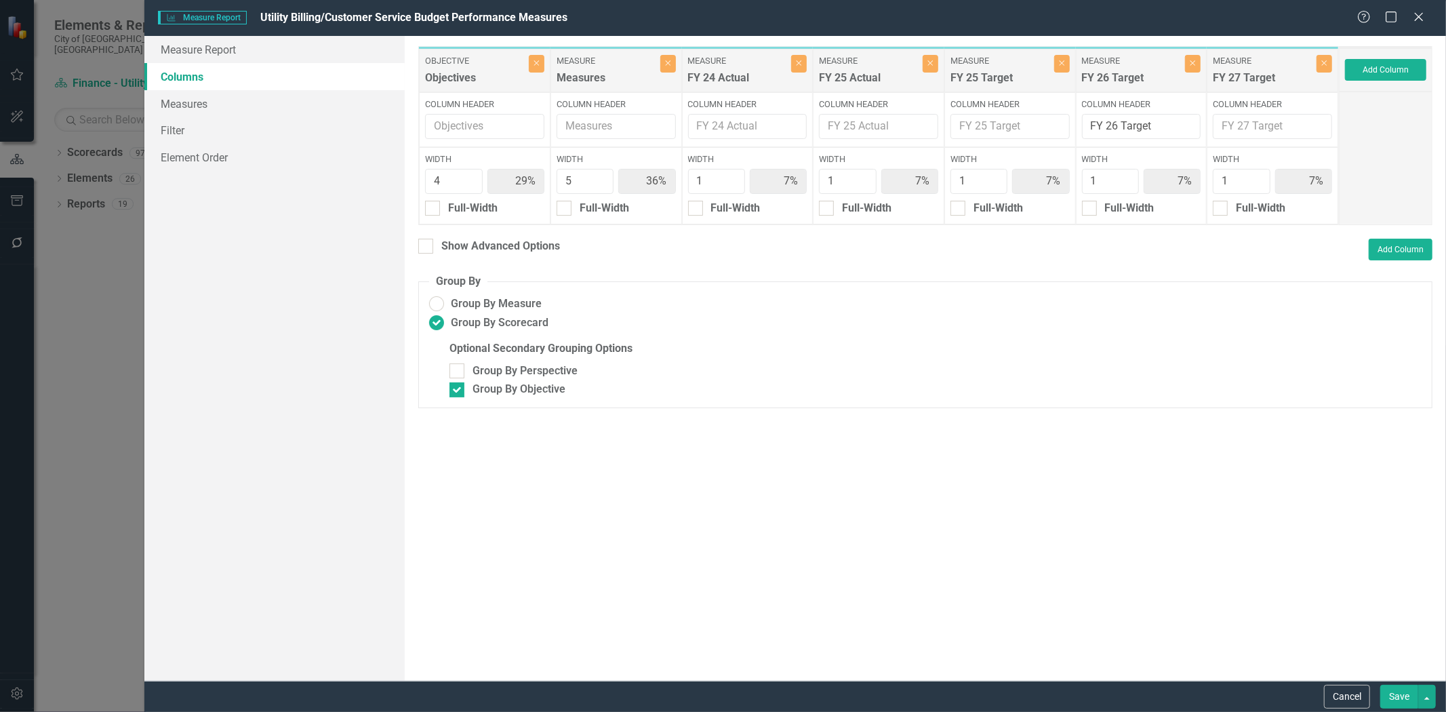
click at [1392, 701] on button "Save" at bounding box center [1399, 696] width 38 height 24
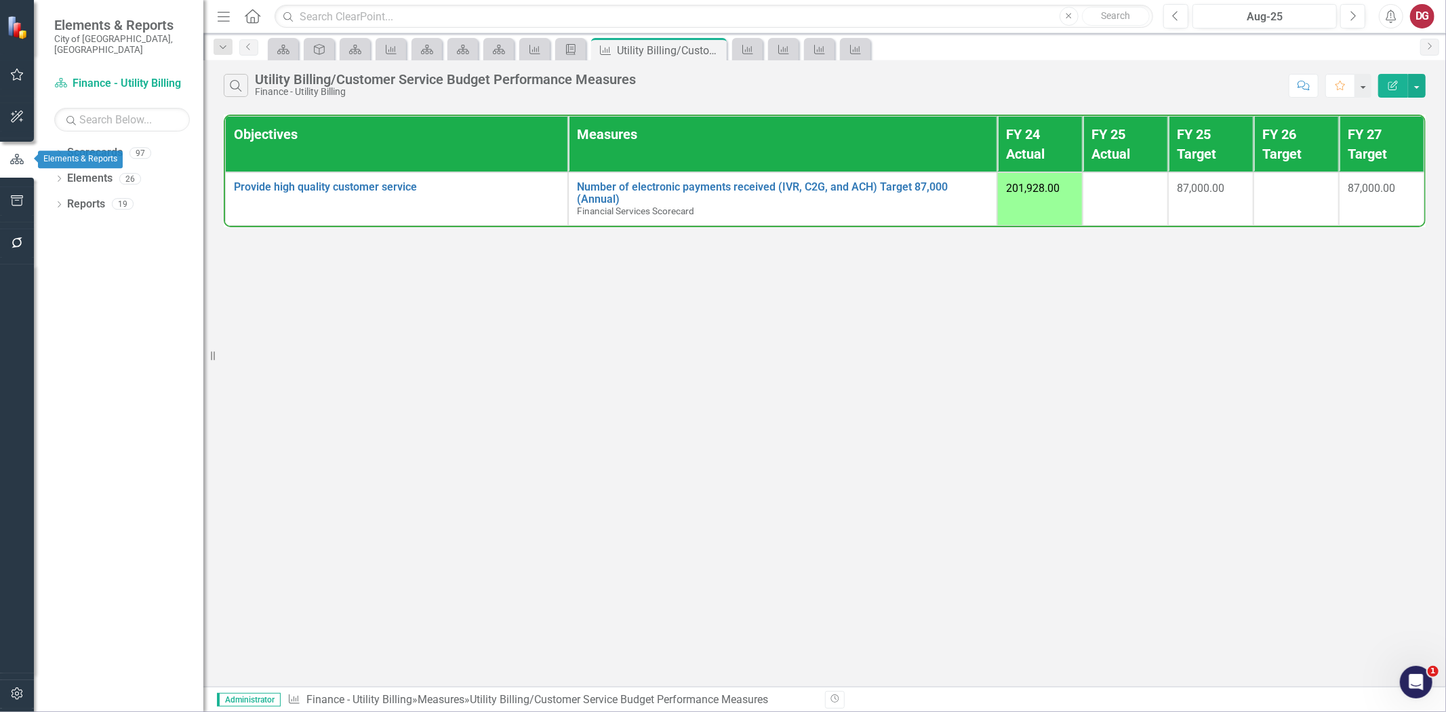
click at [14, 167] on button "button" at bounding box center [17, 159] width 34 height 22
click at [15, 110] on button "button" at bounding box center [17, 117] width 30 height 28
click at [12, 161] on icon "button" at bounding box center [17, 158] width 14 height 11
click at [12, 179] on div at bounding box center [17, 179] width 34 height 3
click at [12, 185] on div at bounding box center [17, 183] width 34 height 7
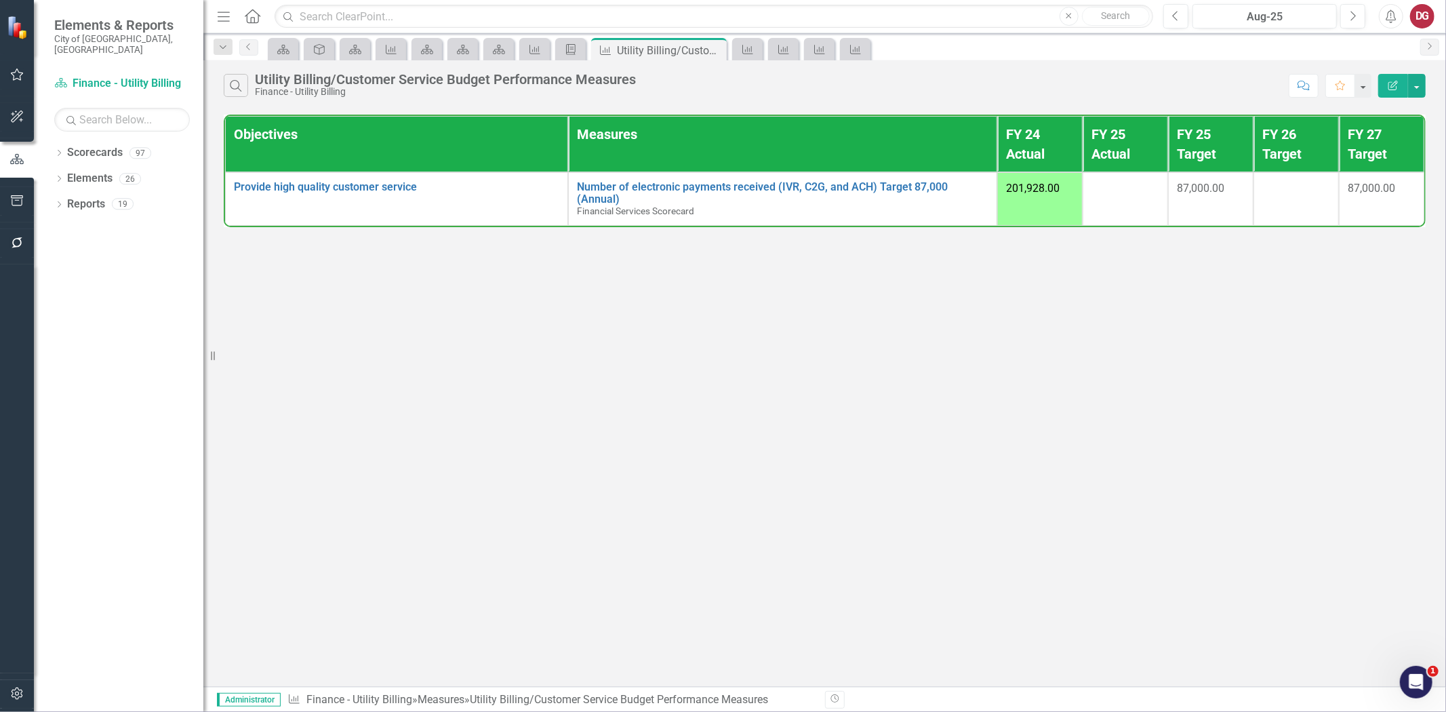
click at [18, 199] on icon "button" at bounding box center [17, 200] width 14 height 11
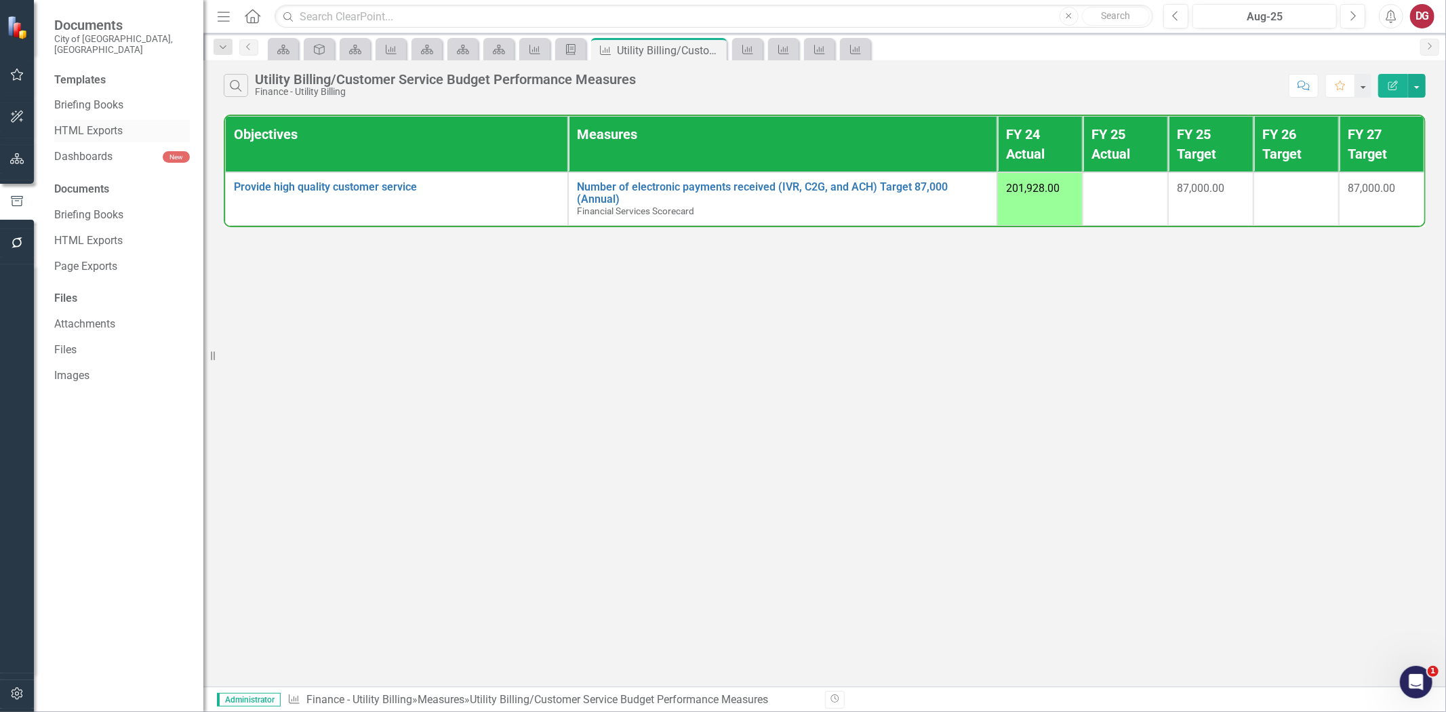
click at [91, 123] on link "HTML Exports" at bounding box center [122, 131] width 136 height 16
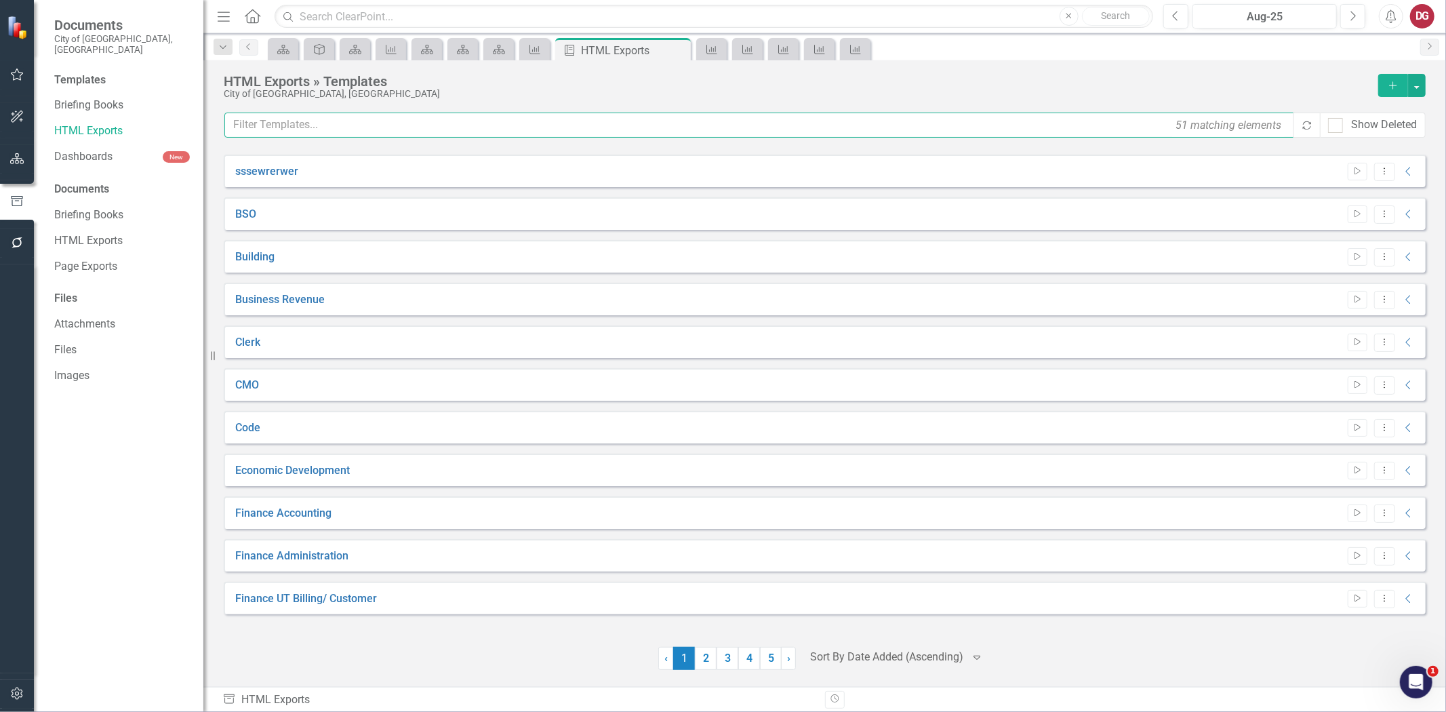
click at [336, 123] on input "text" at bounding box center [759, 124] width 1071 height 25
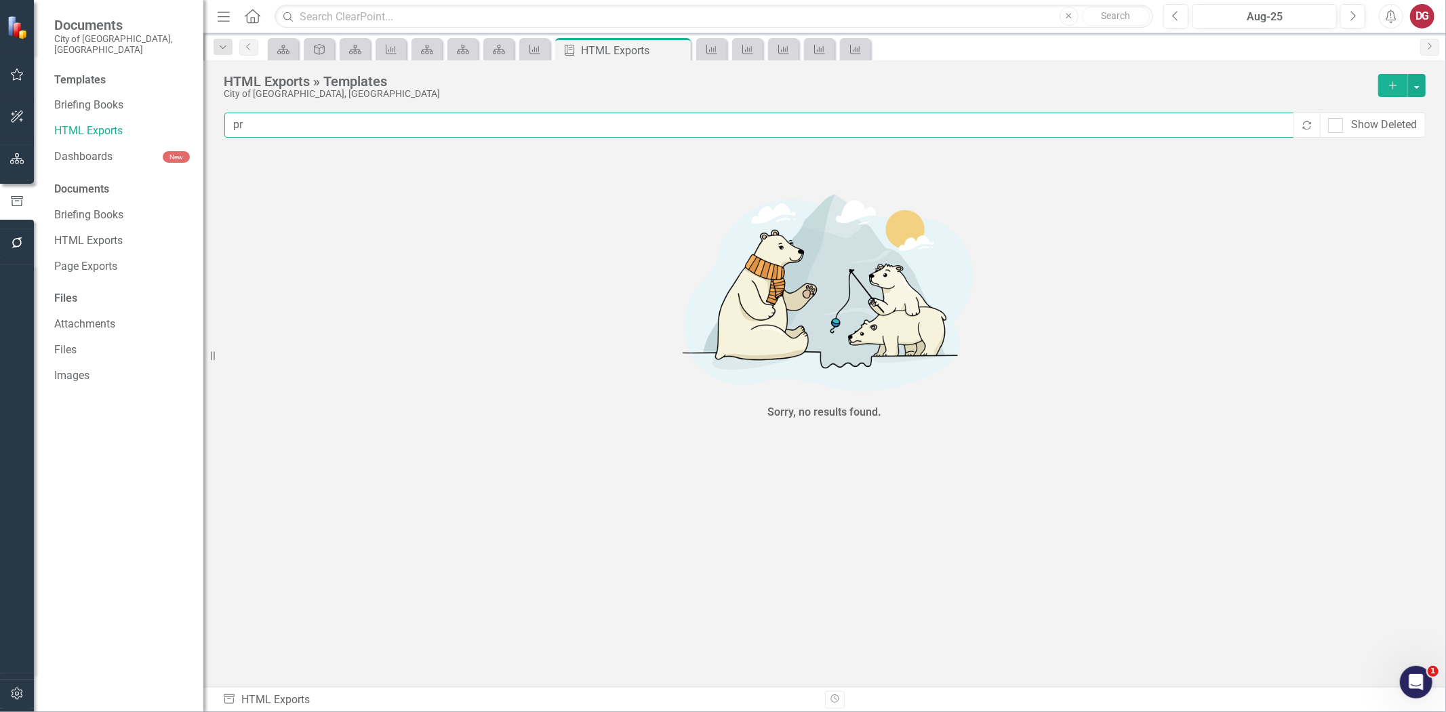
type input "p"
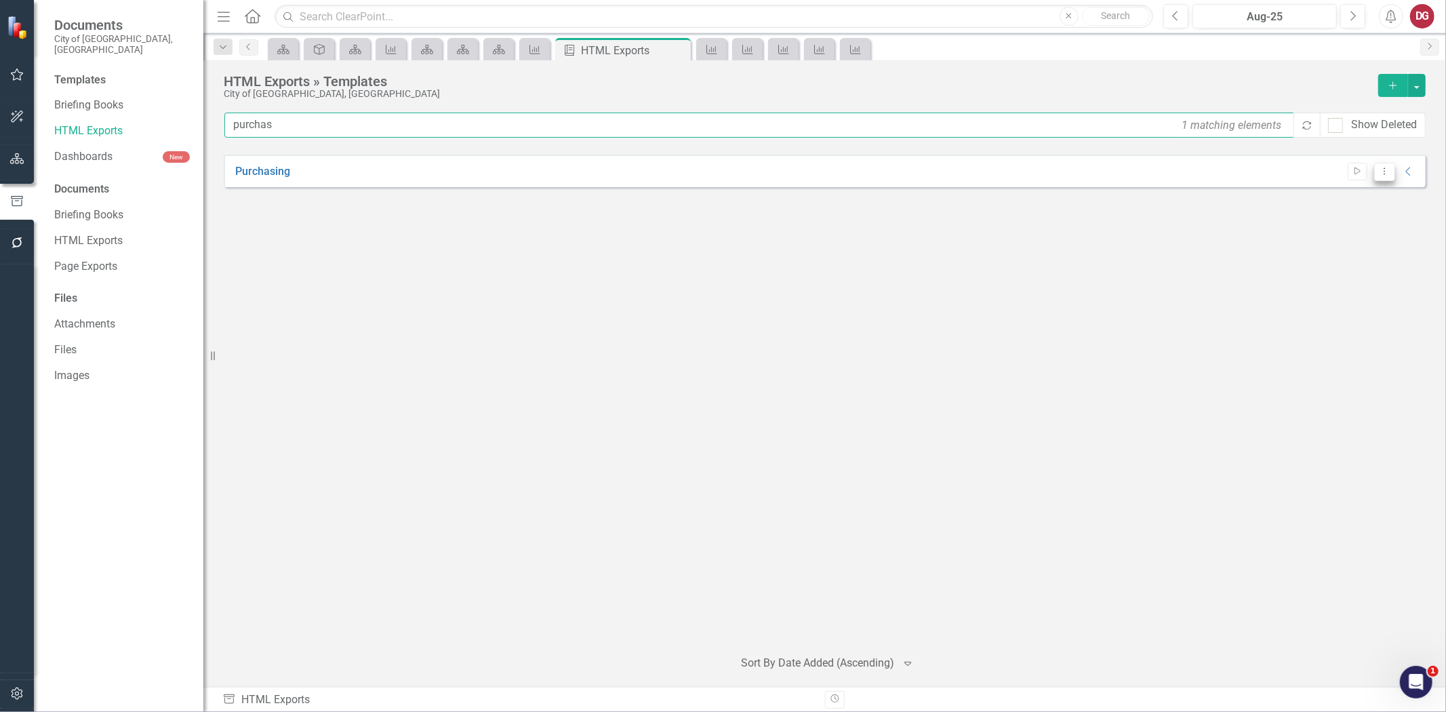
type input "purchas"
click at [1379, 168] on icon "Dropdown Menu" at bounding box center [1384, 171] width 12 height 9
click at [1358, 245] on link "Edit Edit Template" at bounding box center [1330, 244] width 125 height 25
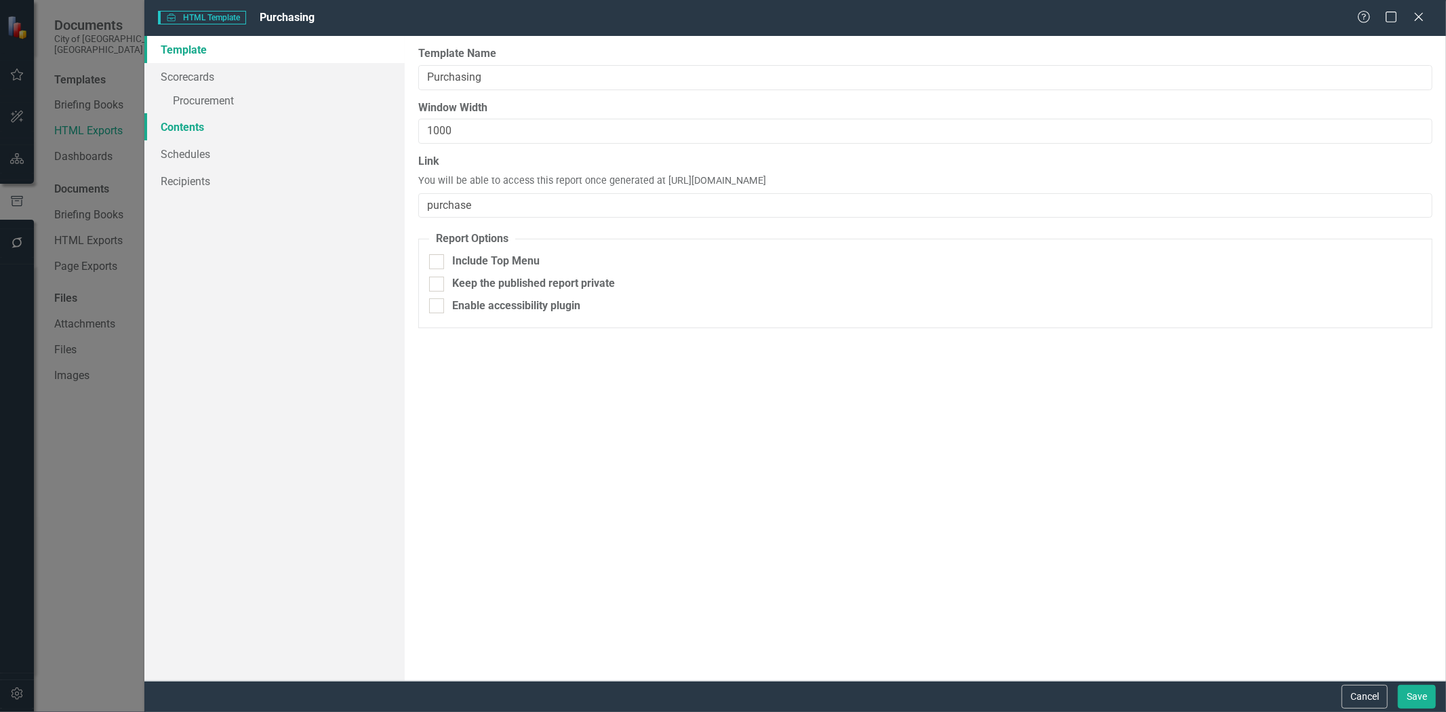
click at [194, 125] on link "Contents" at bounding box center [274, 126] width 260 height 27
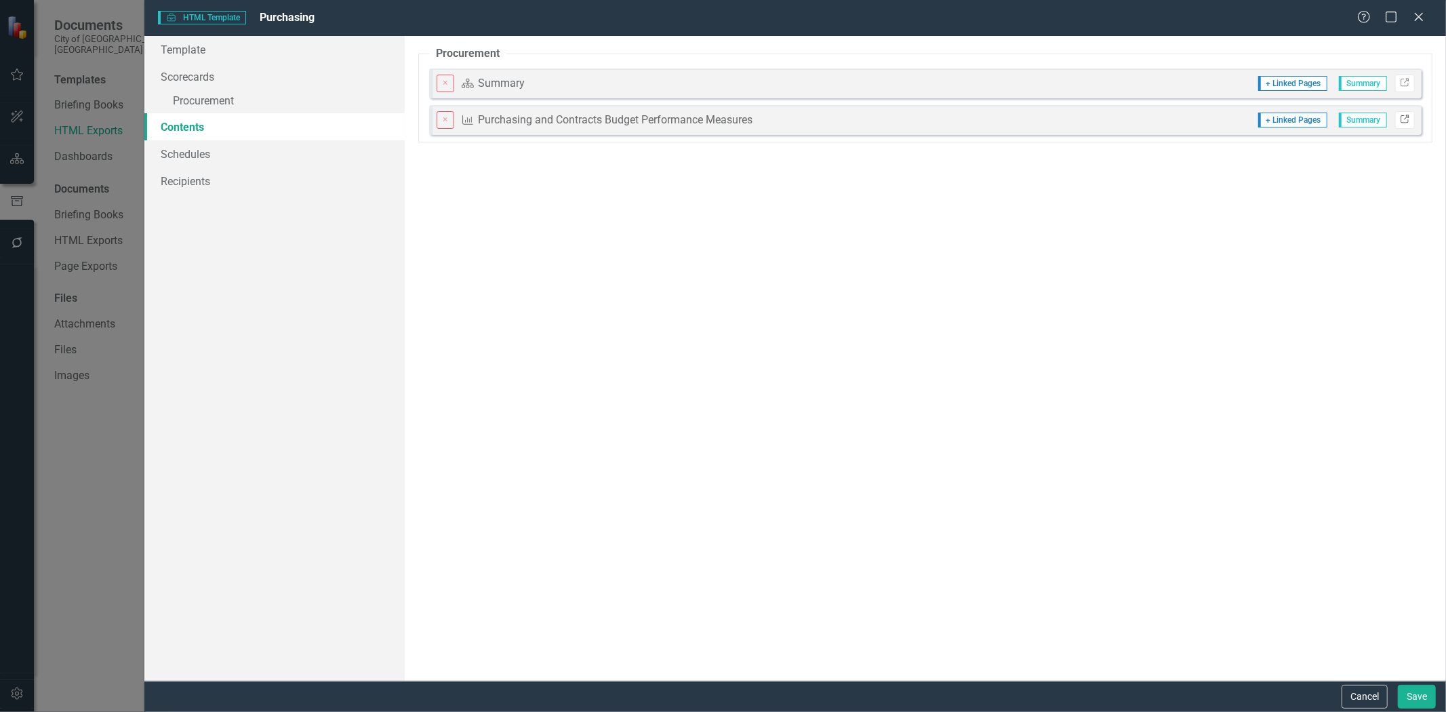
click at [1404, 116] on icon "Link" at bounding box center [1404, 120] width 10 height 8
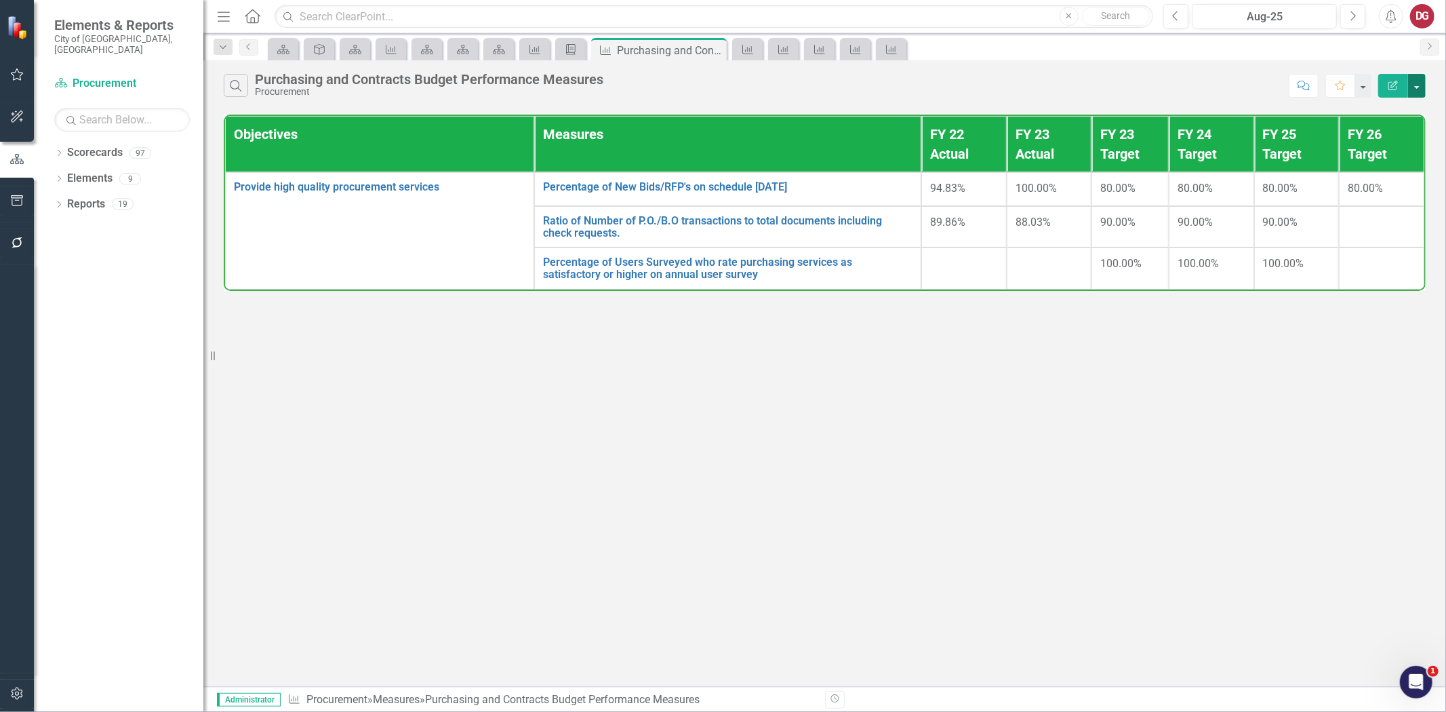
click at [1414, 85] on button "button" at bounding box center [1417, 86] width 18 height 24
click at [1378, 106] on link "Edit Report Edit Report" at bounding box center [1370, 110] width 107 height 25
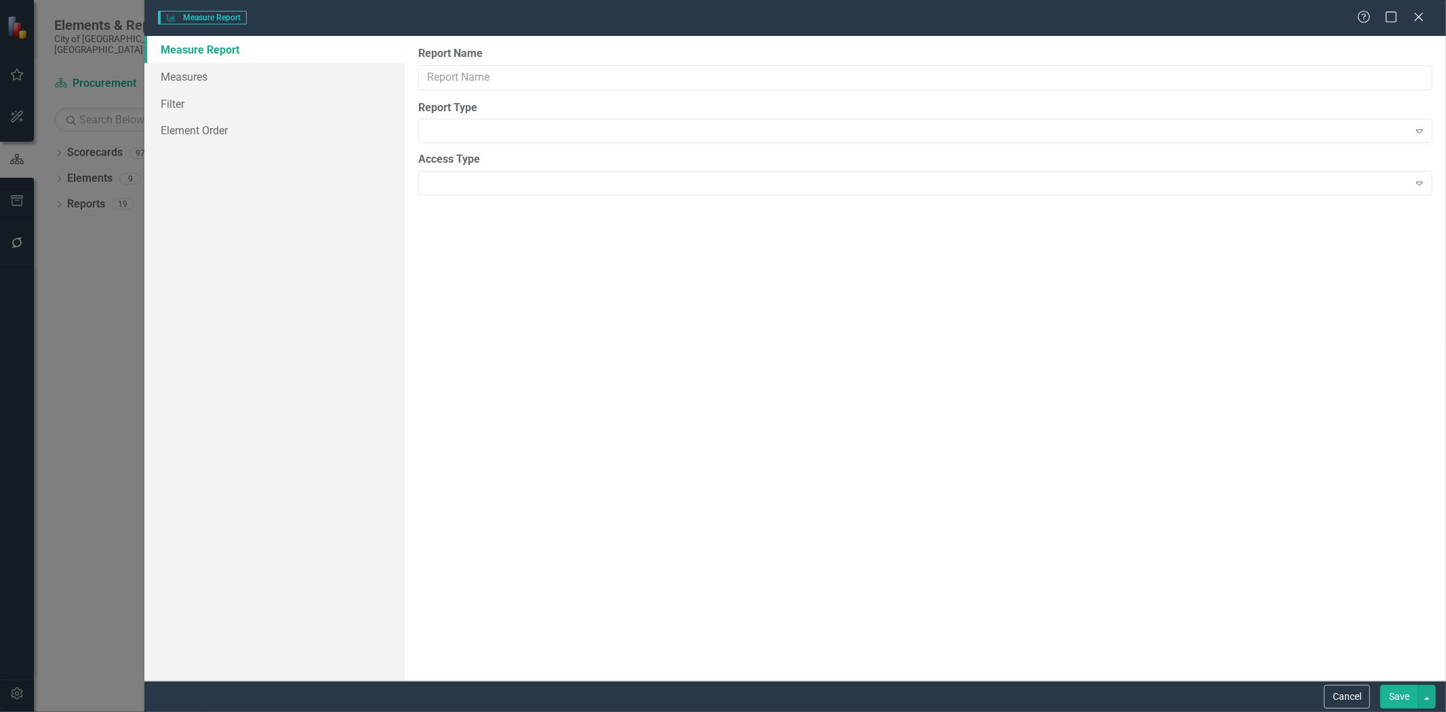
type input "Purchasing and Contracts Budget Performance Measures"
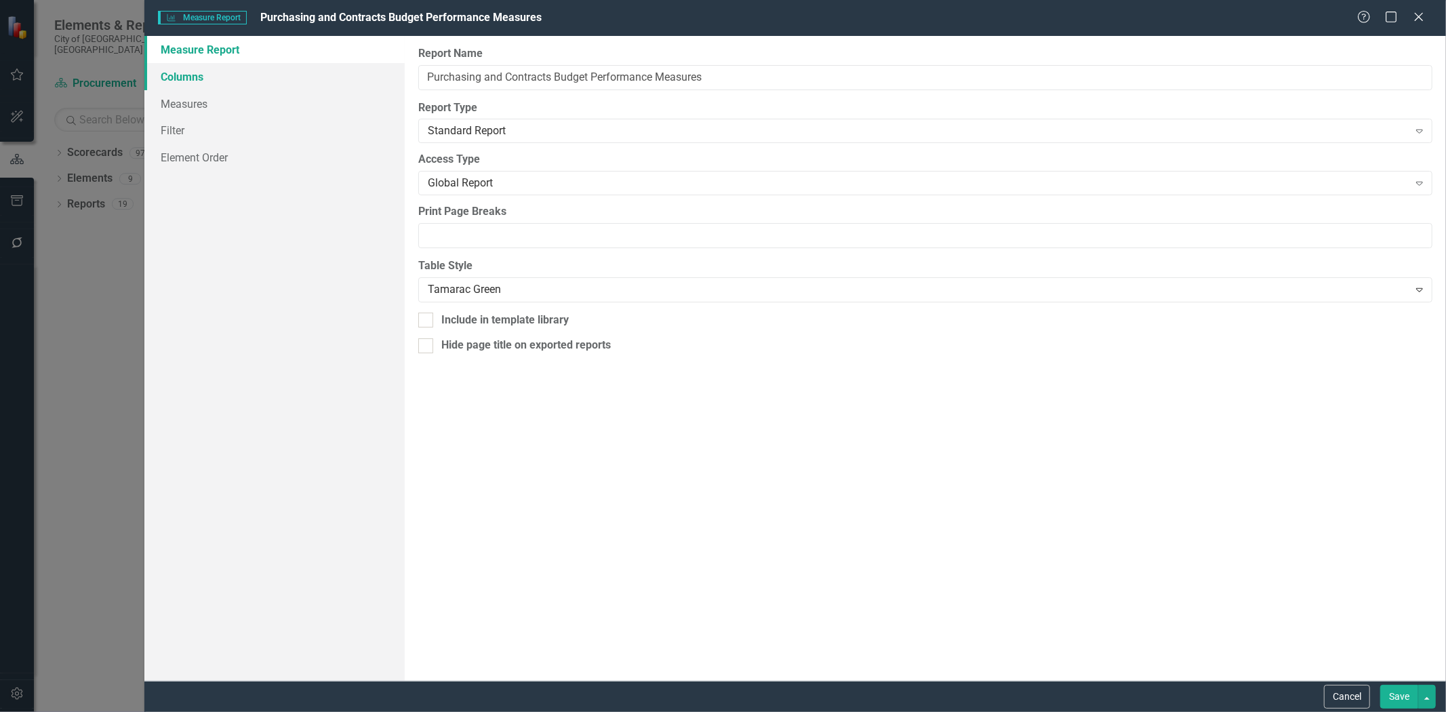
click at [177, 69] on link "Columns" at bounding box center [274, 76] width 260 height 27
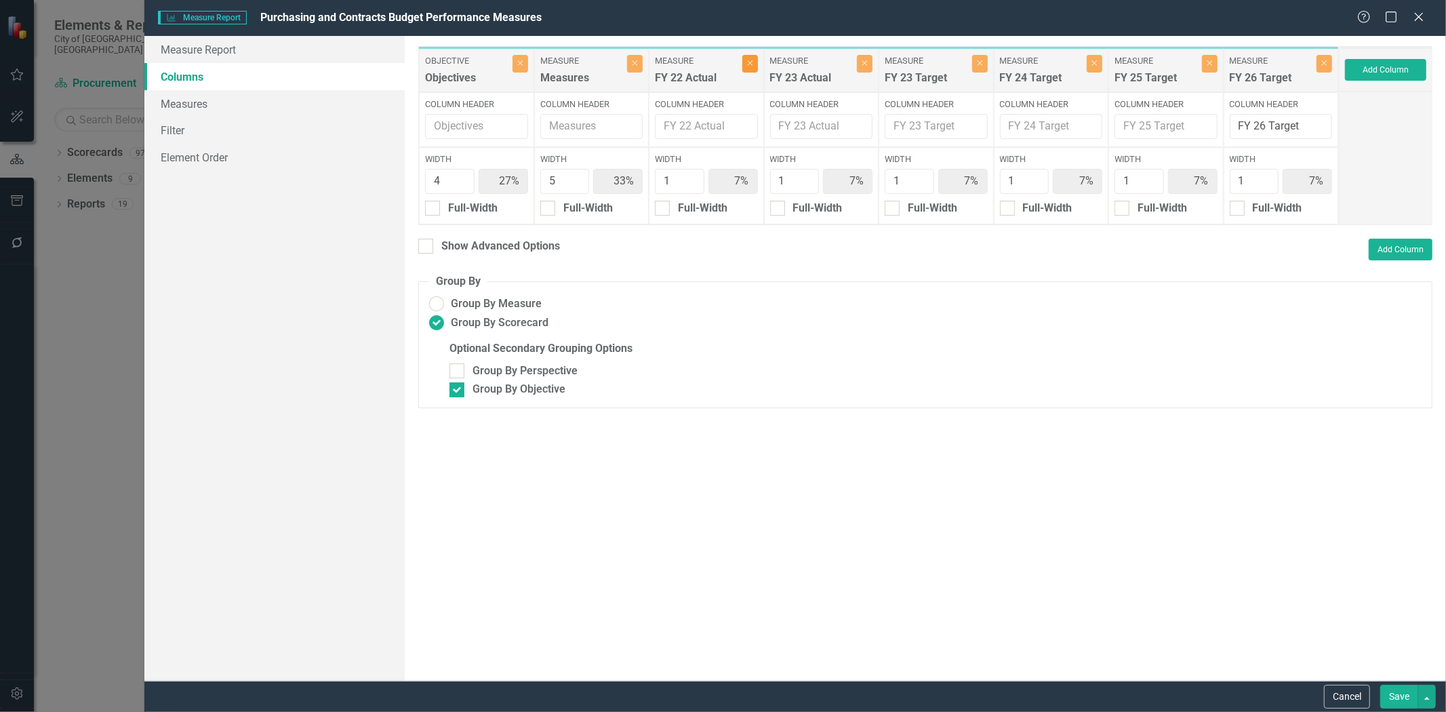
click at [747, 64] on icon "Close" at bounding box center [750, 63] width 6 height 8
type input "29%"
type input "36%"
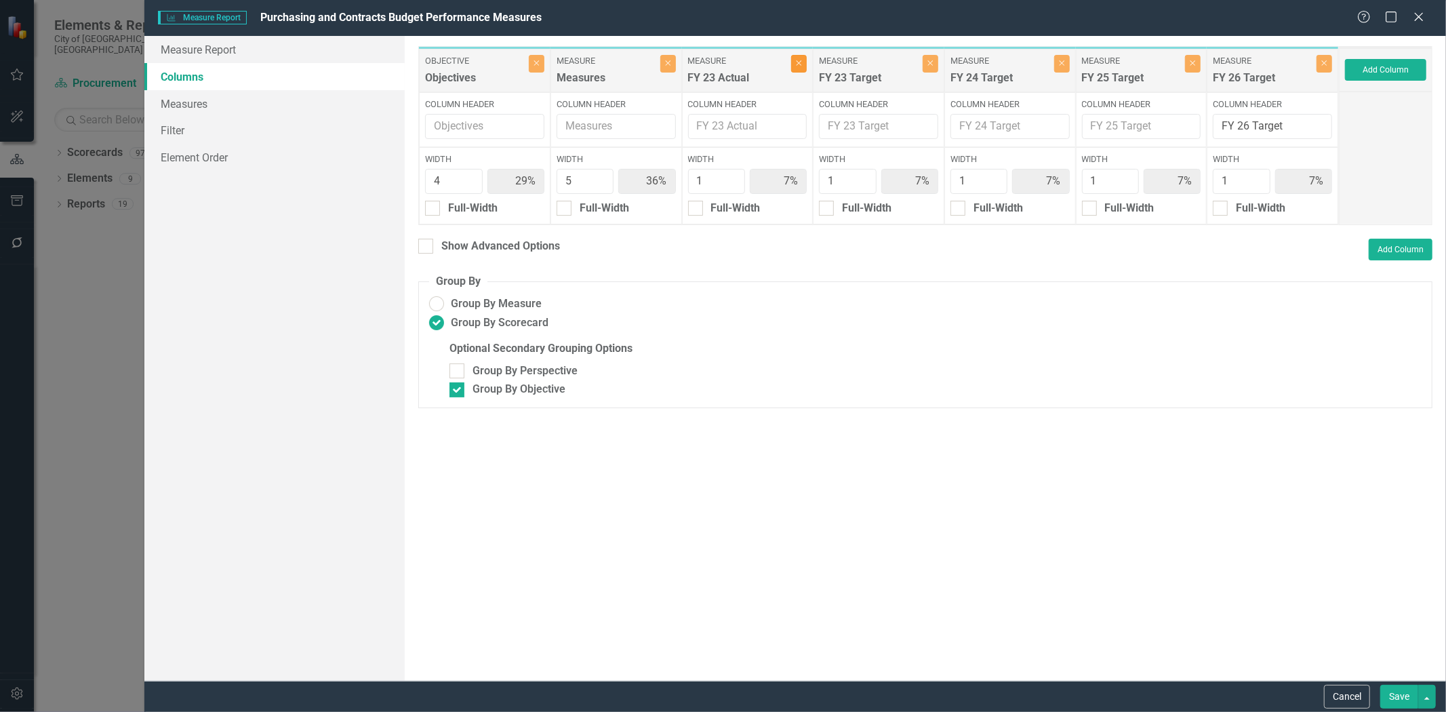
click at [804, 64] on button "Close" at bounding box center [799, 64] width 16 height 18
type input "31%"
type input "38%"
type input "8%"
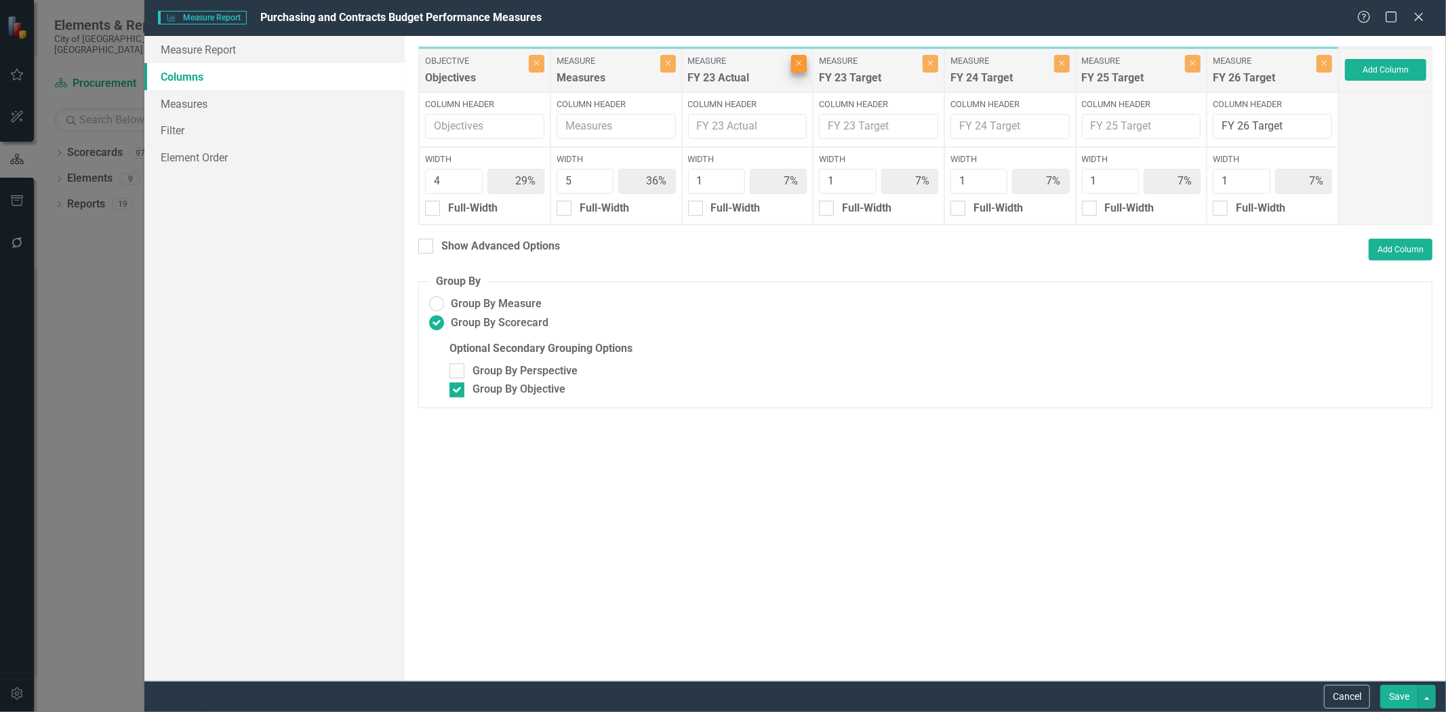
type input "8%"
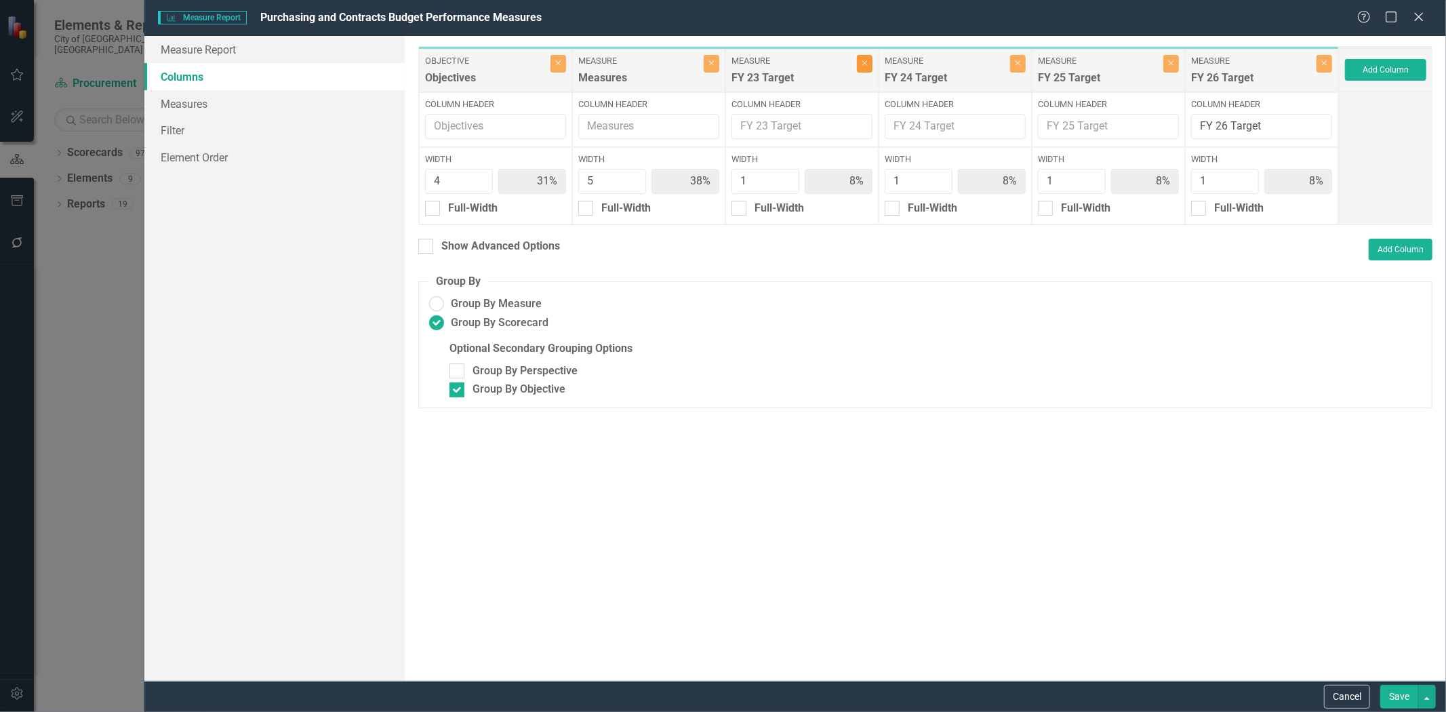
click at [859, 64] on button "Close" at bounding box center [865, 64] width 16 height 18
type input "33%"
type input "42%"
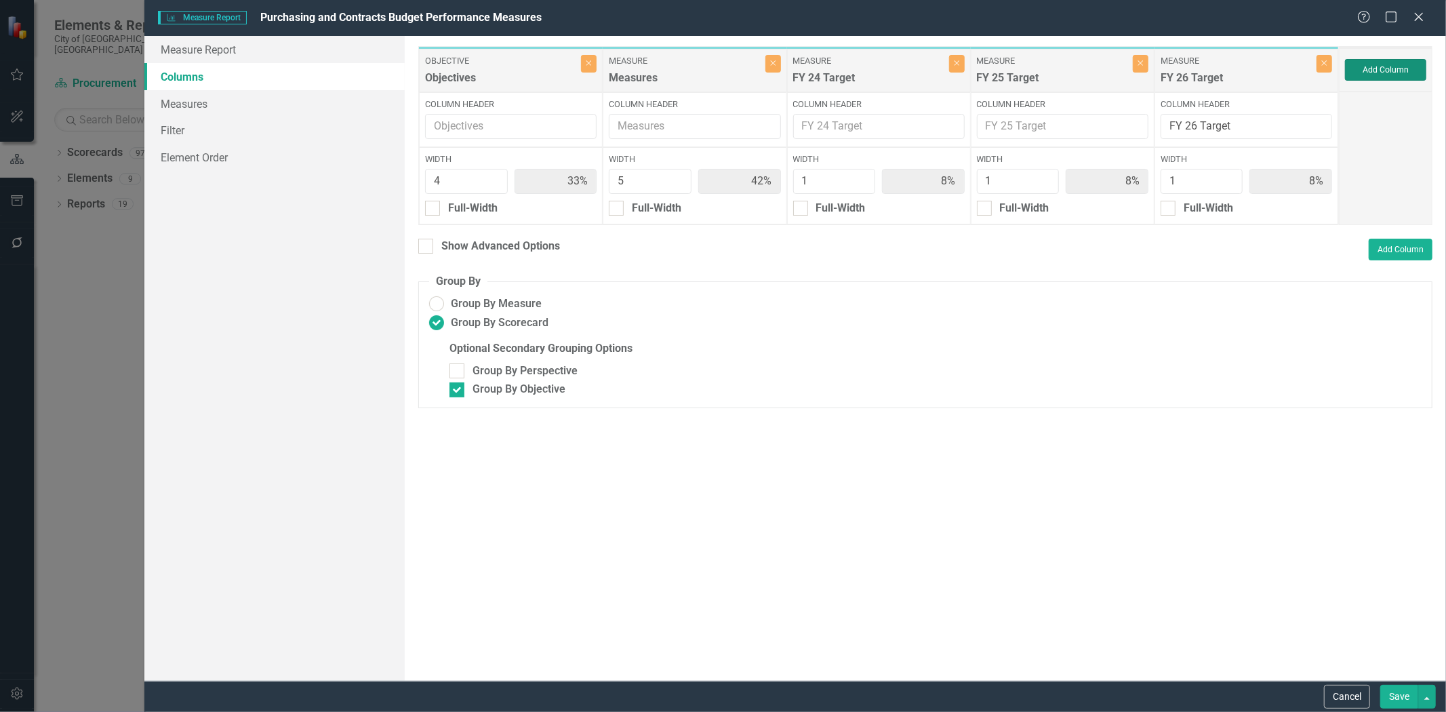
click at [1374, 71] on button "Add Column" at bounding box center [1385, 70] width 81 height 22
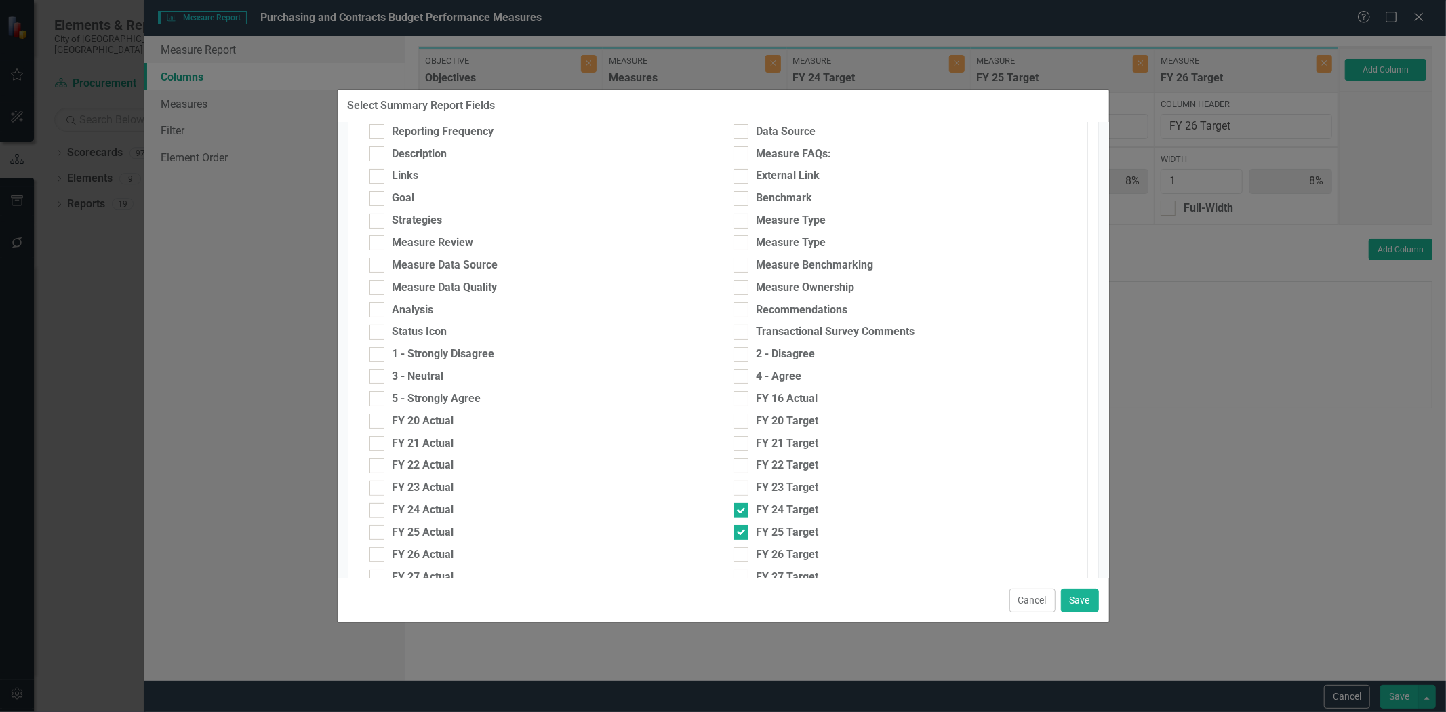
scroll to position [451, 0]
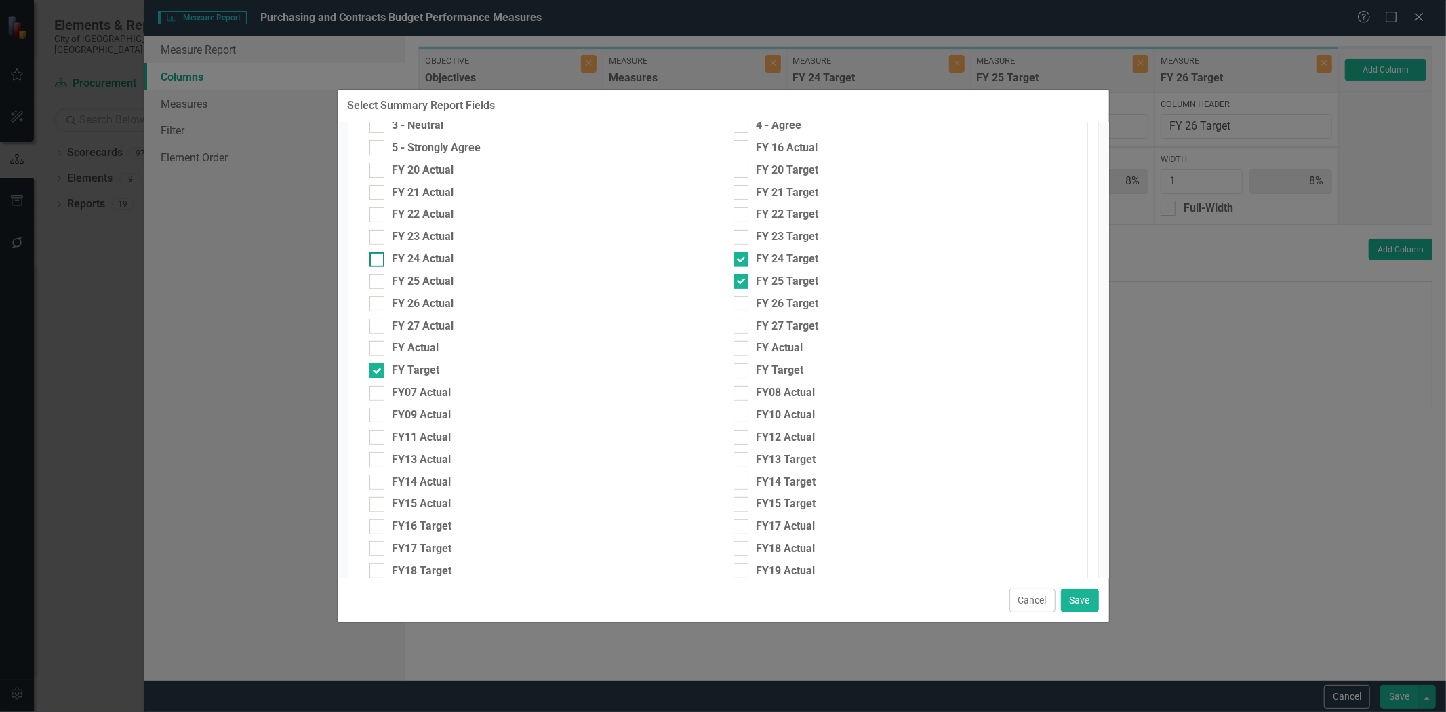
click at [432, 258] on div "FY 24 Actual" at bounding box center [423, 259] width 62 height 16
click at [378, 258] on input "FY 24 Actual" at bounding box center [373, 256] width 9 height 9
checkbox input "true"
click at [424, 281] on div "FY 25 Actual" at bounding box center [423, 282] width 62 height 16
click at [378, 281] on input "FY 25 Actual" at bounding box center [373, 278] width 9 height 9
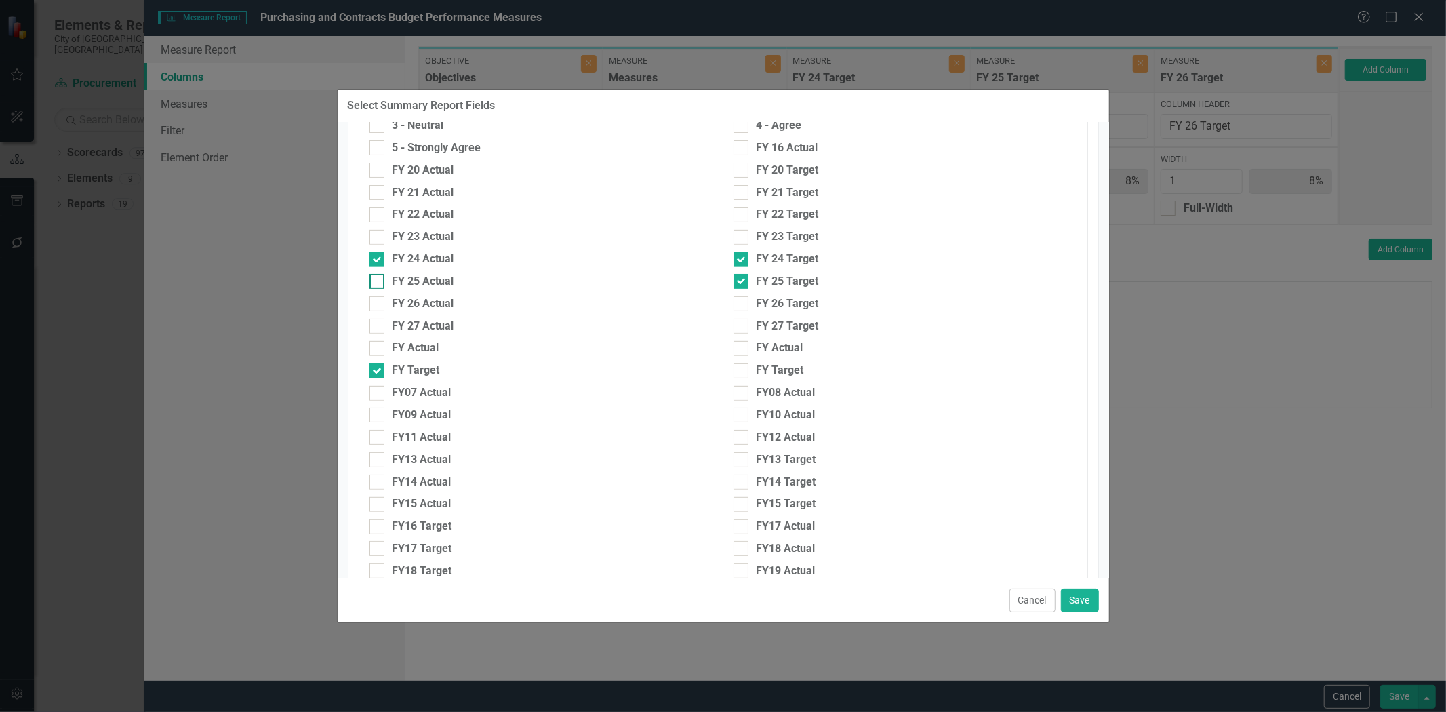
checkbox input "true"
click at [781, 304] on div "FY 26 Target" at bounding box center [787, 304] width 62 height 16
click at [742, 304] on input "FY 26 Target" at bounding box center [737, 300] width 9 height 9
checkbox input "true"
click at [780, 321] on div "FY 27 Target" at bounding box center [787, 327] width 62 height 16
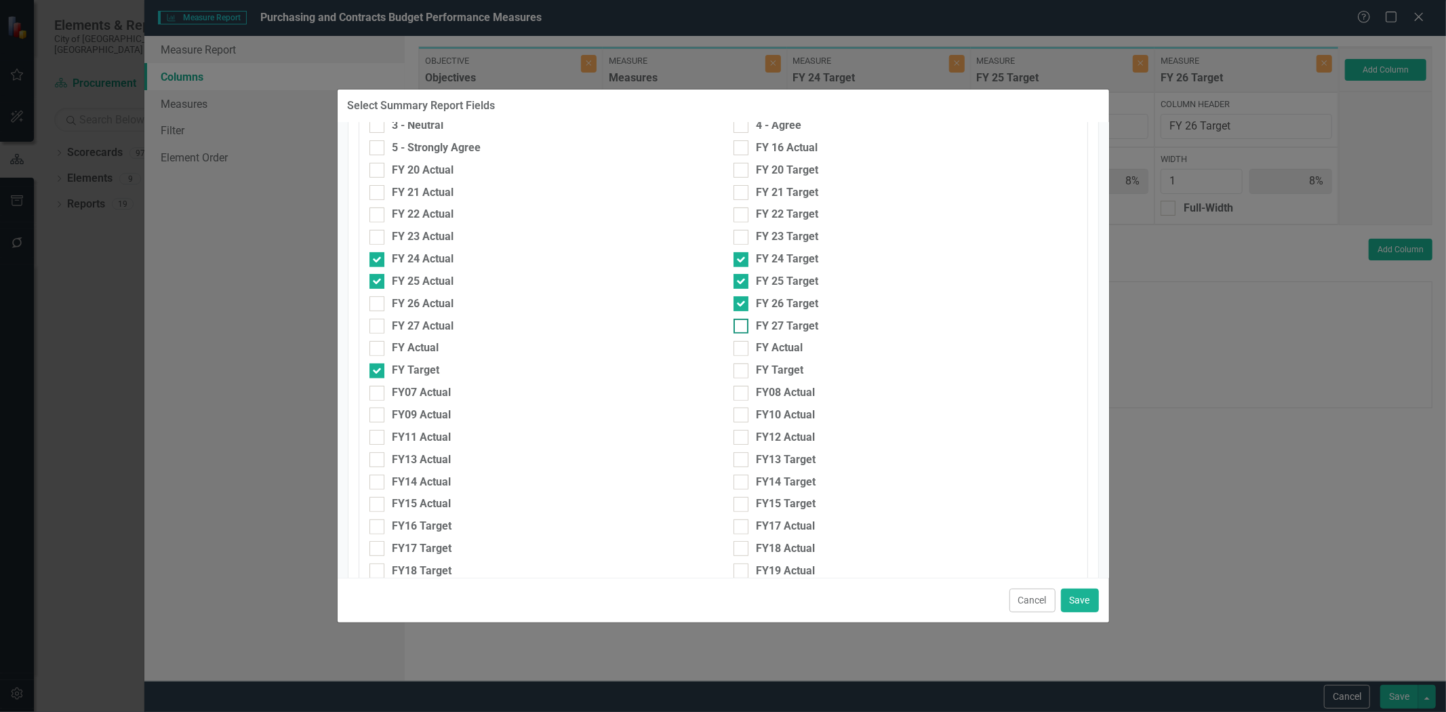
click at [742, 321] on input "FY 27 Target" at bounding box center [737, 323] width 9 height 9
checkbox input "true"
click at [747, 253] on div "FY 24 Target" at bounding box center [905, 259] width 344 height 16
click at [742, 253] on input "FY 24 Target" at bounding box center [737, 256] width 9 height 9
checkbox input "false"
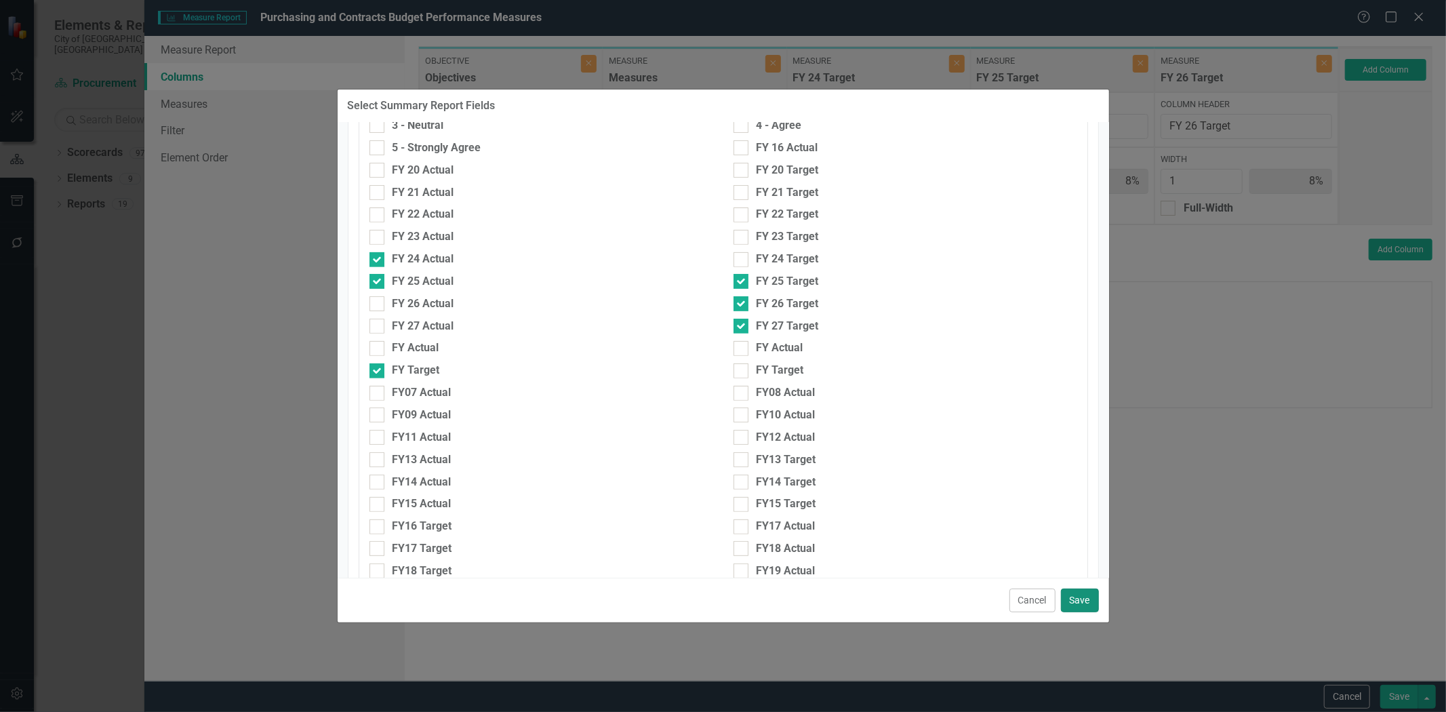
click at [1091, 600] on button "Save" at bounding box center [1080, 600] width 38 height 24
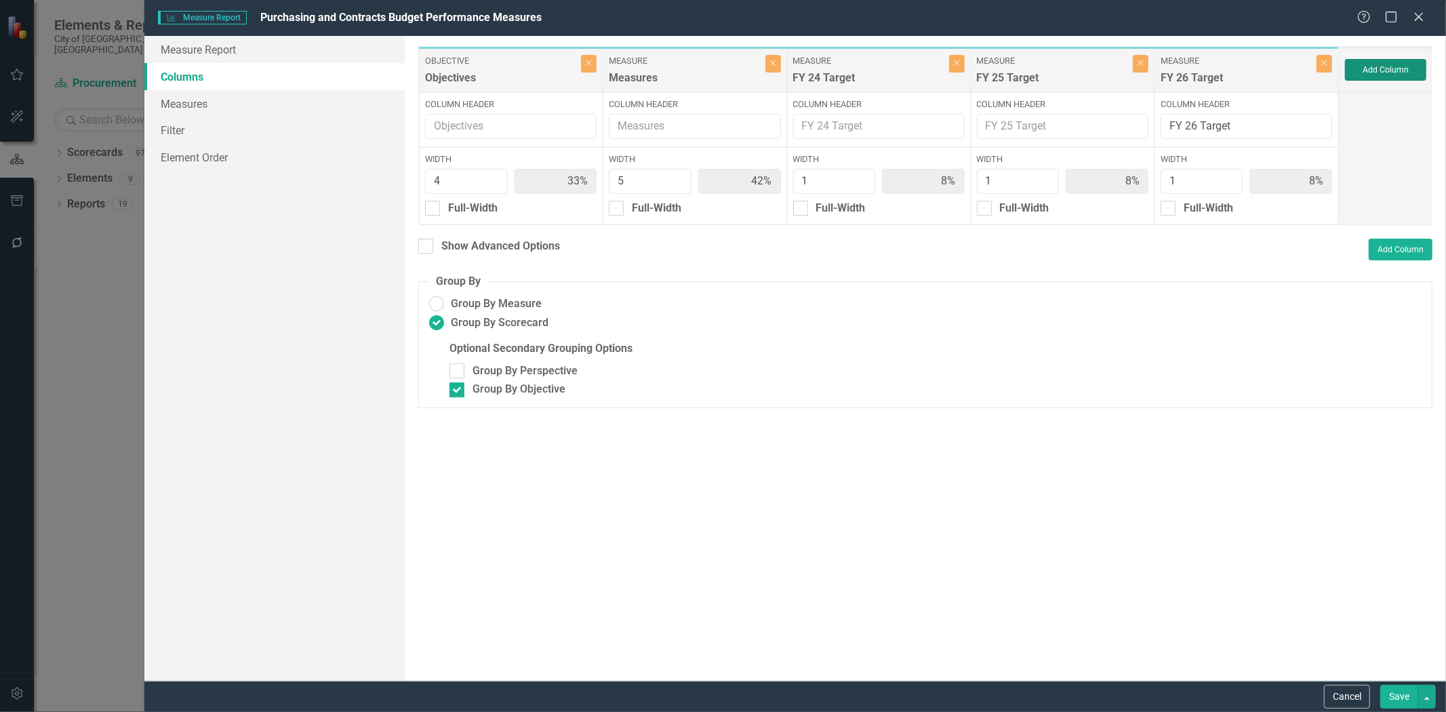
type input "27%"
type input "33%"
type input "7%"
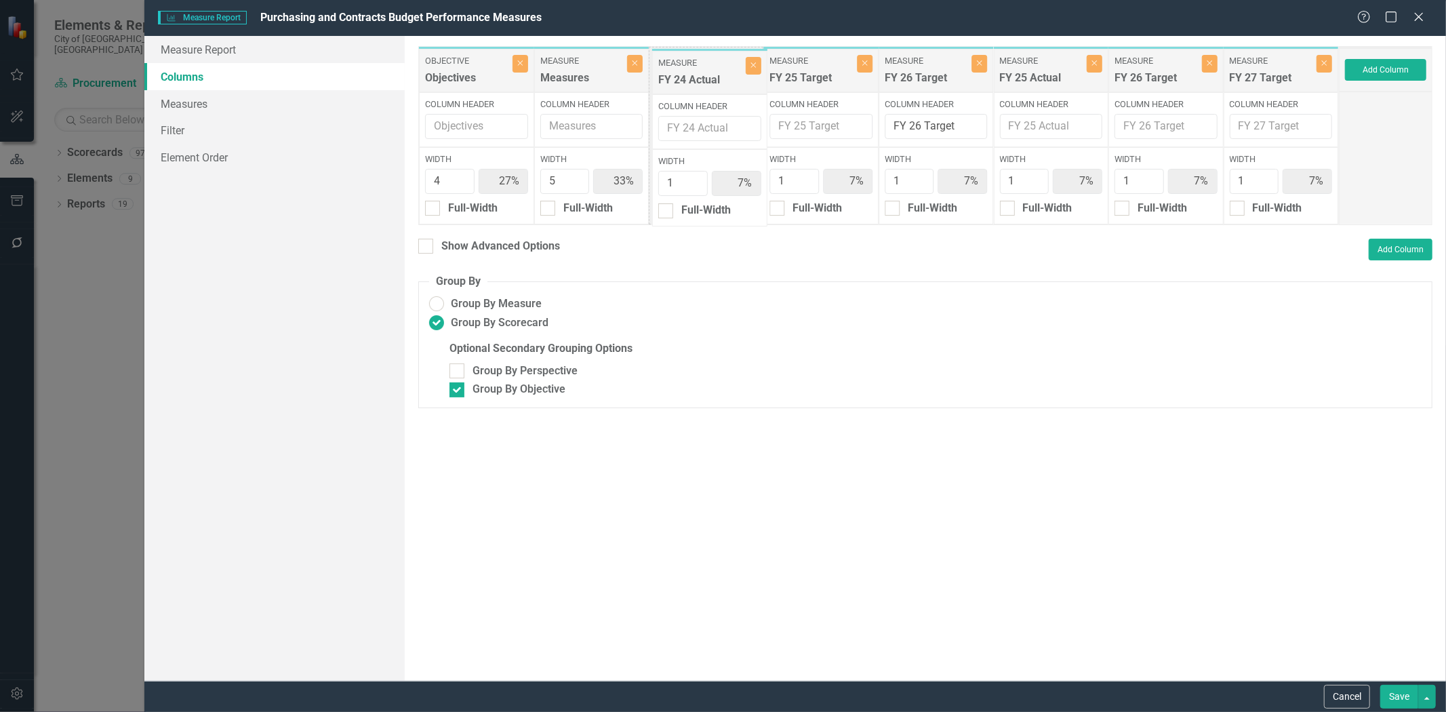
drag, startPoint x: 933, startPoint y: 71, endPoint x: 724, endPoint y: 79, distance: 209.5
click at [705, 75] on div "Objective Objectives Close Column Header Width 4 27% Full-Width Measure Measure…" at bounding box center [878, 135] width 920 height 179
drag, startPoint x: 1027, startPoint y: 87, endPoint x: 813, endPoint y: 89, distance: 213.5
click at [813, 89] on div "Objective Objectives Close Column Header Width 4 27% Full-Width Measure Measure…" at bounding box center [878, 135] width 920 height 179
click at [1206, 61] on icon "Close" at bounding box center [1209, 63] width 6 height 8
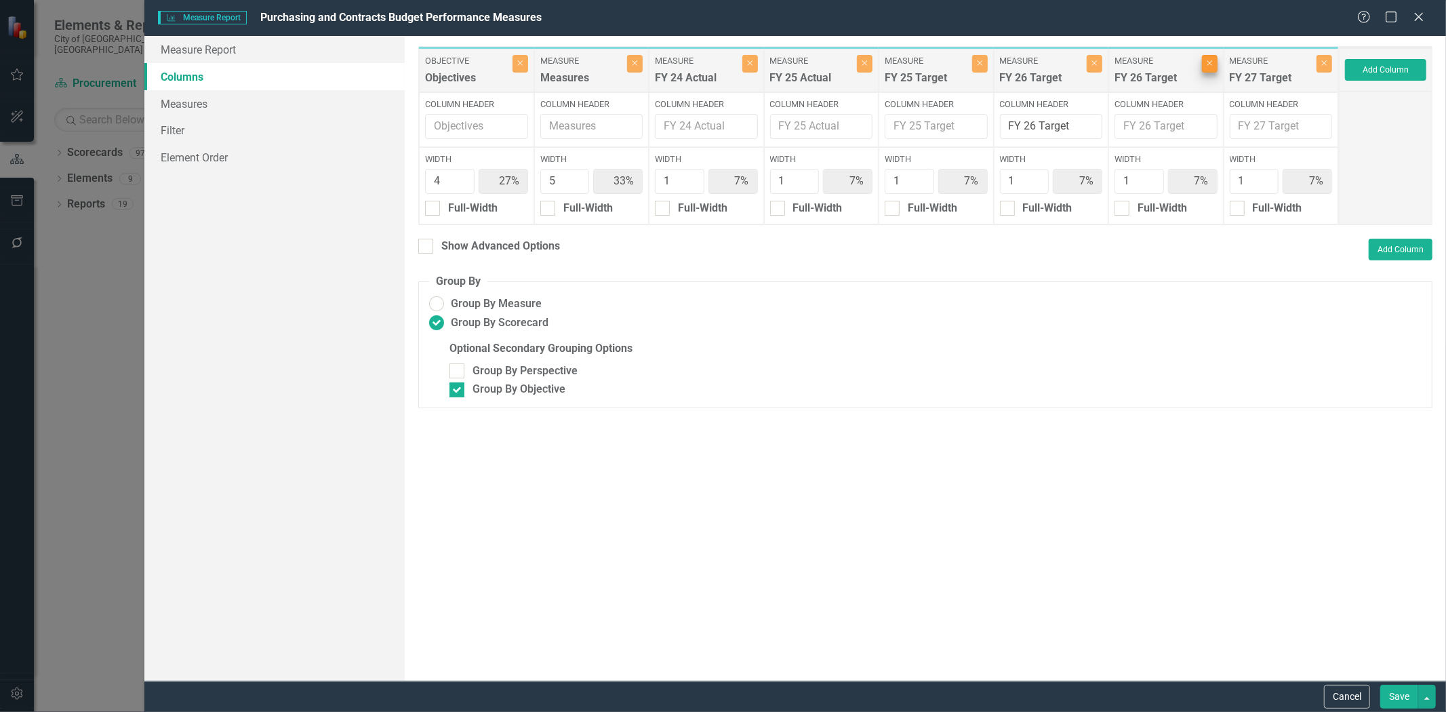
type input "29%"
type input "36%"
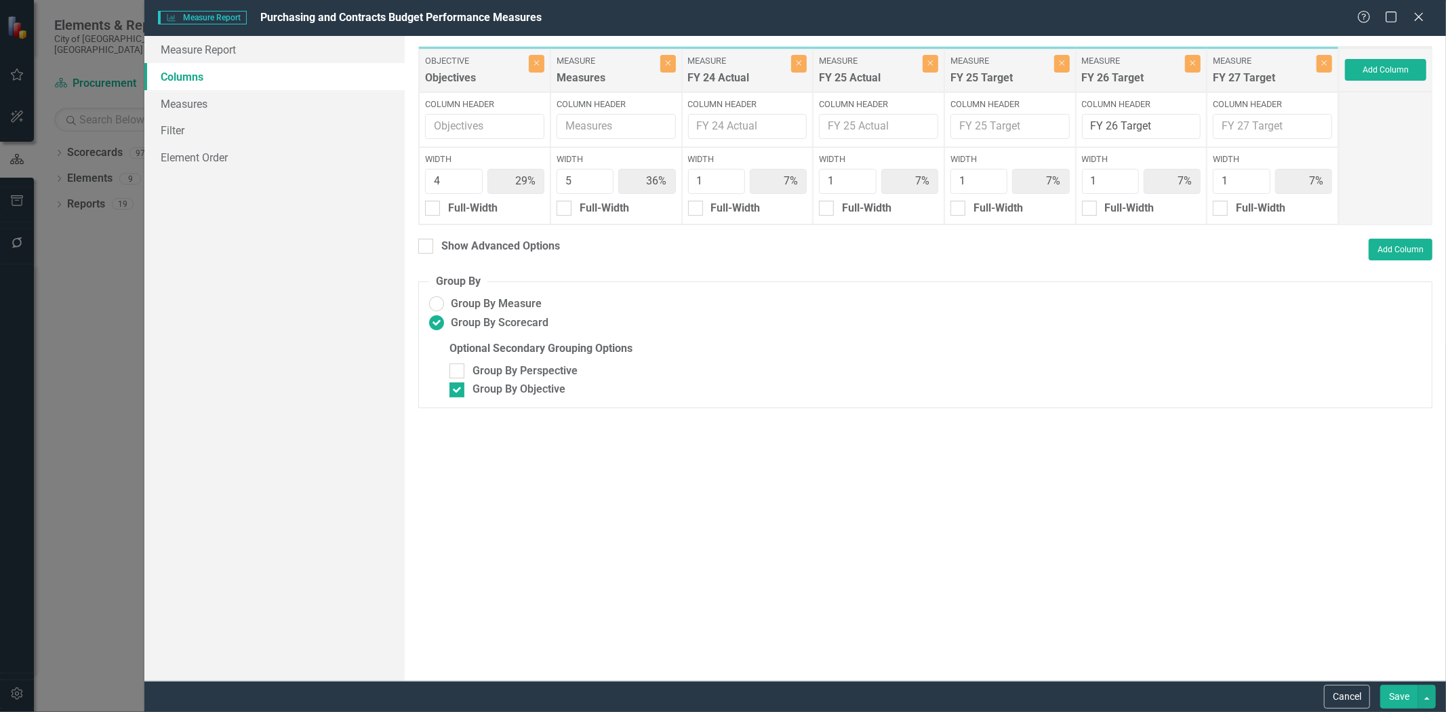
click at [1405, 701] on button "Save" at bounding box center [1399, 696] width 38 height 24
